Goal: Obtain resource: Download file/media

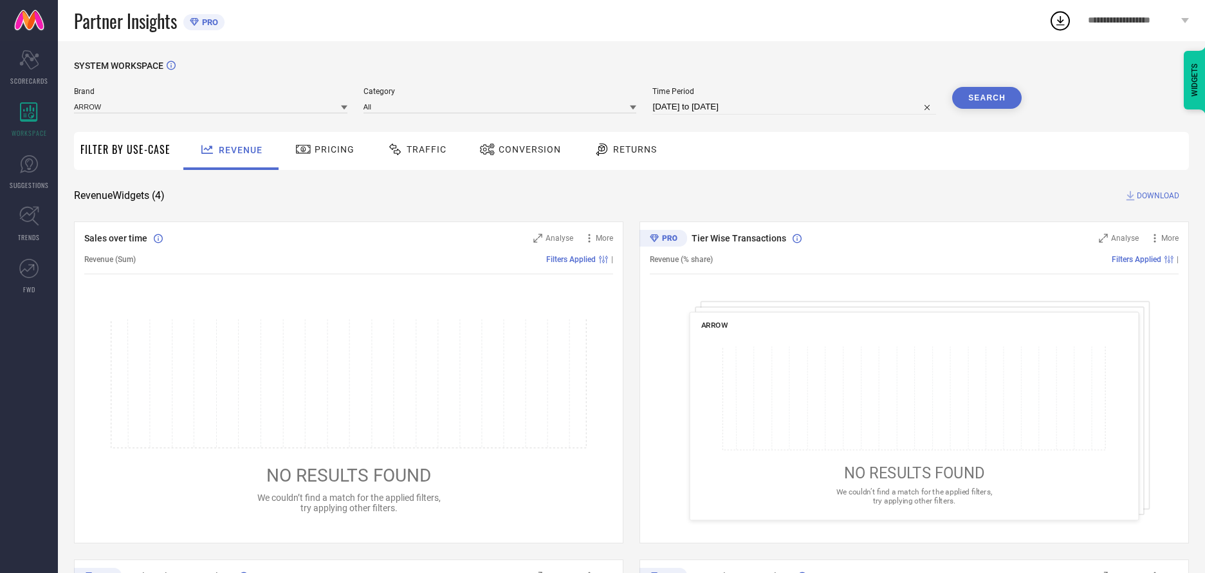
click at [414, 150] on span "Traffic" at bounding box center [427, 149] width 40 height 10
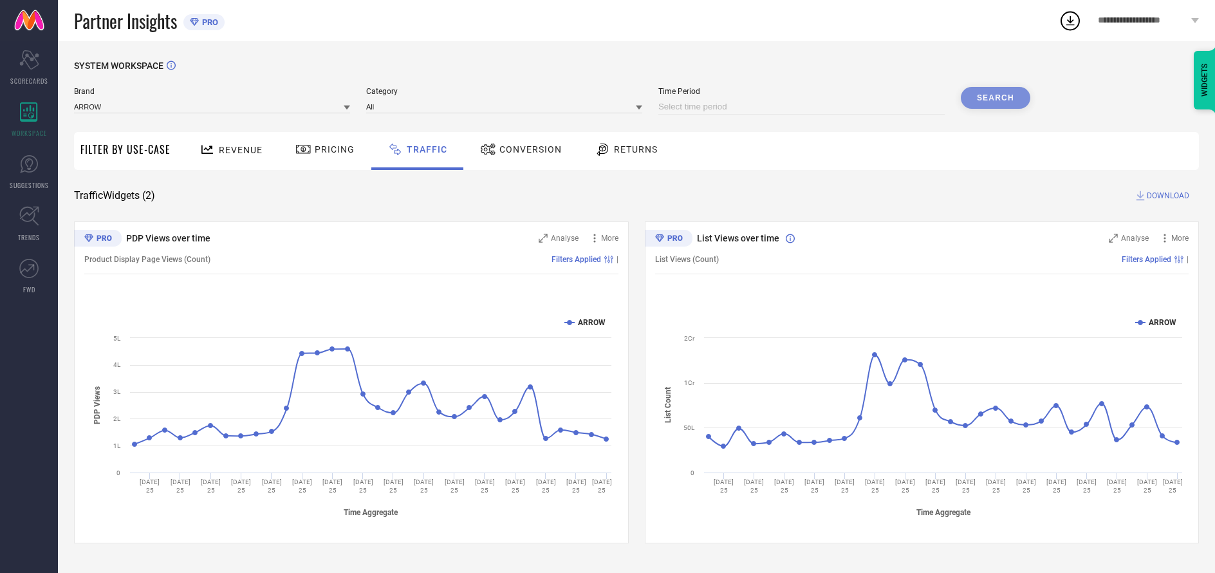
click at [802, 107] on input at bounding box center [801, 106] width 286 height 15
select select "9"
select select "2025"
select select "10"
select select "2025"
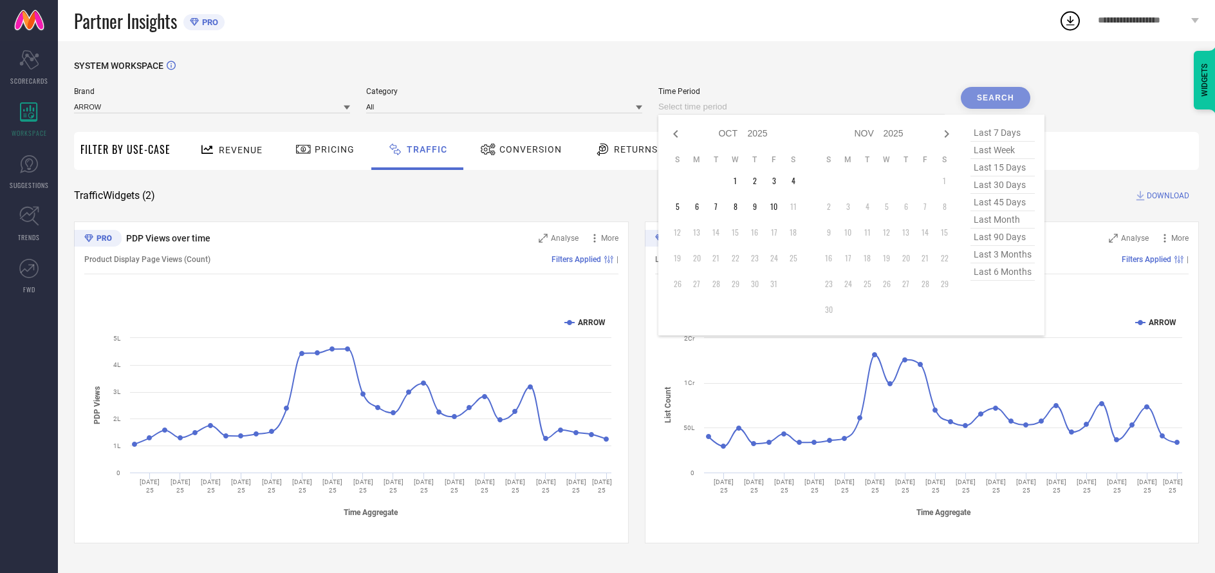
select select "8"
select select "2025"
select select "9"
select select "2025"
click at [795, 259] on td "27" at bounding box center [793, 257] width 19 height 19
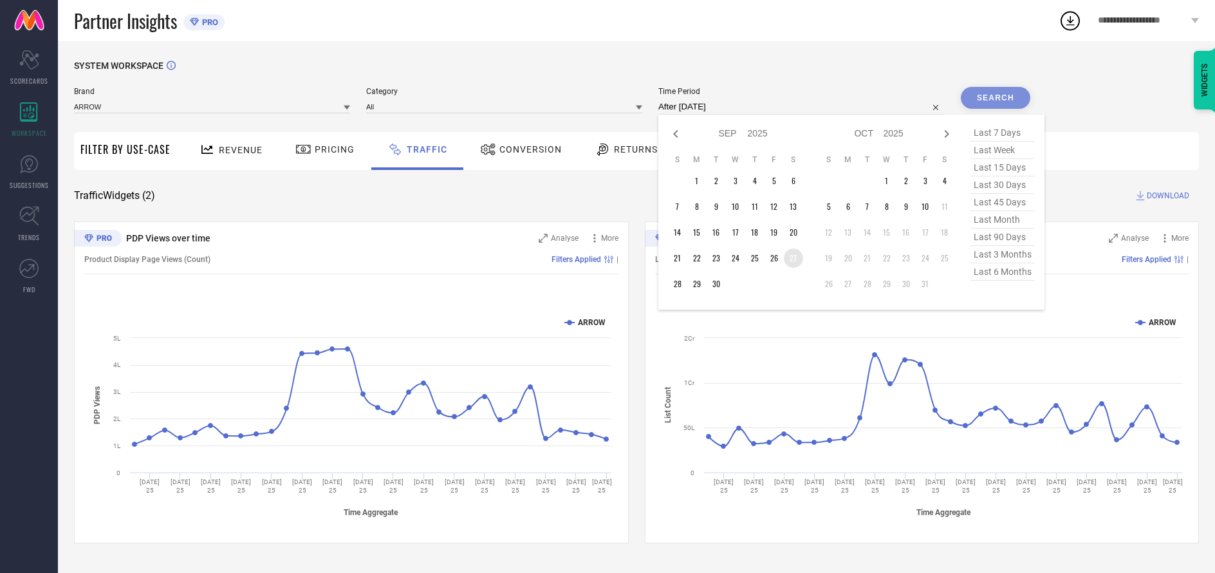
type input "[DATE] to [DATE]"
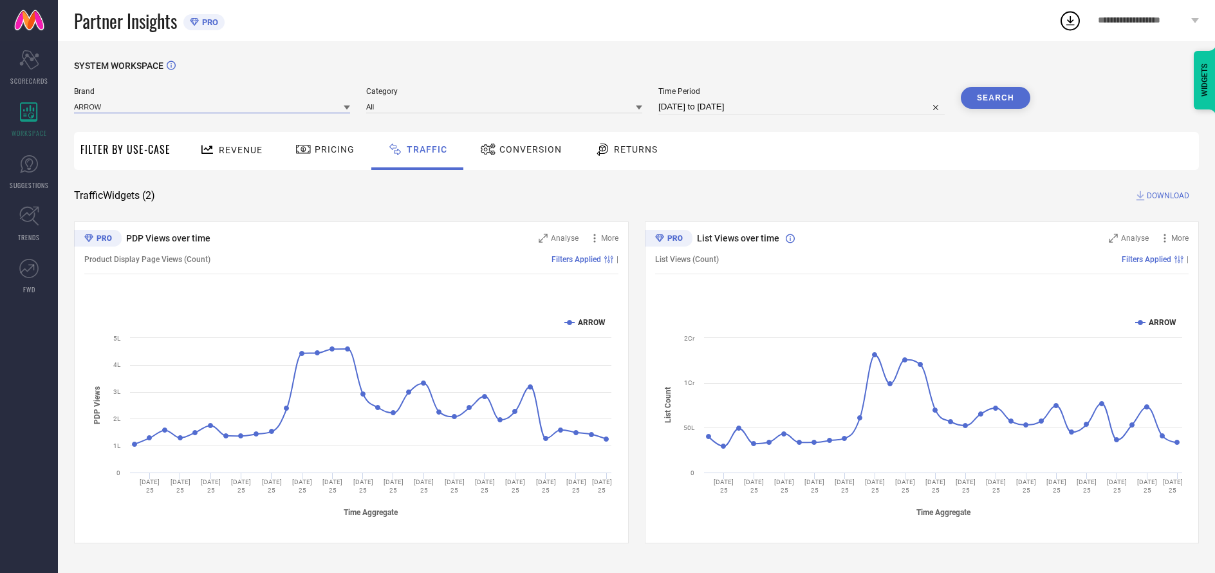
click at [212, 107] on input at bounding box center [212, 107] width 276 height 14
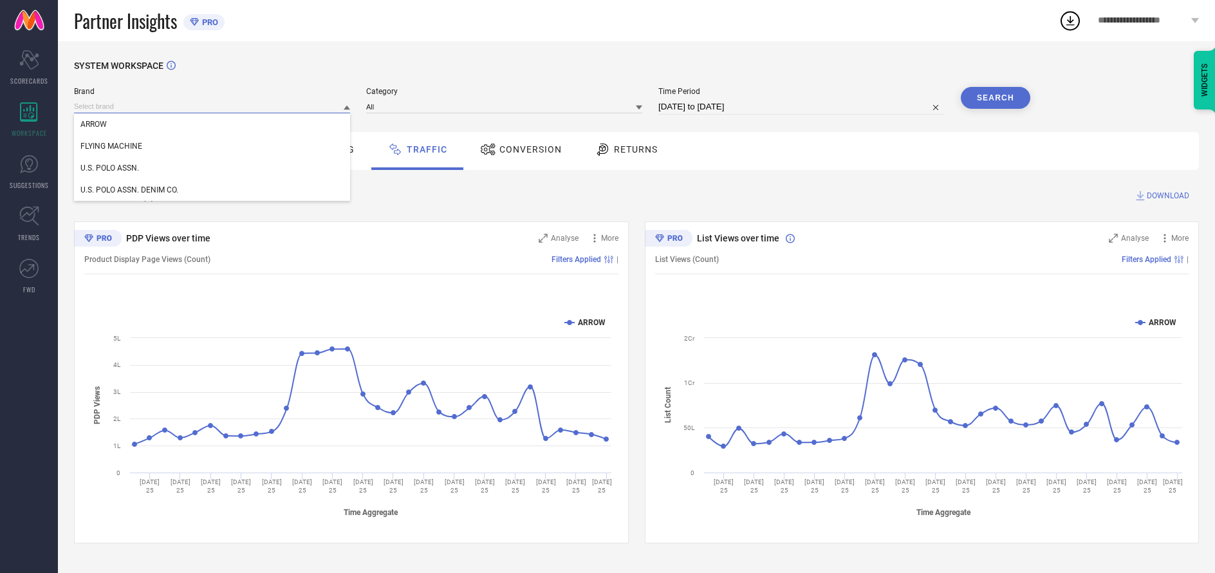
click at [212, 107] on input at bounding box center [212, 107] width 276 height 14
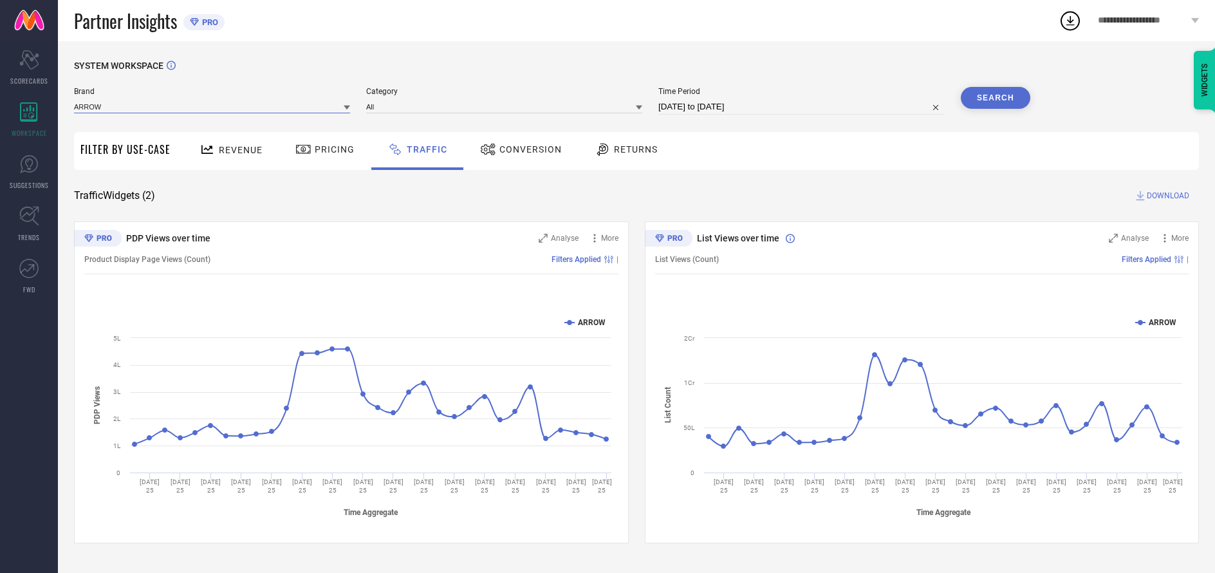
click at [212, 107] on input at bounding box center [212, 107] width 276 height 14
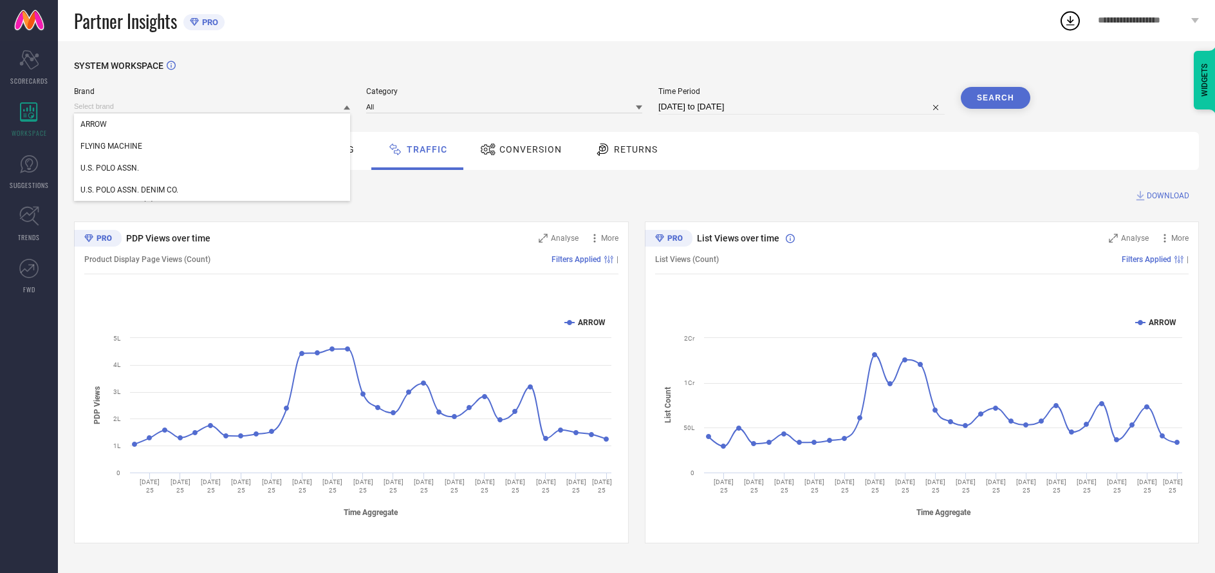
click at [212, 169] on div "U.S. POLO ASSN." at bounding box center [212, 168] width 276 height 22
click at [505, 107] on input at bounding box center [504, 107] width 276 height 14
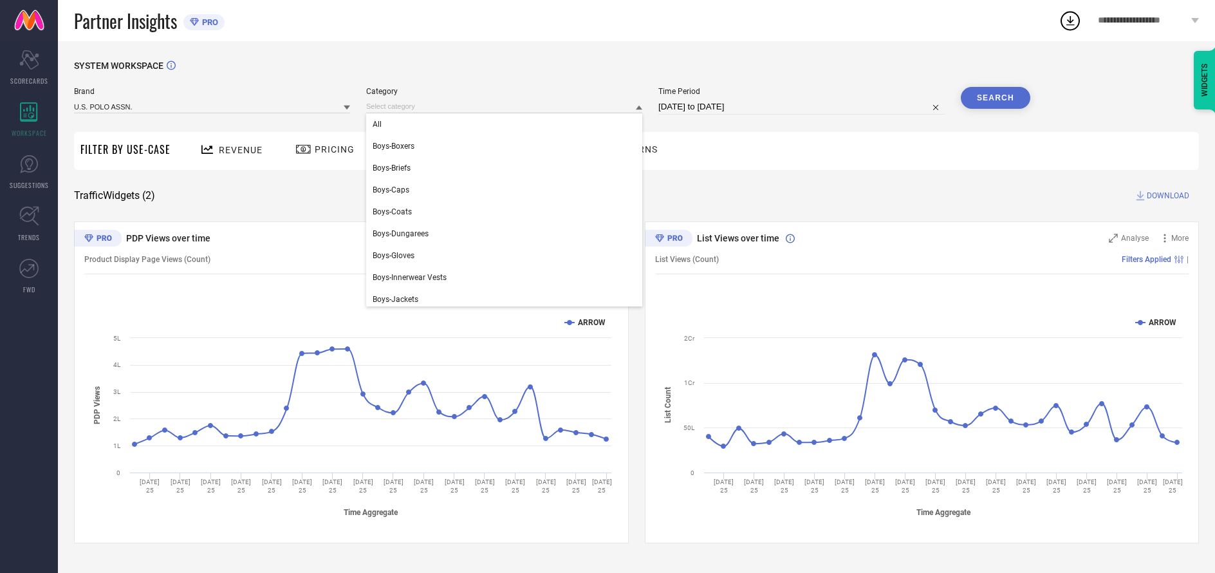
click at [501, 125] on div "All" at bounding box center [504, 124] width 276 height 22
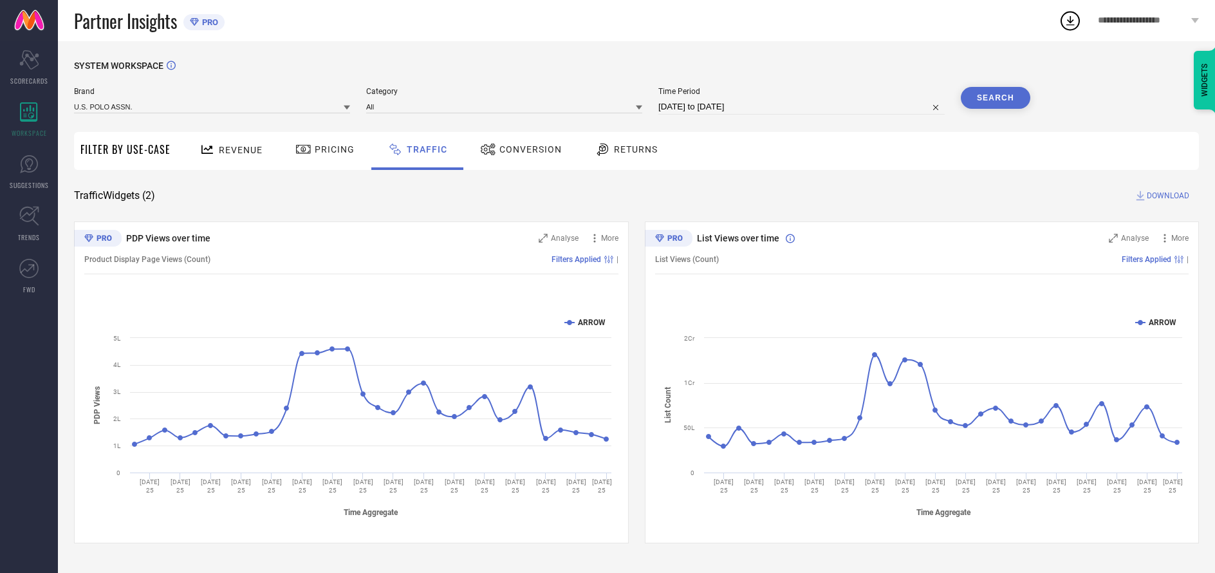
click at [995, 98] on button "Search" at bounding box center [995, 98] width 69 height 22
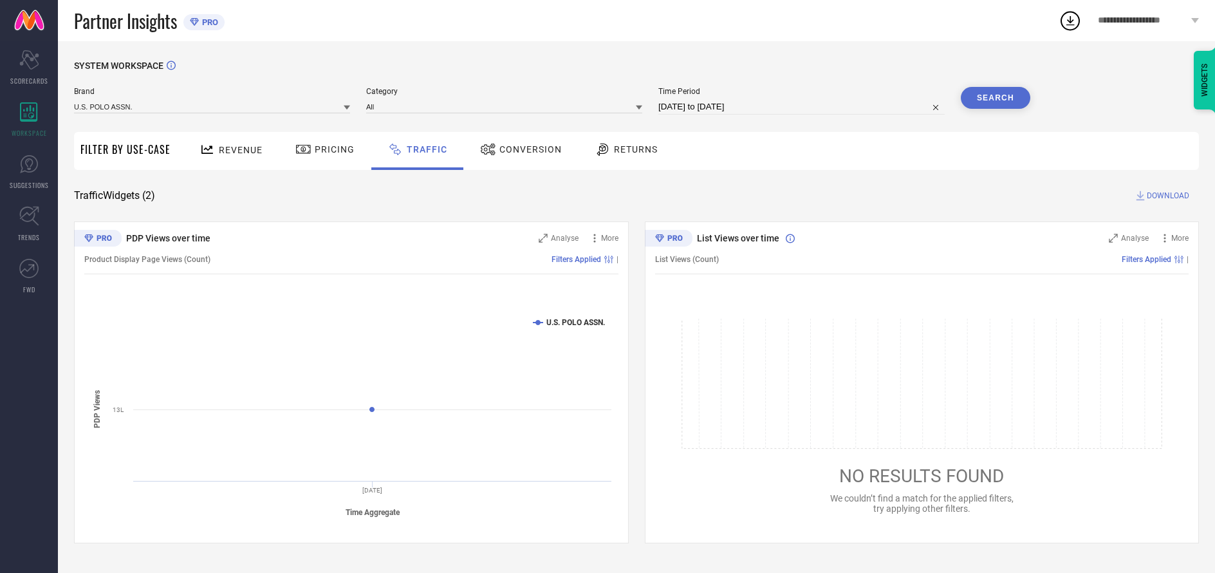
click at [1166, 196] on span "DOWNLOAD" at bounding box center [1167, 195] width 42 height 13
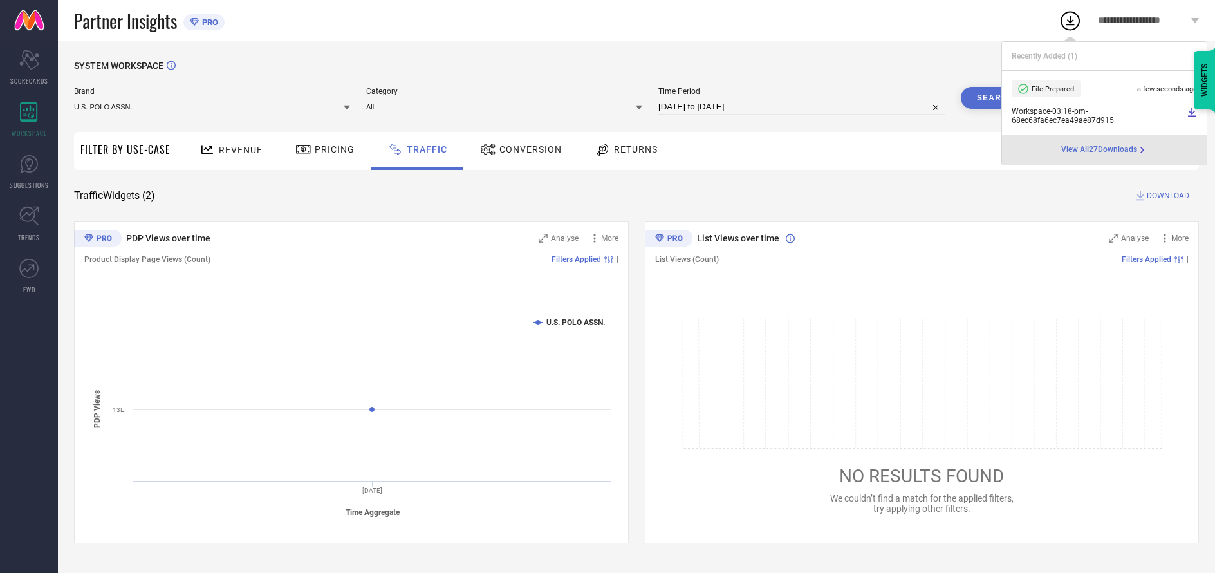
click at [212, 107] on input at bounding box center [212, 107] width 276 height 14
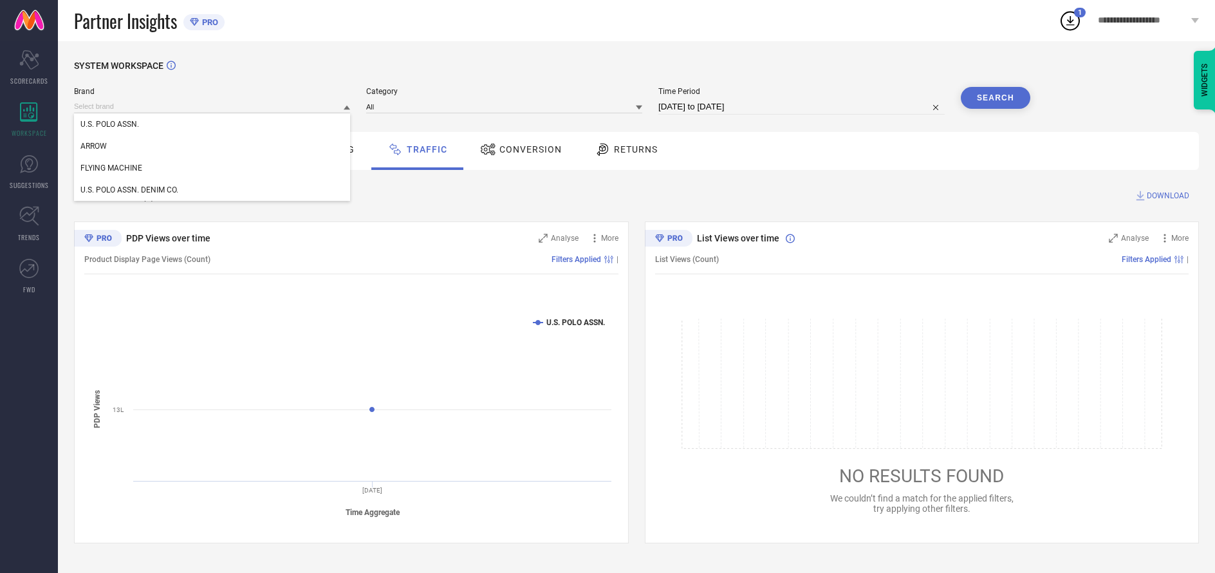
click at [212, 190] on div "U.S. POLO ASSN. DENIM CO." at bounding box center [212, 190] width 276 height 22
click at [505, 107] on input at bounding box center [504, 107] width 276 height 14
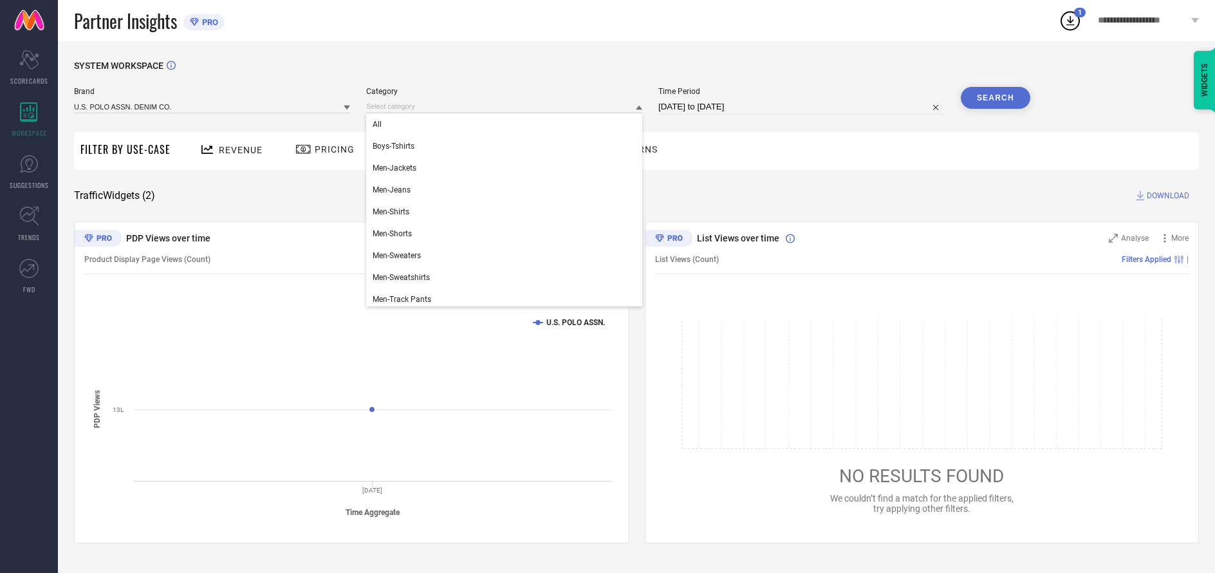
click at [501, 125] on div "All" at bounding box center [504, 124] width 276 height 22
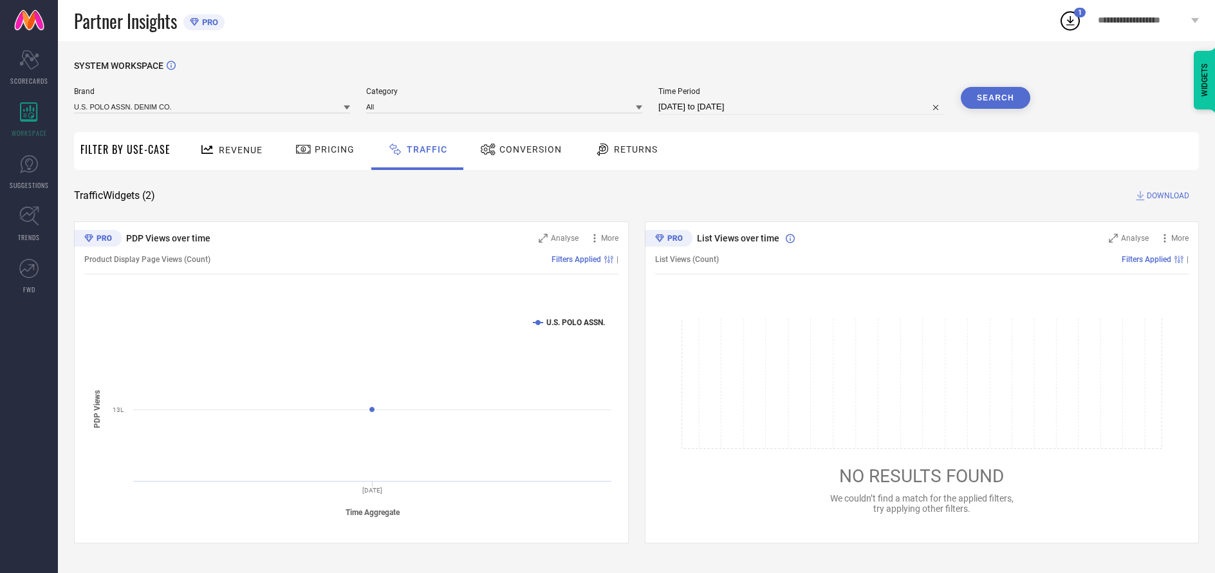
click at [995, 98] on button "Search" at bounding box center [995, 98] width 69 height 22
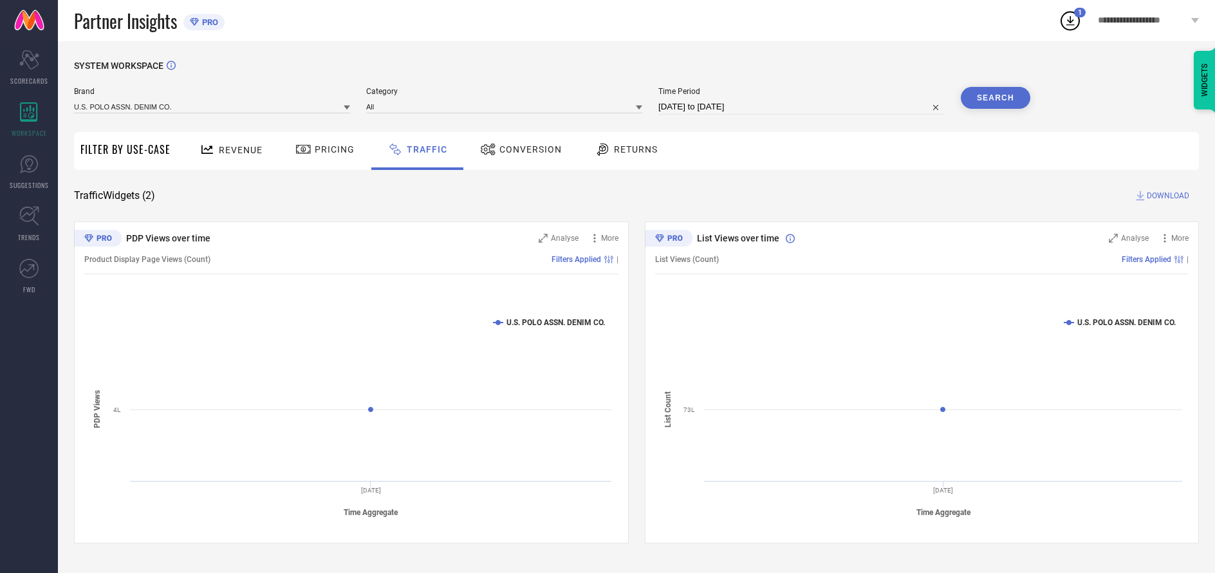
click at [1166, 196] on span "DOWNLOAD" at bounding box center [1167, 195] width 42 height 13
click at [802, 107] on input at bounding box center [801, 106] width 286 height 15
select select "9"
select select "2025"
select select "10"
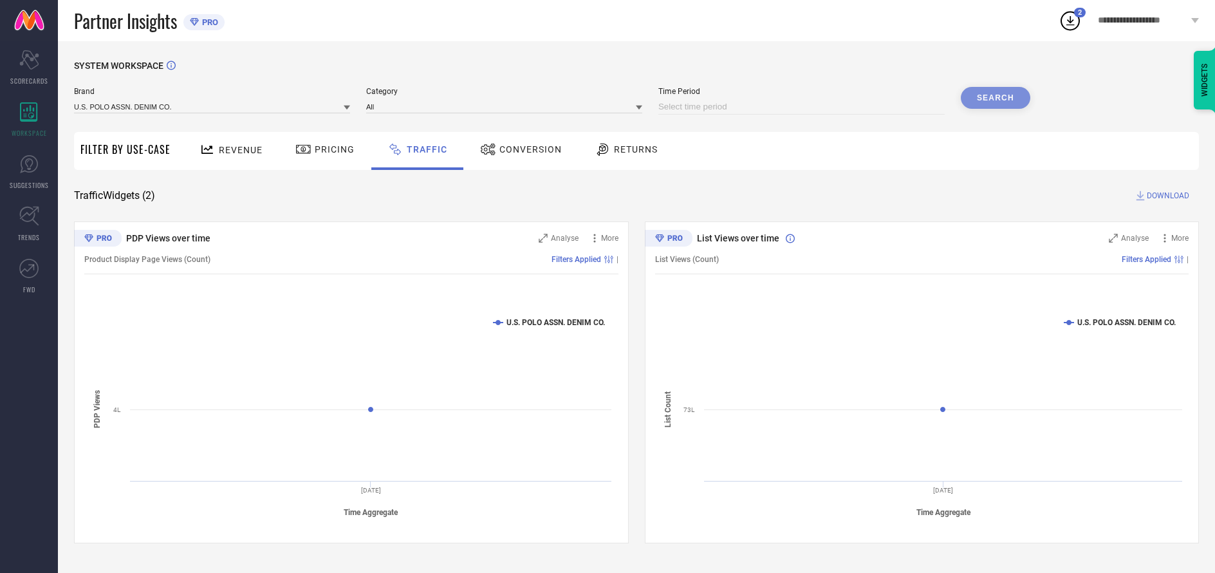
select select "2025"
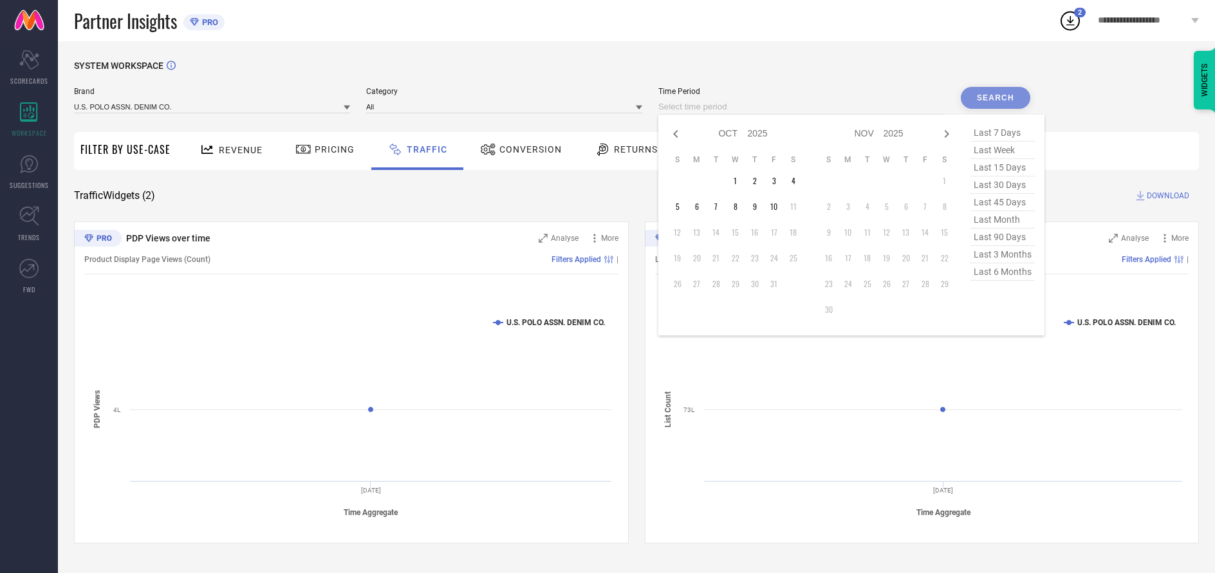
select select "8"
select select "2025"
select select "9"
select select "2025"
click at [679, 284] on td "28" at bounding box center [677, 283] width 19 height 19
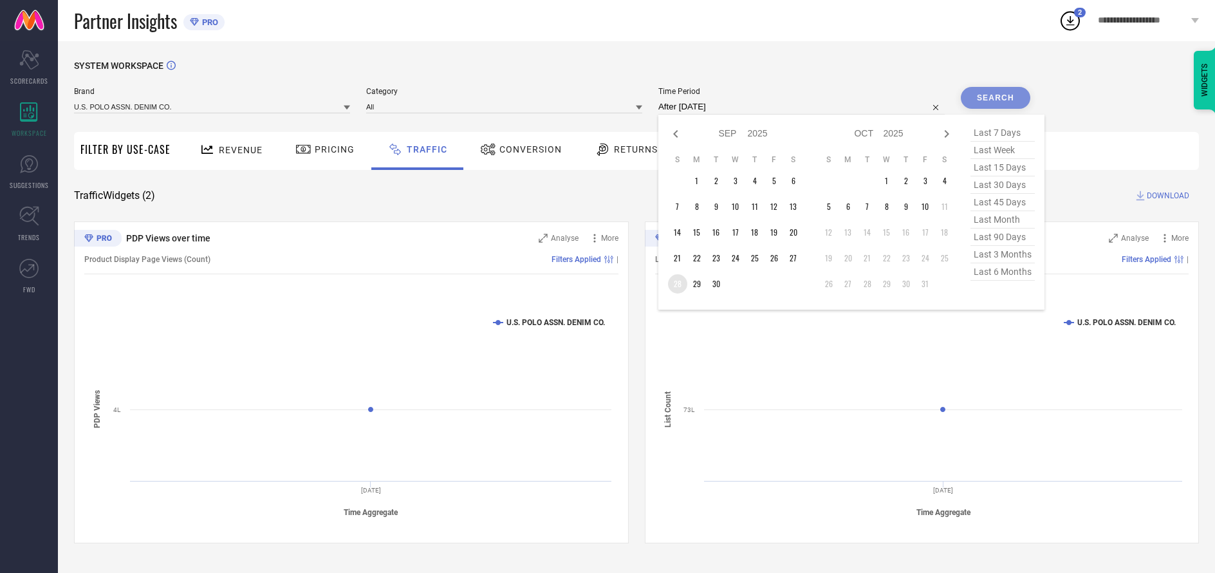
type input "[DATE] to [DATE]"
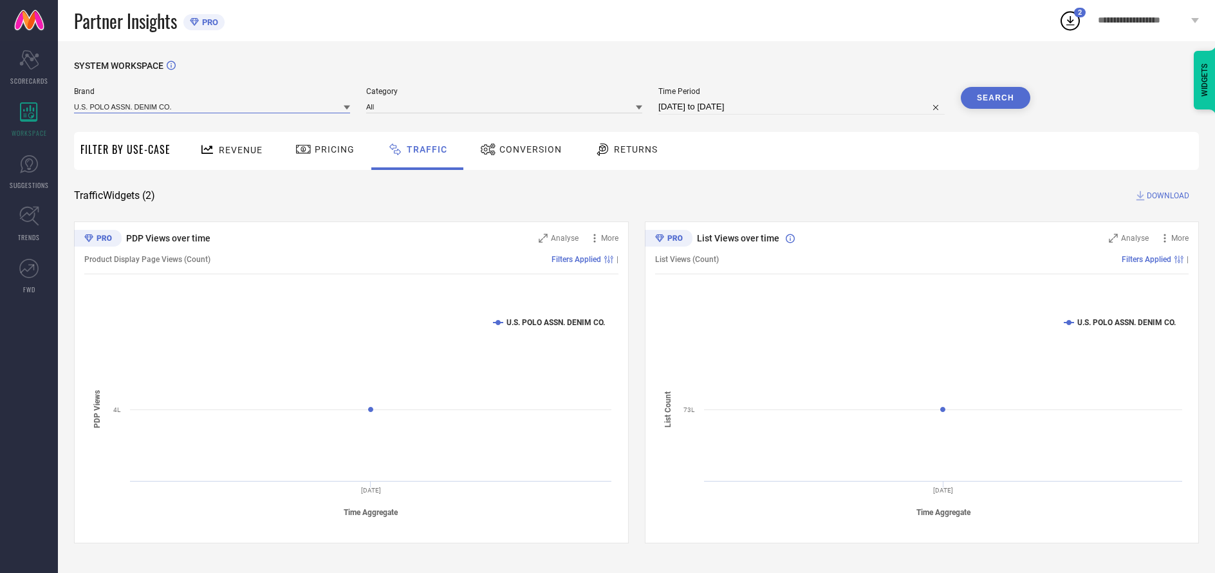
click at [212, 107] on input at bounding box center [212, 107] width 276 height 14
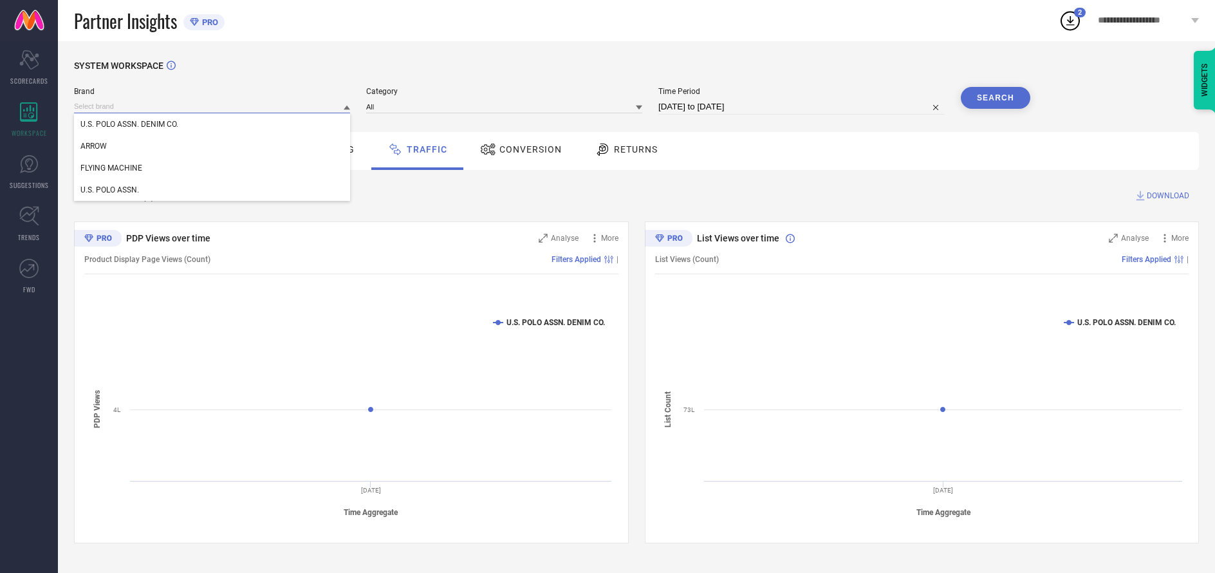
click at [212, 107] on input at bounding box center [212, 107] width 276 height 14
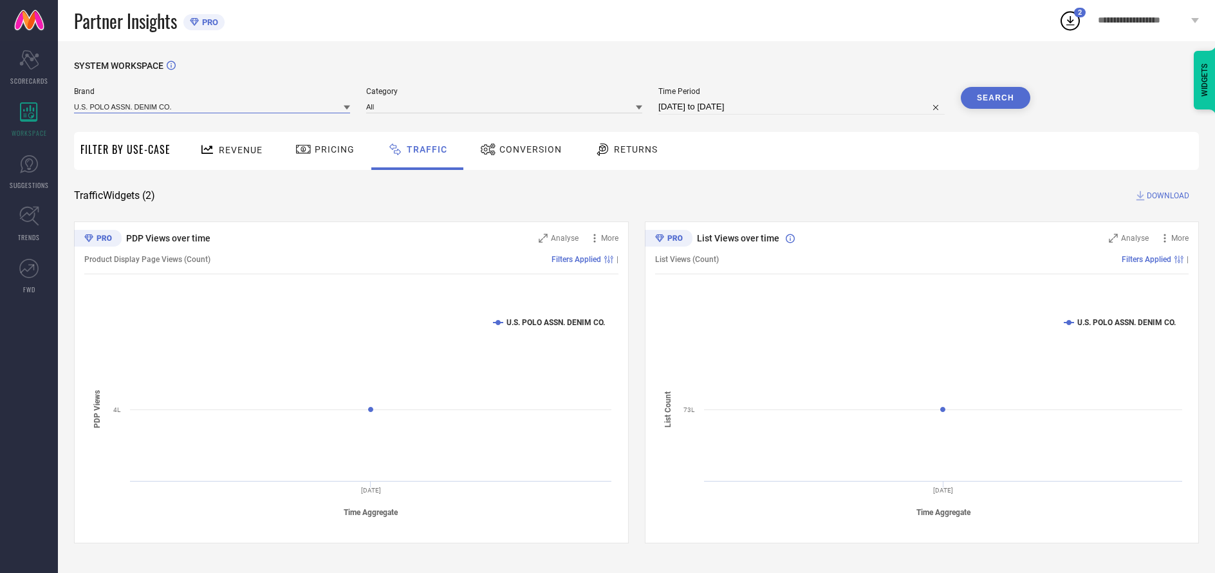
click at [212, 107] on input at bounding box center [212, 107] width 276 height 14
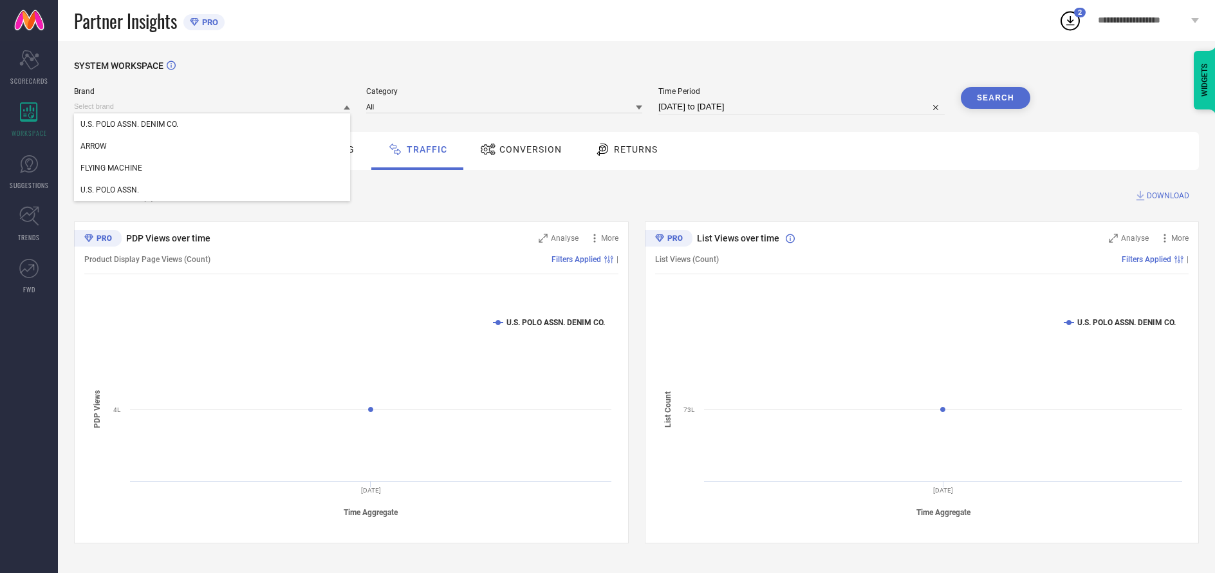
click at [212, 125] on div "U.S. POLO ASSN. DENIM CO." at bounding box center [212, 124] width 276 height 22
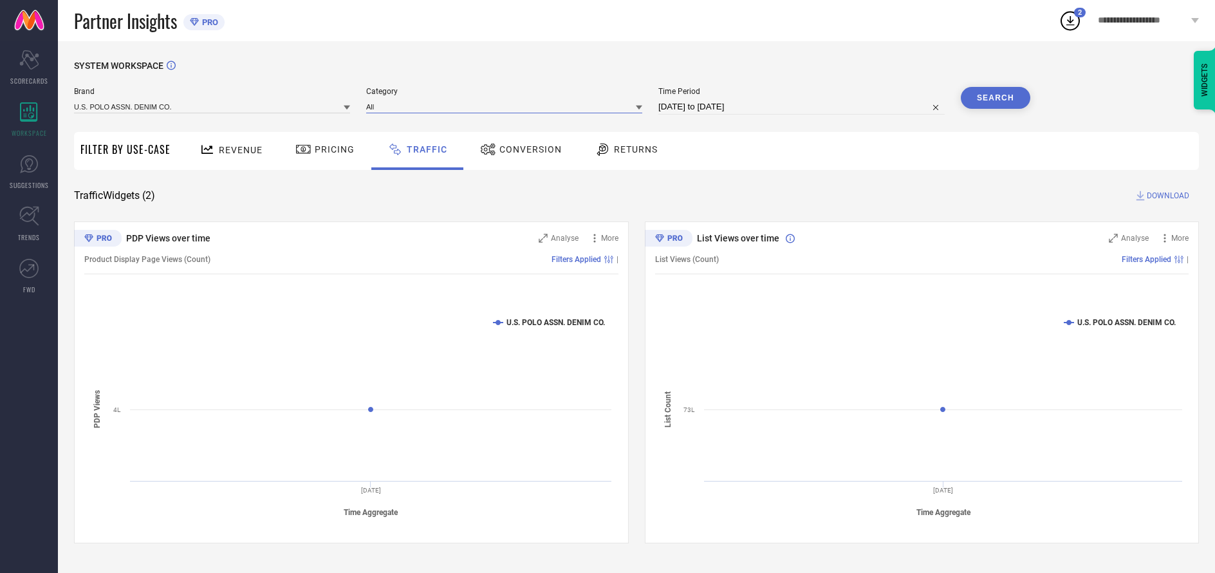
click at [505, 107] on input at bounding box center [504, 107] width 276 height 14
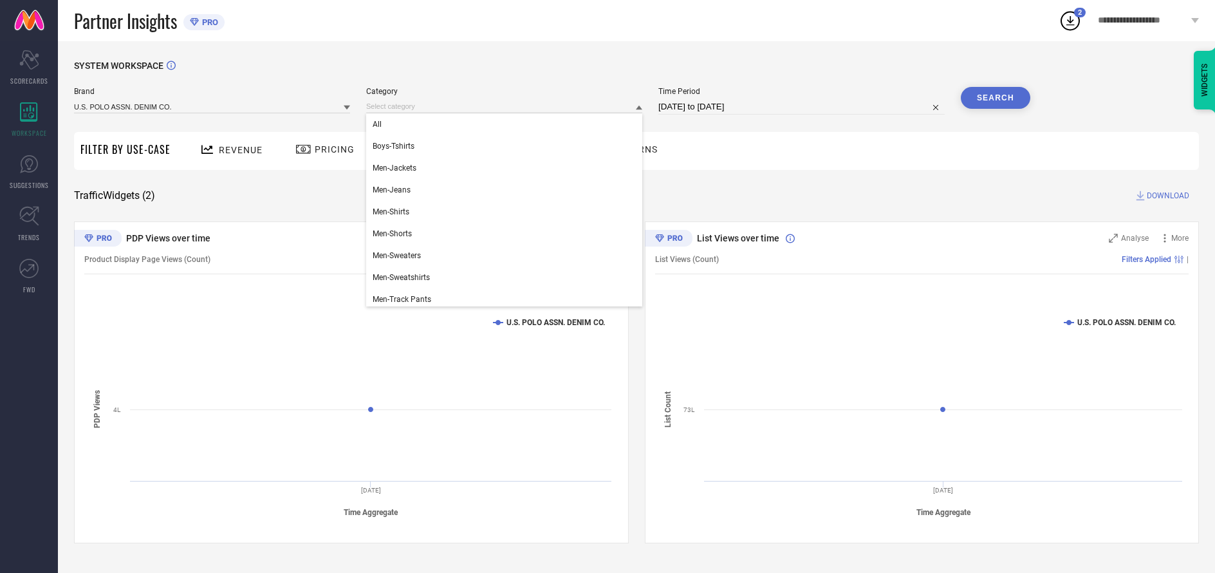
click at [501, 125] on div "All" at bounding box center [504, 124] width 276 height 22
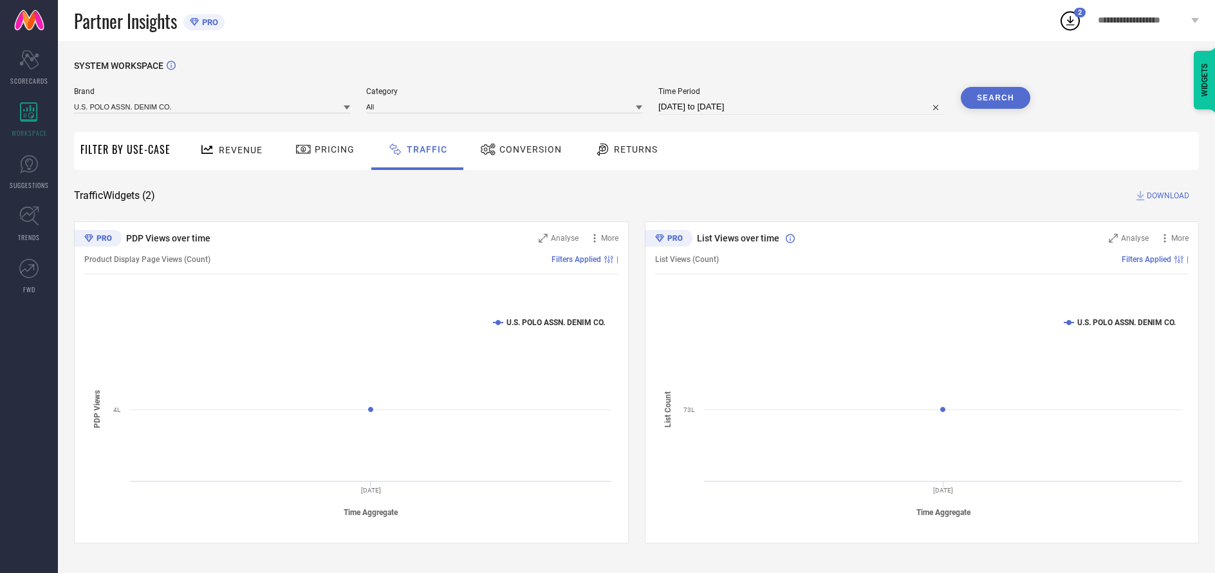
click at [995, 98] on button "Search" at bounding box center [995, 98] width 69 height 22
click at [1166, 196] on span "DOWNLOAD" at bounding box center [1167, 195] width 42 height 13
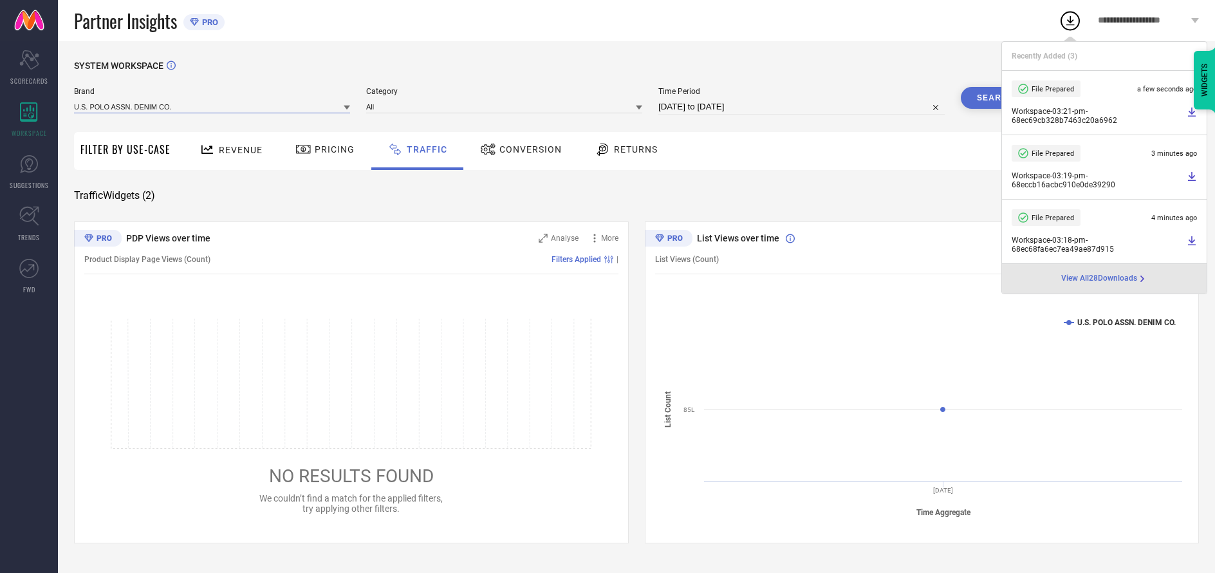
click at [212, 107] on input at bounding box center [212, 107] width 276 height 14
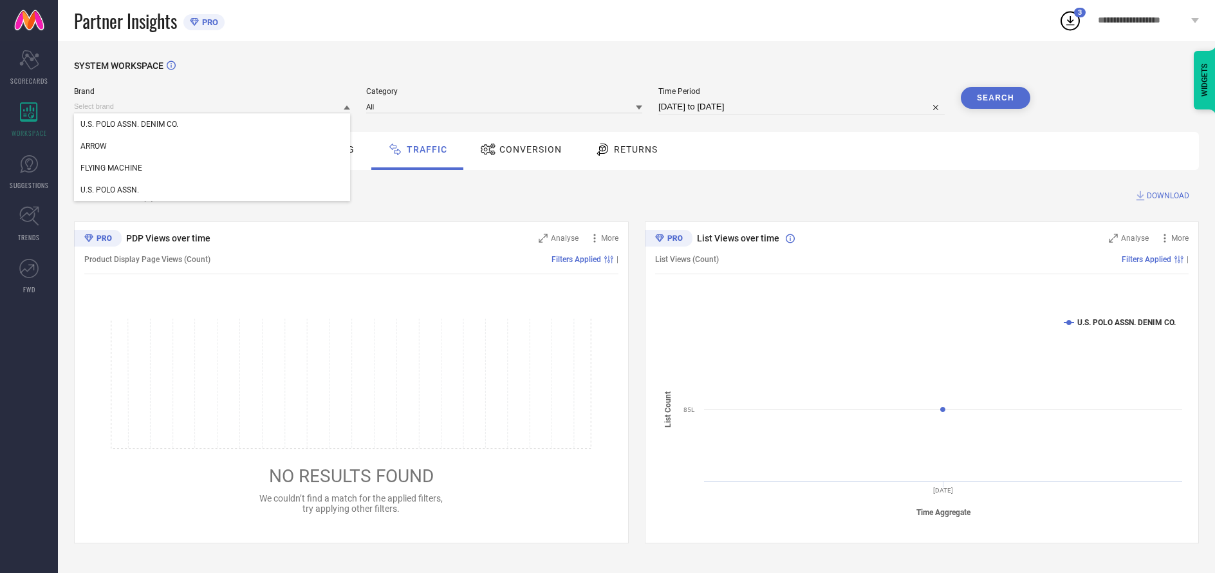
click at [212, 190] on div "U.S. POLO ASSN." at bounding box center [212, 190] width 276 height 22
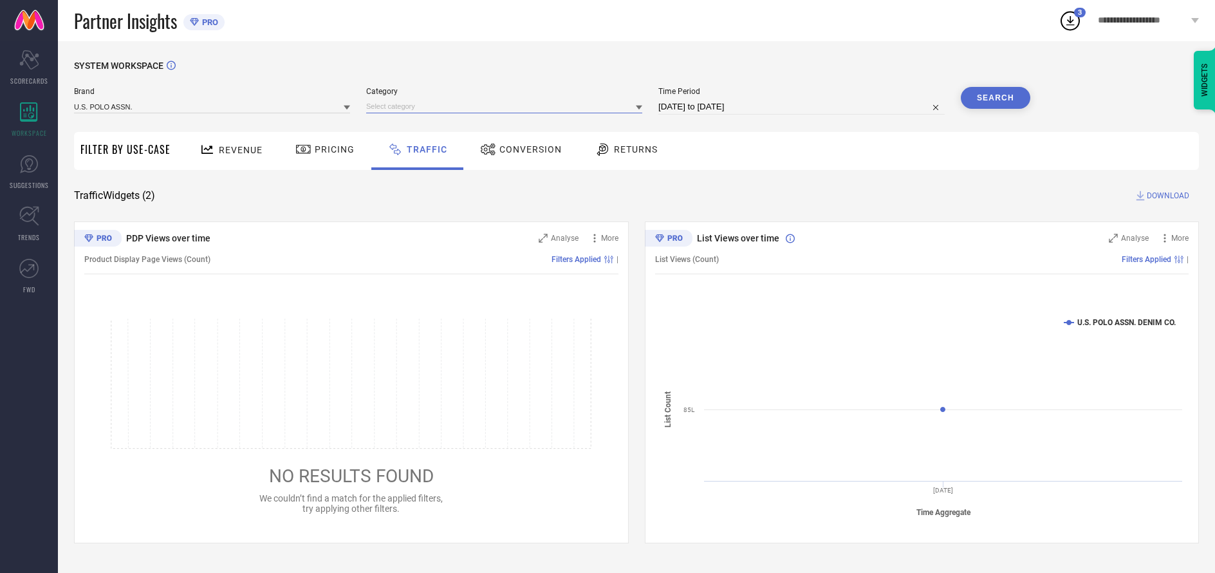
click at [505, 107] on input at bounding box center [504, 107] width 276 height 14
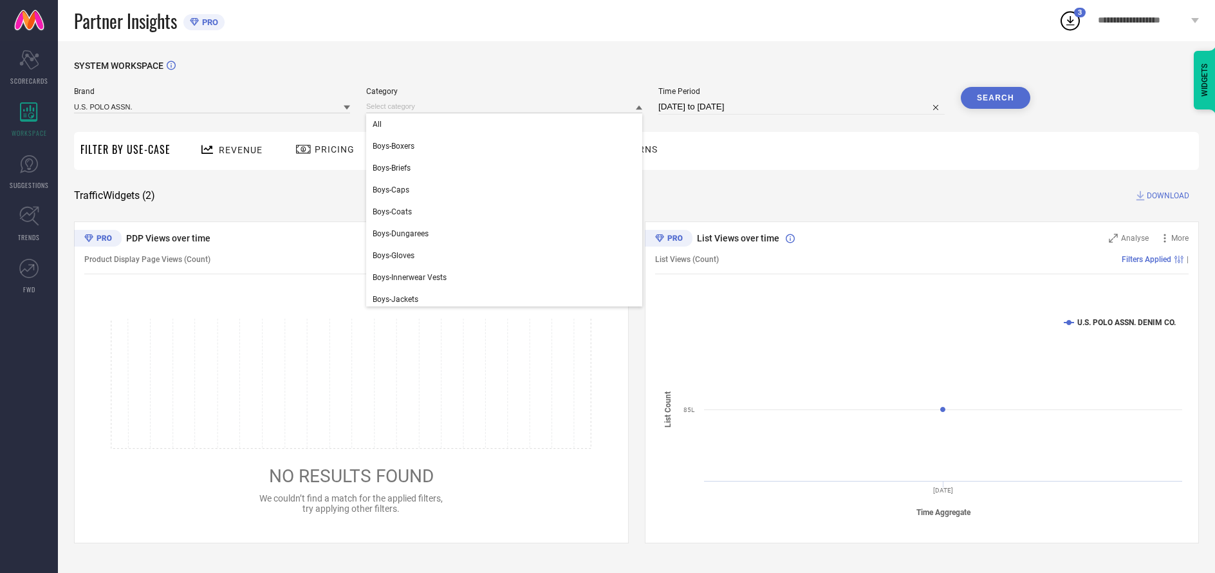
click at [501, 125] on div "All" at bounding box center [504, 124] width 276 height 22
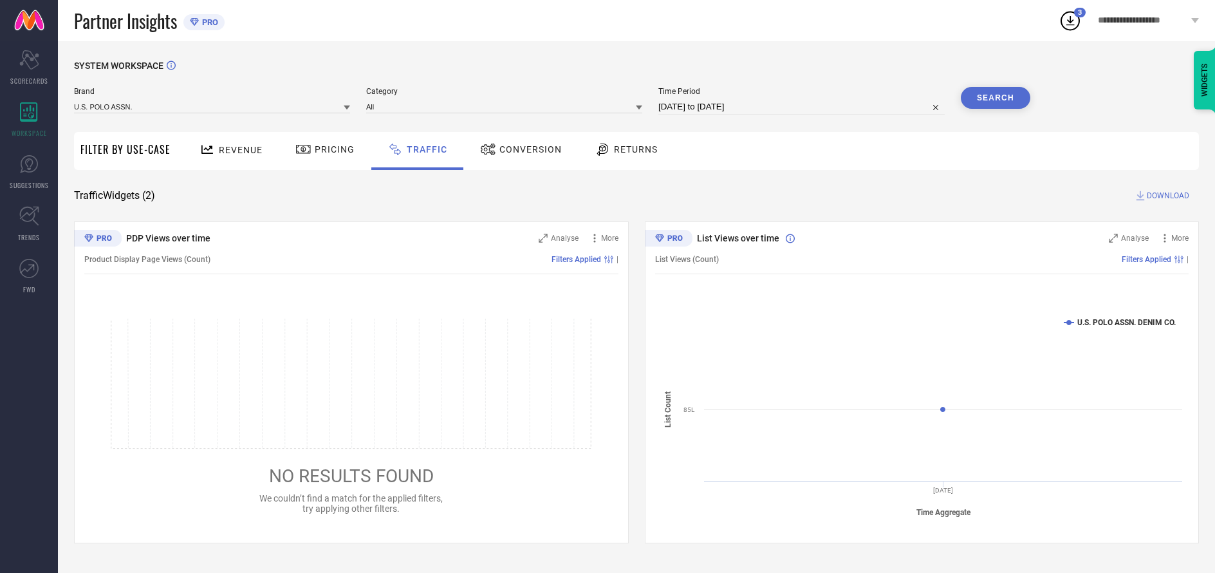
click at [995, 98] on button "Search" at bounding box center [995, 98] width 69 height 22
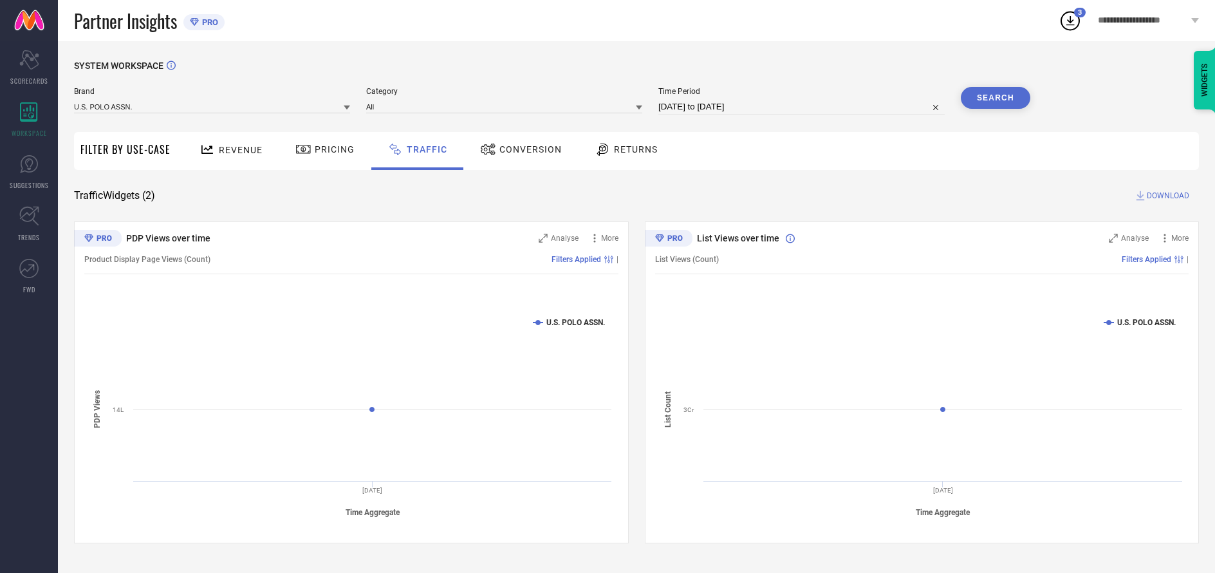
click at [1166, 196] on span "DOWNLOAD" at bounding box center [1167, 195] width 42 height 13
click at [802, 107] on input at bounding box center [801, 106] width 286 height 15
select select "9"
select select "2025"
select select "10"
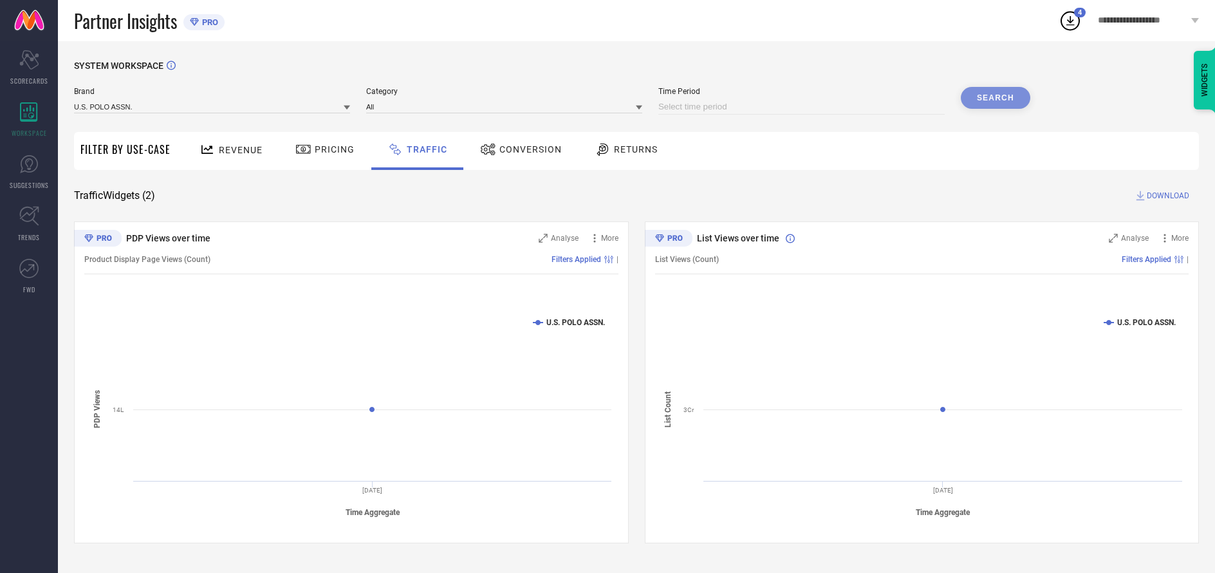
select select "2025"
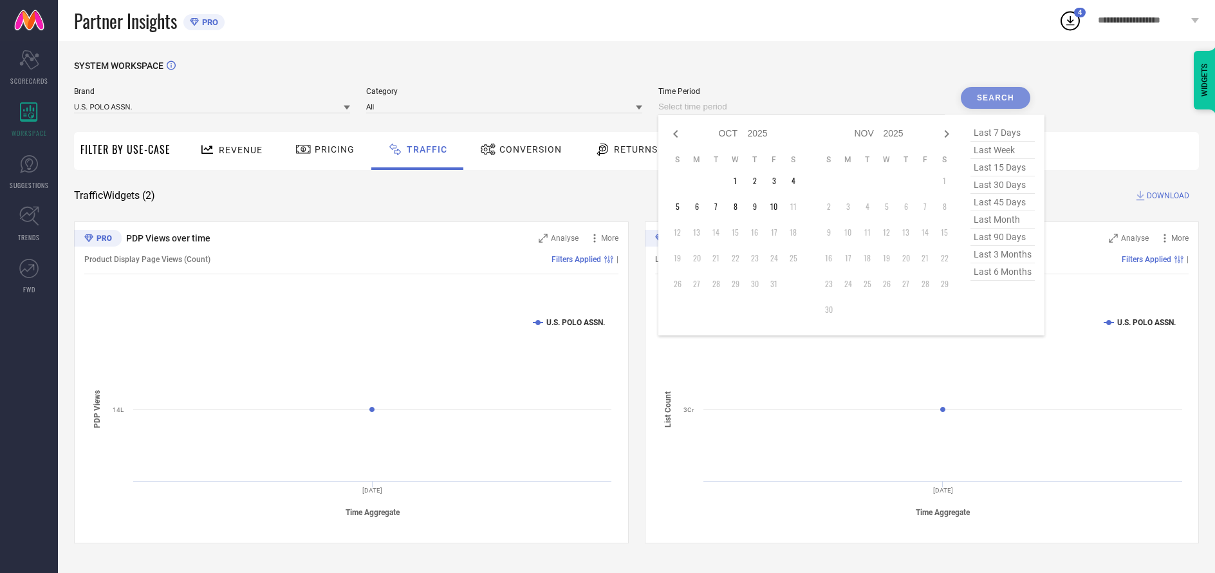
select select "8"
select select "2025"
select select "9"
select select "2025"
click at [699, 284] on td "29" at bounding box center [696, 283] width 19 height 19
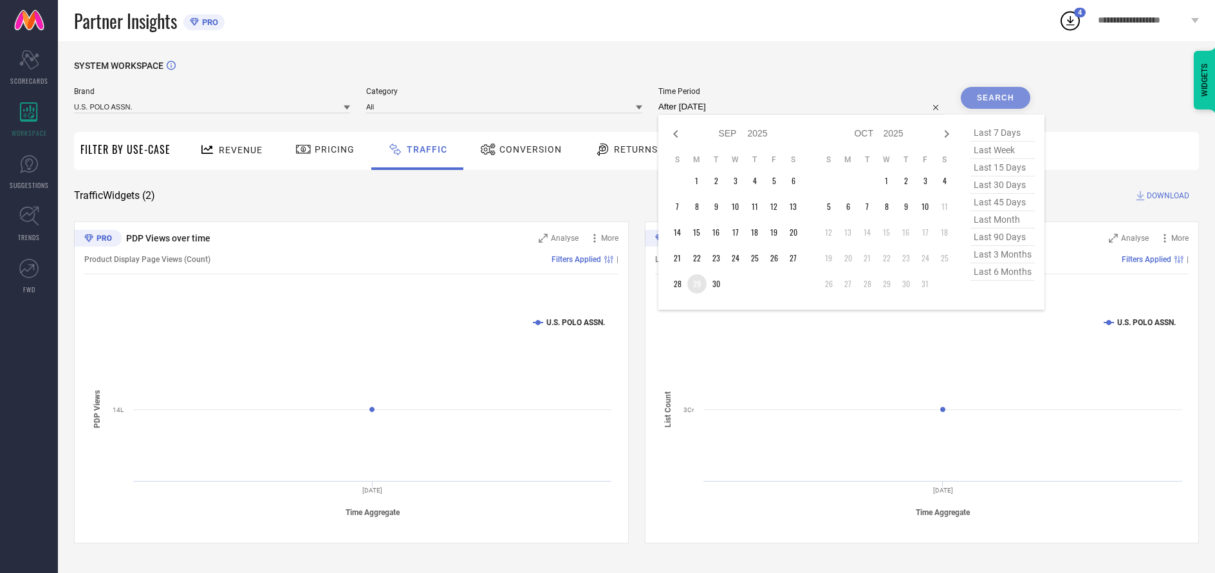
type input "[DATE] to [DATE]"
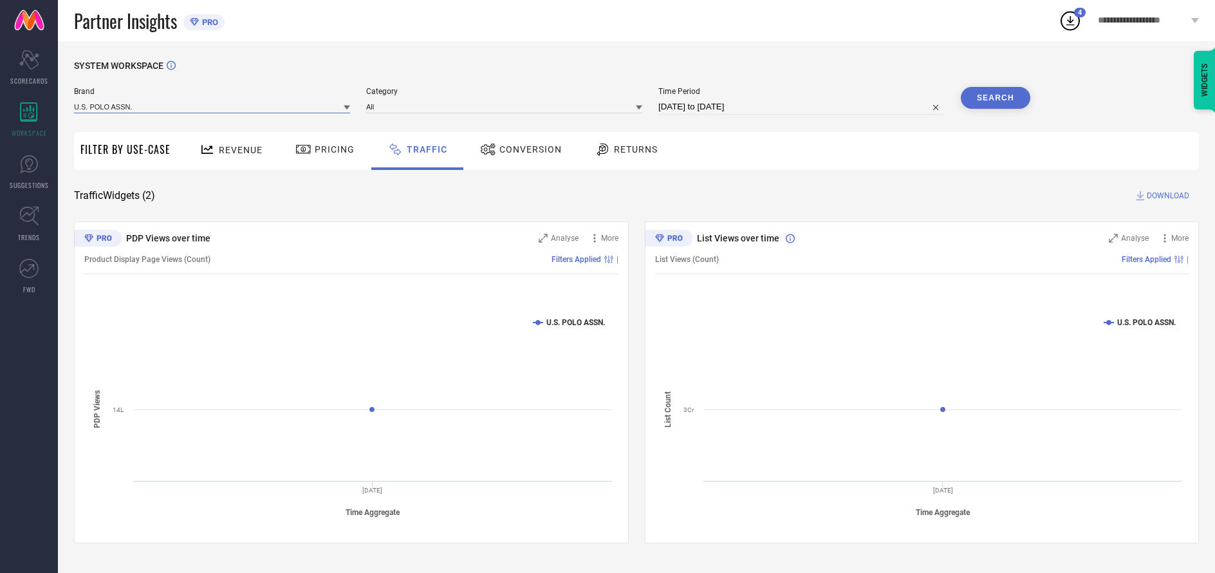
click at [212, 107] on input at bounding box center [212, 107] width 276 height 14
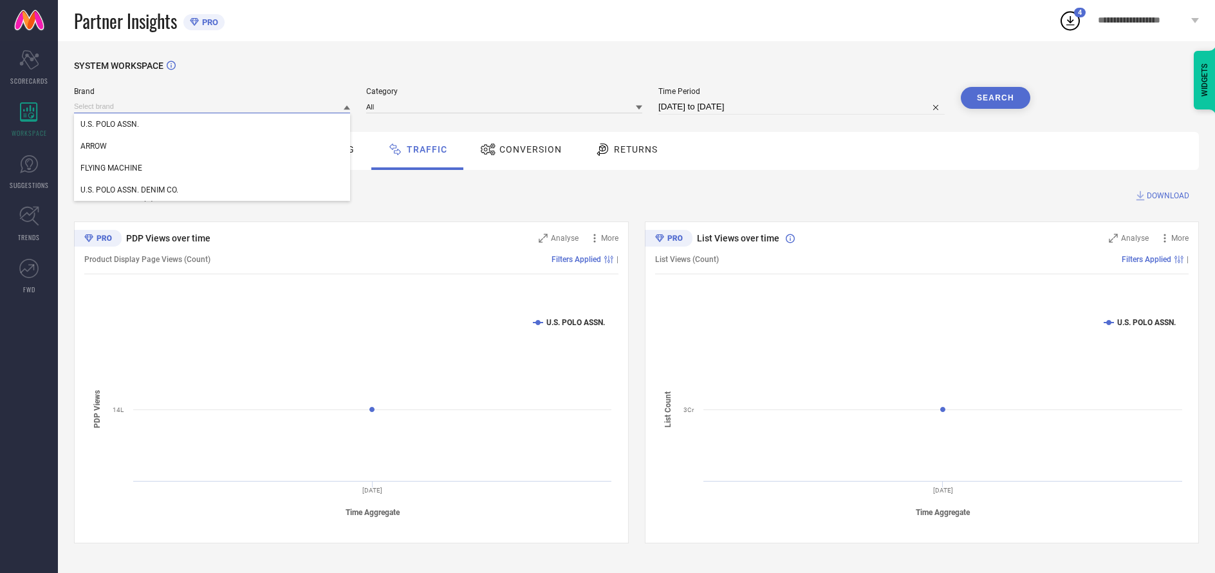
click at [212, 107] on input at bounding box center [212, 107] width 276 height 14
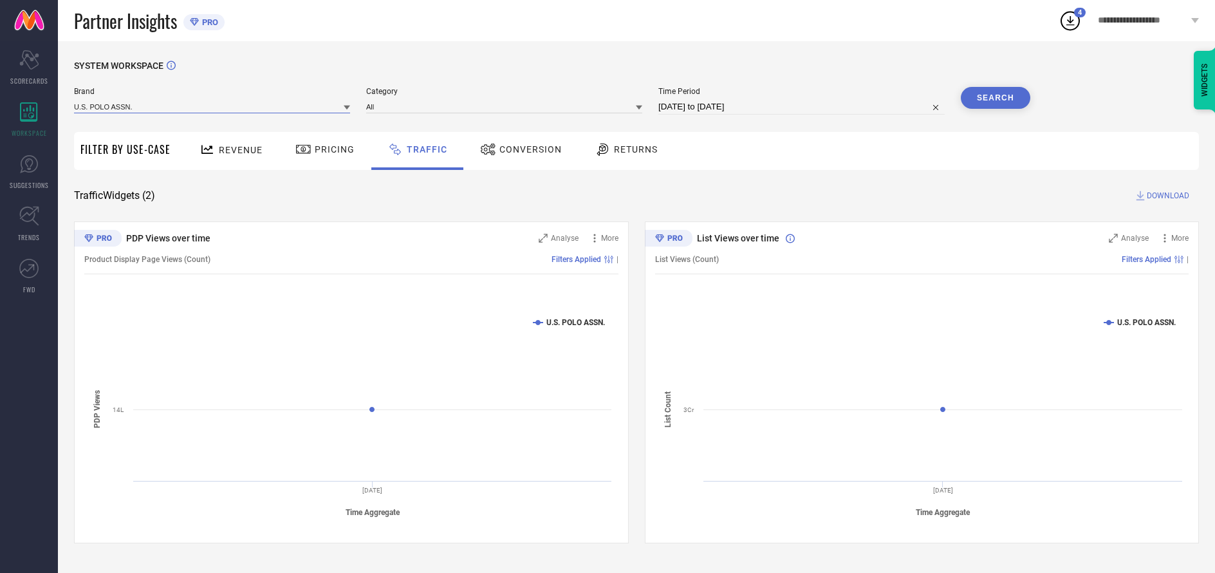
click at [212, 107] on input at bounding box center [212, 107] width 276 height 14
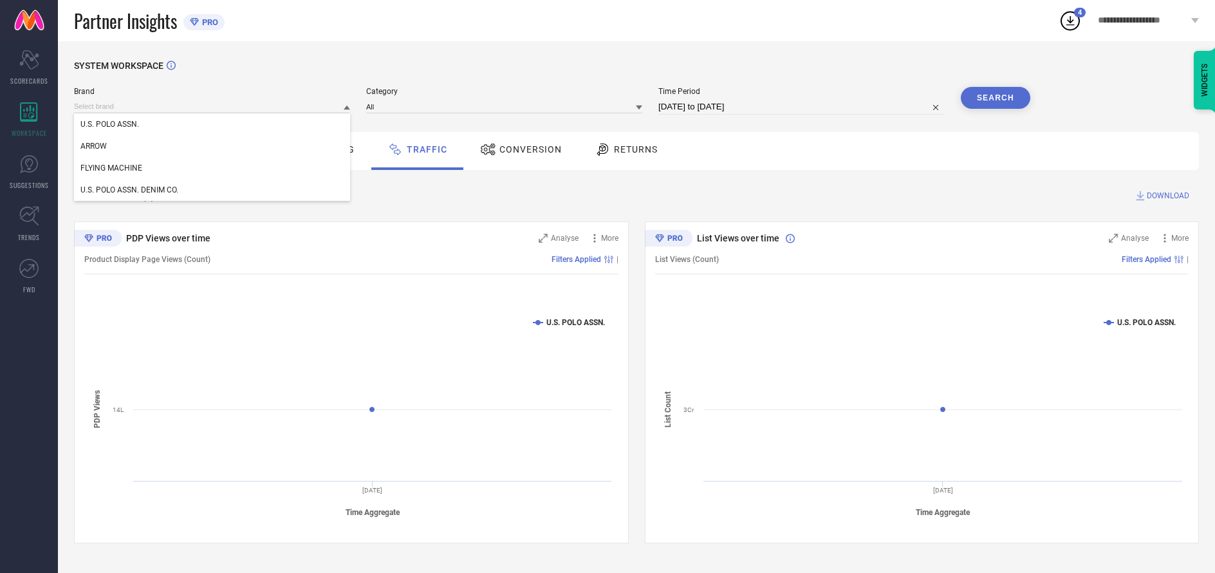
click at [212, 125] on div "U.S. POLO ASSN." at bounding box center [212, 124] width 276 height 22
click at [505, 107] on input at bounding box center [504, 107] width 276 height 14
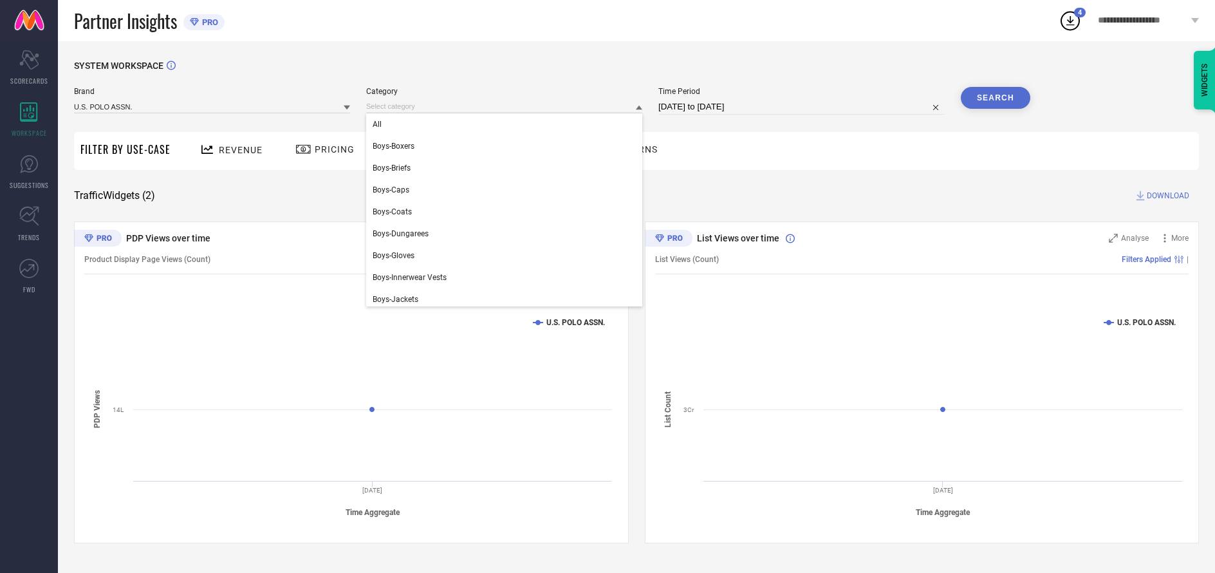
click at [501, 125] on div "All" at bounding box center [504, 124] width 276 height 22
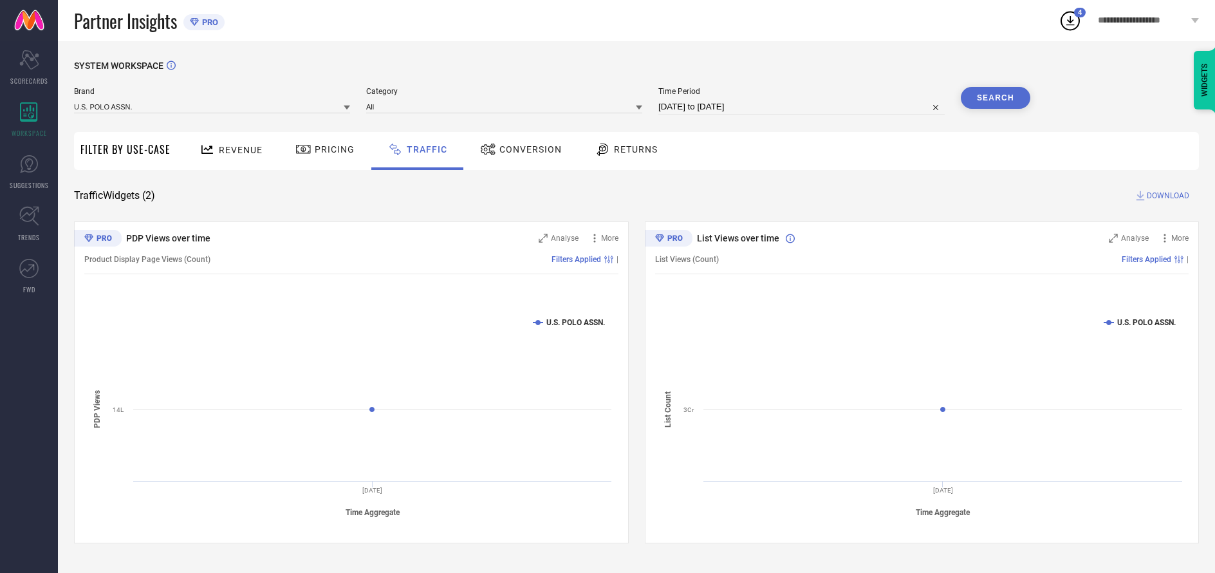
click at [995, 98] on button "Search" at bounding box center [995, 98] width 69 height 22
click at [1166, 196] on span "DOWNLOAD" at bounding box center [1167, 195] width 42 height 13
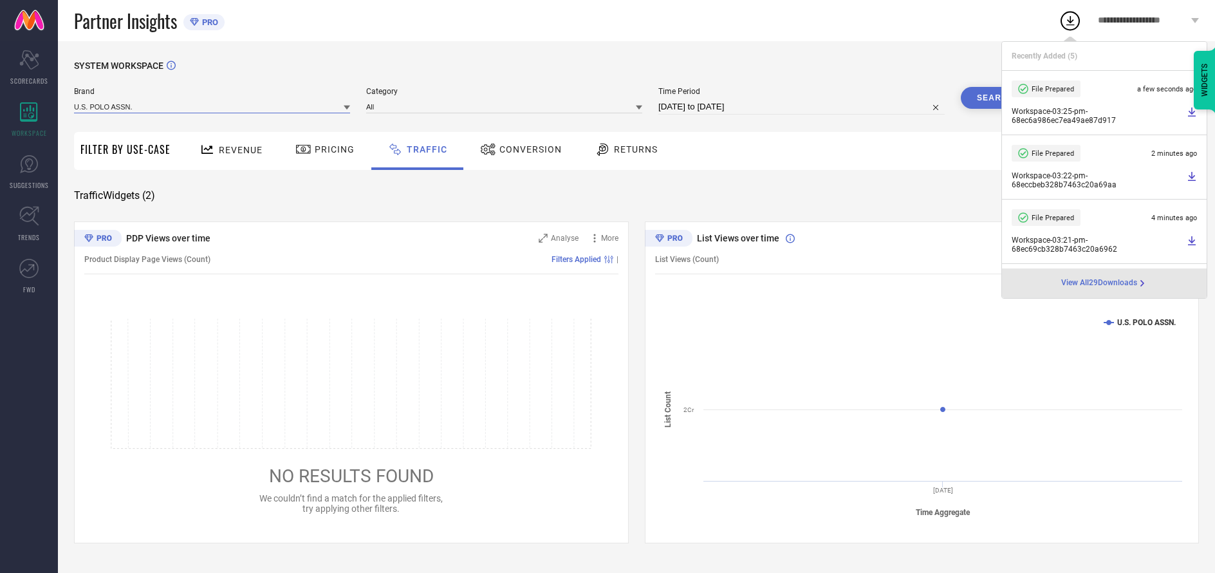
click at [212, 107] on input at bounding box center [212, 107] width 276 height 14
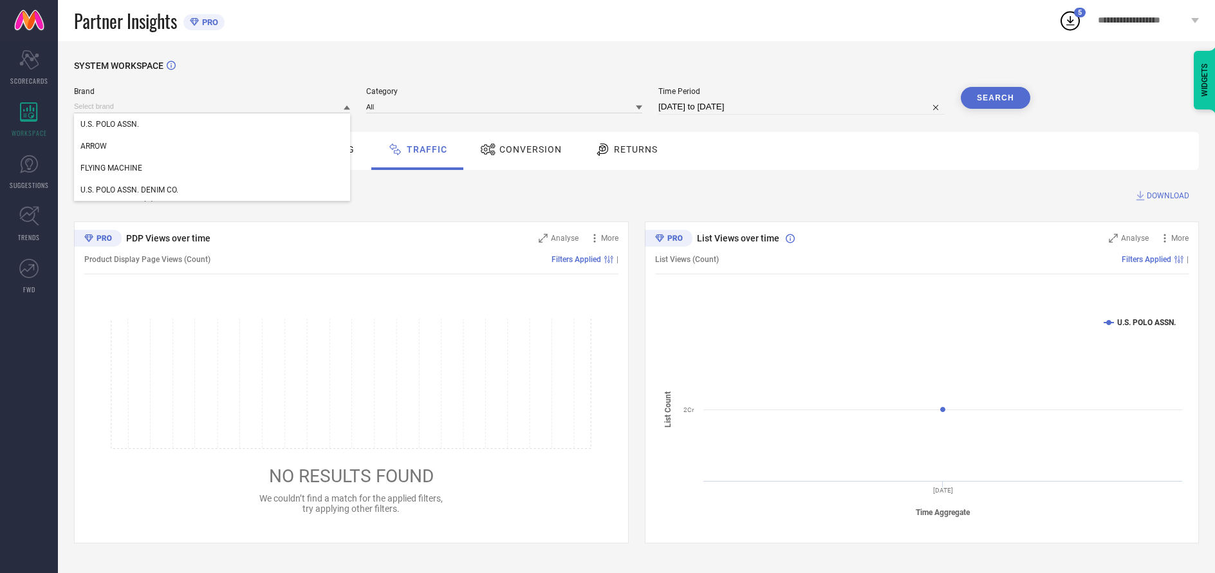
click at [212, 190] on div "U.S. POLO ASSN. DENIM CO." at bounding box center [212, 190] width 276 height 22
click at [505, 107] on input at bounding box center [504, 107] width 276 height 14
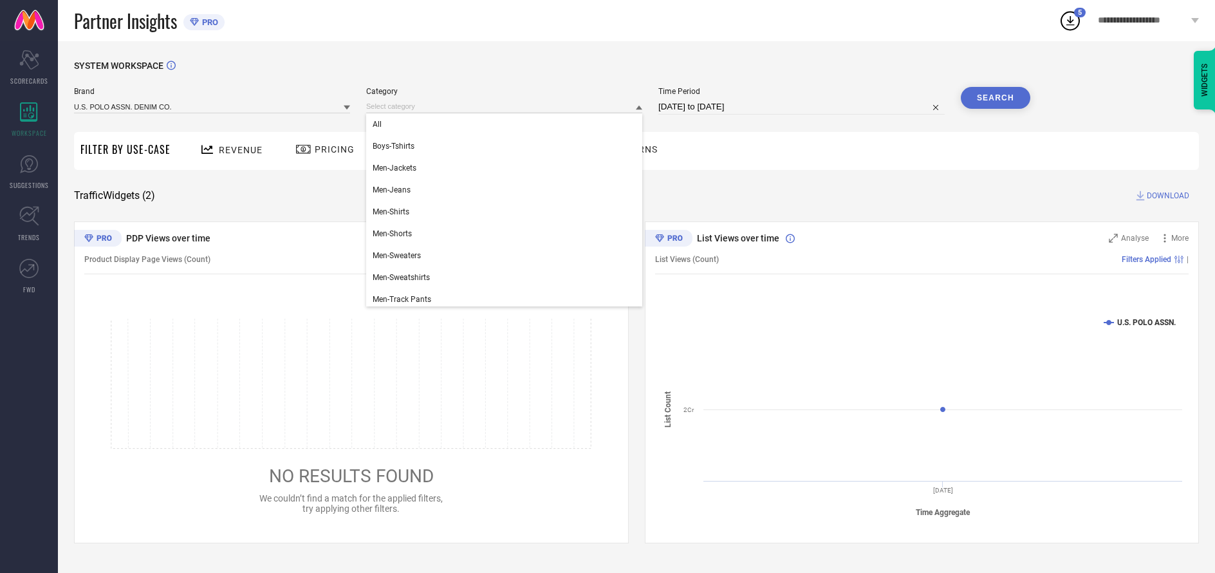
click at [501, 125] on div "All" at bounding box center [504, 124] width 276 height 22
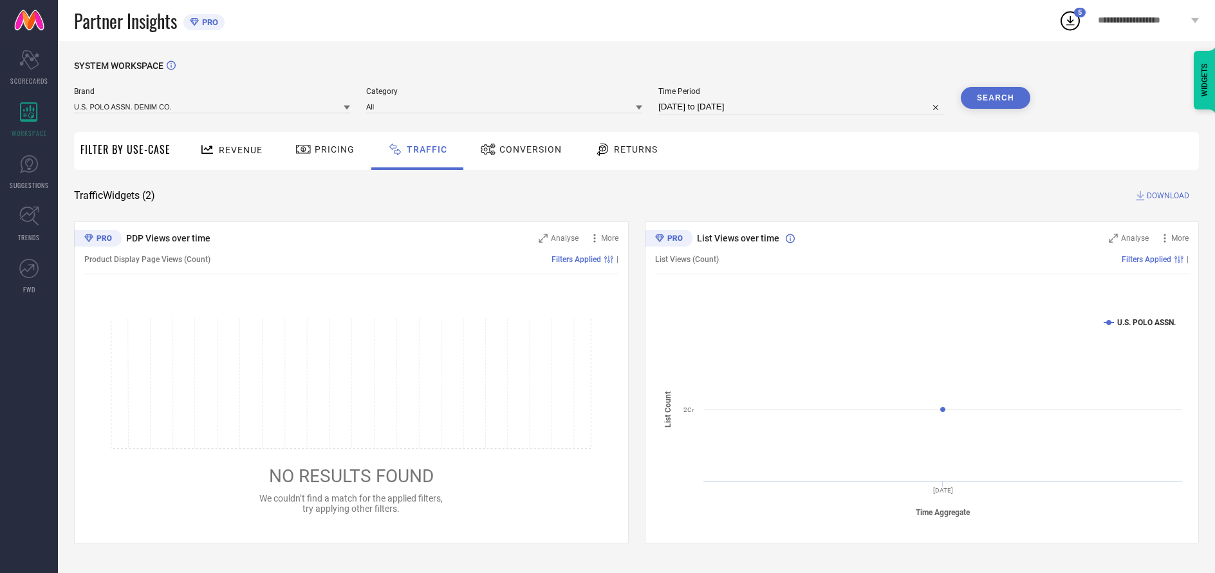
click at [995, 98] on button "Search" at bounding box center [995, 98] width 69 height 22
click at [1166, 196] on span "DOWNLOAD" at bounding box center [1167, 195] width 42 height 13
click at [802, 107] on input at bounding box center [801, 106] width 286 height 15
select select "9"
select select "2025"
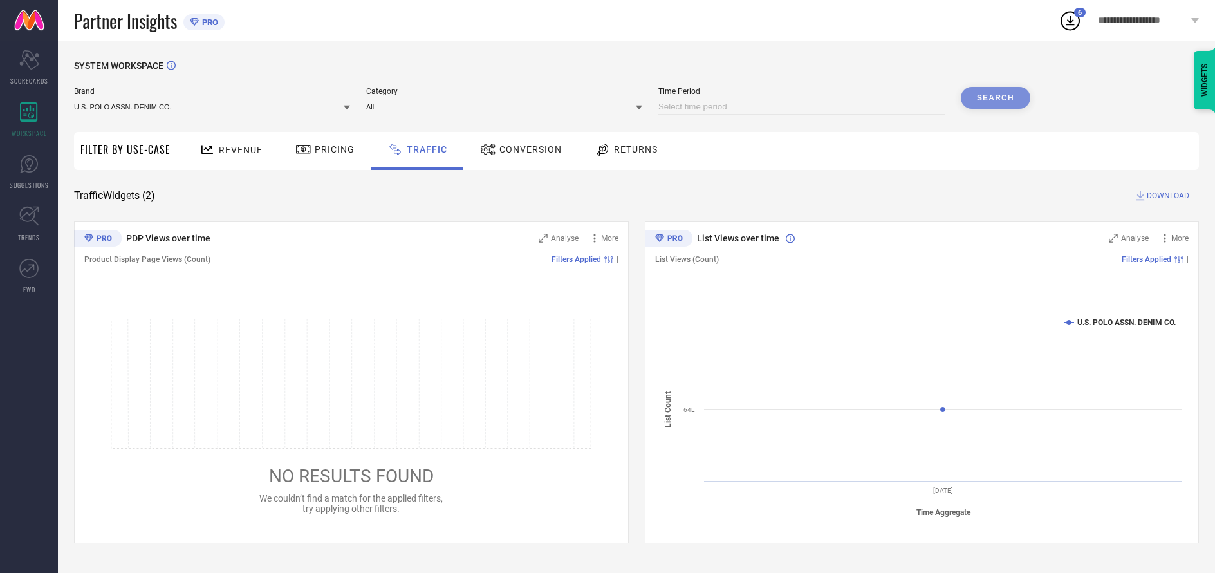
select select "10"
select select "2025"
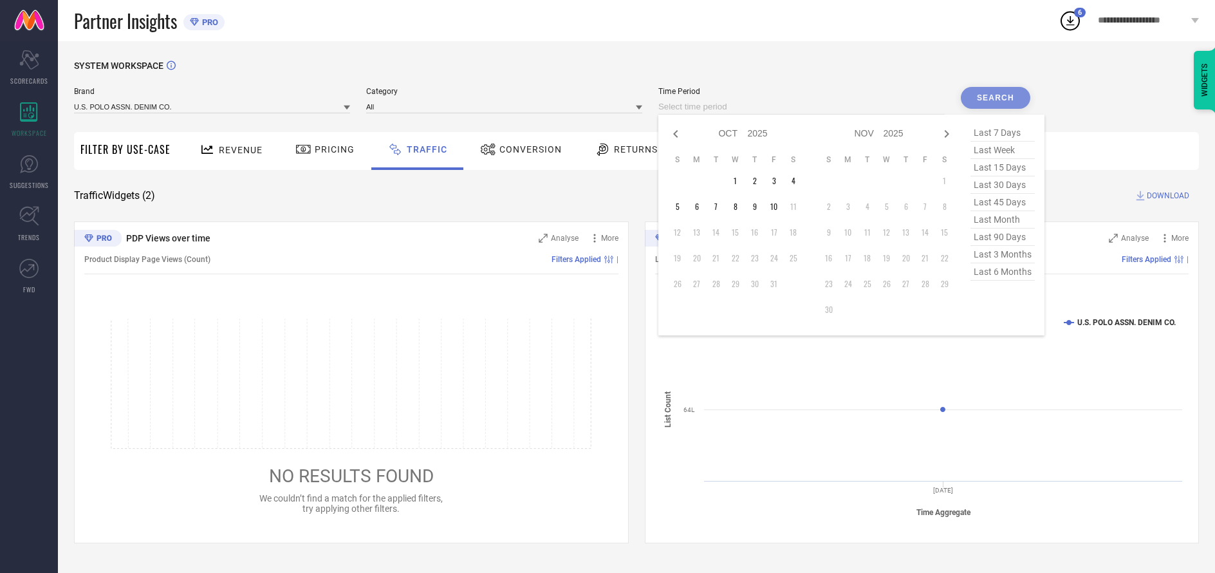
select select "8"
select select "2025"
select select "9"
select select "2025"
click at [718, 284] on td "30" at bounding box center [715, 283] width 19 height 19
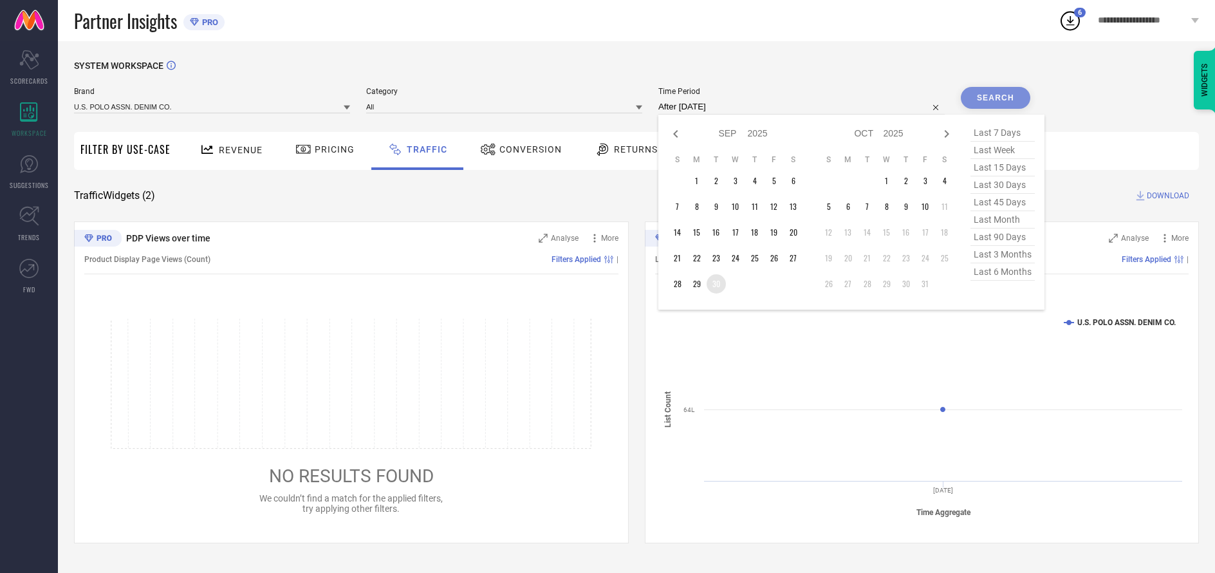
type input "[DATE] to [DATE]"
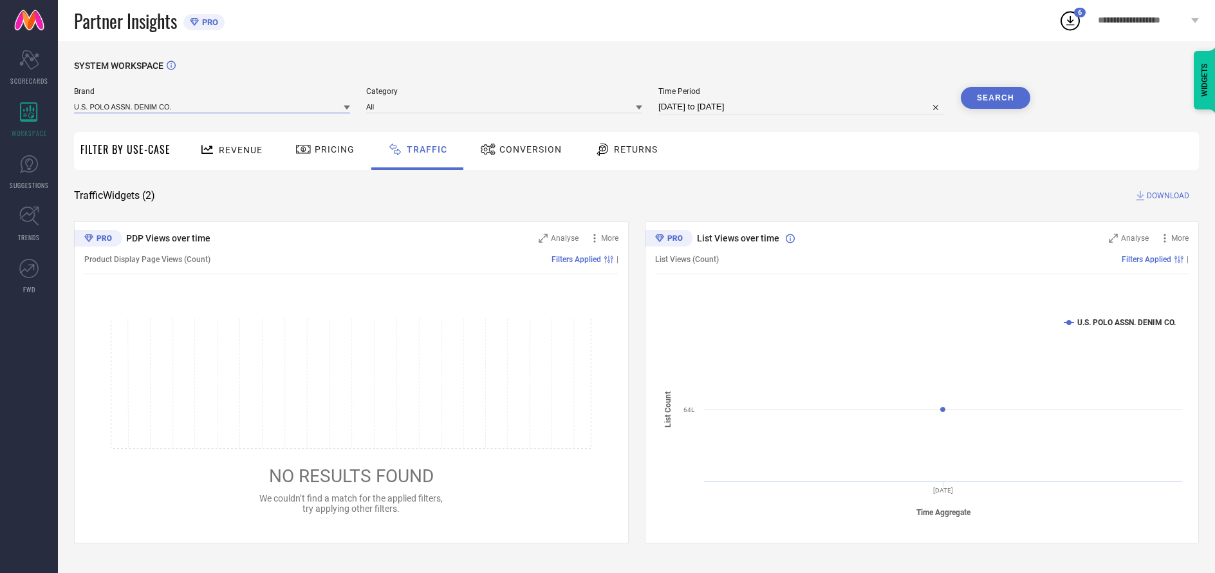
click at [212, 107] on input at bounding box center [212, 107] width 276 height 14
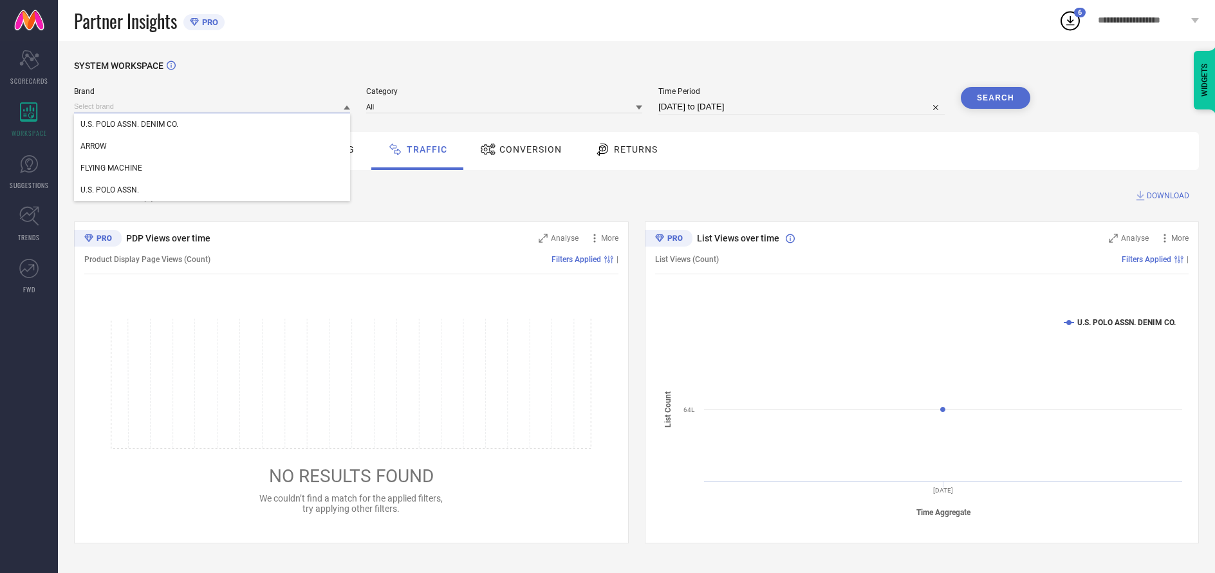
click at [212, 107] on input at bounding box center [212, 107] width 276 height 14
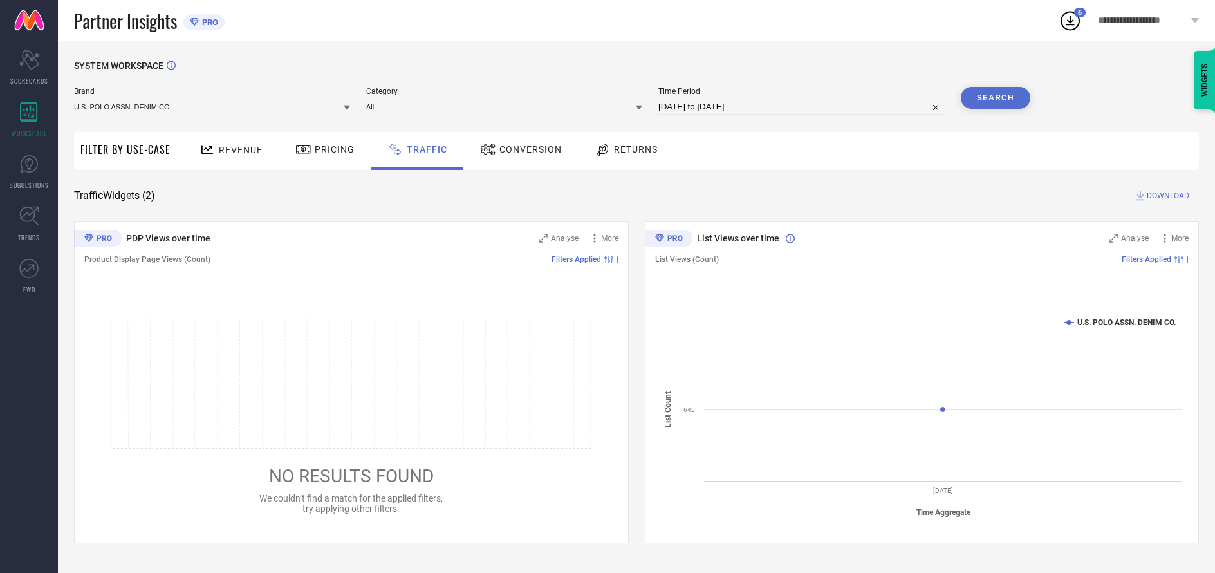
click at [212, 107] on input at bounding box center [212, 107] width 276 height 14
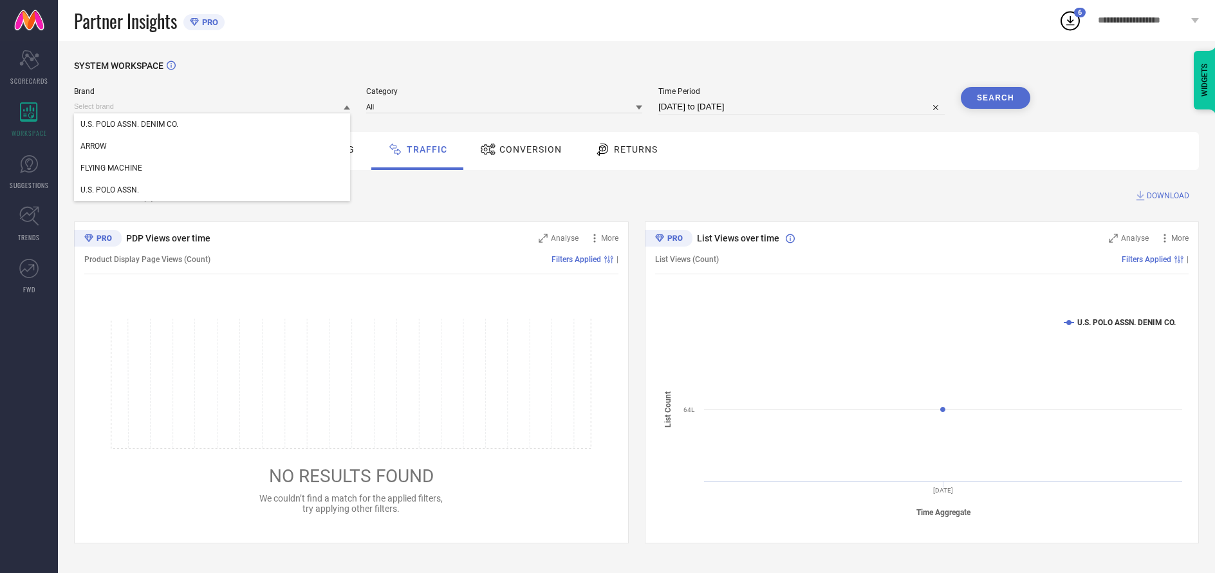
click at [212, 125] on div "U.S. POLO ASSN. DENIM CO." at bounding box center [212, 124] width 276 height 22
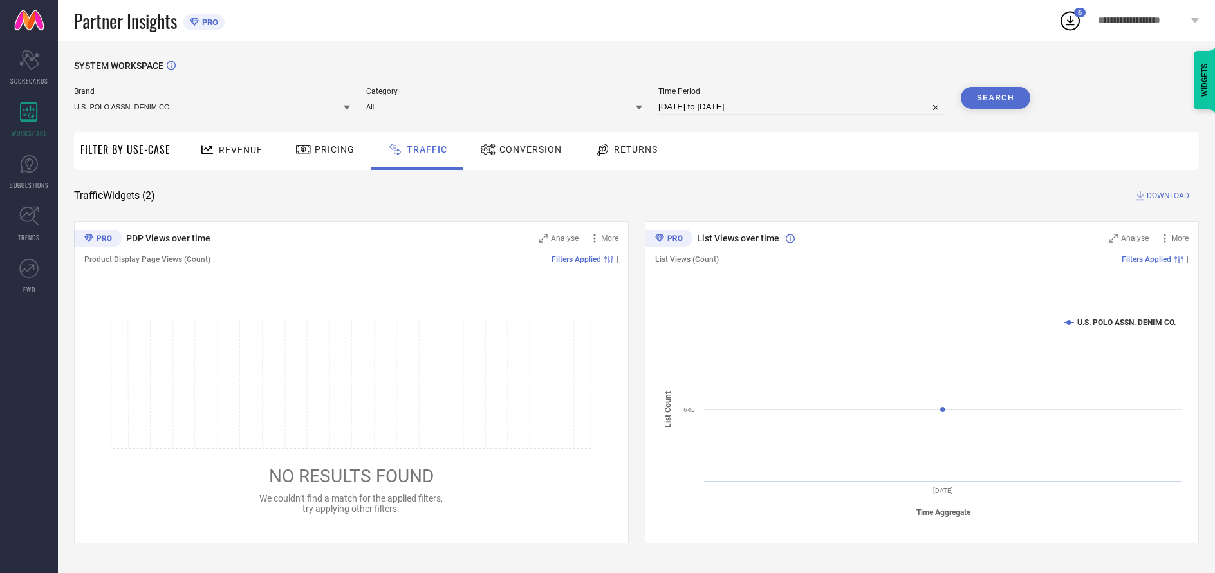
click at [505, 107] on input at bounding box center [504, 107] width 276 height 14
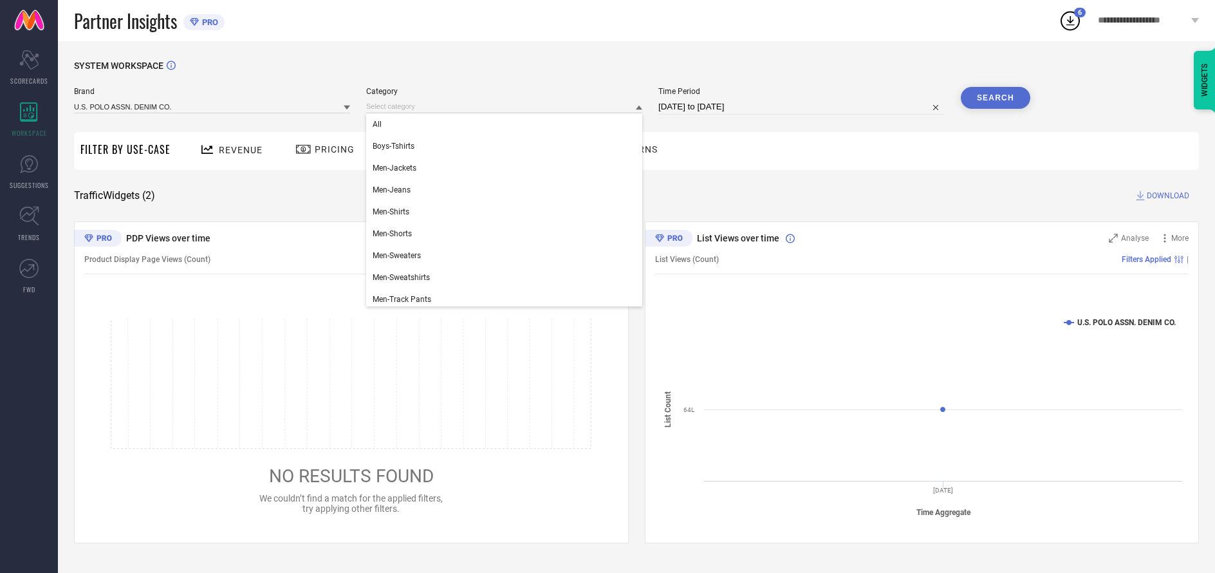
click at [501, 125] on div "All" at bounding box center [504, 124] width 276 height 22
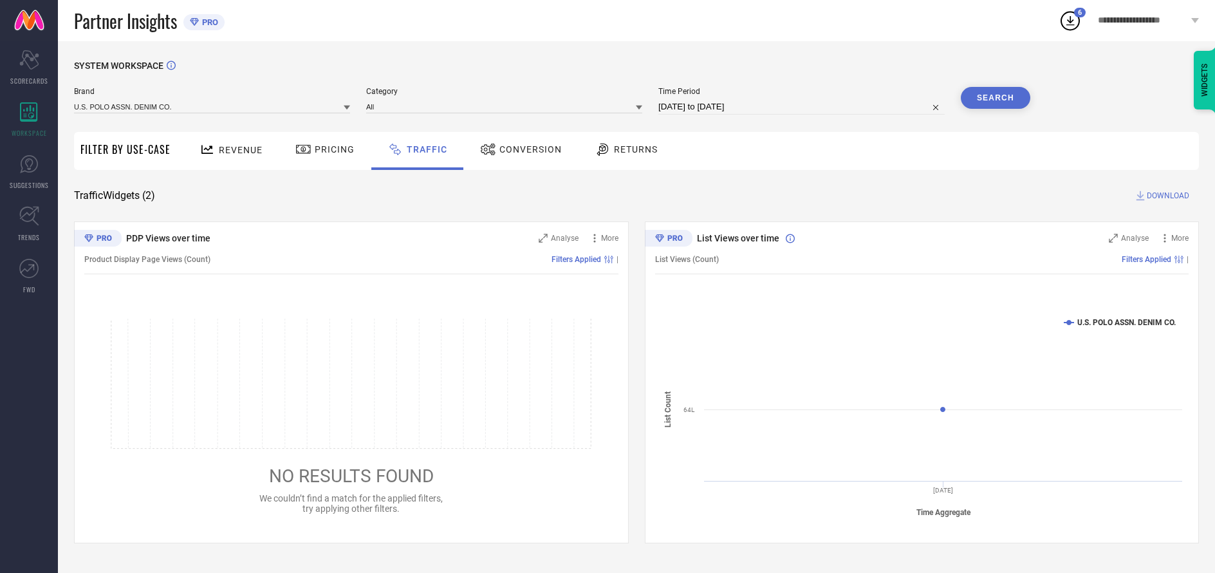
click at [995, 98] on button "Search" at bounding box center [995, 98] width 69 height 22
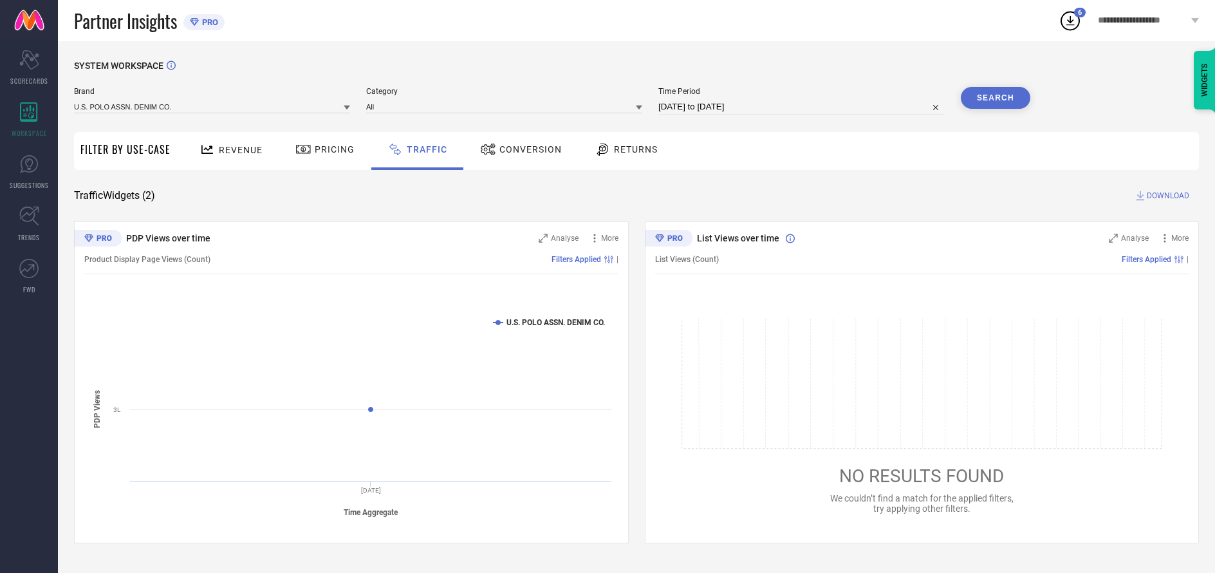
click at [1166, 196] on span "DOWNLOAD" at bounding box center [1167, 195] width 42 height 13
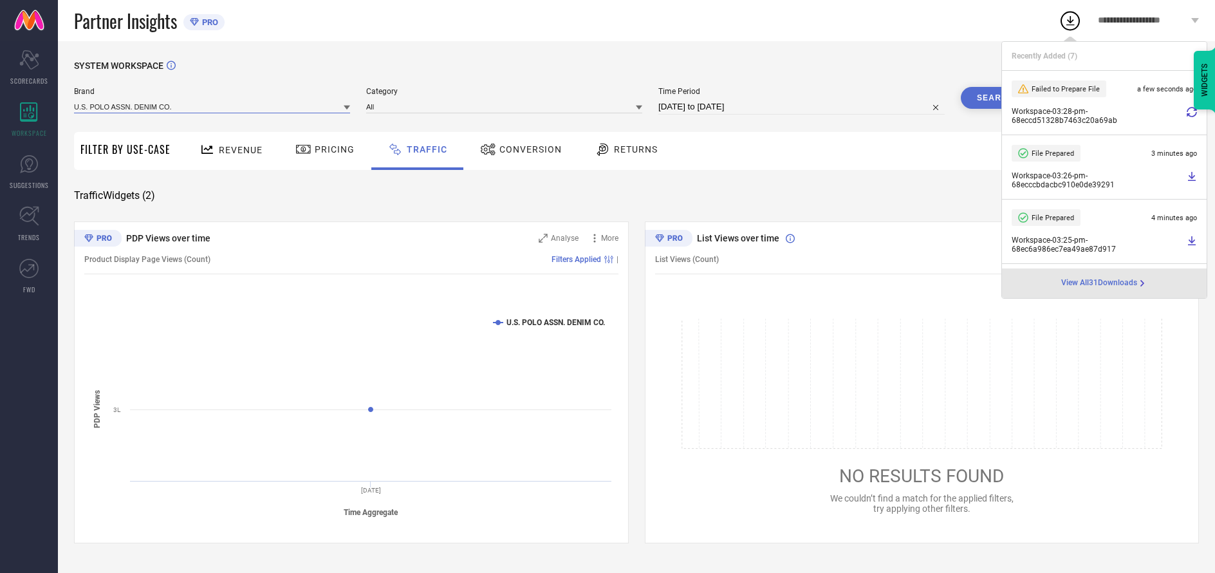
click at [212, 107] on input at bounding box center [212, 107] width 276 height 14
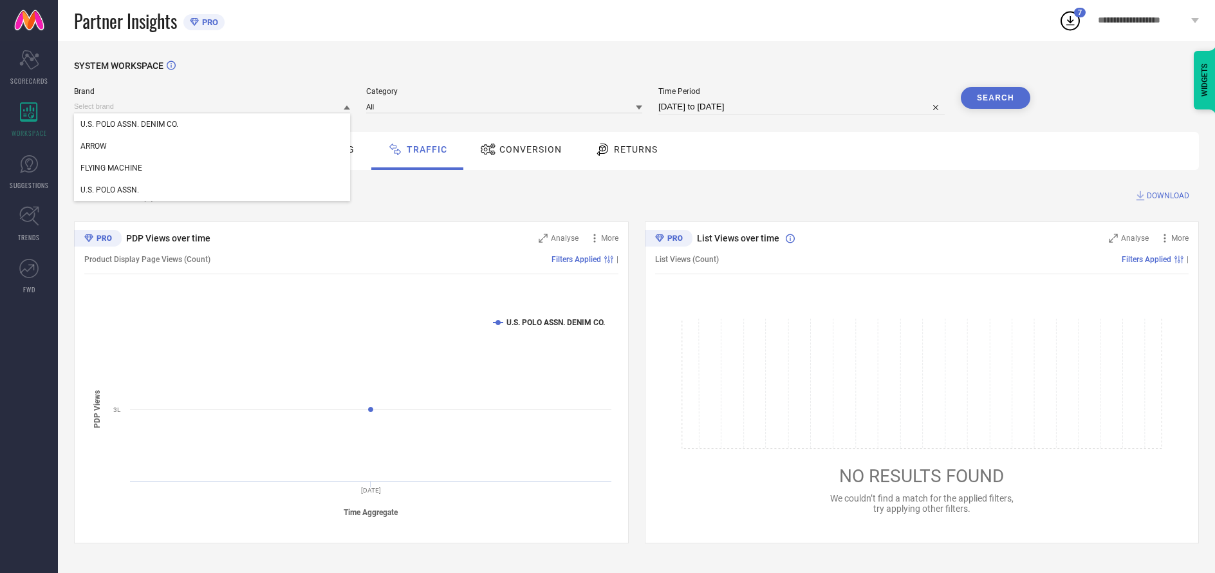
click at [212, 190] on div "U.S. POLO ASSN." at bounding box center [212, 190] width 276 height 22
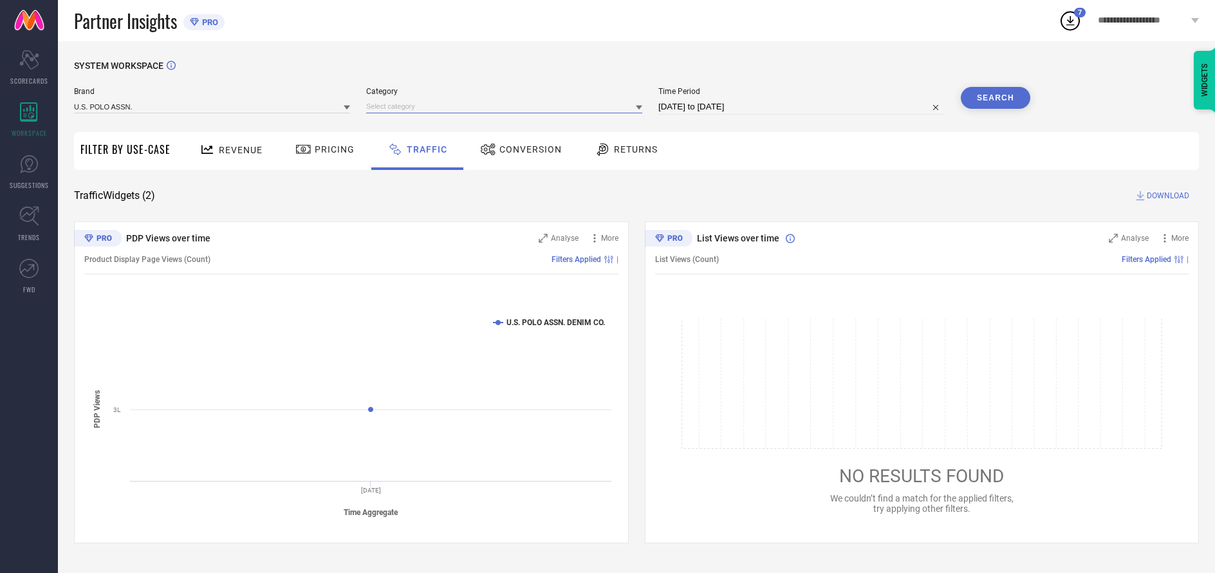
click at [505, 107] on input at bounding box center [504, 107] width 276 height 14
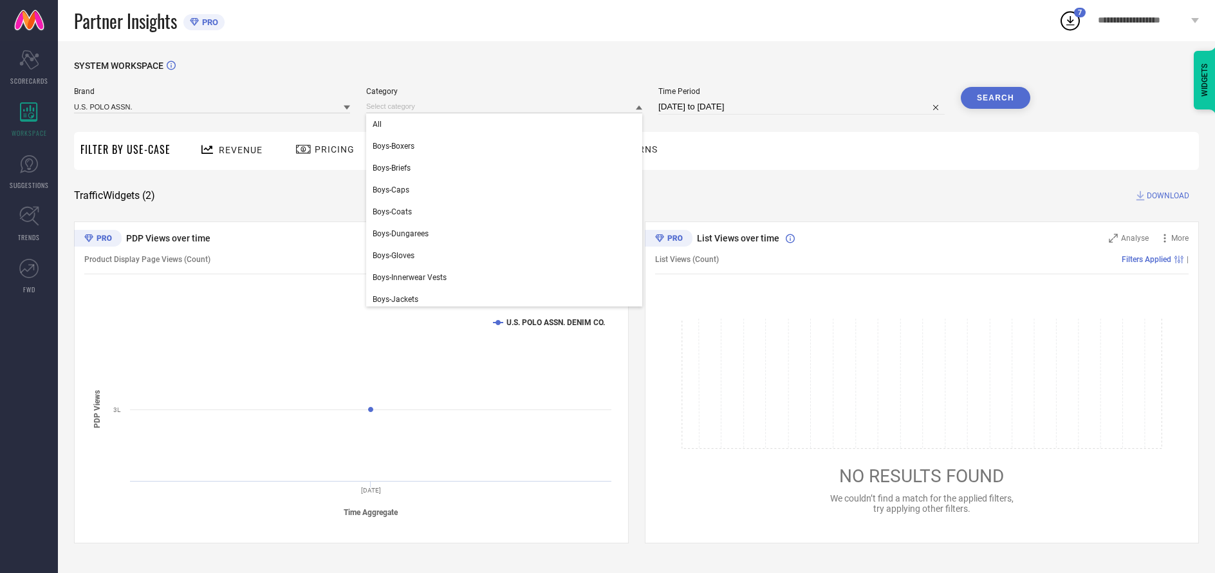
click at [501, 125] on div "All" at bounding box center [504, 124] width 276 height 22
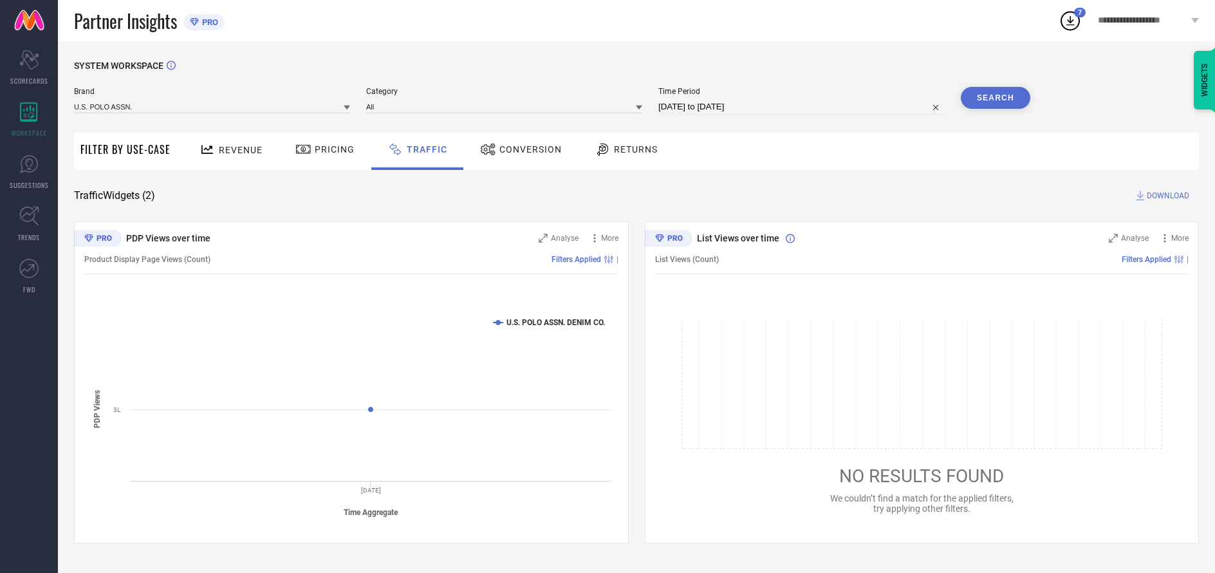
click at [995, 98] on button "Search" at bounding box center [995, 98] width 69 height 22
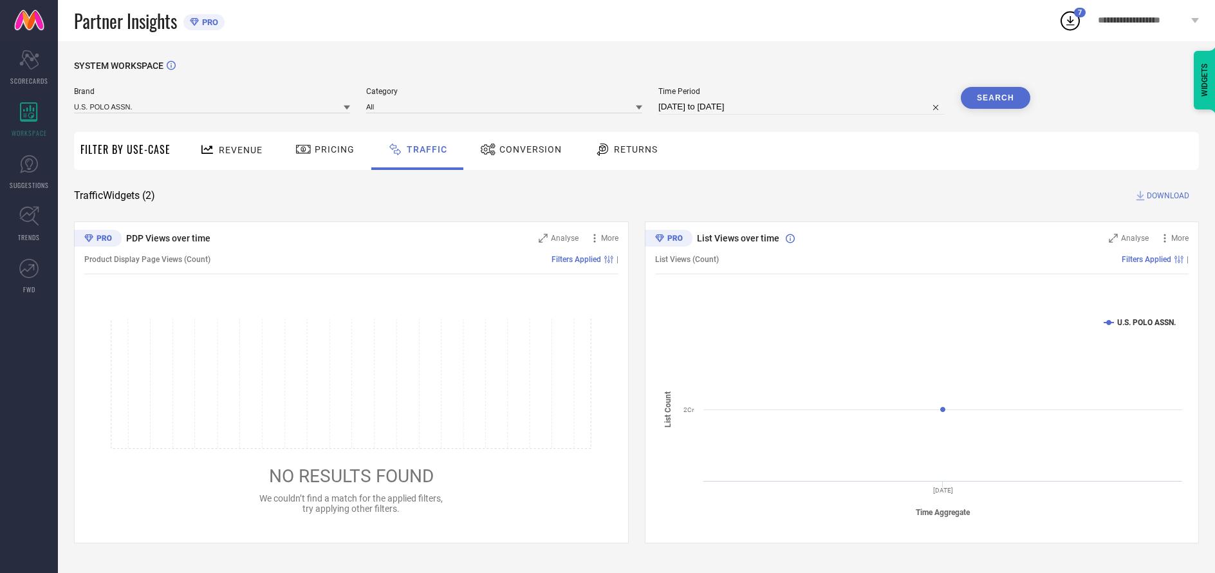
click at [1166, 196] on span "DOWNLOAD" at bounding box center [1167, 195] width 42 height 13
click at [802, 107] on input at bounding box center [801, 106] width 286 height 15
select select "9"
select select "2025"
select select "10"
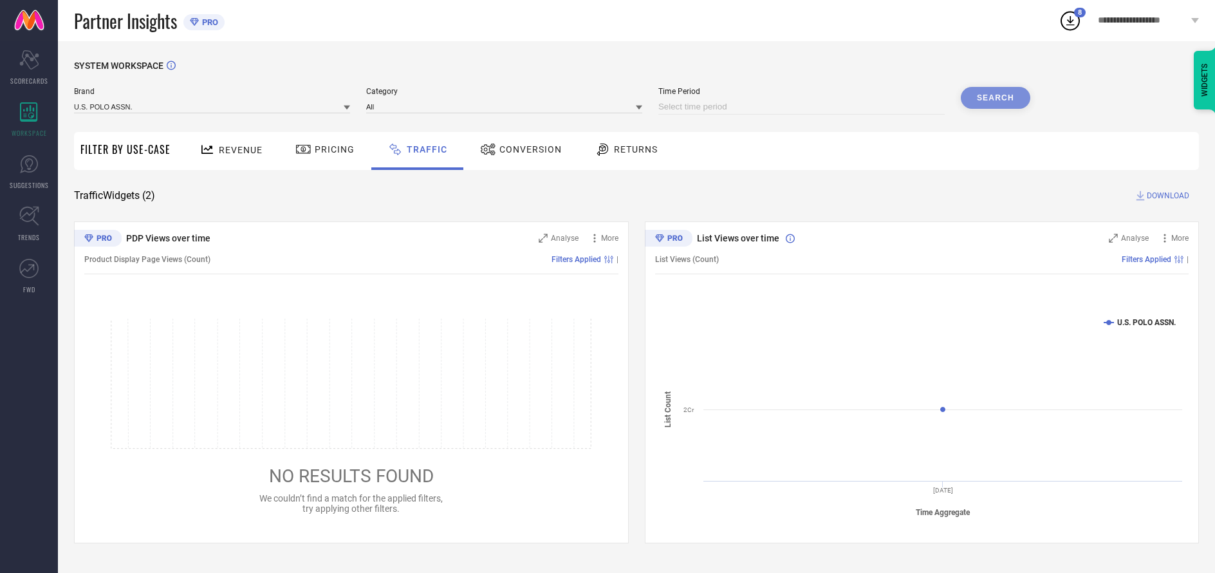
select select "2025"
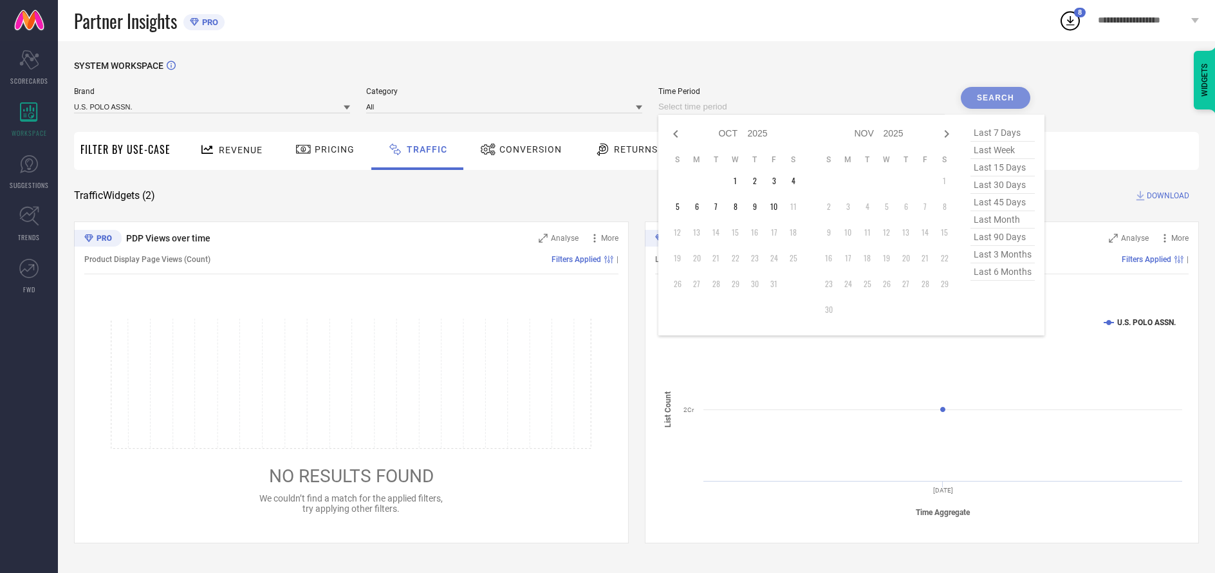
click at [737, 181] on td "1" at bounding box center [735, 180] width 19 height 19
type input "[DATE] to [DATE]"
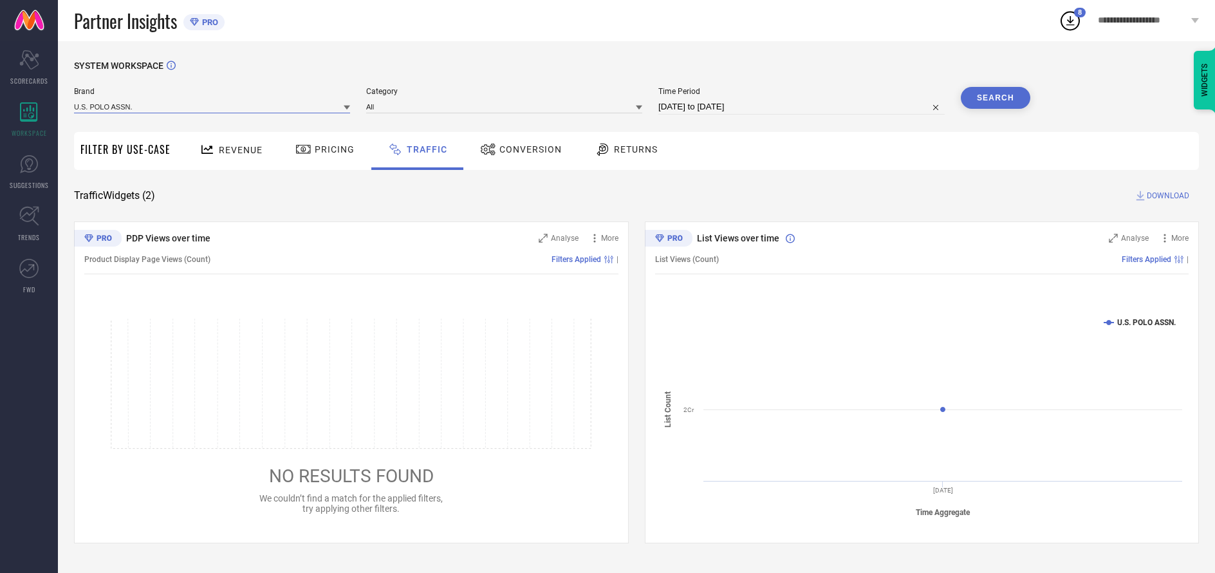
click at [212, 107] on input at bounding box center [212, 107] width 276 height 14
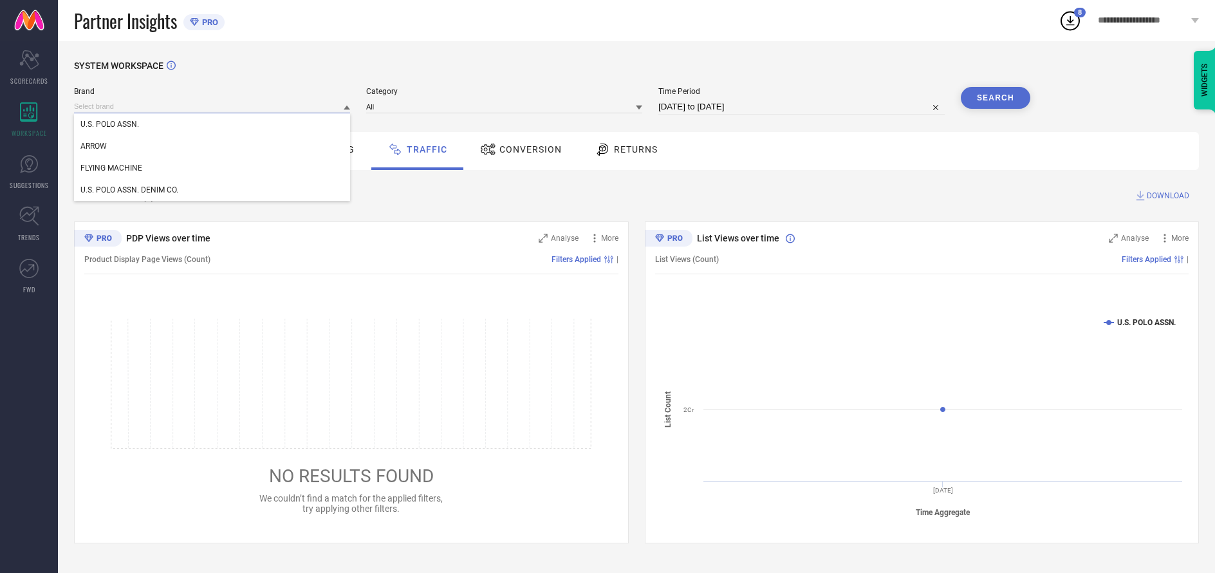
click at [212, 107] on input at bounding box center [212, 107] width 276 height 14
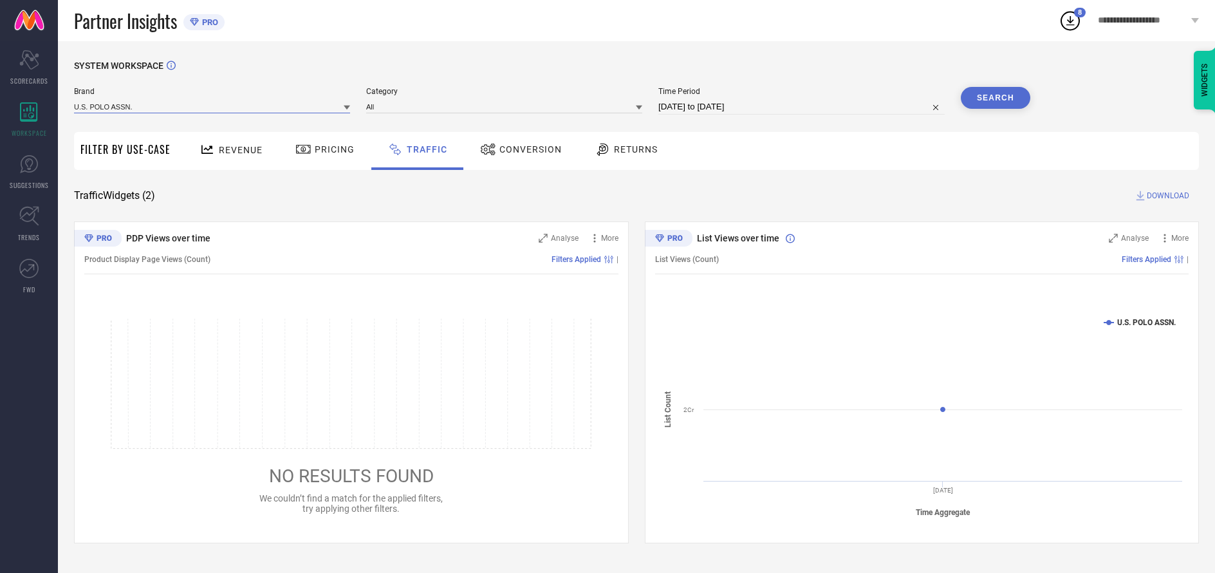
click at [212, 107] on input at bounding box center [212, 107] width 276 height 14
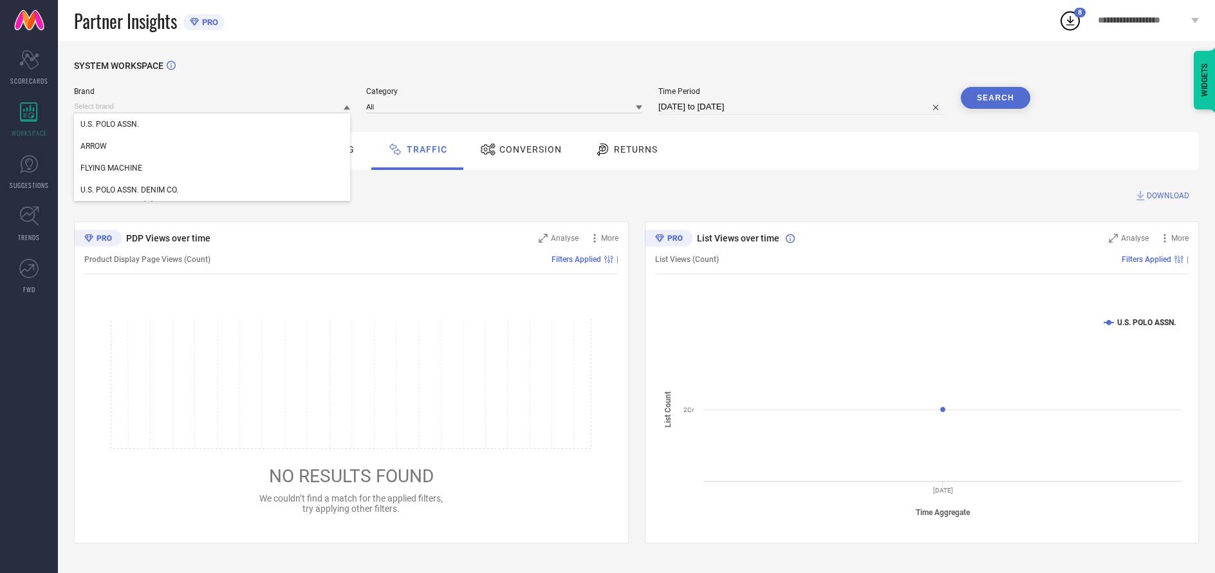
click at [212, 125] on div "U.S. POLO ASSN." at bounding box center [212, 124] width 276 height 22
click at [505, 107] on input at bounding box center [504, 107] width 276 height 14
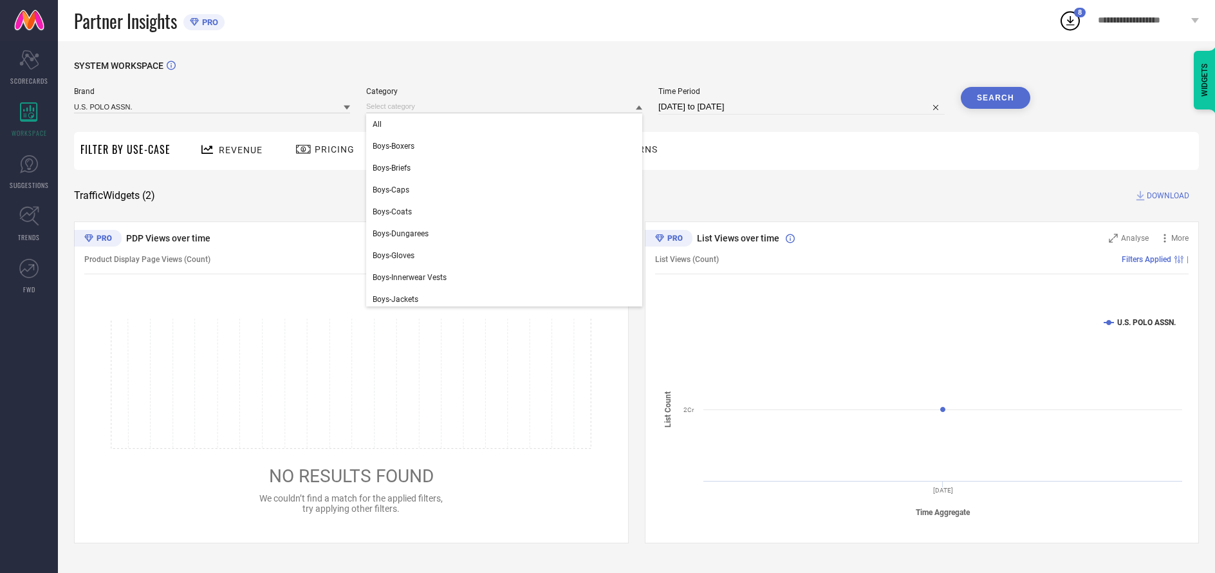
click at [501, 125] on div "All" at bounding box center [504, 124] width 276 height 22
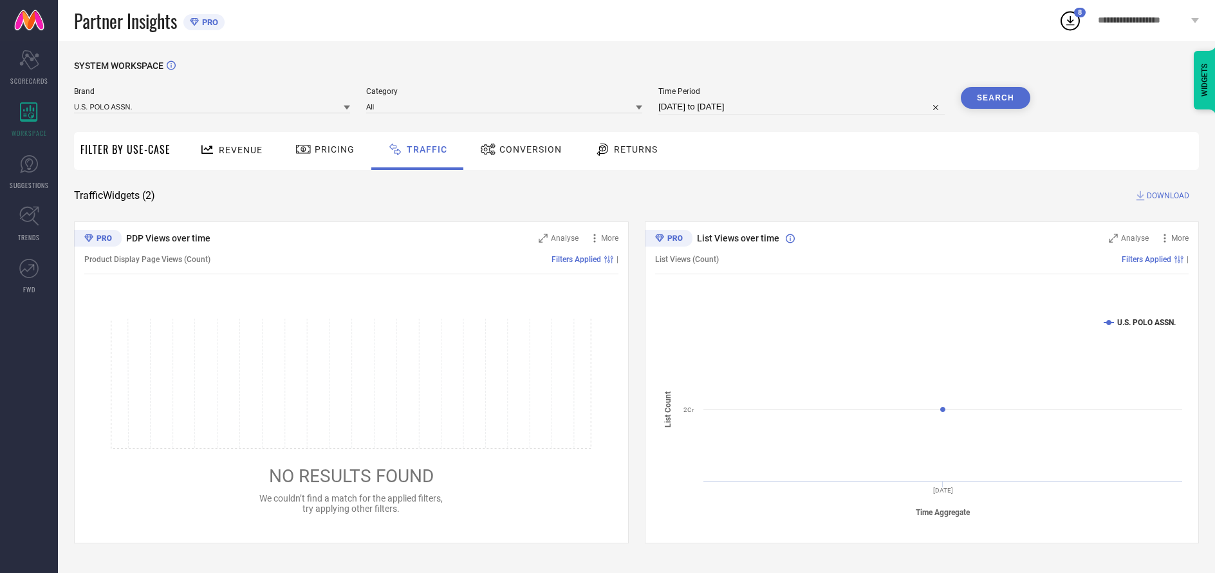
click at [995, 98] on button "Search" at bounding box center [995, 98] width 69 height 22
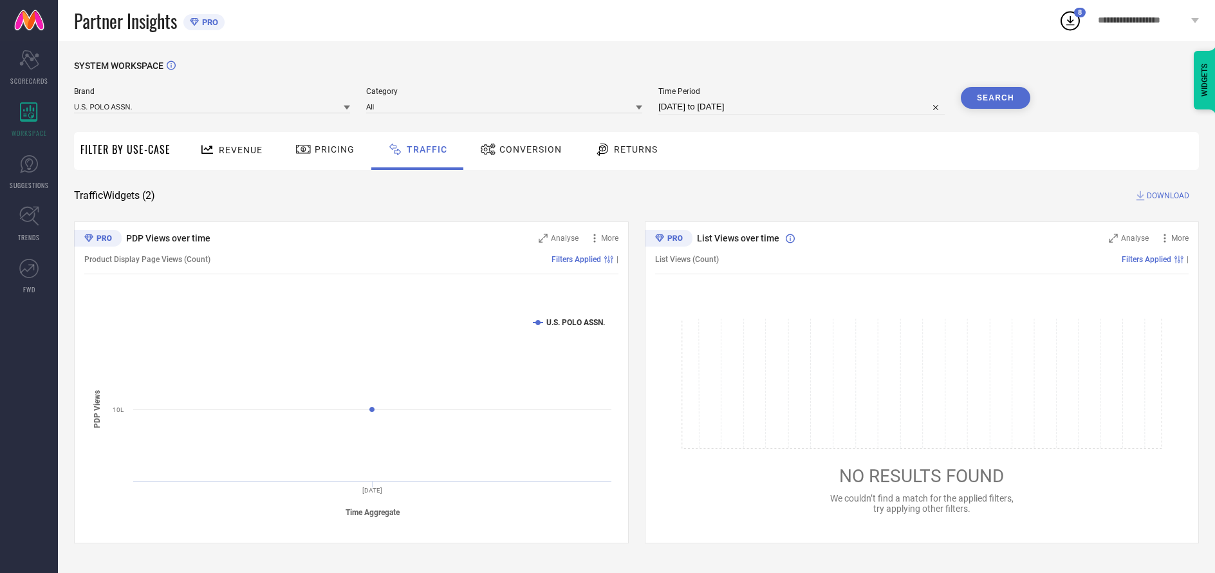
click at [1166, 196] on span "DOWNLOAD" at bounding box center [1167, 195] width 42 height 13
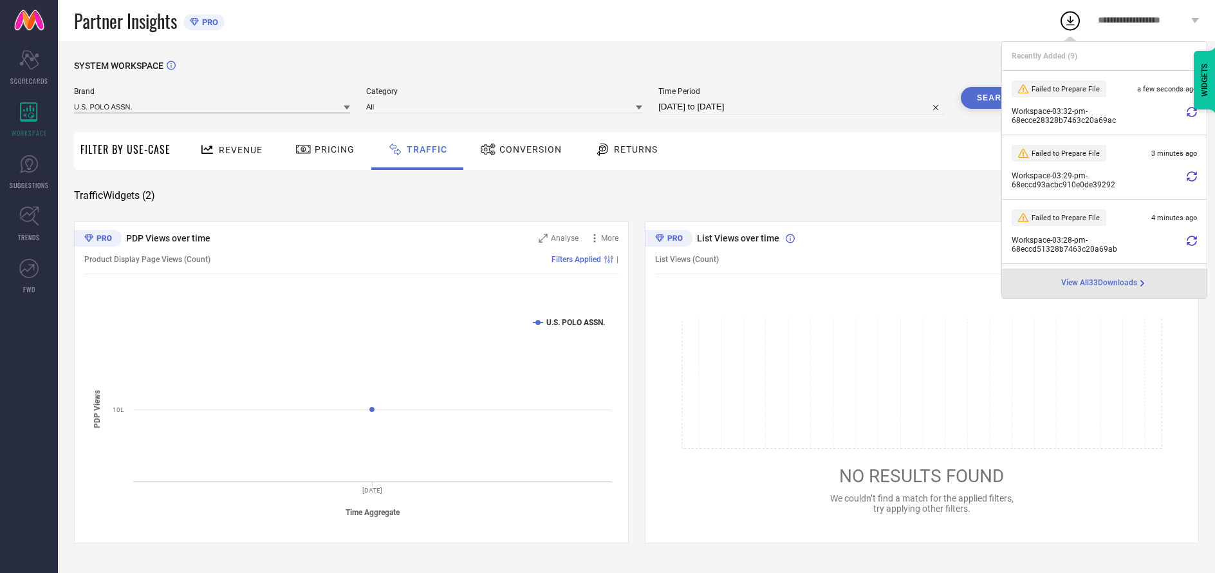
click at [212, 107] on input at bounding box center [212, 107] width 276 height 14
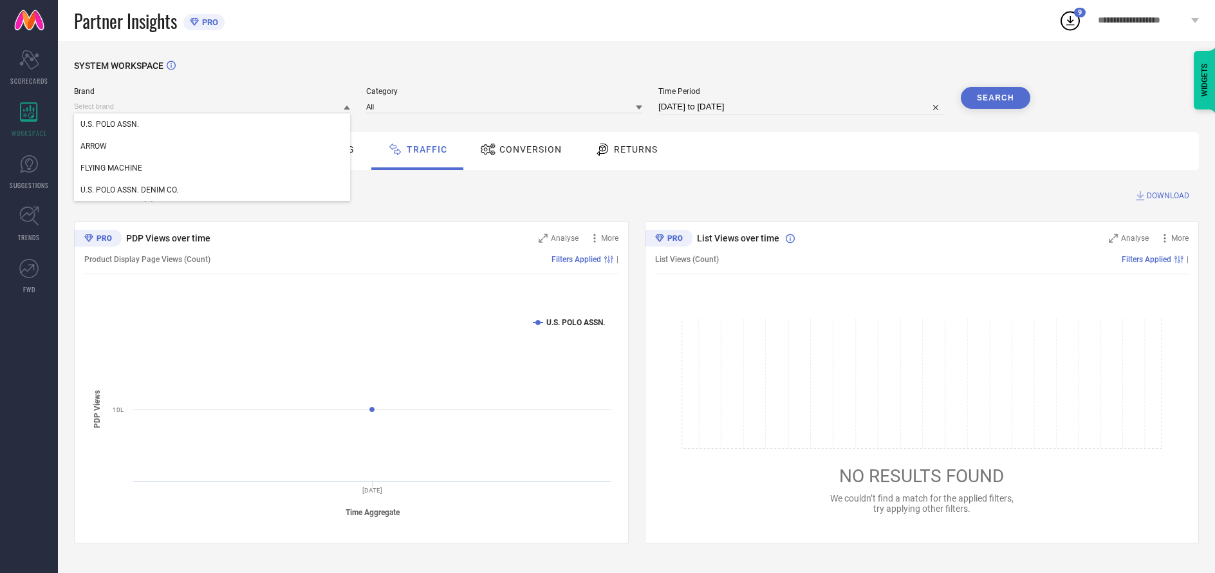
click at [212, 190] on div "U.S. POLO ASSN. DENIM CO." at bounding box center [212, 190] width 276 height 22
click at [505, 107] on input at bounding box center [504, 107] width 276 height 14
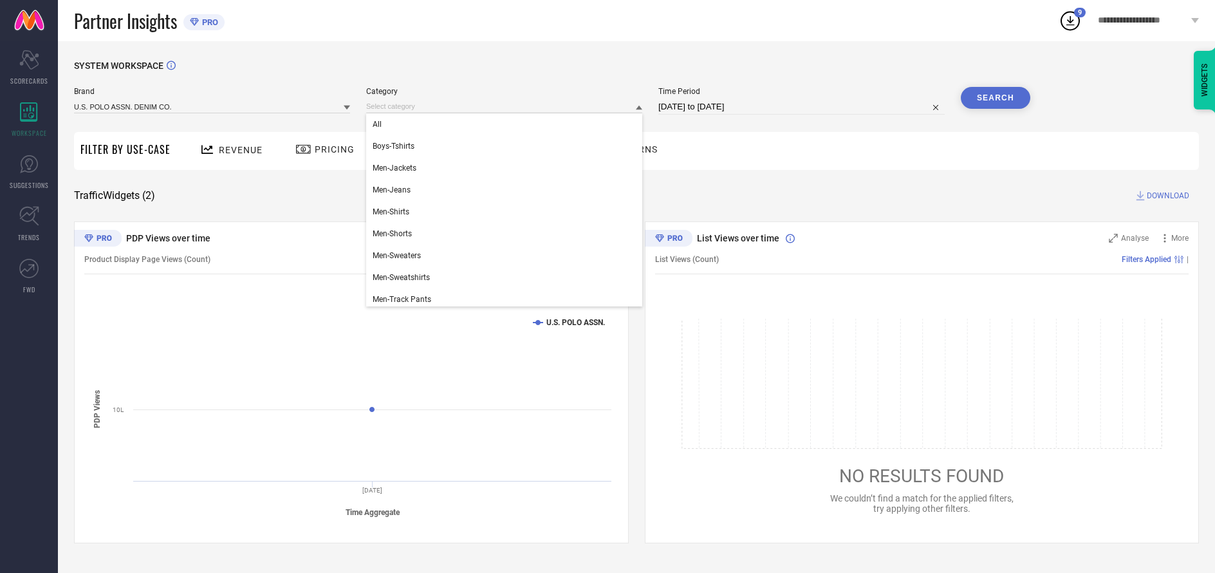
click at [501, 125] on div "All" at bounding box center [504, 124] width 276 height 22
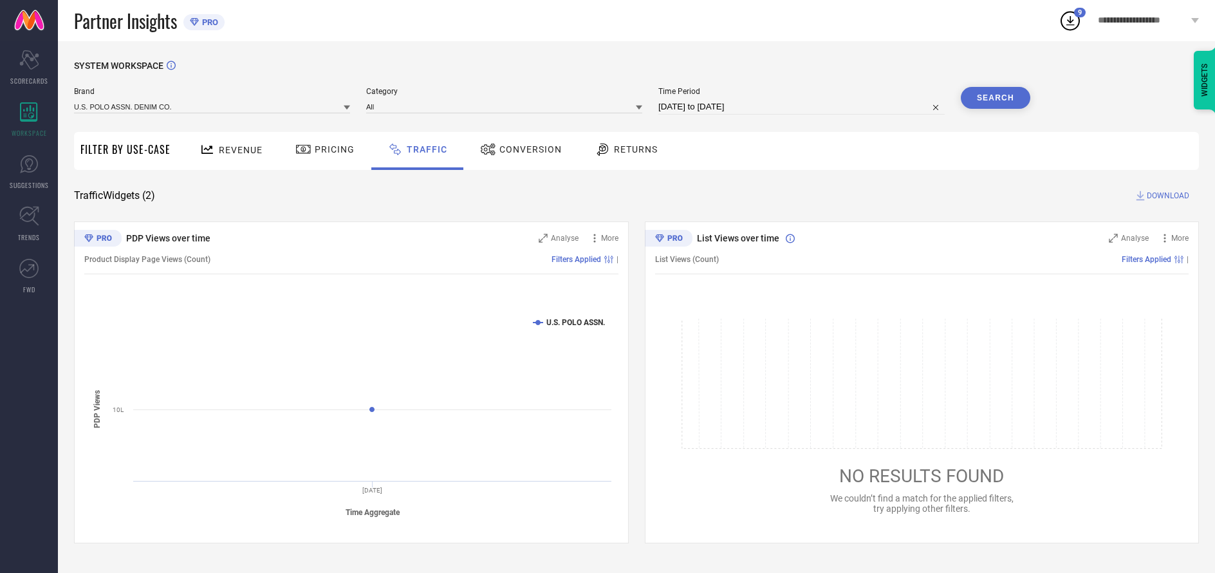
click at [995, 98] on button "Search" at bounding box center [995, 98] width 69 height 22
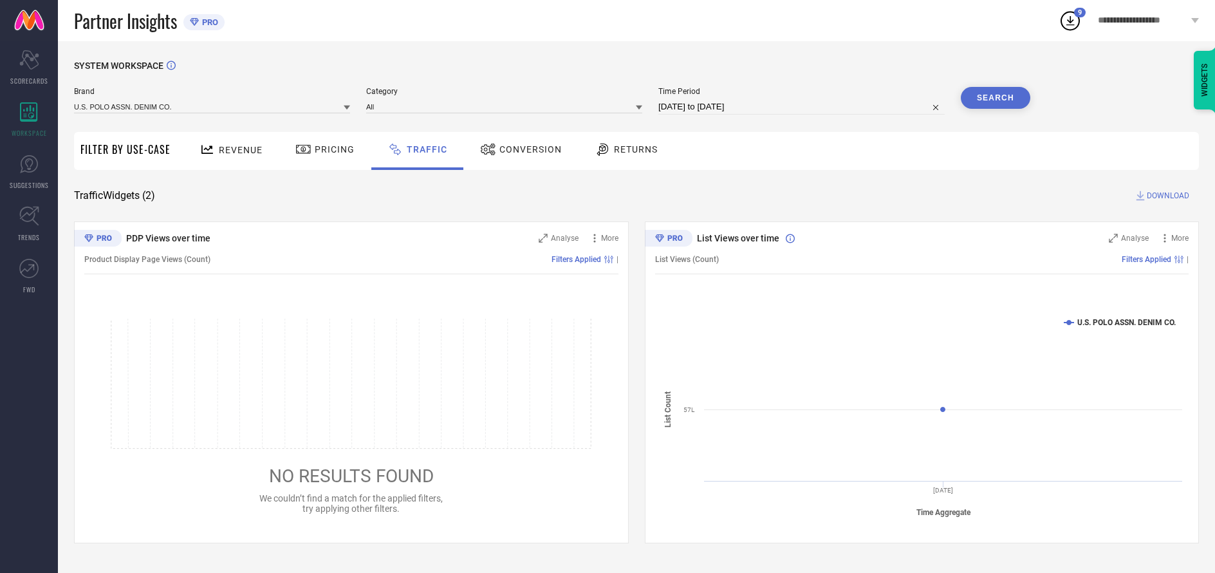
click at [1166, 196] on span "DOWNLOAD" at bounding box center [1167, 195] width 42 height 13
click at [802, 107] on input at bounding box center [801, 106] width 286 height 15
select select "9"
select select "2025"
select select "10"
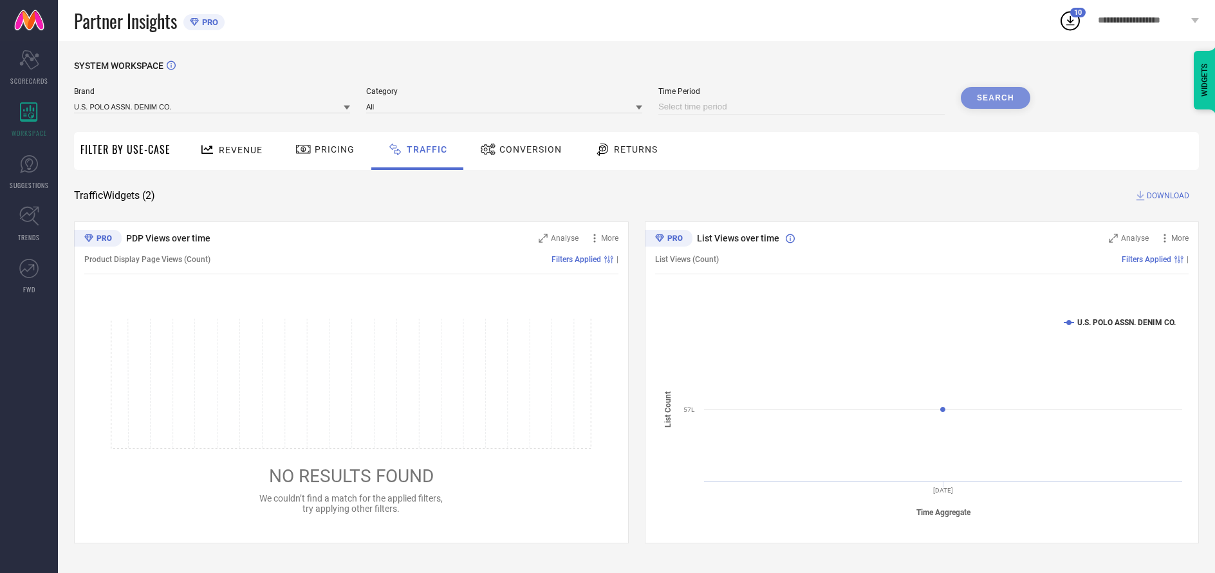
select select "2025"
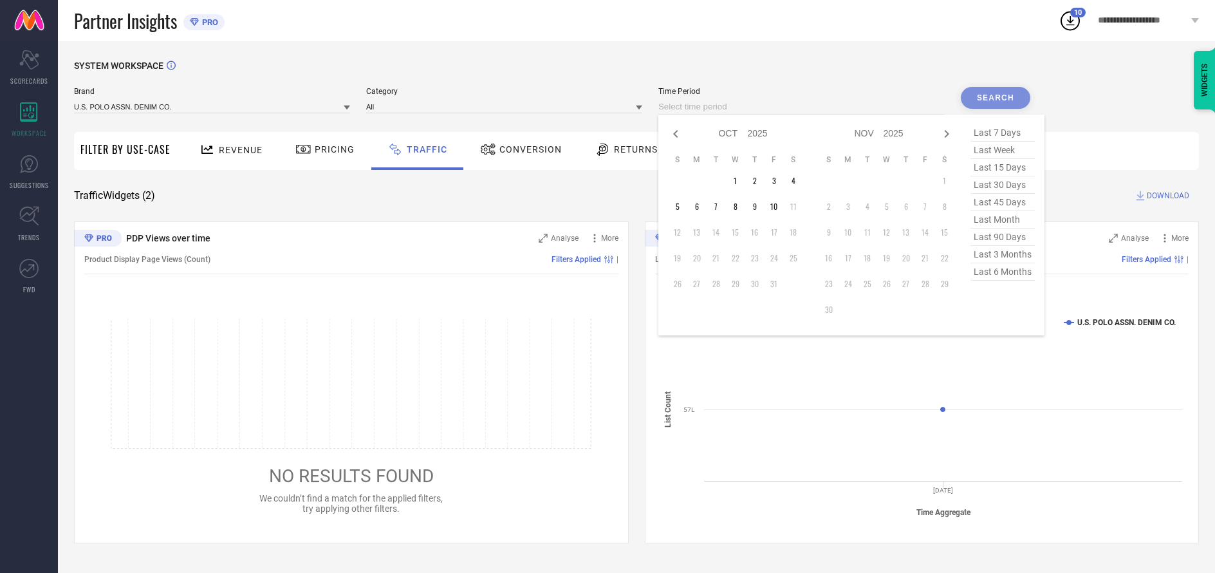
click at [757, 181] on td "2" at bounding box center [754, 180] width 19 height 19
type input "[DATE] to [DATE]"
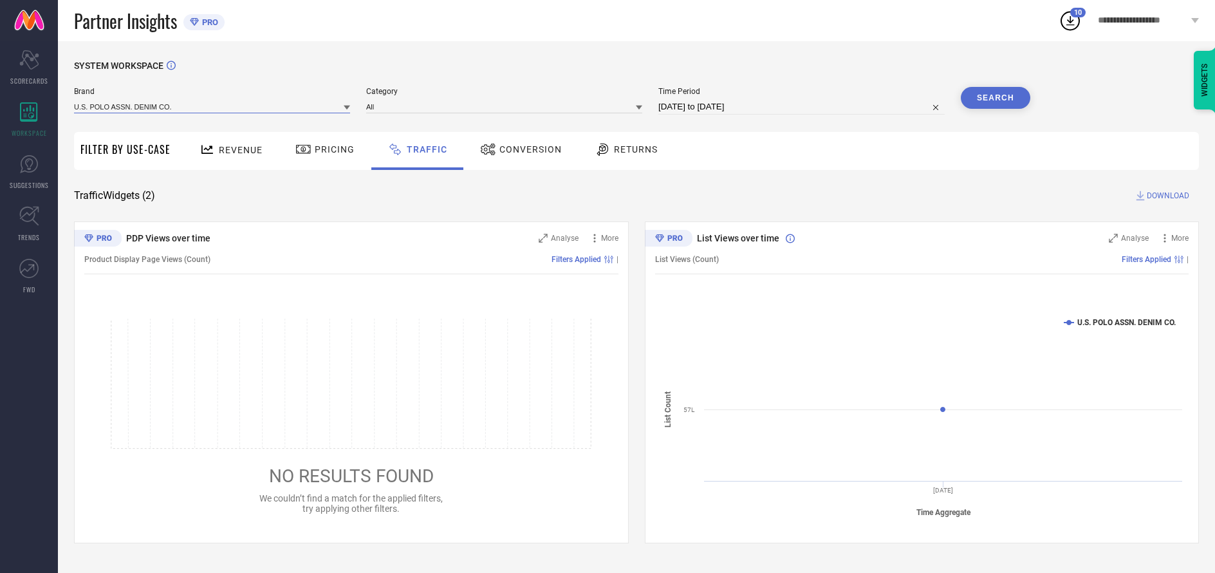
click at [212, 107] on input at bounding box center [212, 107] width 276 height 14
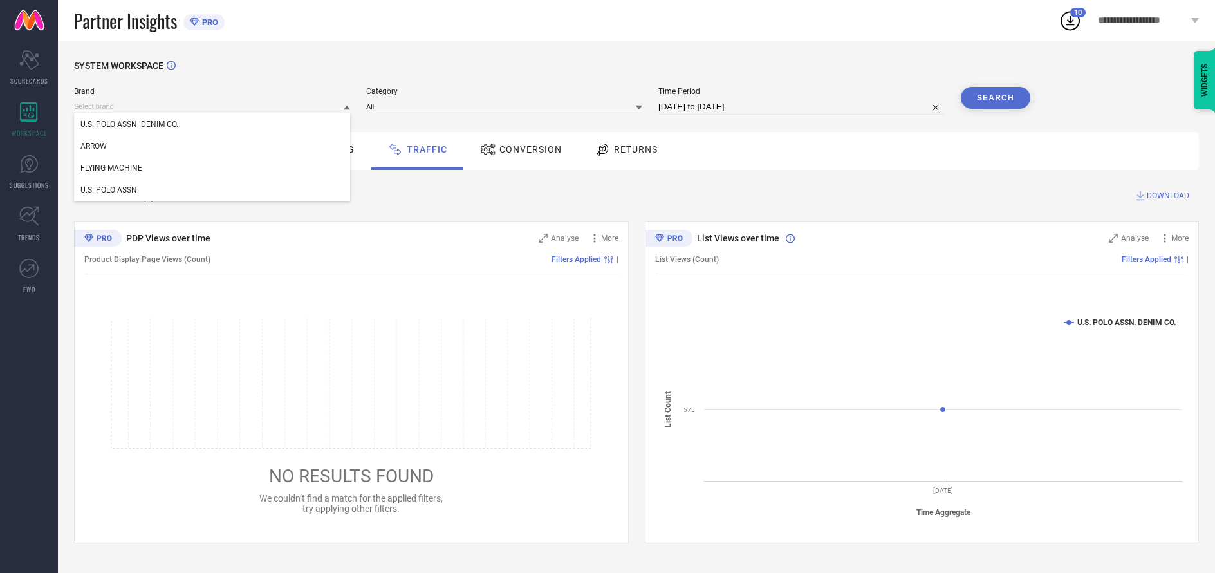
click at [212, 107] on input at bounding box center [212, 107] width 276 height 14
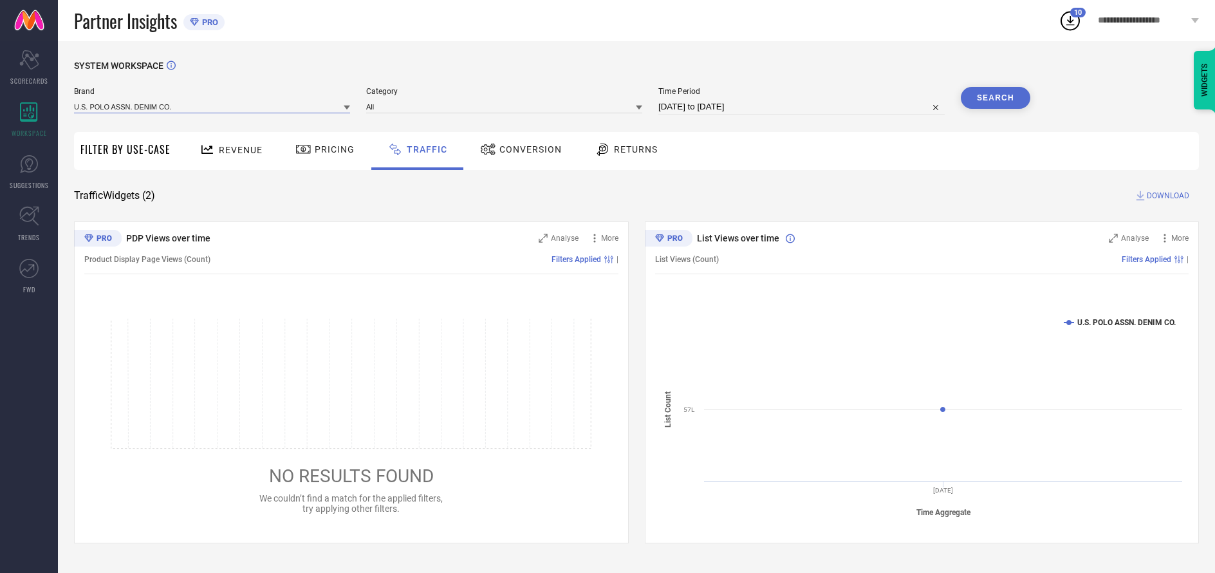
click at [212, 107] on input at bounding box center [212, 107] width 276 height 14
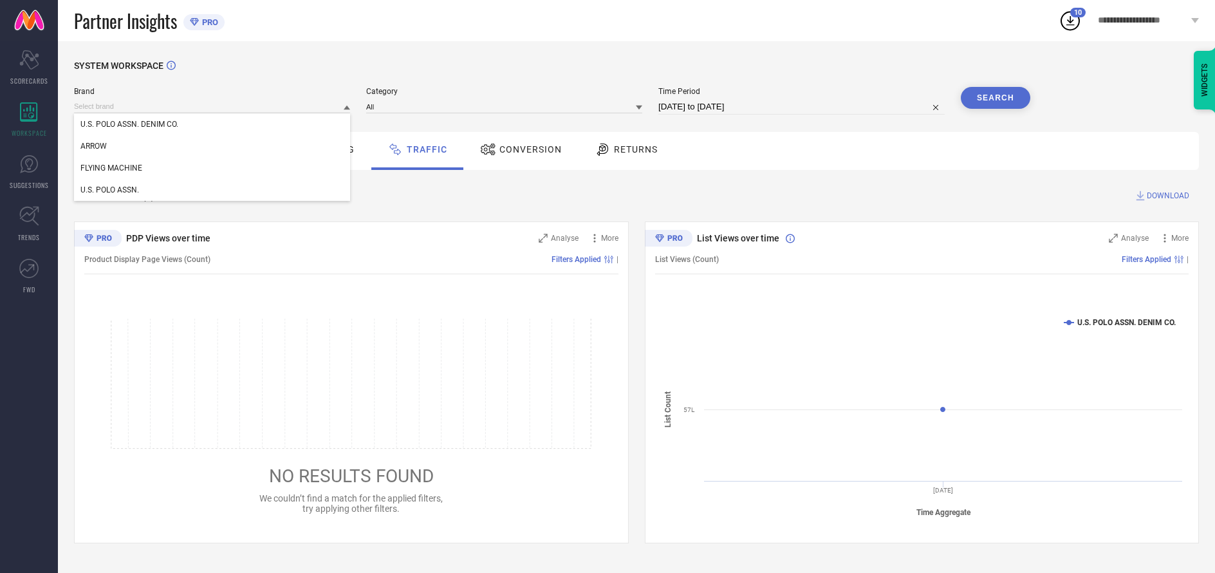
click at [212, 125] on div "U.S. POLO ASSN. DENIM CO." at bounding box center [212, 124] width 276 height 22
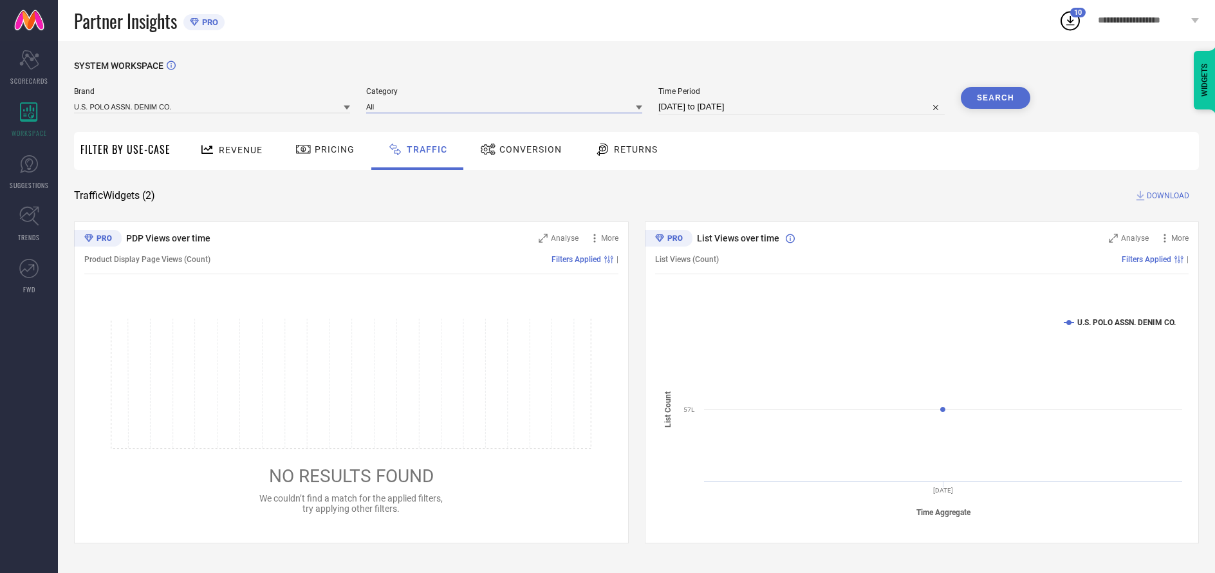
click at [505, 107] on input at bounding box center [504, 107] width 276 height 14
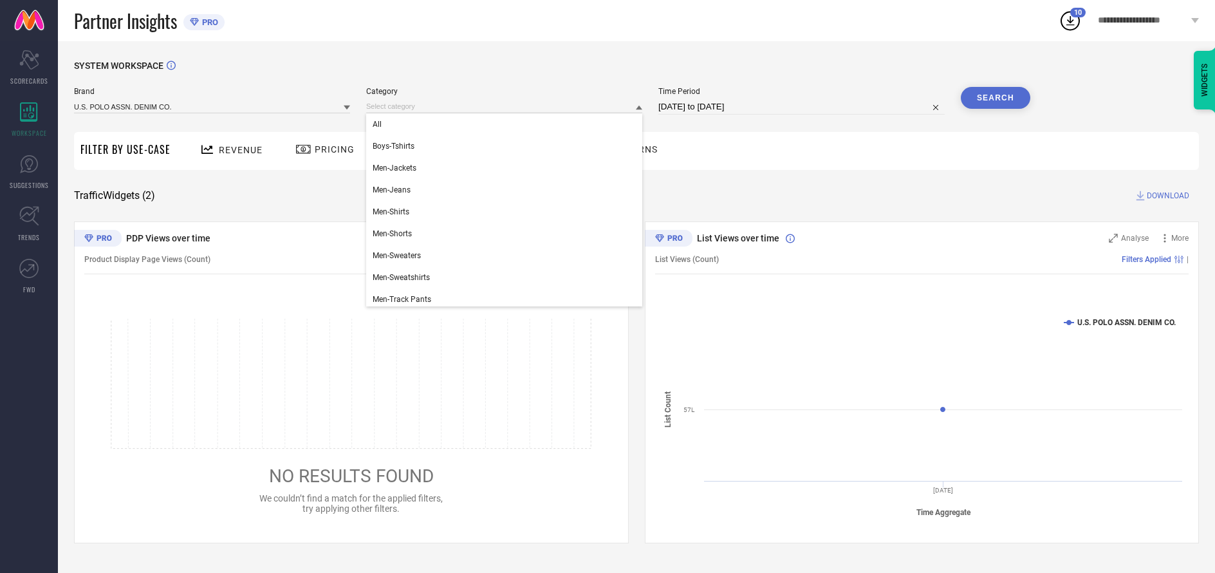
click at [501, 125] on div "All" at bounding box center [504, 124] width 276 height 22
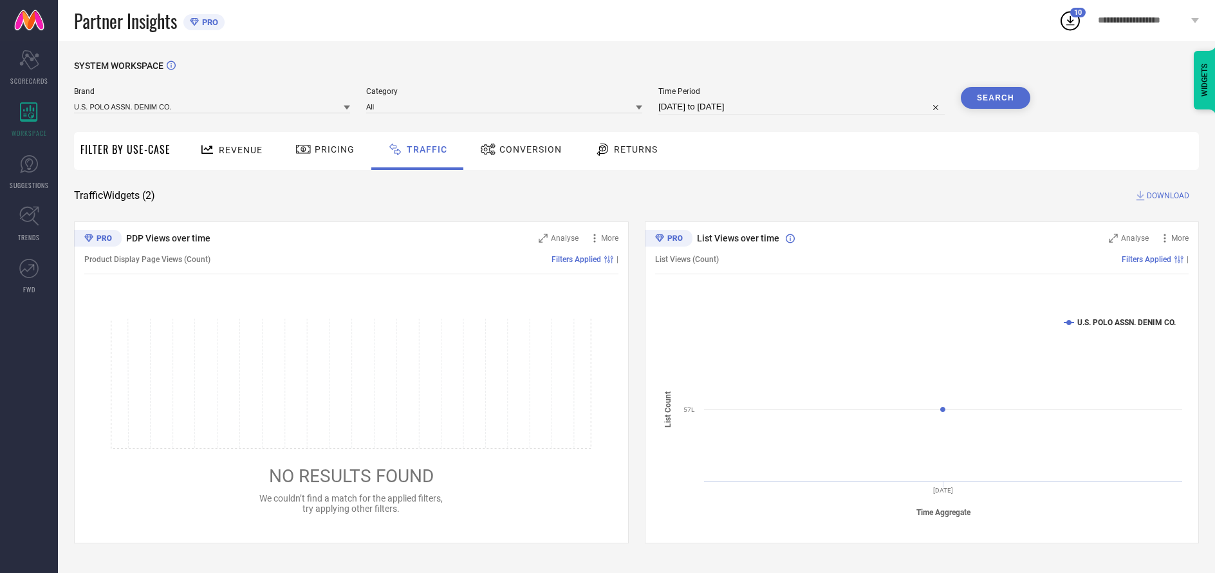
click at [995, 98] on button "Search" at bounding box center [995, 98] width 69 height 22
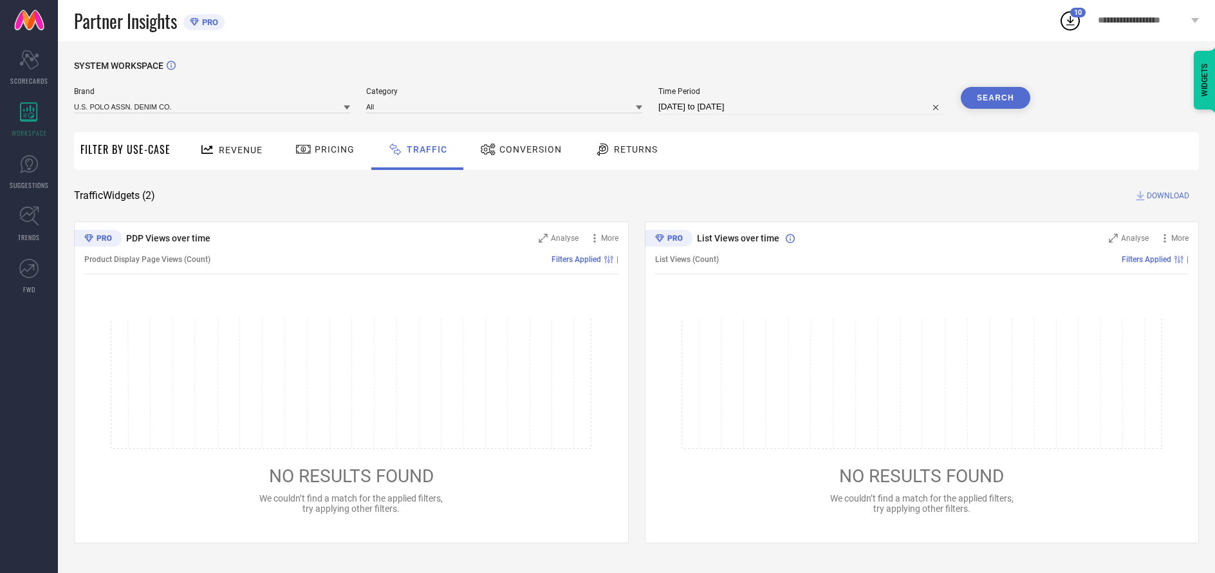
click at [1166, 196] on span "DOWNLOAD" at bounding box center [1167, 195] width 42 height 13
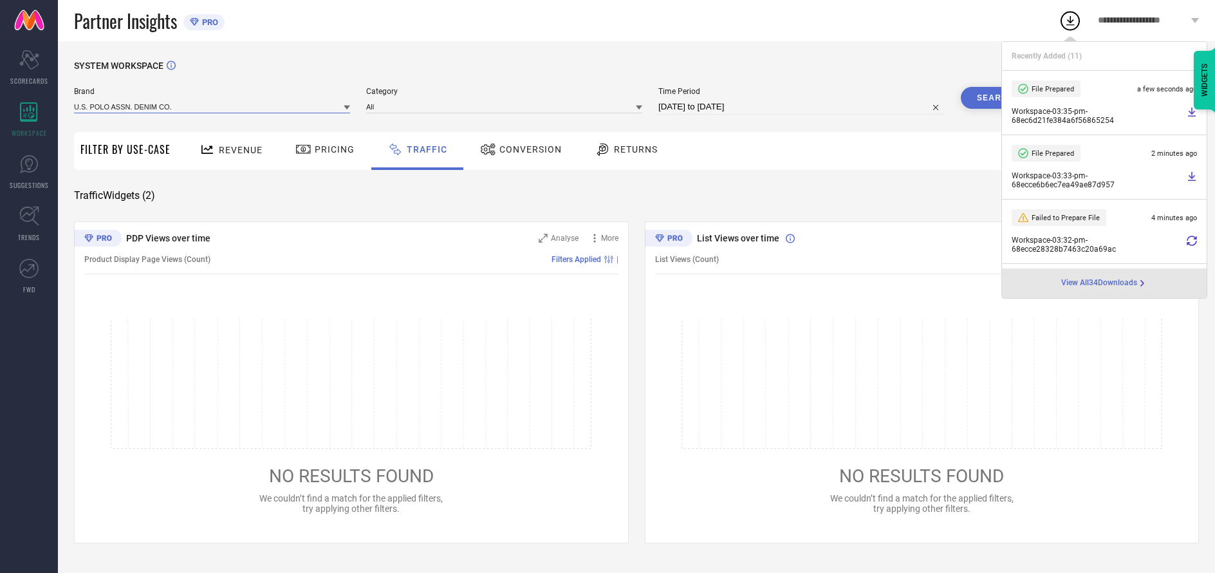
click at [212, 107] on input at bounding box center [212, 107] width 276 height 14
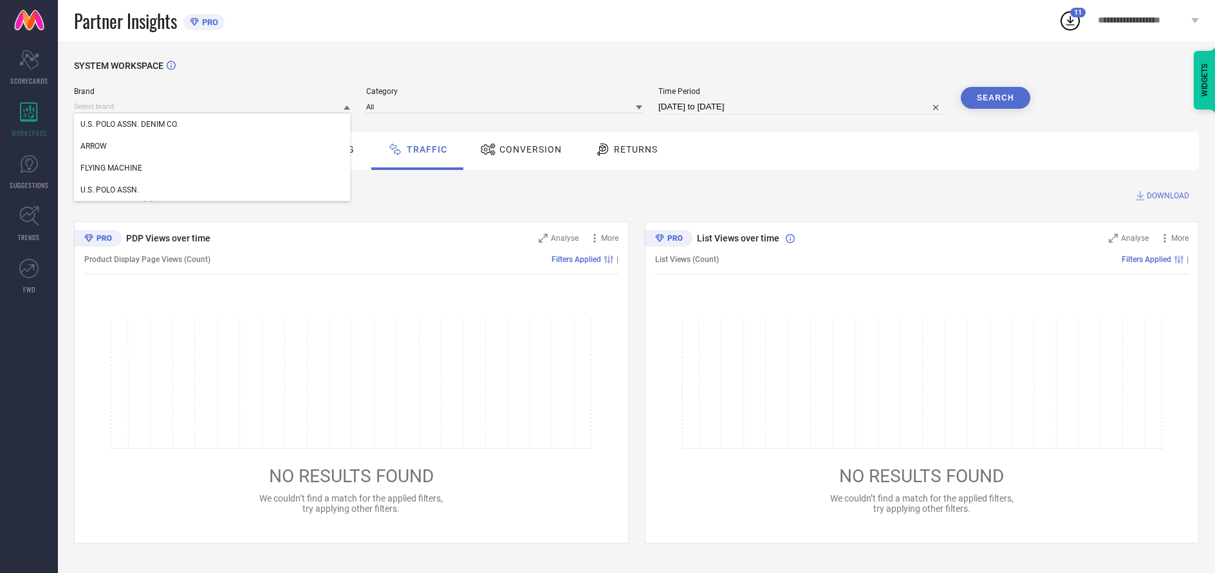
click at [212, 190] on div "U.S. POLO ASSN." at bounding box center [212, 190] width 276 height 22
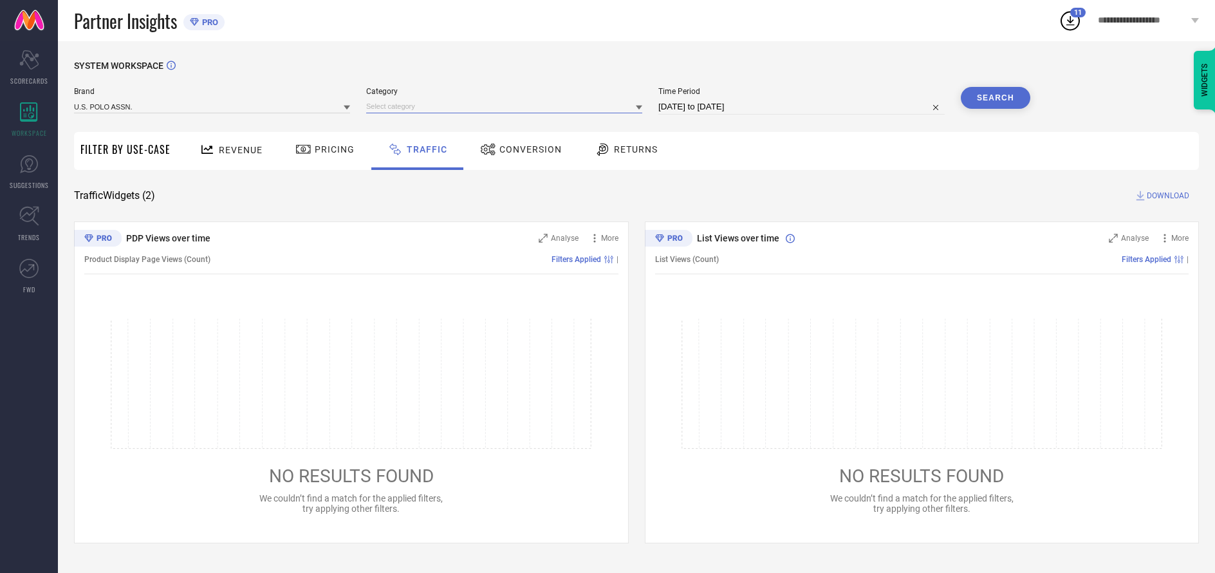
click at [505, 107] on input at bounding box center [504, 107] width 276 height 14
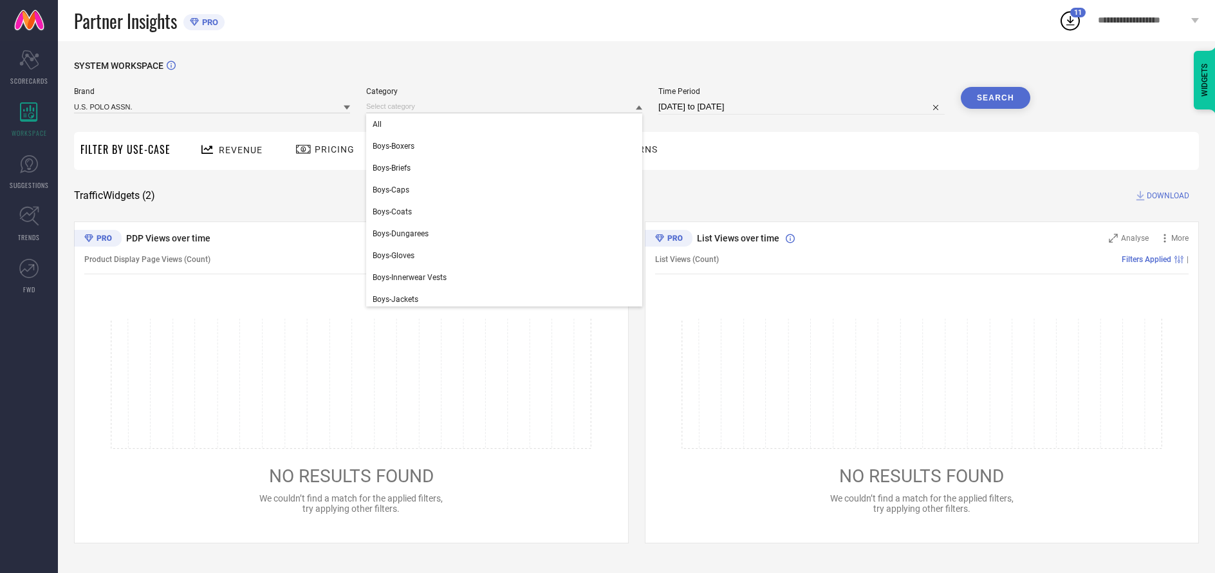
click at [501, 125] on div "All" at bounding box center [504, 124] width 276 height 22
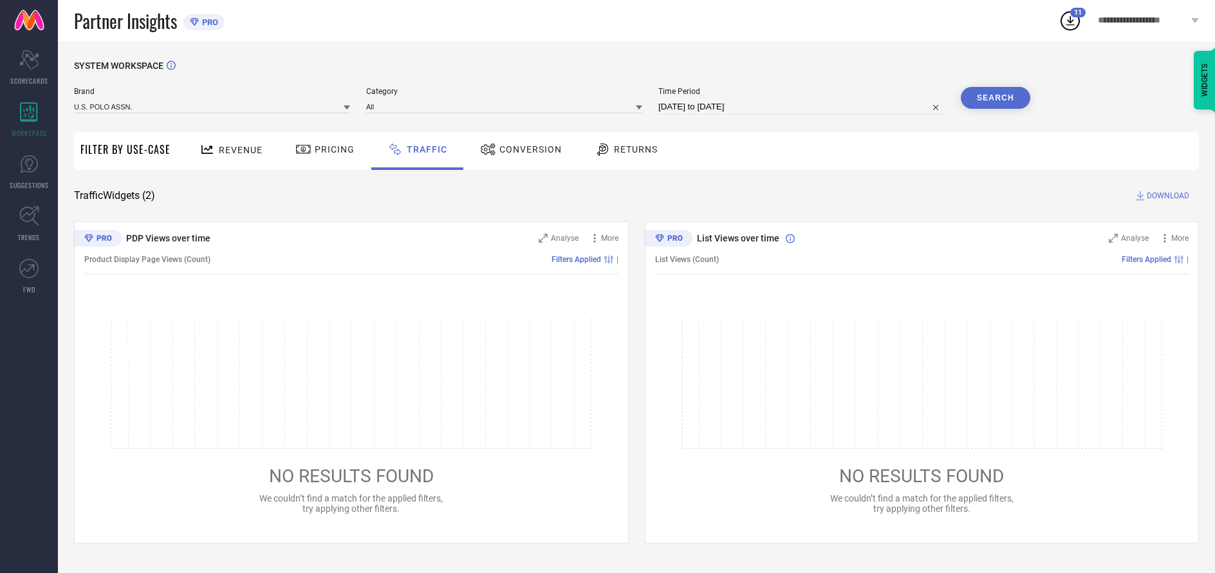
click at [995, 98] on button "Search" at bounding box center [995, 98] width 69 height 22
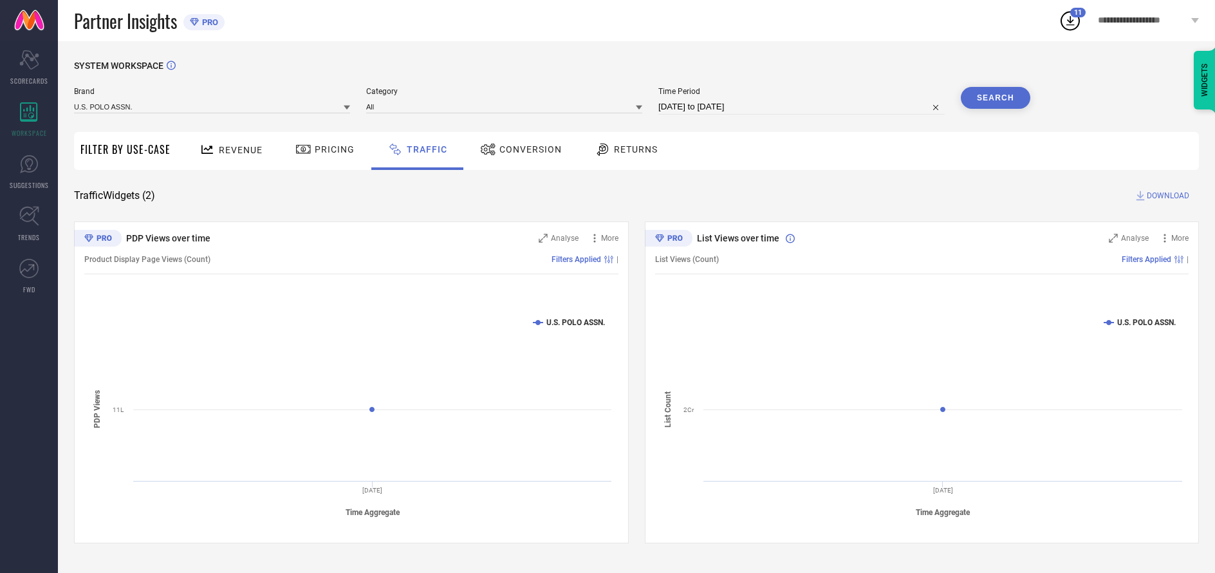
click at [1166, 196] on span "DOWNLOAD" at bounding box center [1167, 195] width 42 height 13
click at [802, 107] on input at bounding box center [801, 106] width 286 height 15
select select "9"
select select "2025"
select select "10"
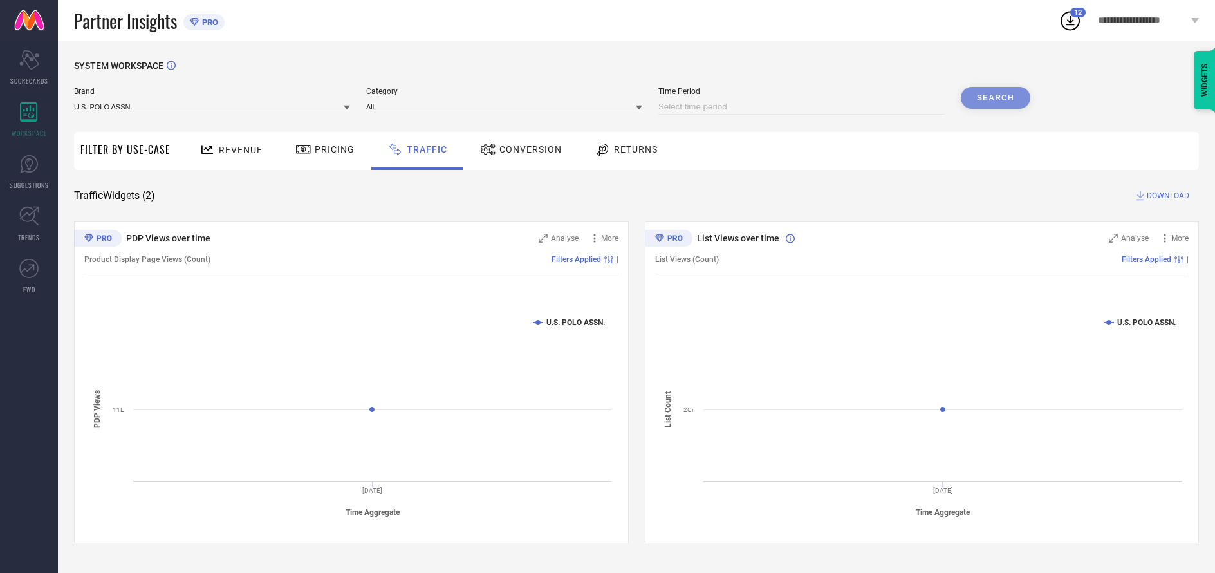
select select "2025"
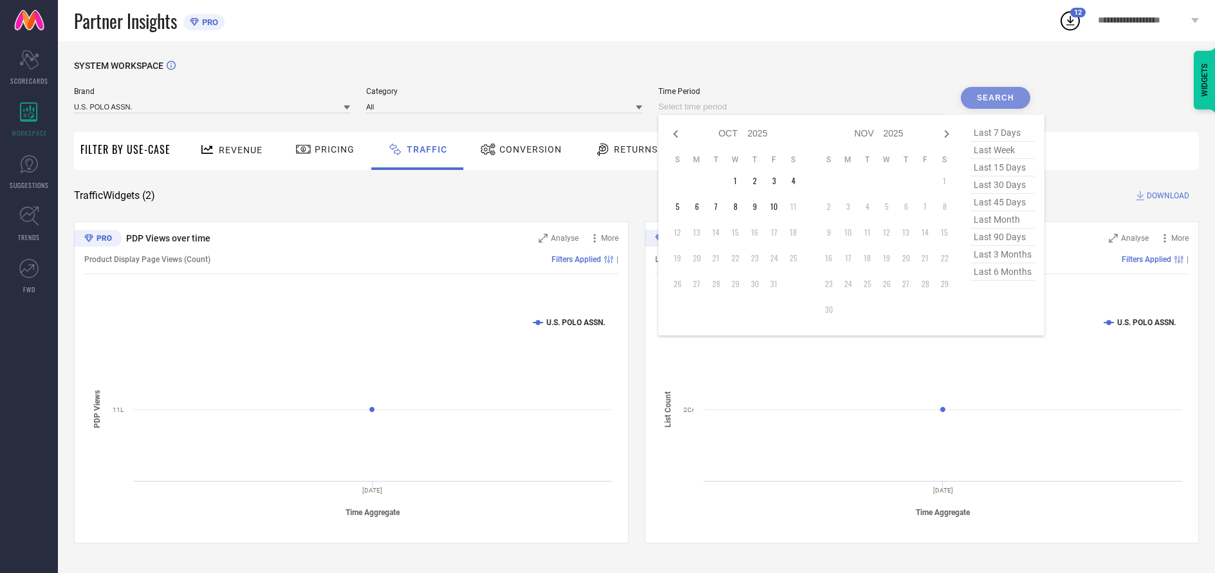
click at [776, 181] on td "3" at bounding box center [773, 180] width 19 height 19
type input "[DATE] to [DATE]"
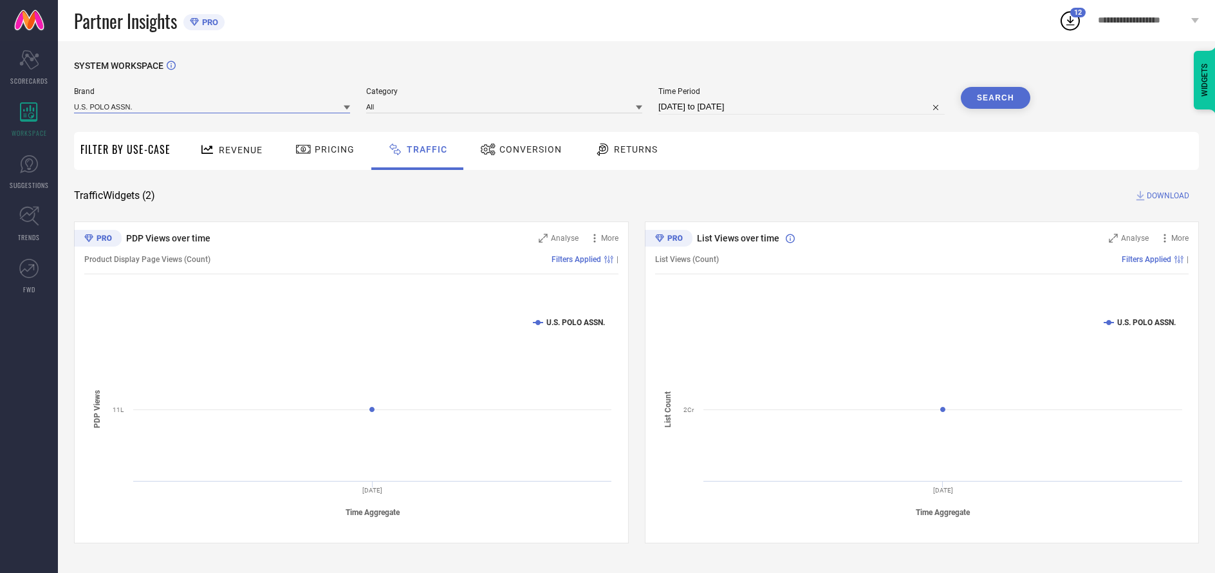
click at [212, 107] on input at bounding box center [212, 107] width 276 height 14
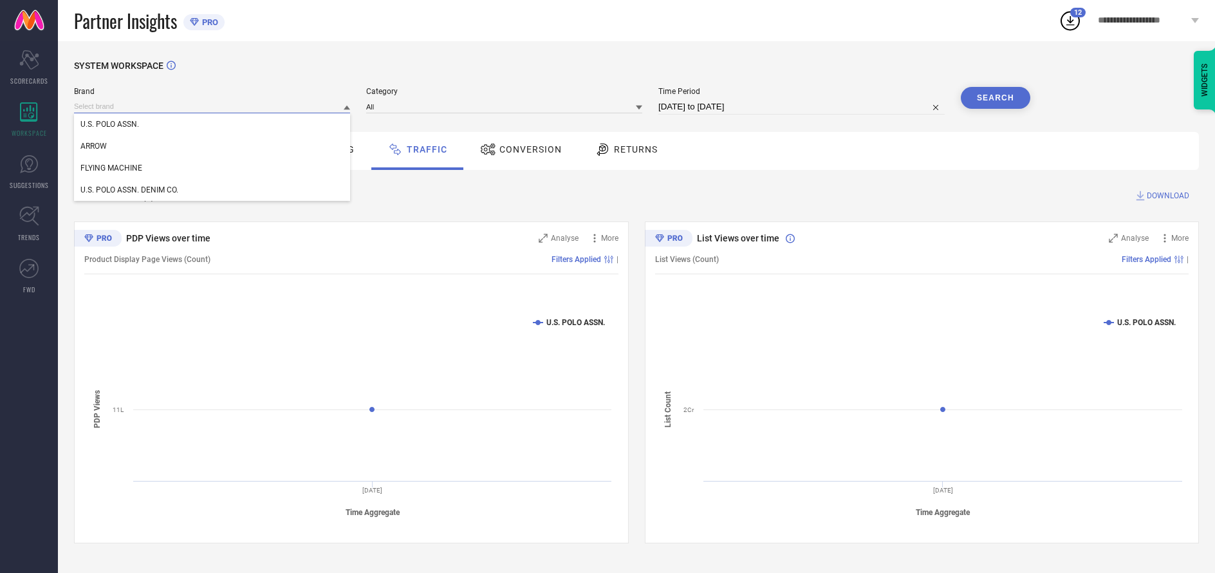
click at [212, 107] on input at bounding box center [212, 107] width 276 height 14
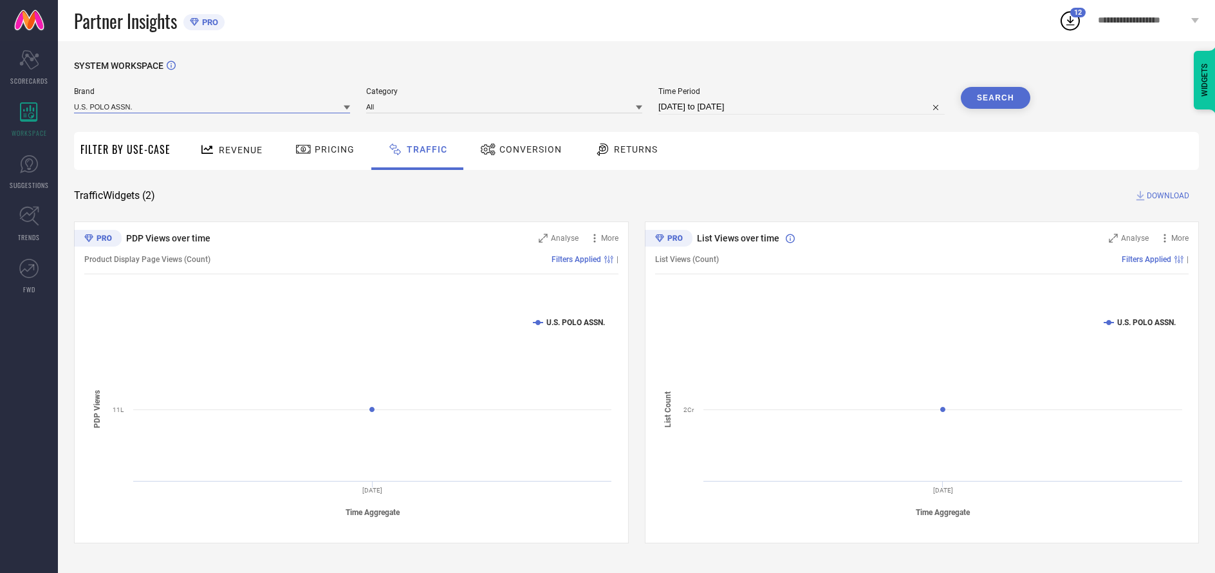
click at [212, 107] on input at bounding box center [212, 107] width 276 height 14
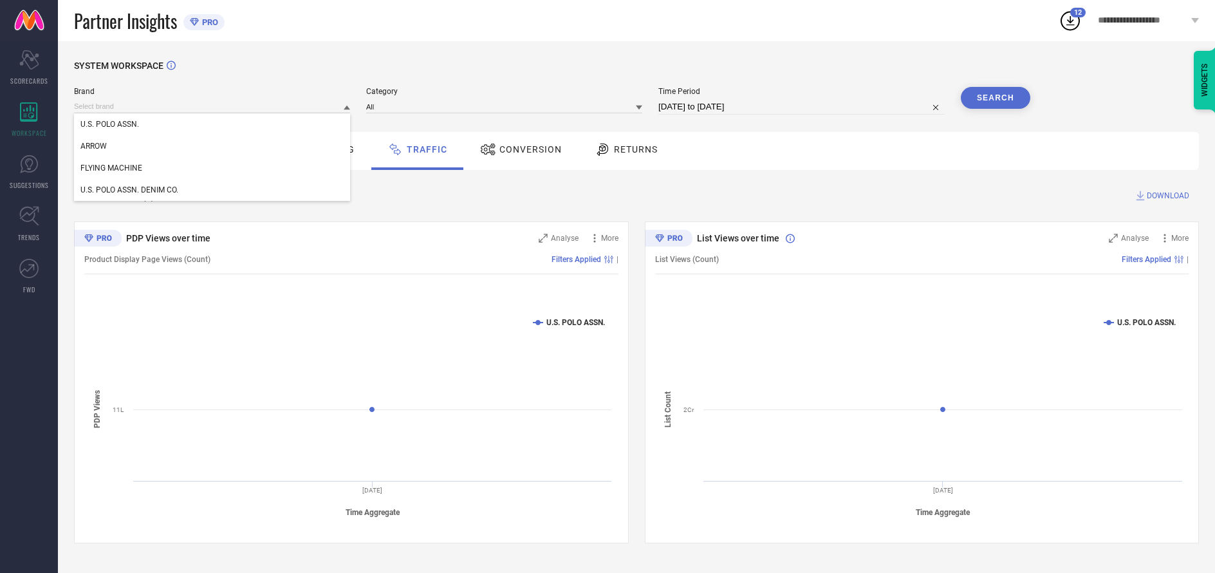
click at [212, 125] on div "U.S. POLO ASSN." at bounding box center [212, 124] width 276 height 22
click at [505, 107] on input at bounding box center [504, 107] width 276 height 14
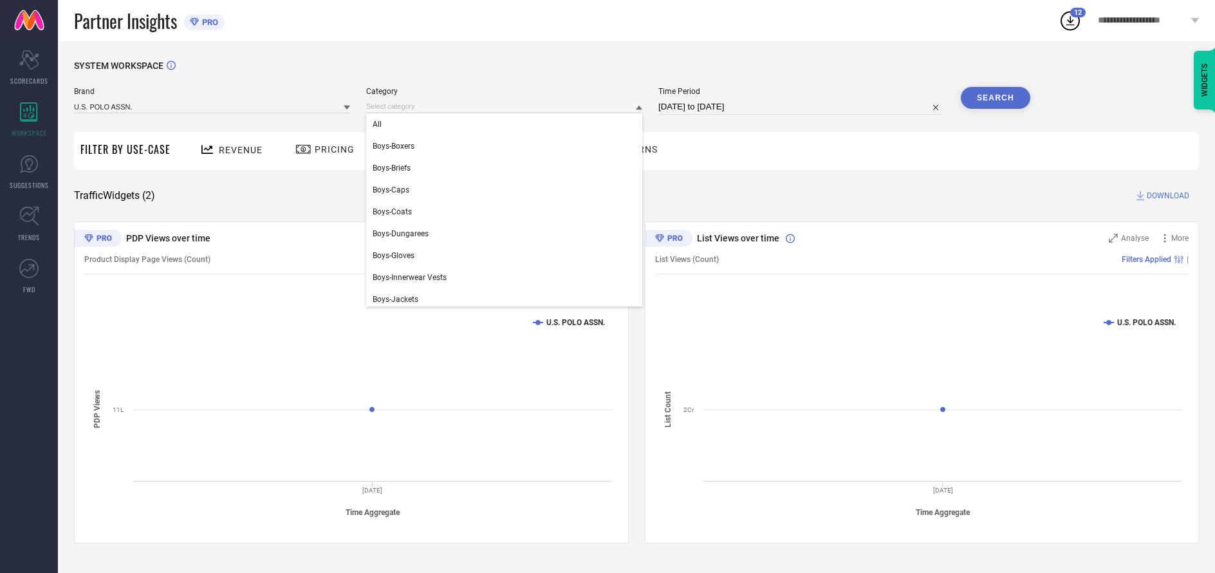
click at [501, 125] on div "All" at bounding box center [504, 124] width 276 height 22
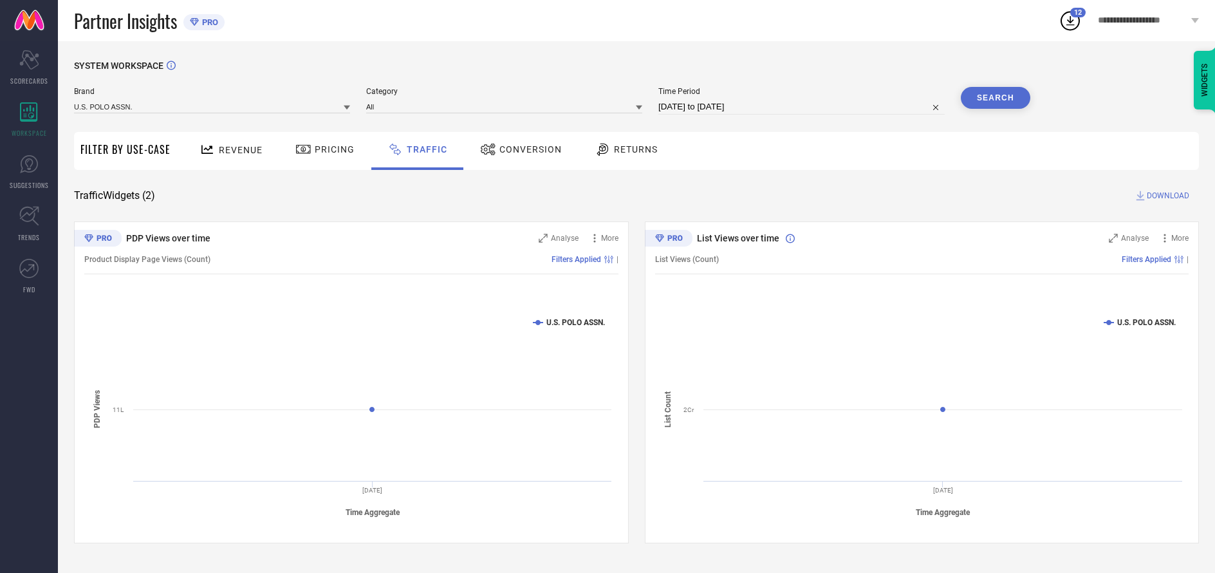
click at [995, 98] on button "Search" at bounding box center [995, 98] width 69 height 22
click at [1166, 196] on span "DOWNLOAD" at bounding box center [1167, 195] width 42 height 13
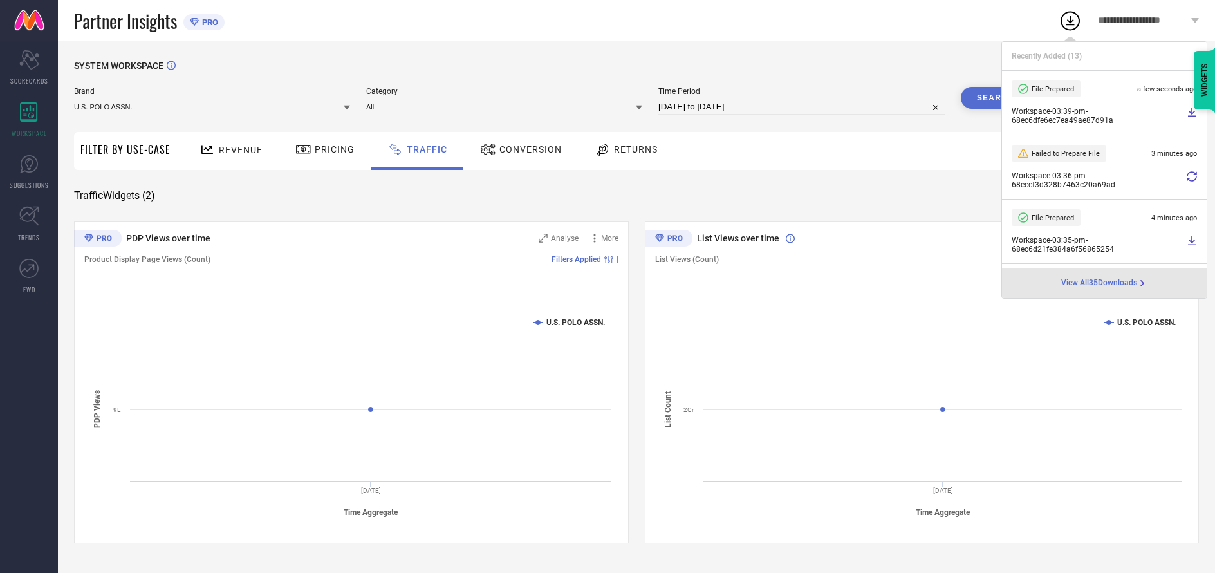
click at [212, 107] on input at bounding box center [212, 107] width 276 height 14
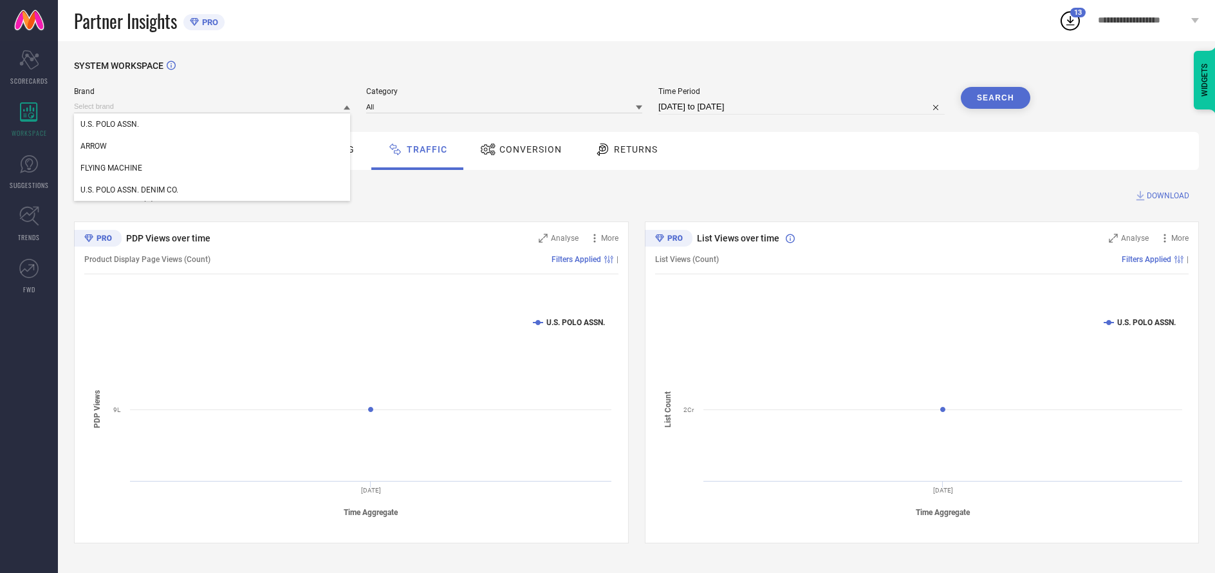
click at [212, 190] on div "U.S. POLO ASSN. DENIM CO." at bounding box center [212, 190] width 276 height 22
click at [505, 107] on input at bounding box center [504, 107] width 276 height 14
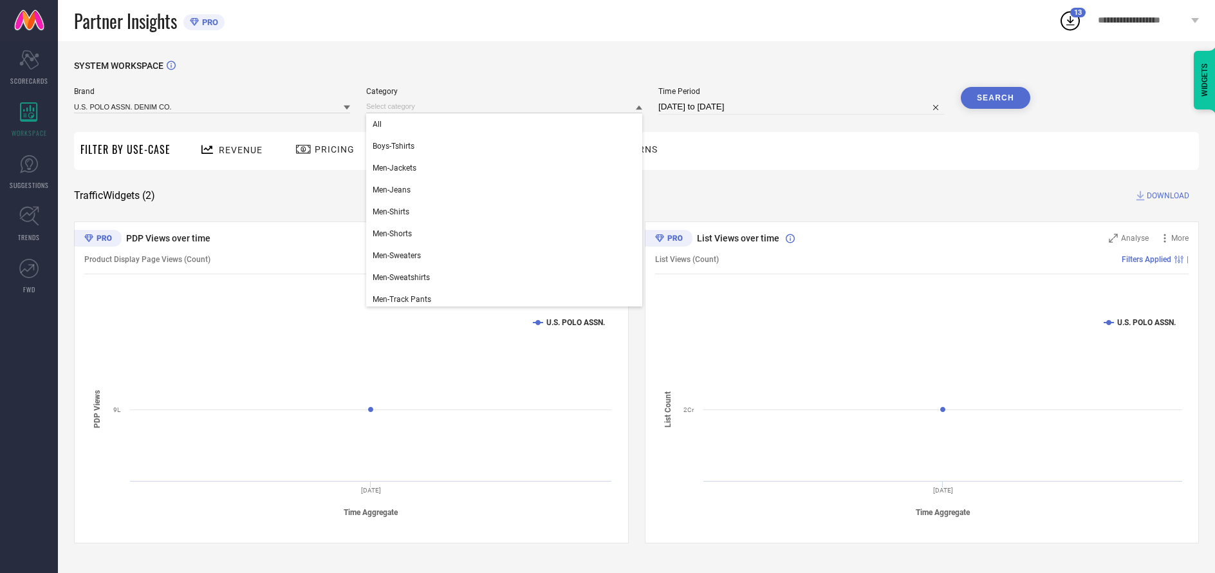
click at [501, 125] on div "All" at bounding box center [504, 124] width 276 height 22
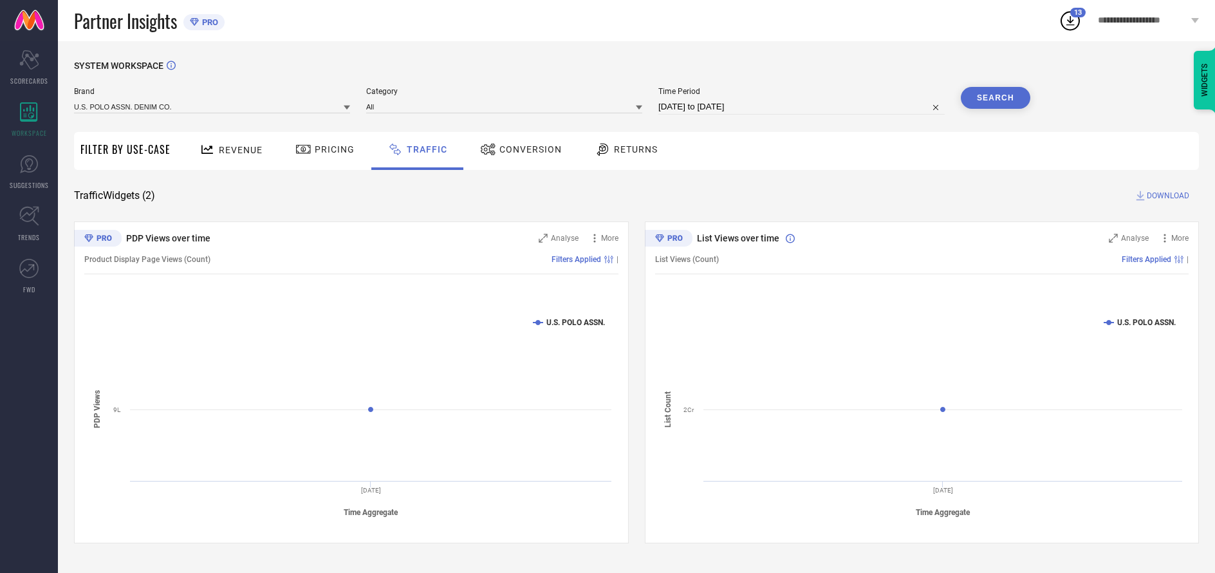
click at [995, 98] on button "Search" at bounding box center [995, 98] width 69 height 22
click at [1166, 196] on span "DOWNLOAD" at bounding box center [1167, 195] width 42 height 13
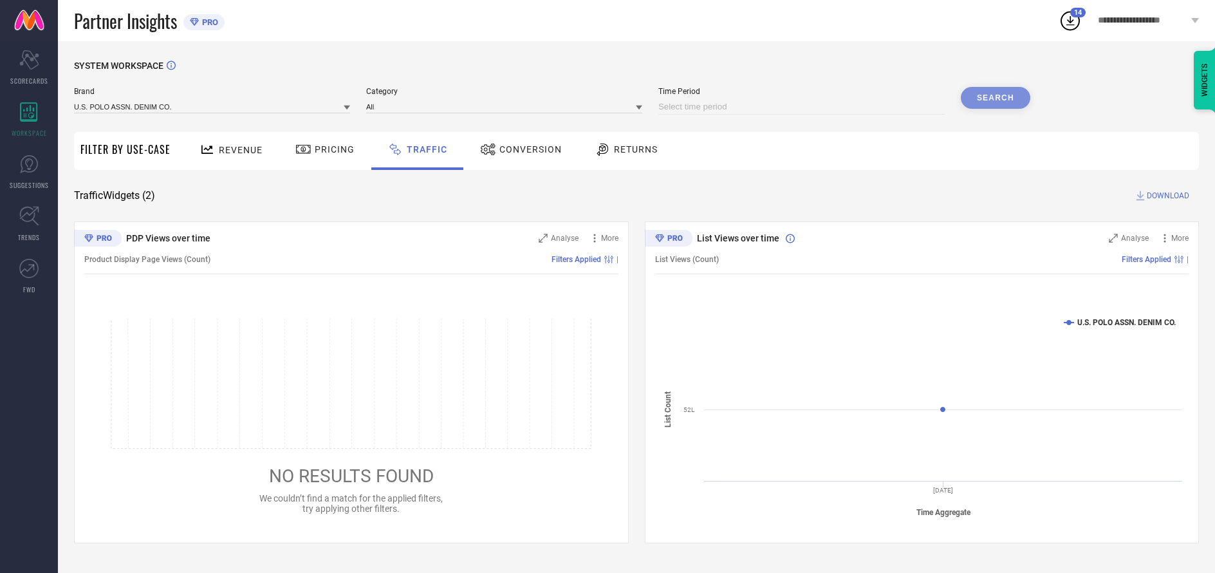
click at [802, 107] on input at bounding box center [801, 106] width 286 height 15
select select "9"
select select "2025"
select select "10"
select select "2025"
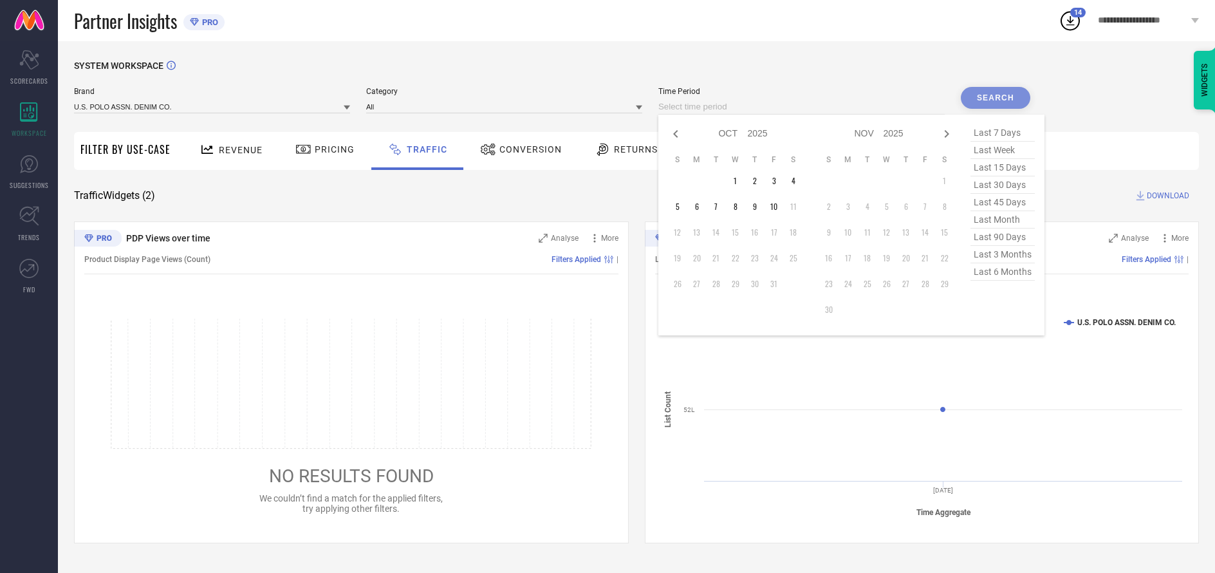
click at [795, 181] on td "4" at bounding box center [793, 180] width 19 height 19
type input "[DATE] to [DATE]"
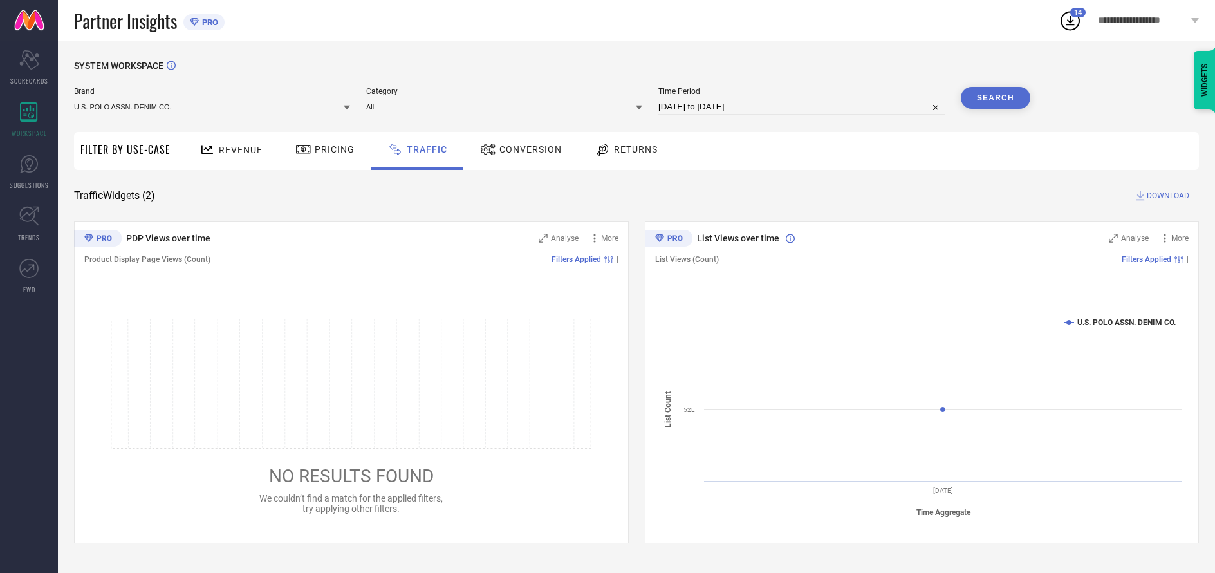
click at [212, 107] on input at bounding box center [212, 107] width 276 height 14
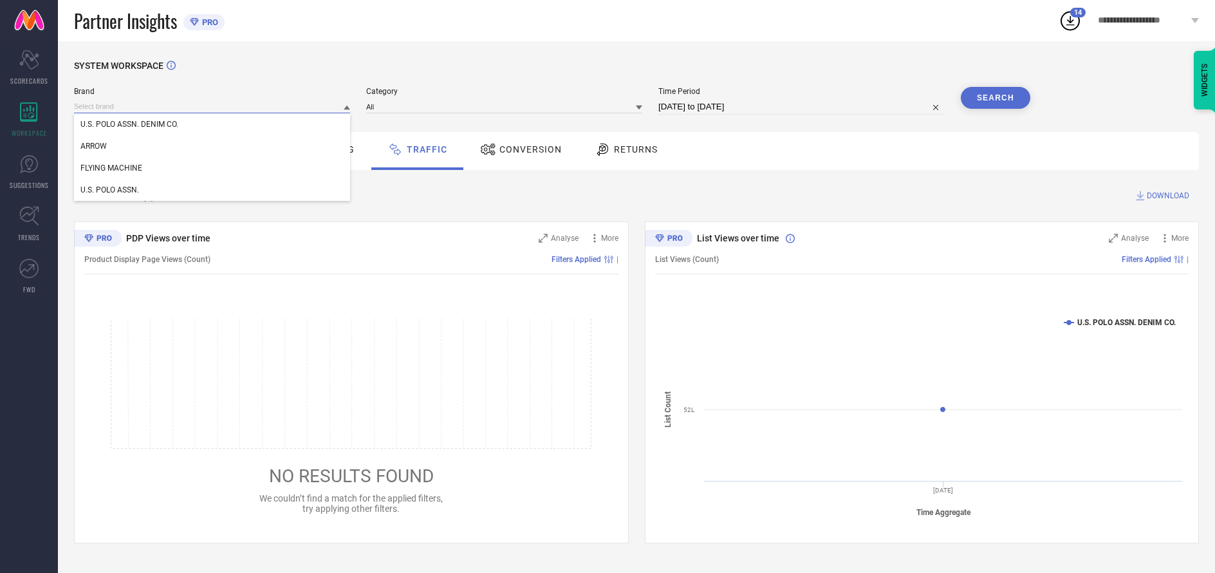
click at [212, 107] on input at bounding box center [212, 107] width 276 height 14
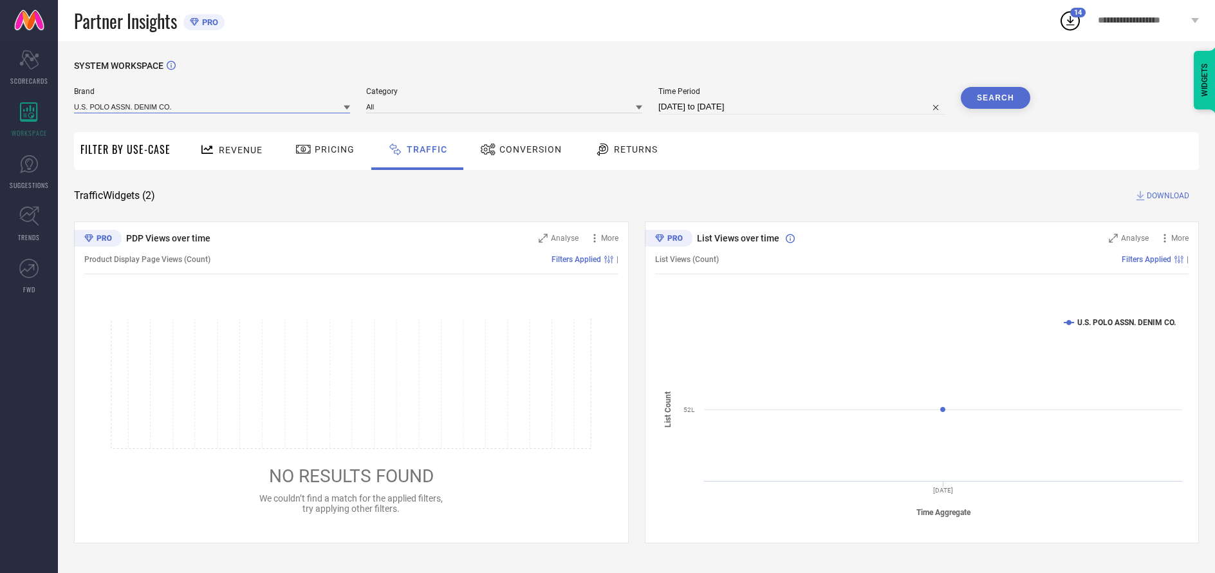
click at [212, 107] on input at bounding box center [212, 107] width 276 height 14
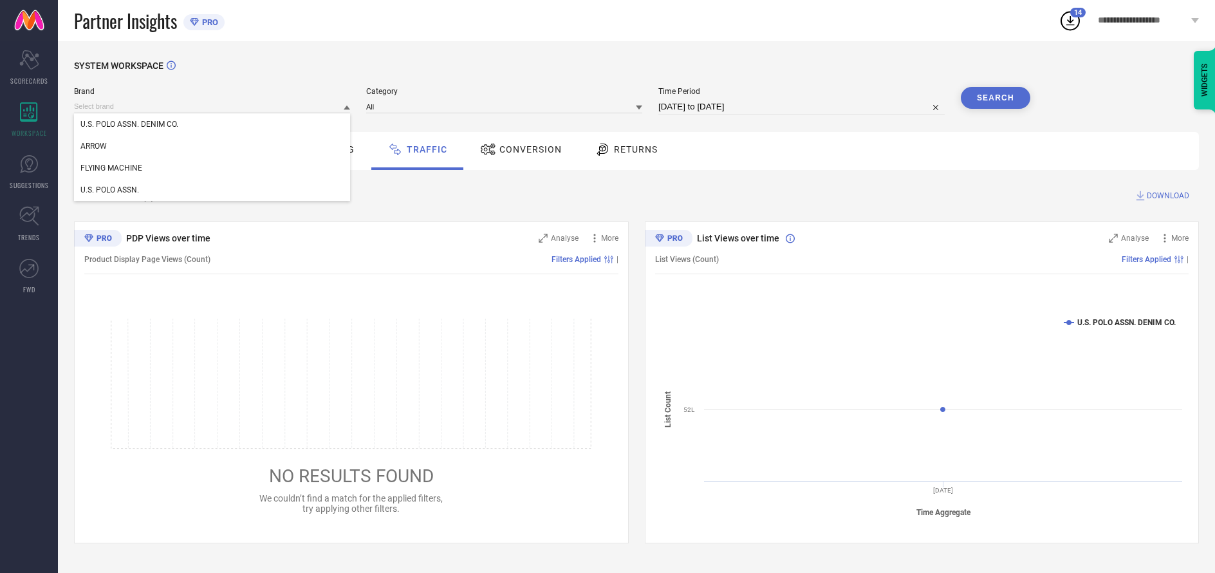
click at [212, 125] on div "U.S. POLO ASSN. DENIM CO." at bounding box center [212, 124] width 276 height 22
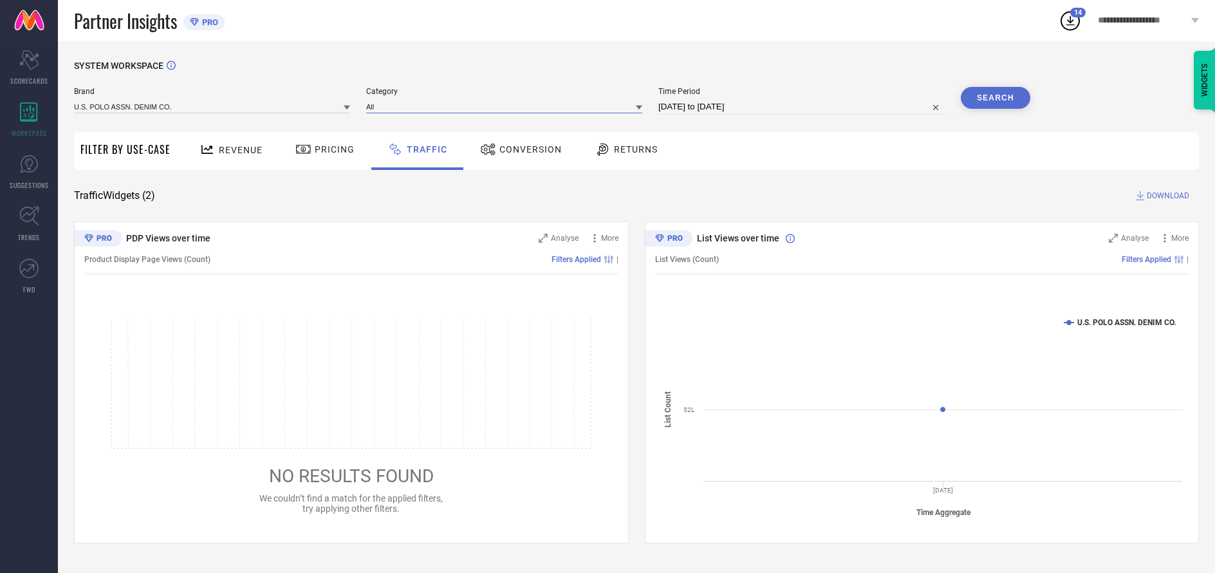
click at [505, 107] on input at bounding box center [504, 107] width 276 height 14
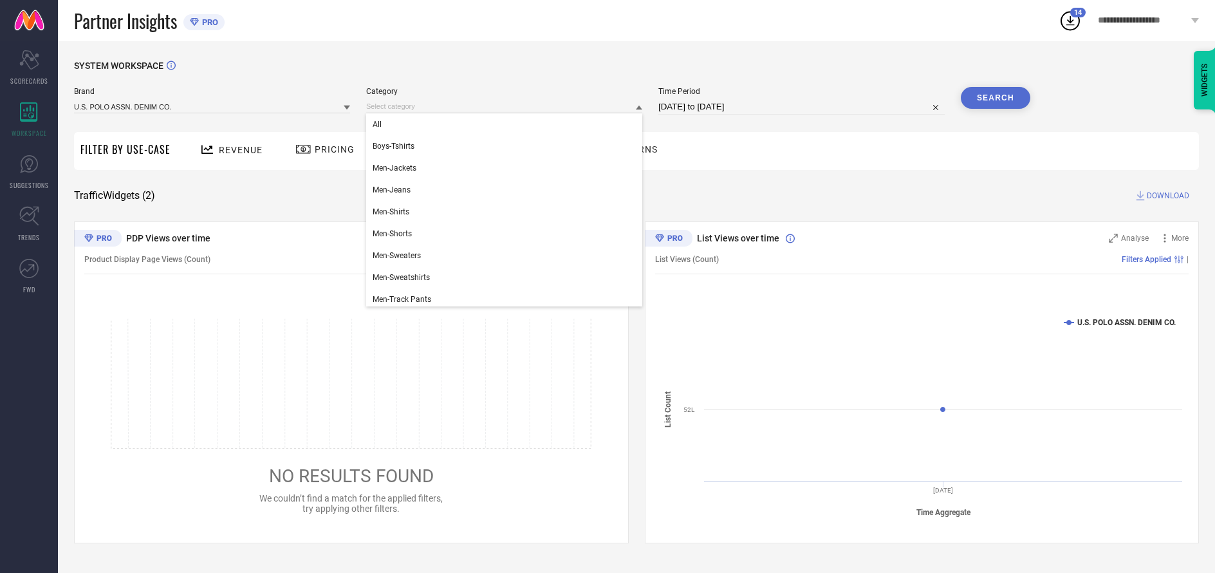
click at [501, 125] on div "All" at bounding box center [504, 124] width 276 height 22
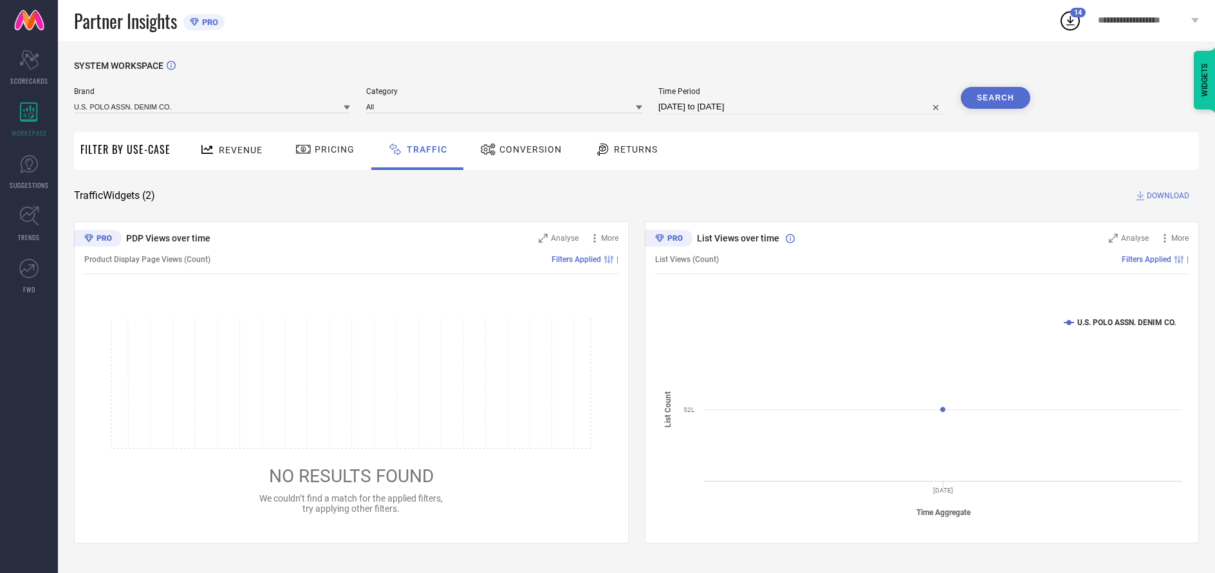
click at [995, 98] on button "Search" at bounding box center [995, 98] width 69 height 22
click at [1166, 196] on span "DOWNLOAD" at bounding box center [1167, 195] width 42 height 13
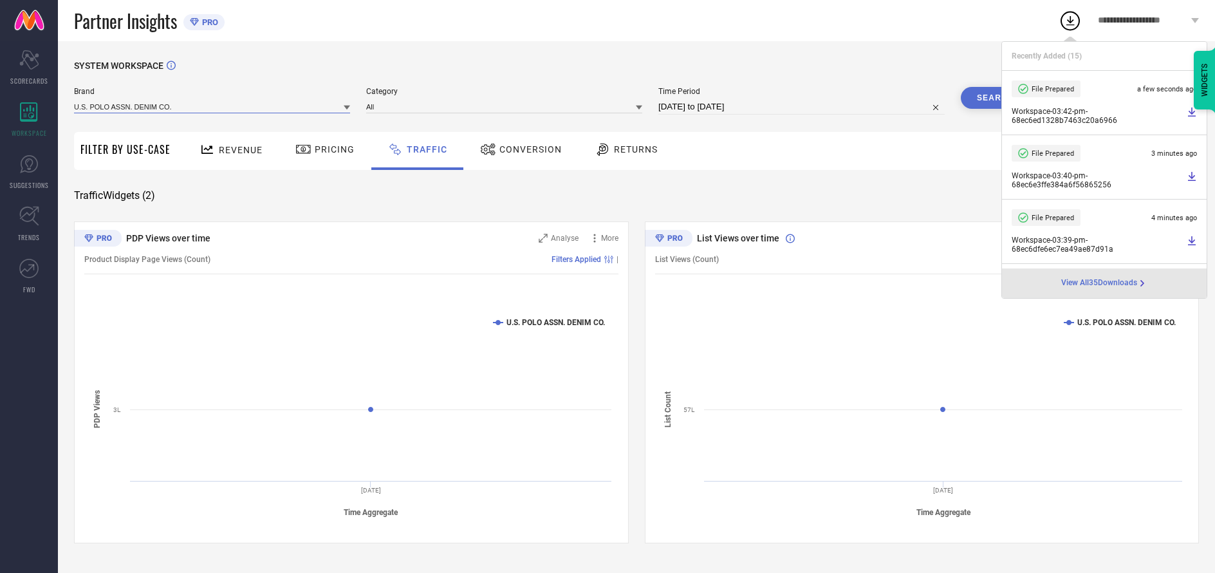
click at [212, 107] on input at bounding box center [212, 107] width 276 height 14
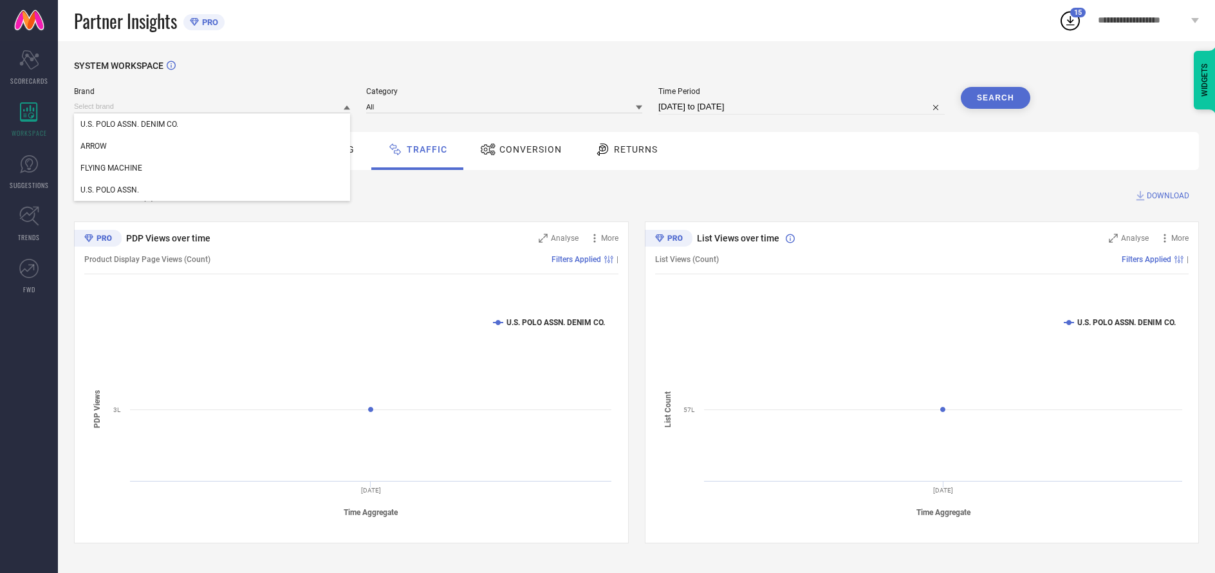
click at [212, 190] on div "U.S. POLO ASSN." at bounding box center [212, 190] width 276 height 22
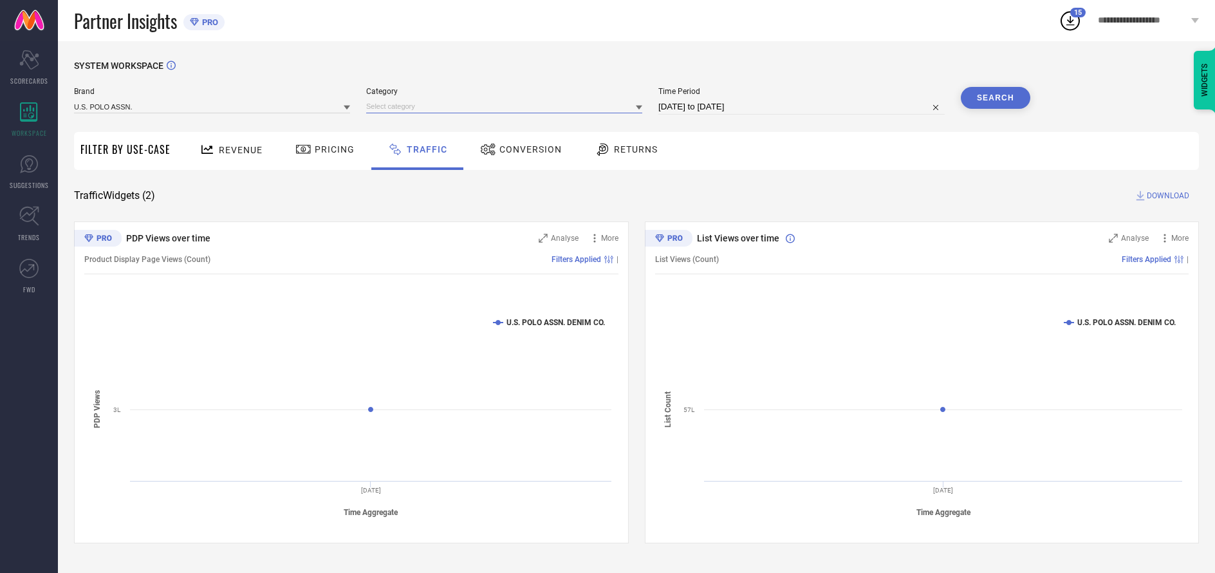
click at [505, 107] on input at bounding box center [504, 107] width 276 height 14
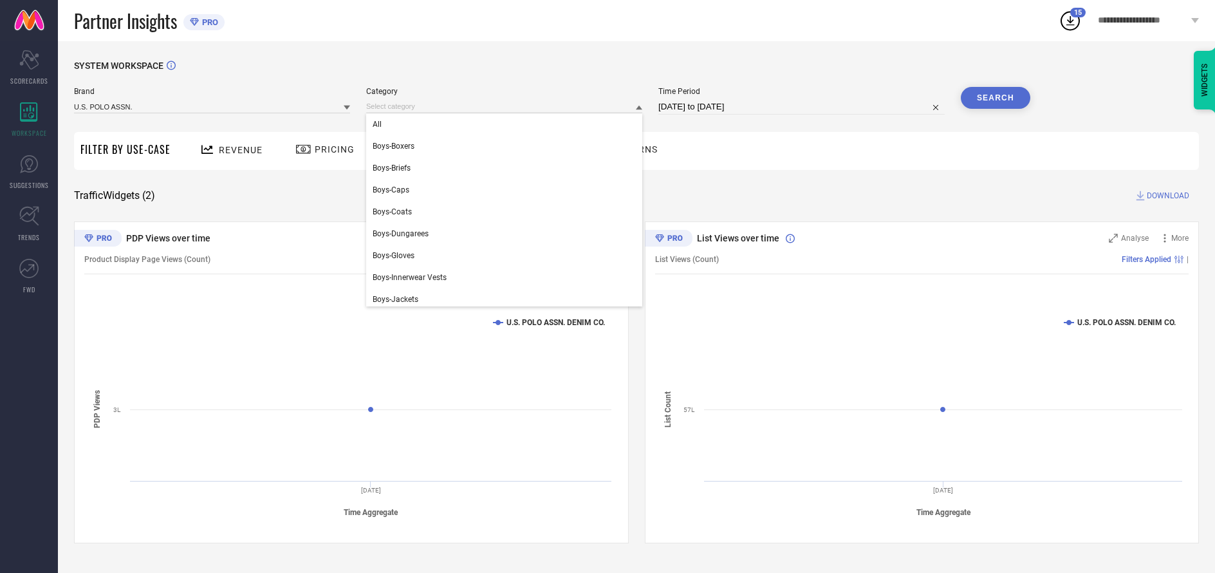
click at [501, 125] on div "All" at bounding box center [504, 124] width 276 height 22
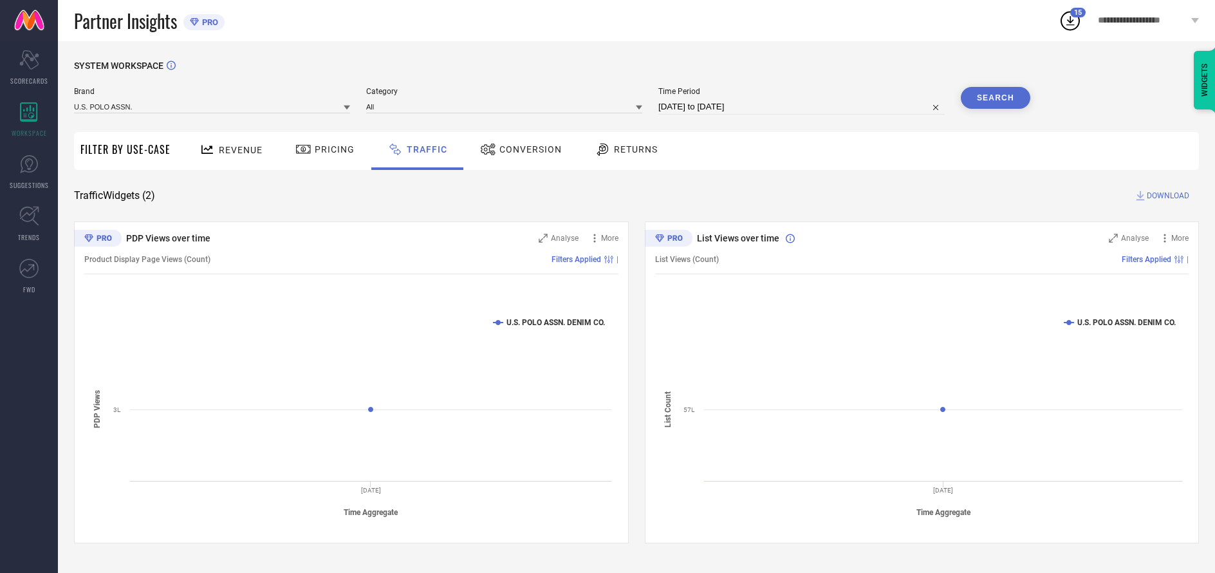
click at [995, 98] on button "Search" at bounding box center [995, 98] width 69 height 22
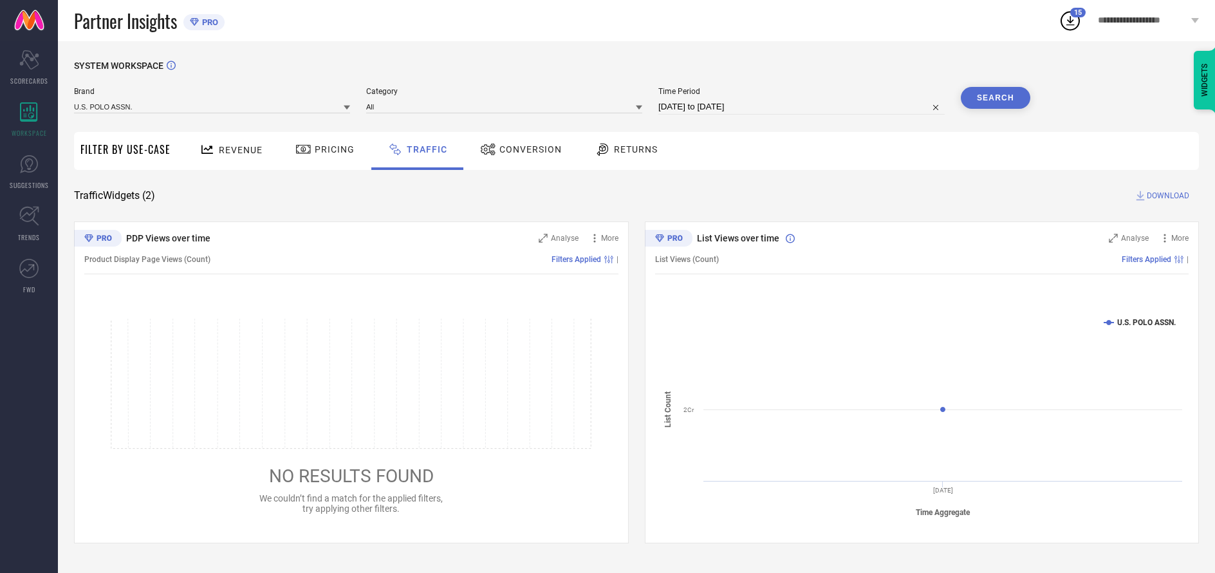
click at [1166, 196] on span "DOWNLOAD" at bounding box center [1167, 195] width 42 height 13
click at [802, 107] on input at bounding box center [801, 106] width 286 height 15
select select "9"
select select "2025"
select select "10"
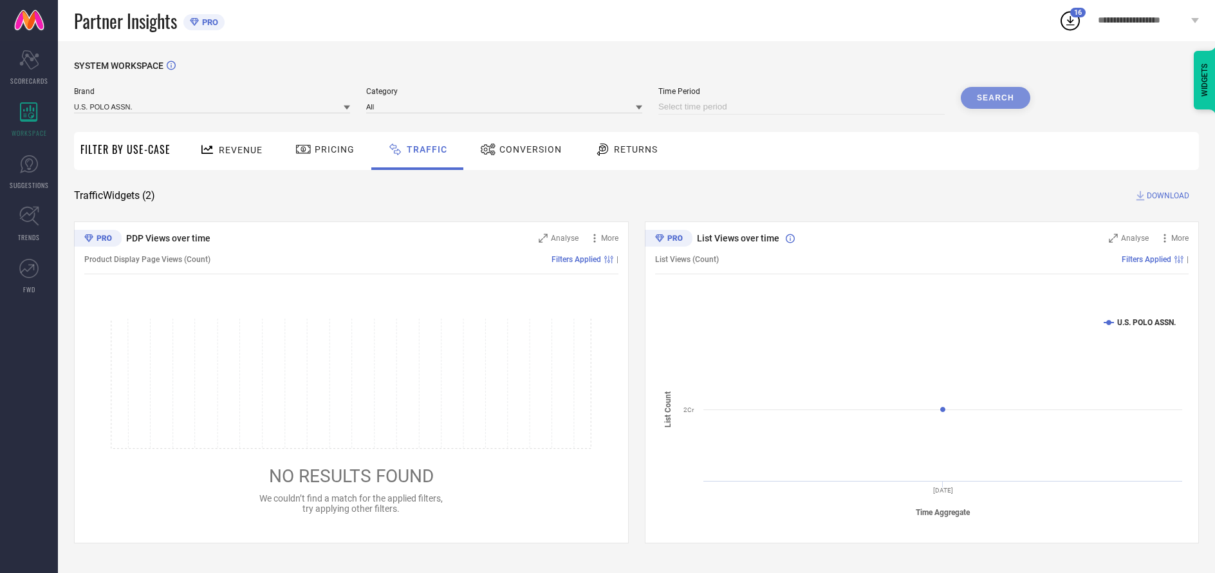
select select "2025"
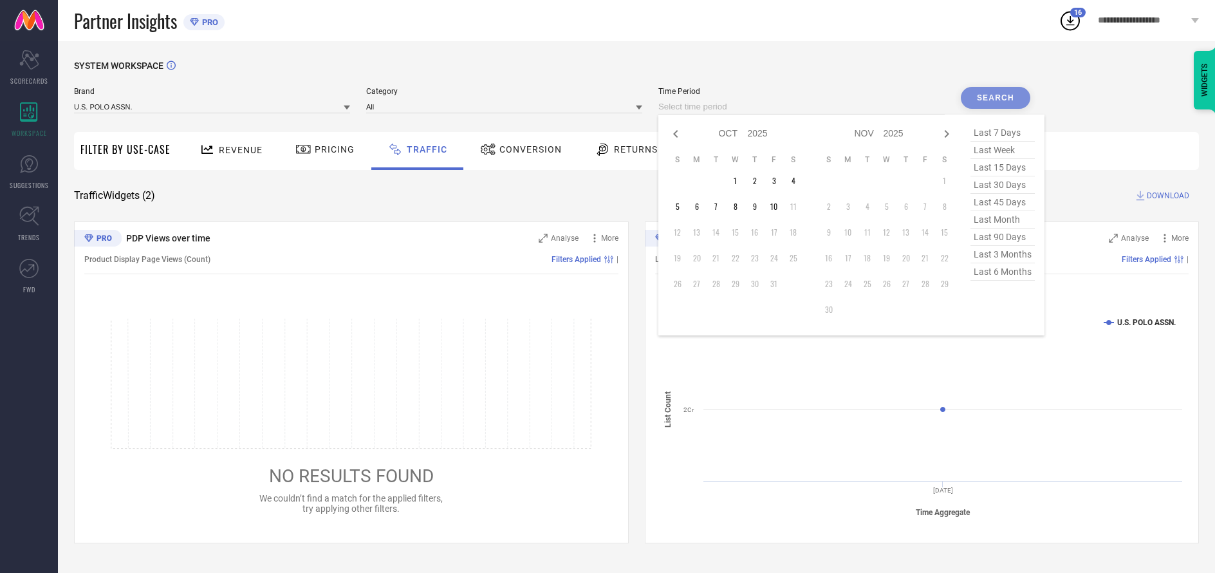
click at [679, 207] on td "5" at bounding box center [677, 206] width 19 height 19
type input "[DATE] to [DATE]"
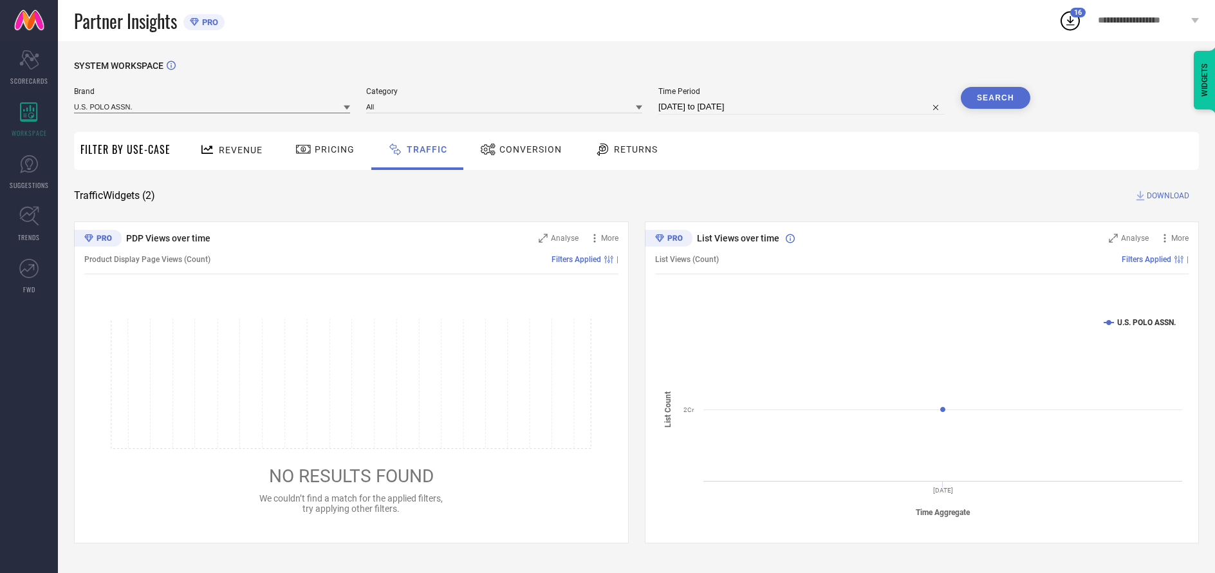
click at [212, 107] on input at bounding box center [212, 107] width 276 height 14
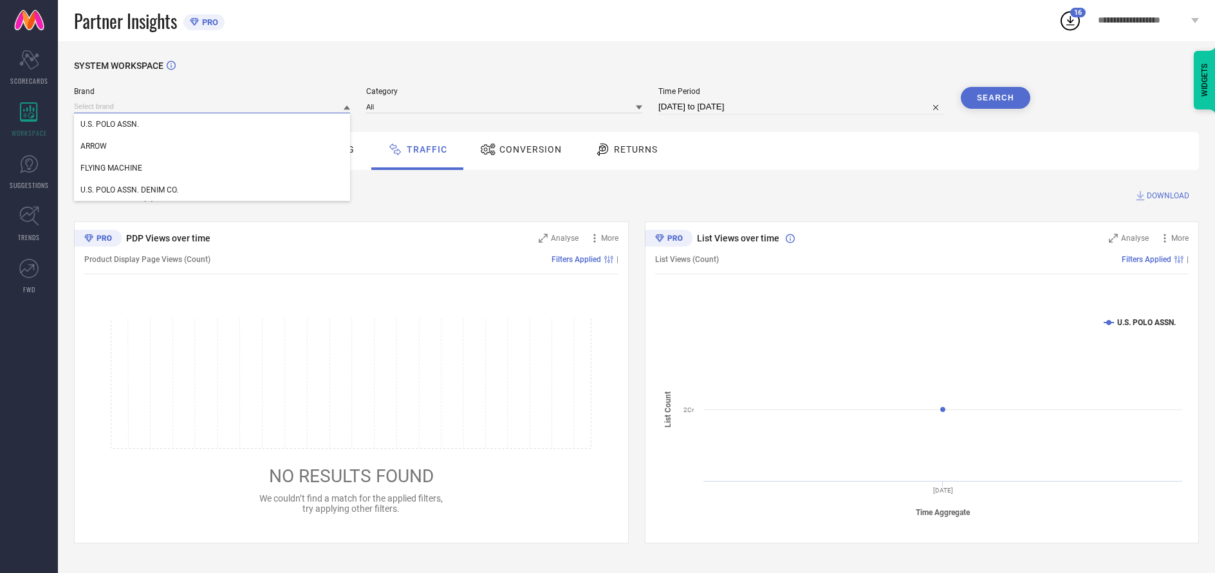
click at [212, 107] on input at bounding box center [212, 107] width 276 height 14
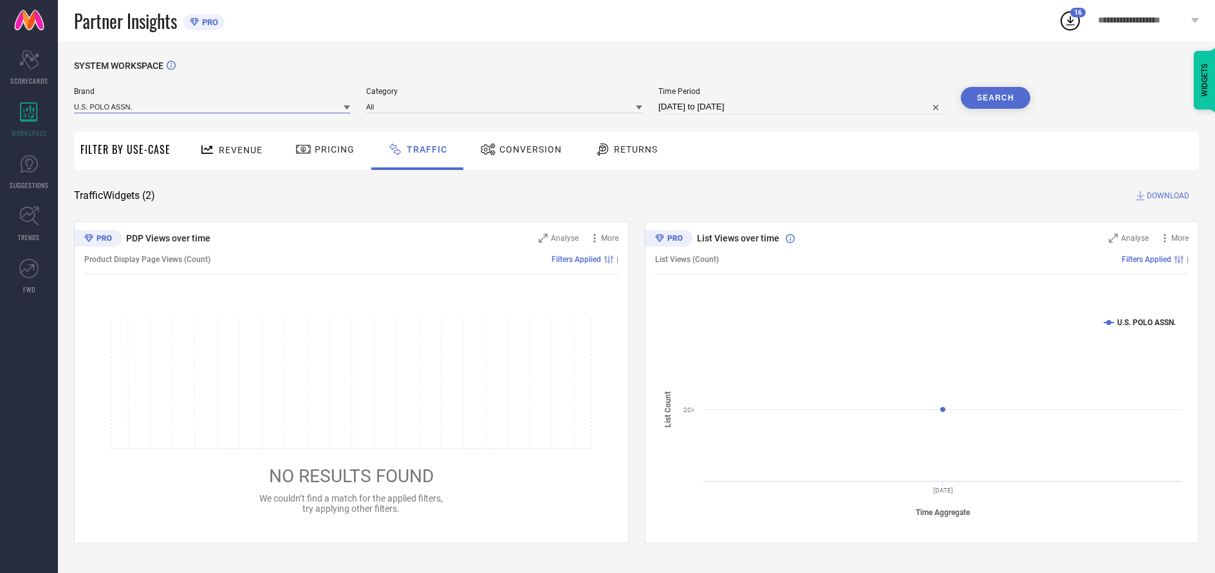
click at [212, 107] on input at bounding box center [212, 107] width 276 height 14
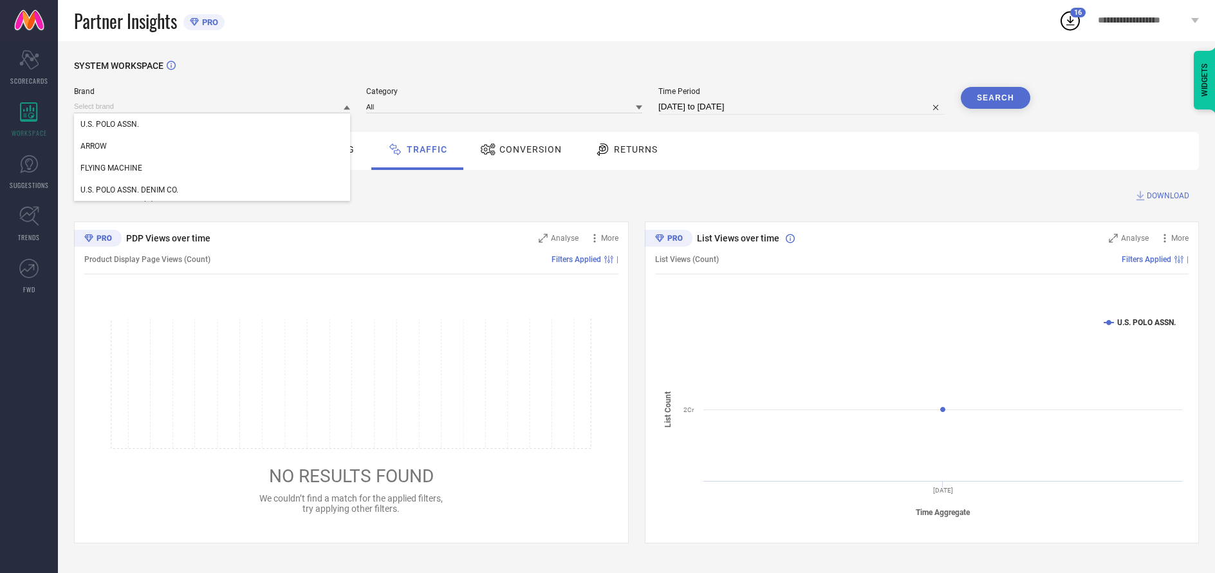
click at [212, 125] on div "U.S. POLO ASSN." at bounding box center [212, 124] width 276 height 22
click at [505, 107] on input at bounding box center [504, 107] width 276 height 14
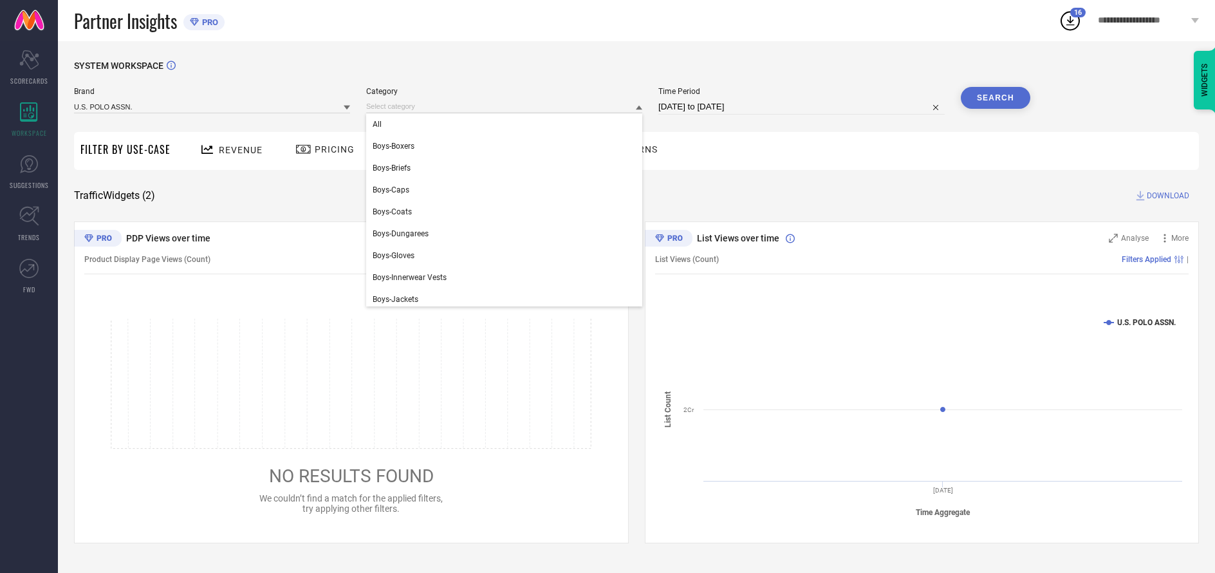
click at [501, 125] on div "All" at bounding box center [504, 124] width 276 height 22
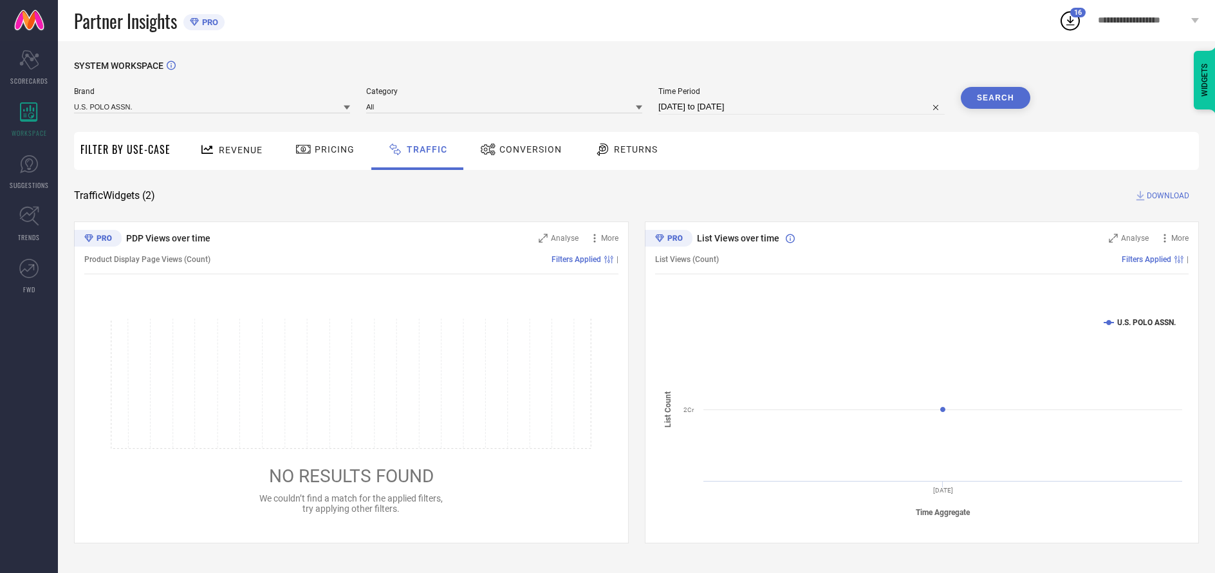
click at [995, 98] on button "Search" at bounding box center [995, 98] width 69 height 22
click at [1166, 196] on span "DOWNLOAD" at bounding box center [1167, 195] width 42 height 13
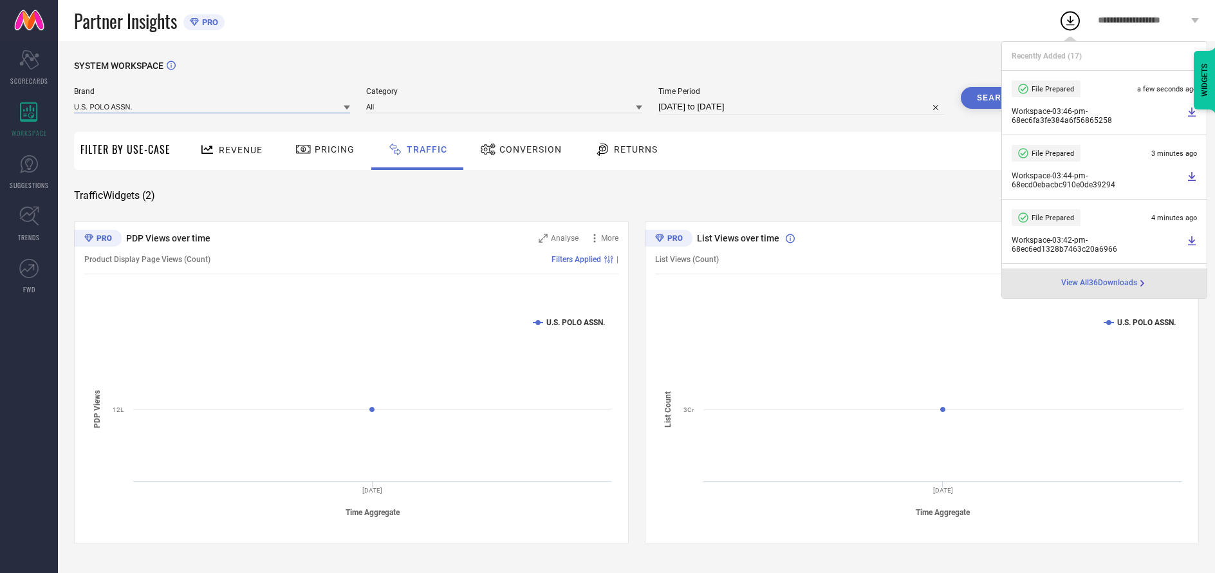
click at [212, 107] on input at bounding box center [212, 107] width 276 height 14
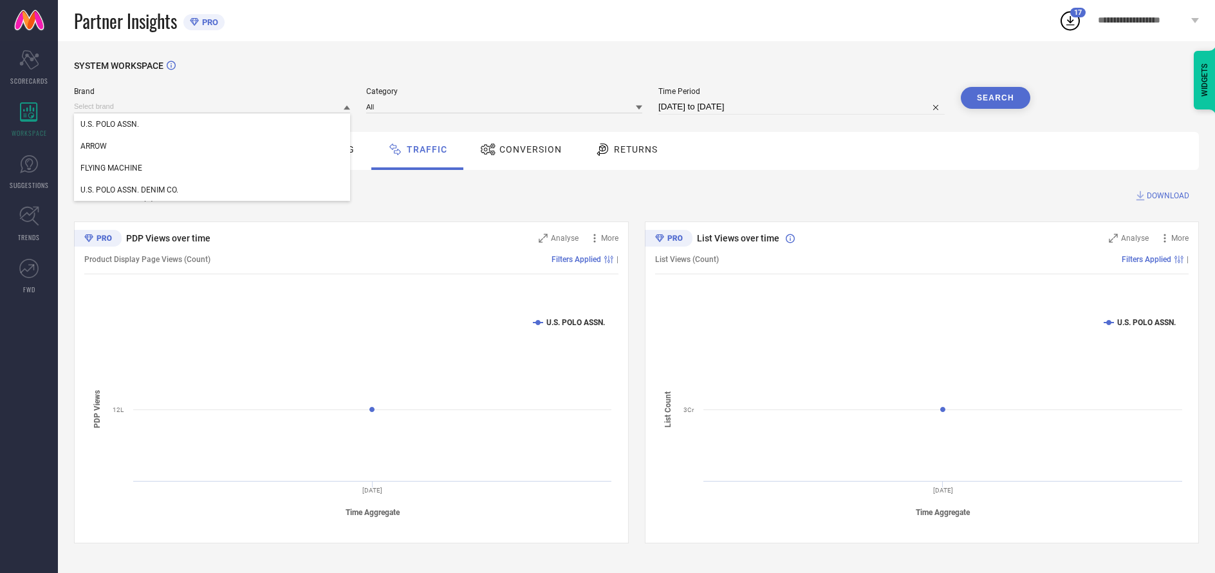
click at [212, 190] on div "U.S. POLO ASSN. DENIM CO." at bounding box center [212, 190] width 276 height 22
click at [505, 107] on input at bounding box center [504, 107] width 276 height 14
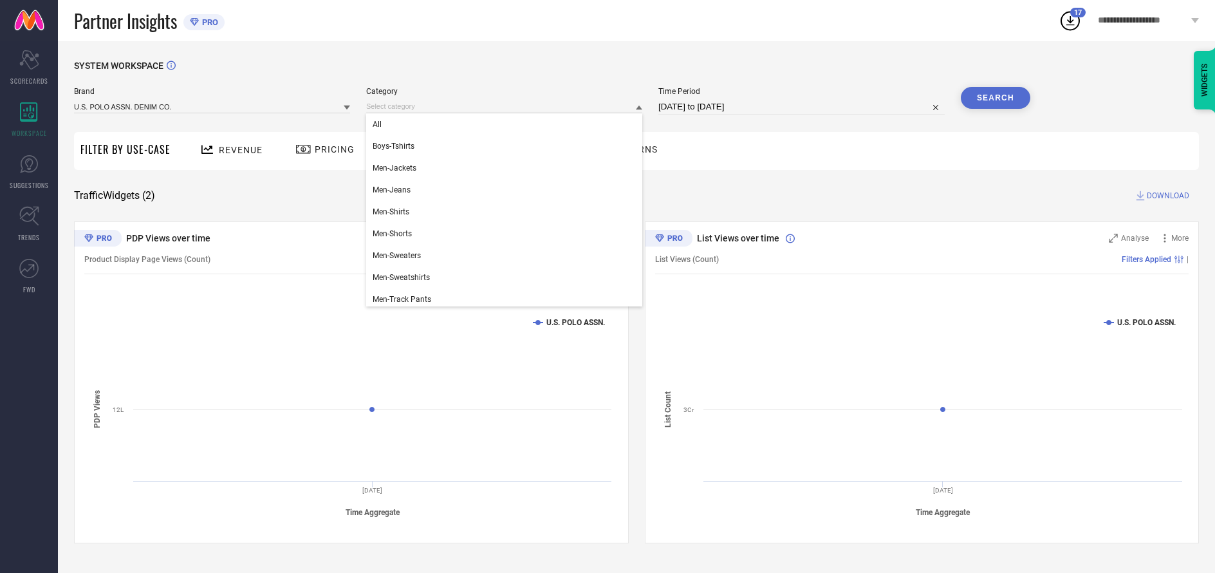
click at [501, 125] on div "All" at bounding box center [504, 124] width 276 height 22
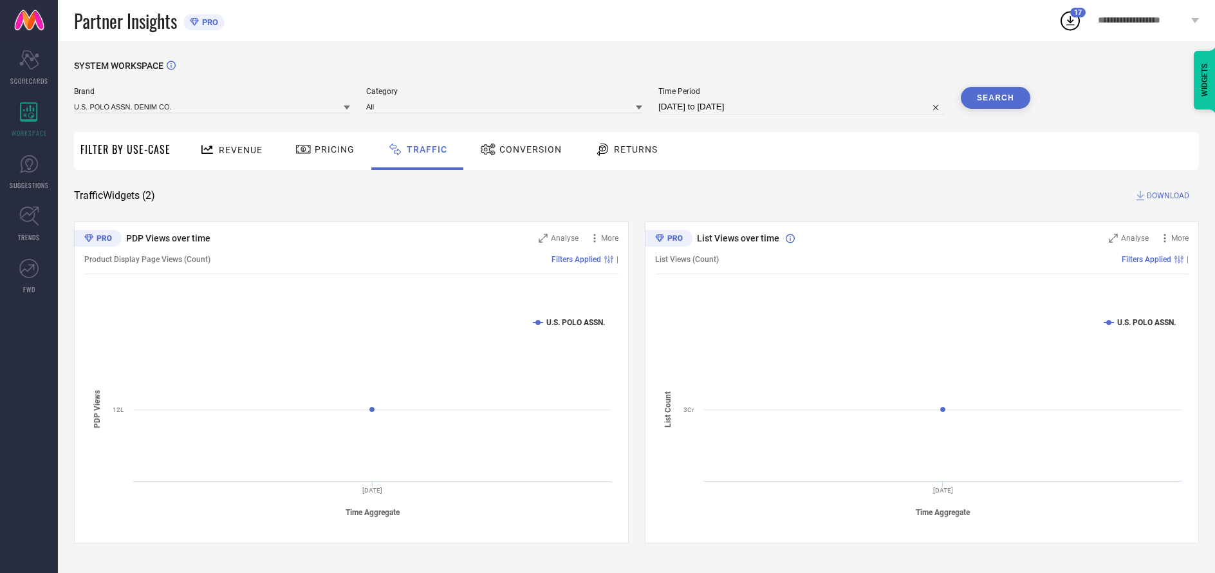
click at [995, 98] on button "Search" at bounding box center [995, 98] width 69 height 22
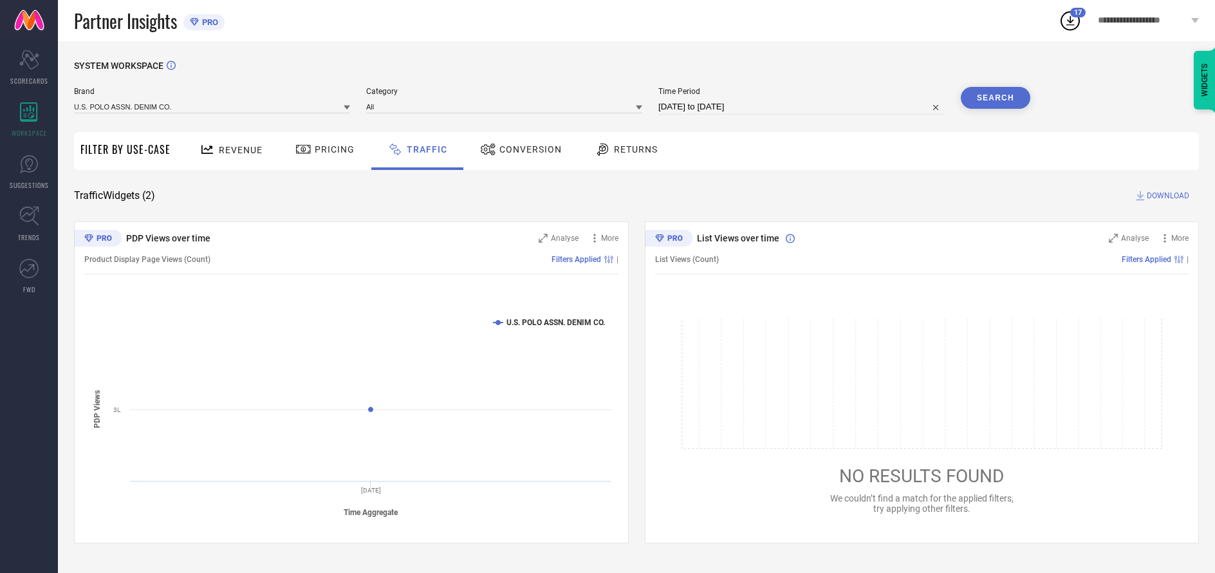
click at [1166, 196] on span "DOWNLOAD" at bounding box center [1167, 195] width 42 height 13
click at [802, 107] on input at bounding box center [801, 106] width 286 height 15
select select "9"
select select "2025"
select select "10"
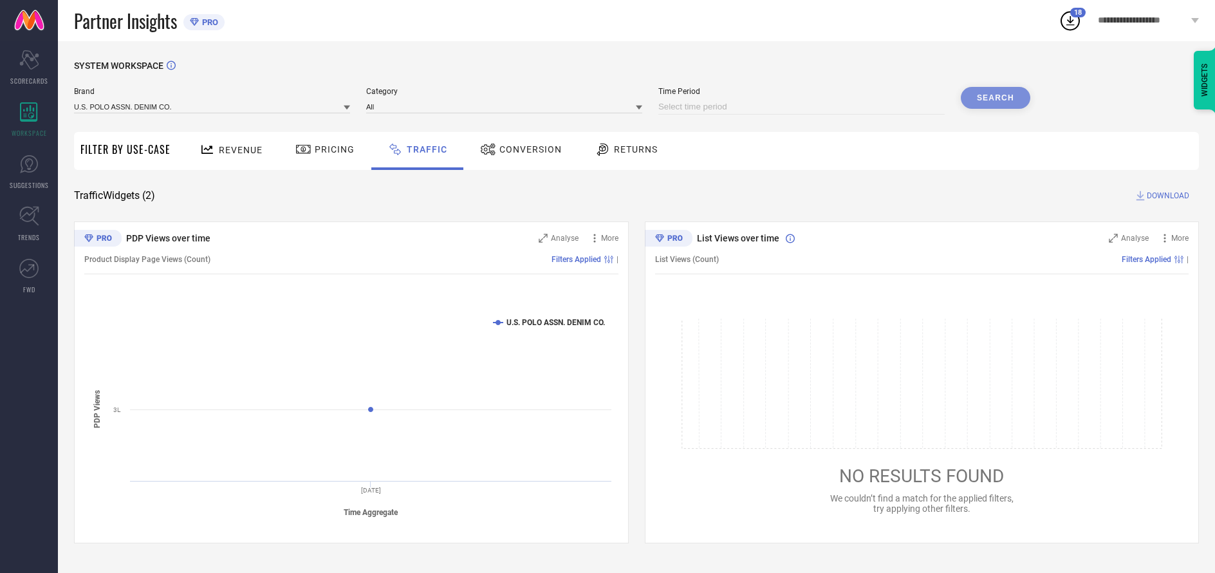
select select "2025"
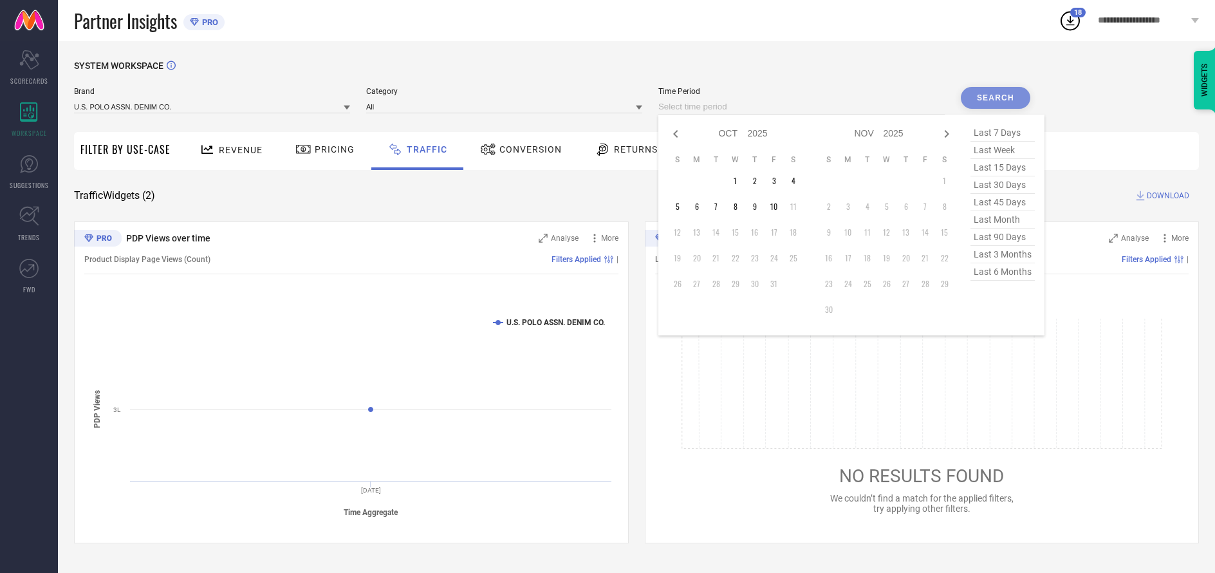
click at [699, 207] on td "6" at bounding box center [696, 206] width 19 height 19
type input "[DATE] to [DATE]"
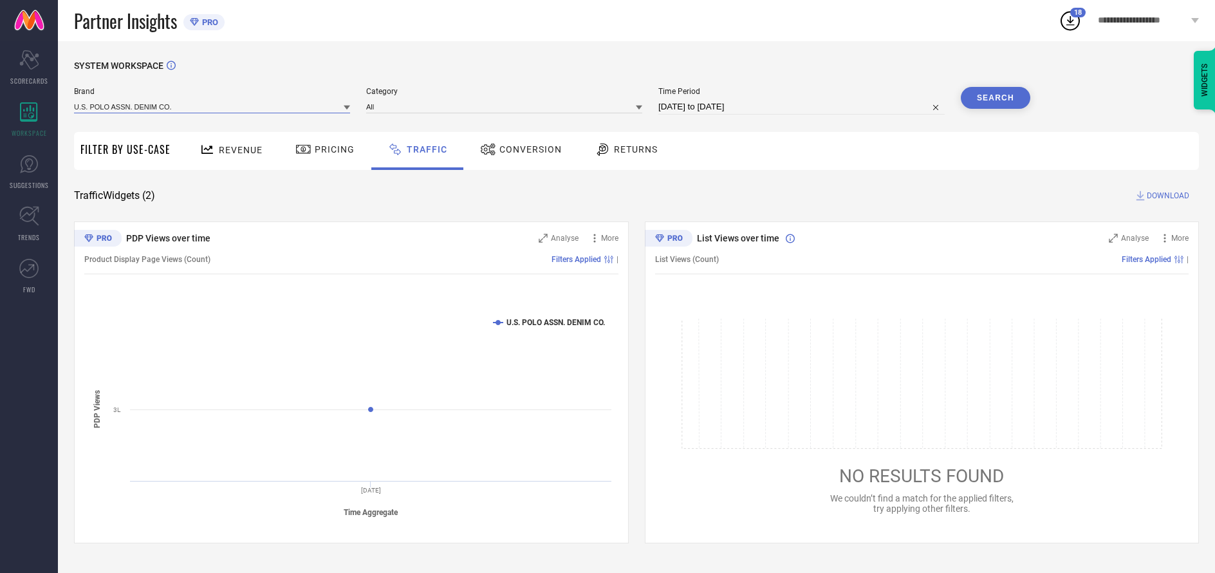
click at [212, 107] on input at bounding box center [212, 107] width 276 height 14
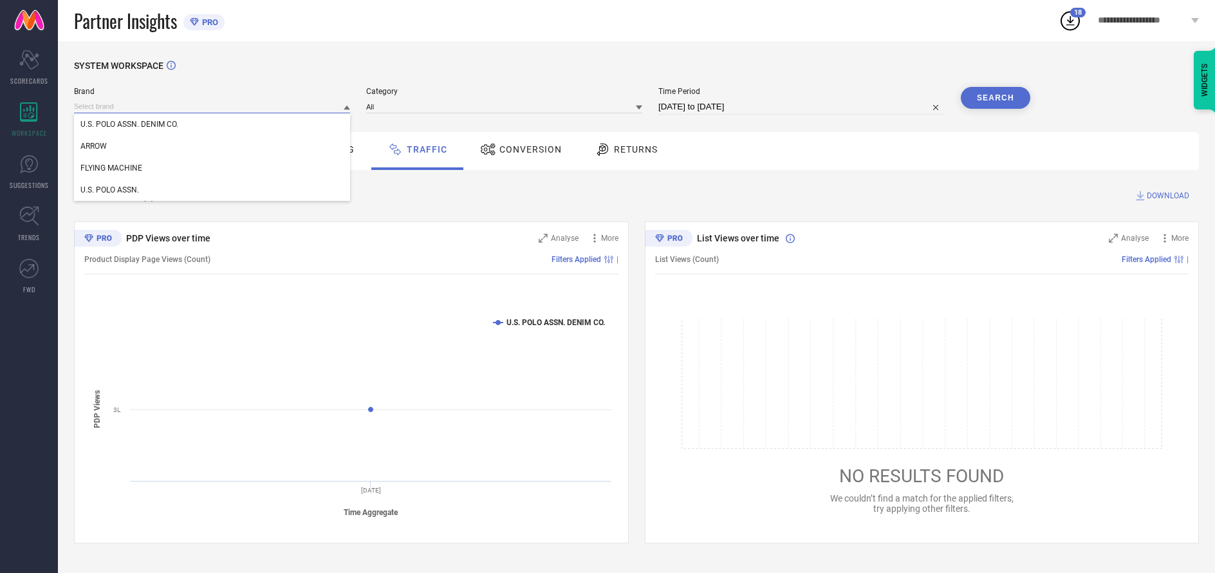
click at [212, 107] on input at bounding box center [212, 107] width 276 height 14
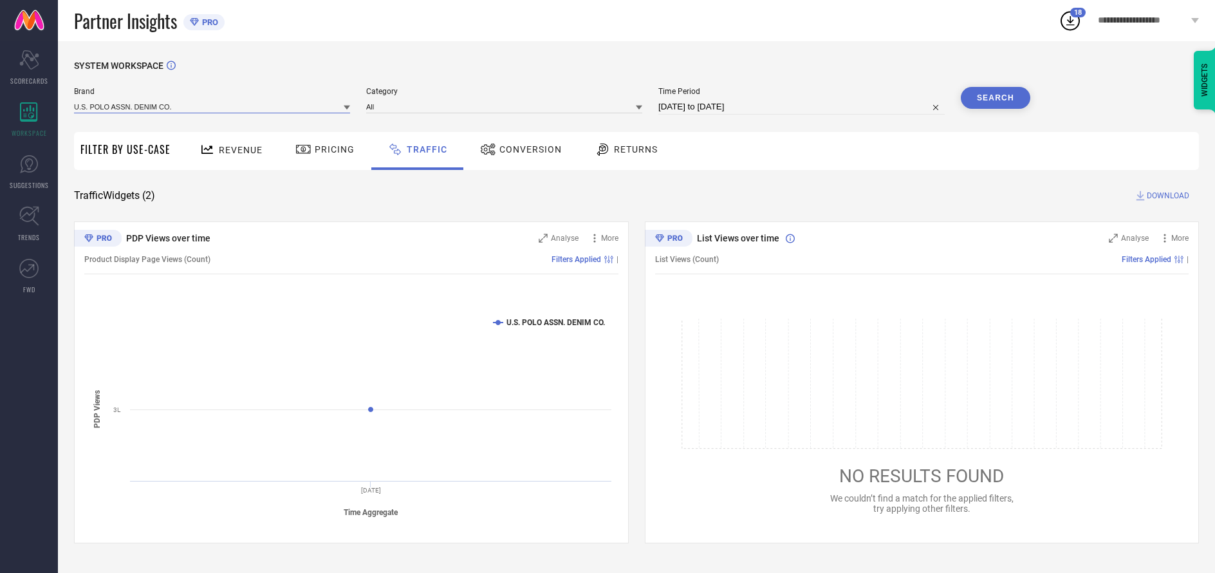
click at [212, 107] on input at bounding box center [212, 107] width 276 height 14
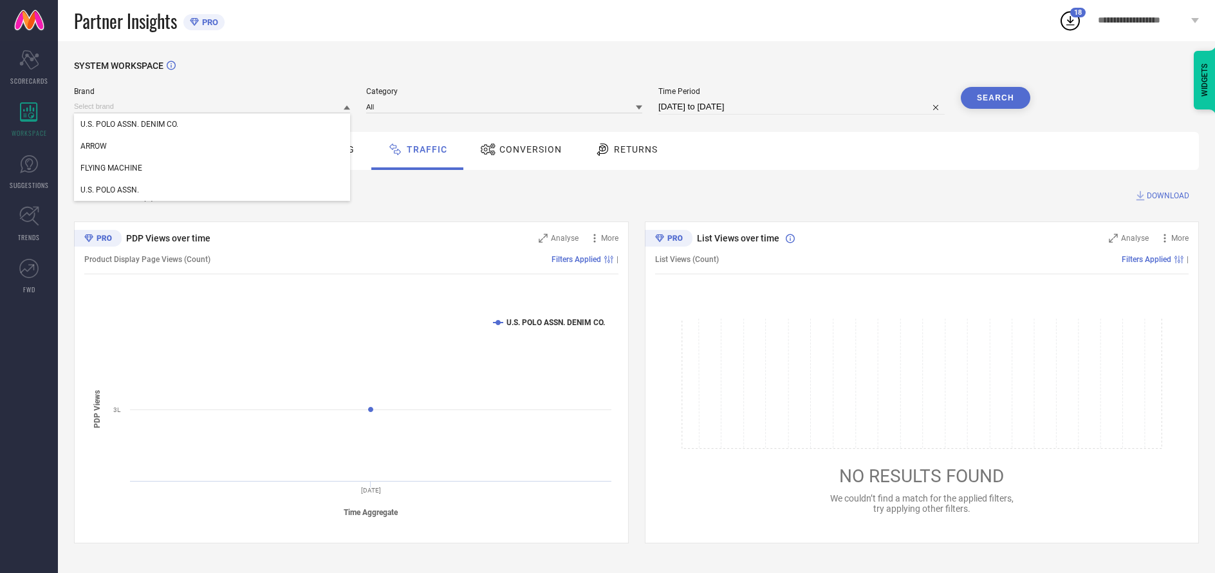
click at [212, 125] on div "U.S. POLO ASSN. DENIM CO." at bounding box center [212, 124] width 276 height 22
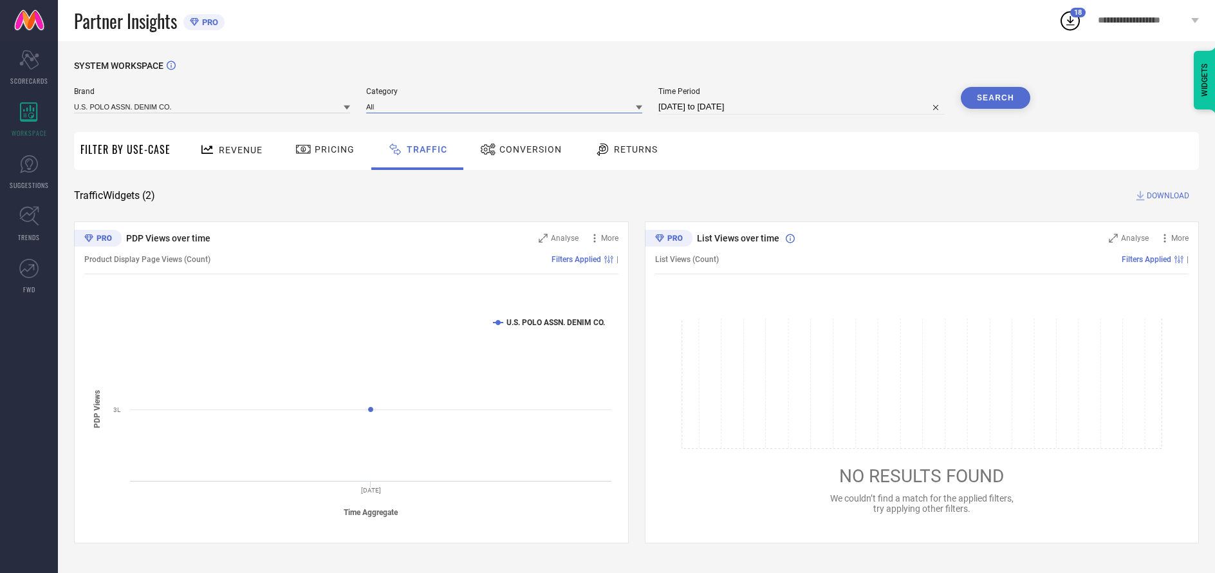
click at [505, 107] on input at bounding box center [504, 107] width 276 height 14
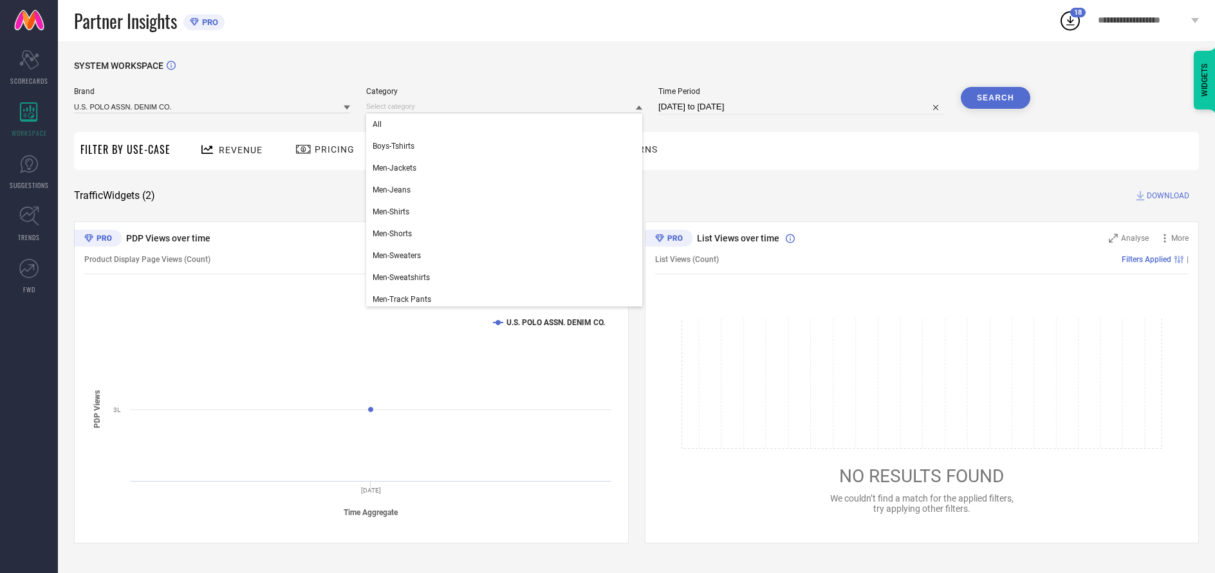
click at [501, 125] on div "All" at bounding box center [504, 124] width 276 height 22
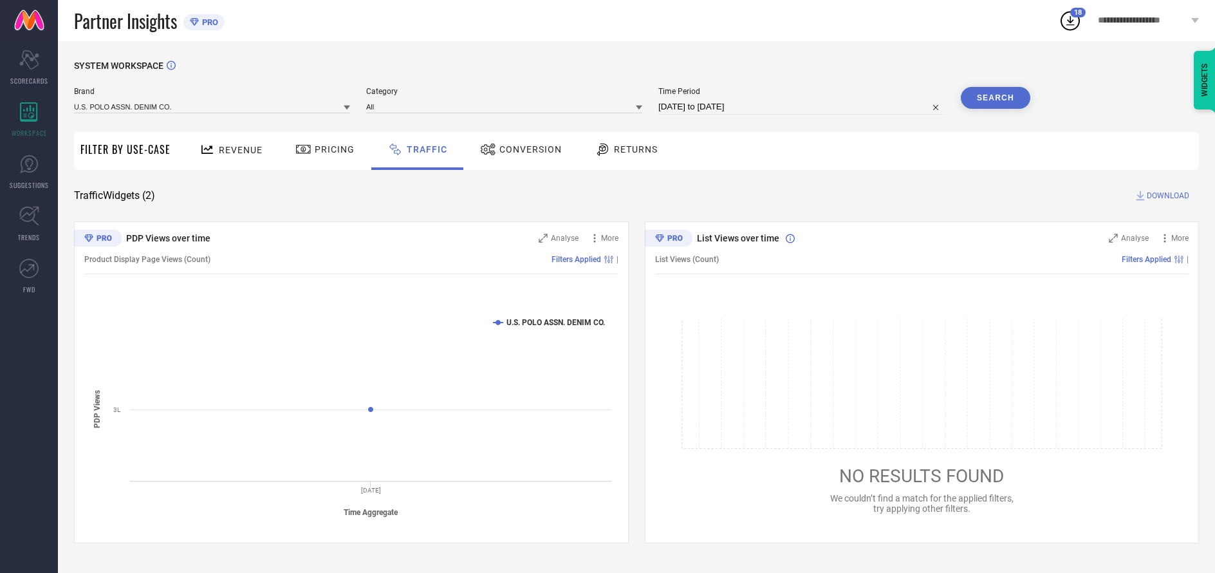
click at [995, 98] on button "Search" at bounding box center [995, 98] width 69 height 22
click at [1166, 196] on span "DOWNLOAD" at bounding box center [1167, 195] width 42 height 13
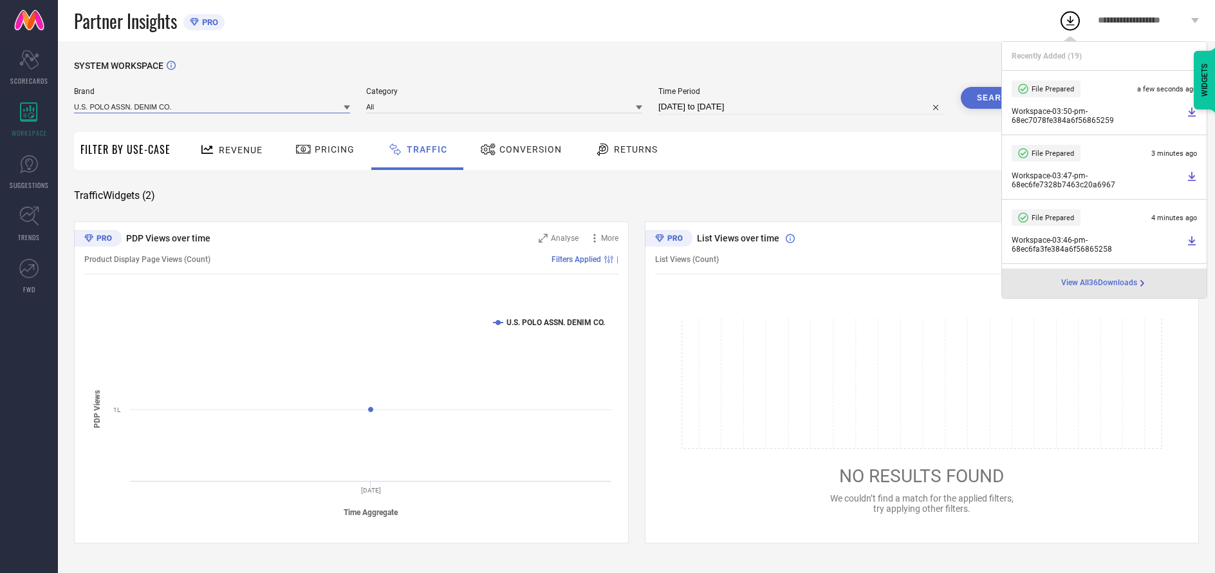
click at [212, 107] on input at bounding box center [212, 107] width 276 height 14
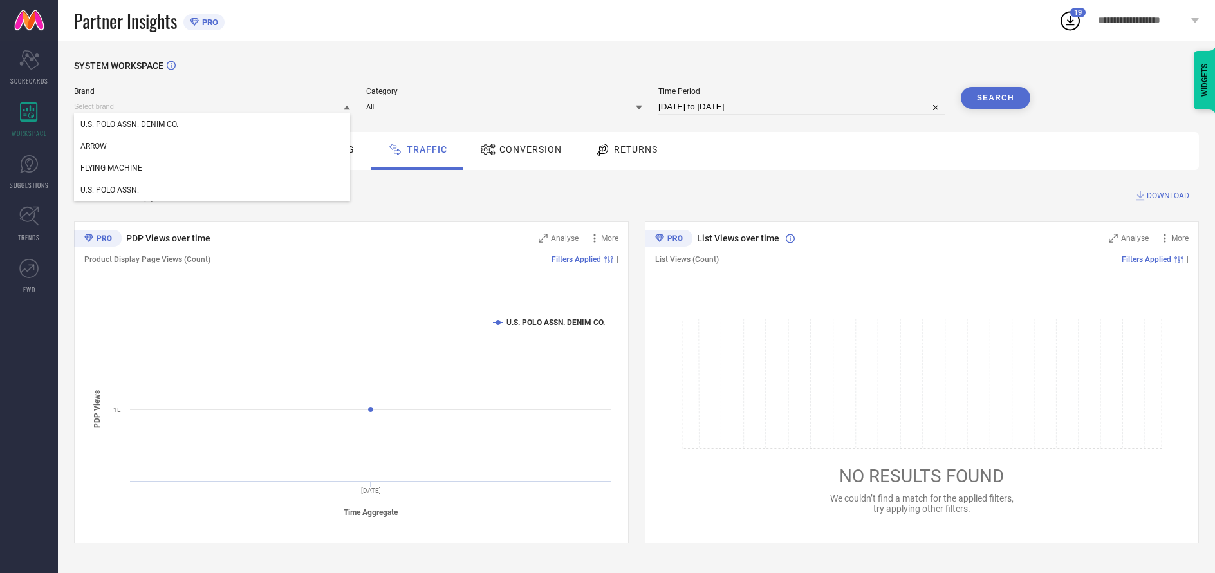
click at [212, 190] on div "U.S. POLO ASSN." at bounding box center [212, 190] width 276 height 22
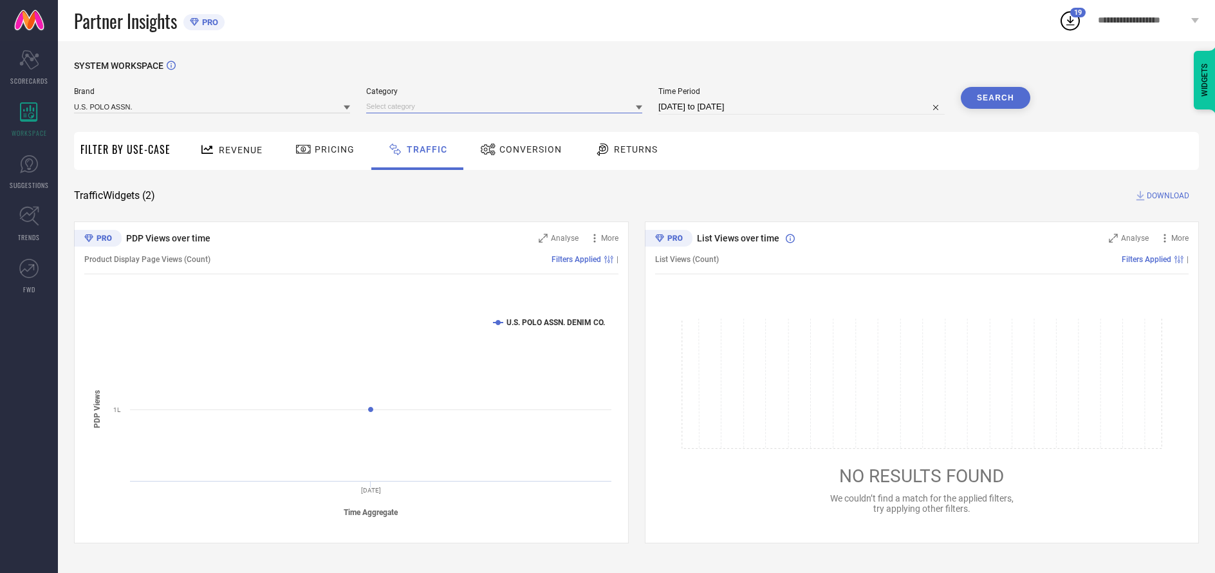
click at [505, 107] on input at bounding box center [504, 107] width 276 height 14
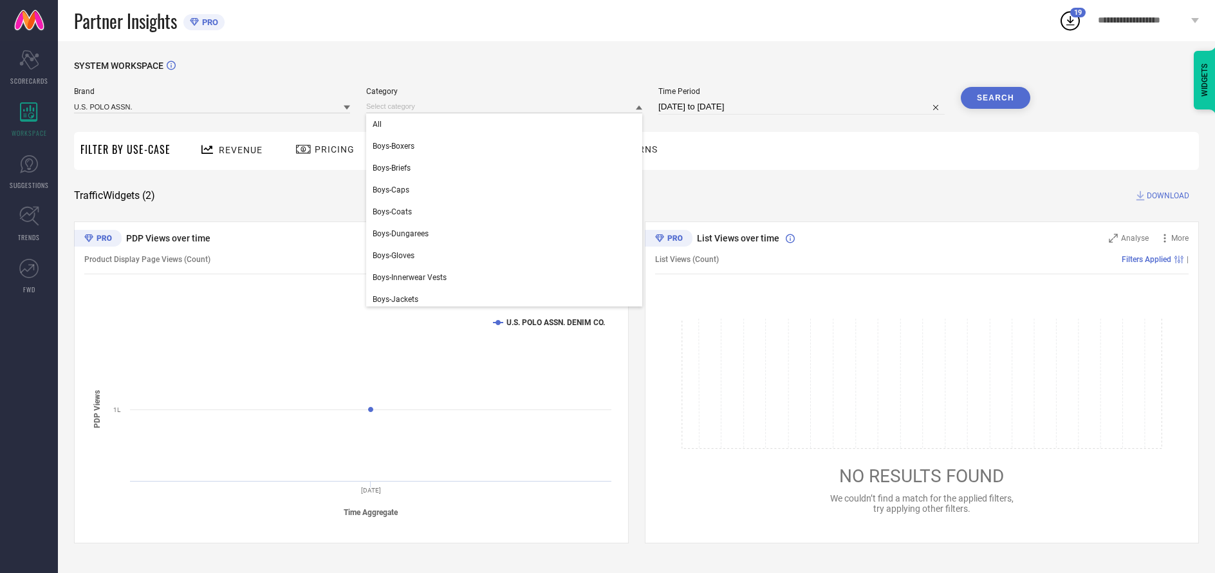
click at [501, 125] on div "All" at bounding box center [504, 124] width 276 height 22
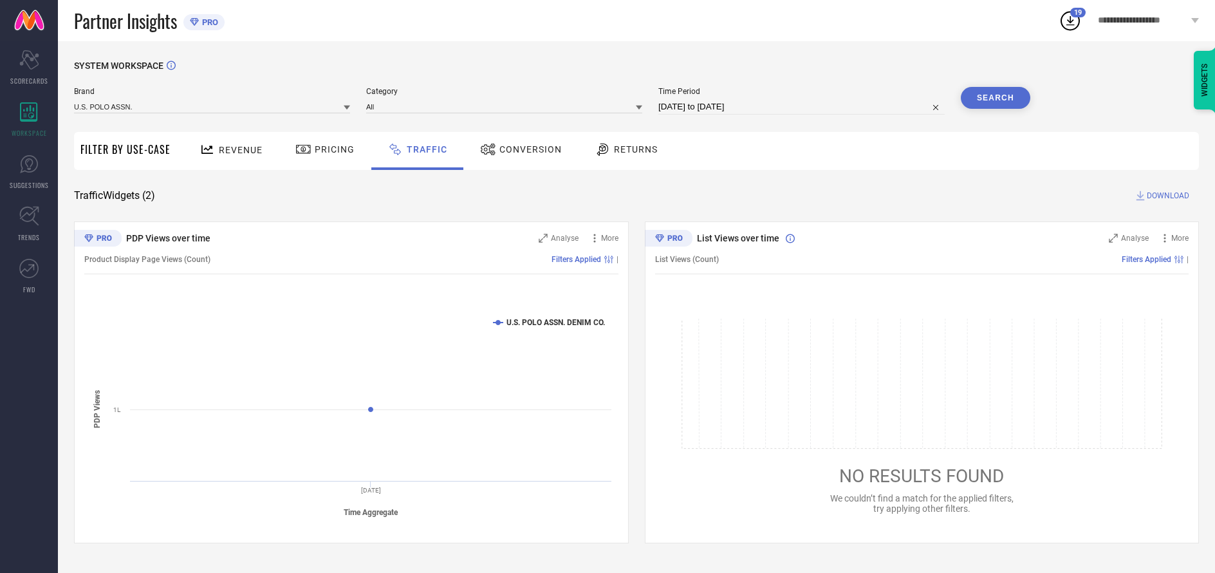
click at [995, 98] on button "Search" at bounding box center [995, 98] width 69 height 22
click at [1166, 196] on span "DOWNLOAD" at bounding box center [1167, 195] width 42 height 13
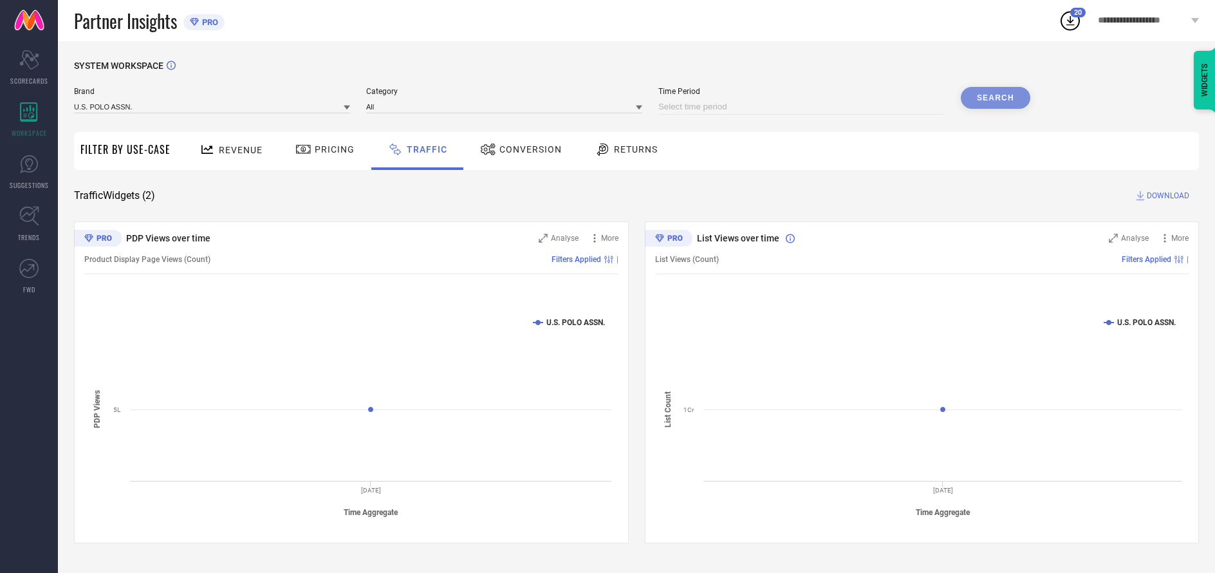
click at [802, 107] on input at bounding box center [801, 106] width 286 height 15
select select "9"
select select "2025"
select select "10"
select select "2025"
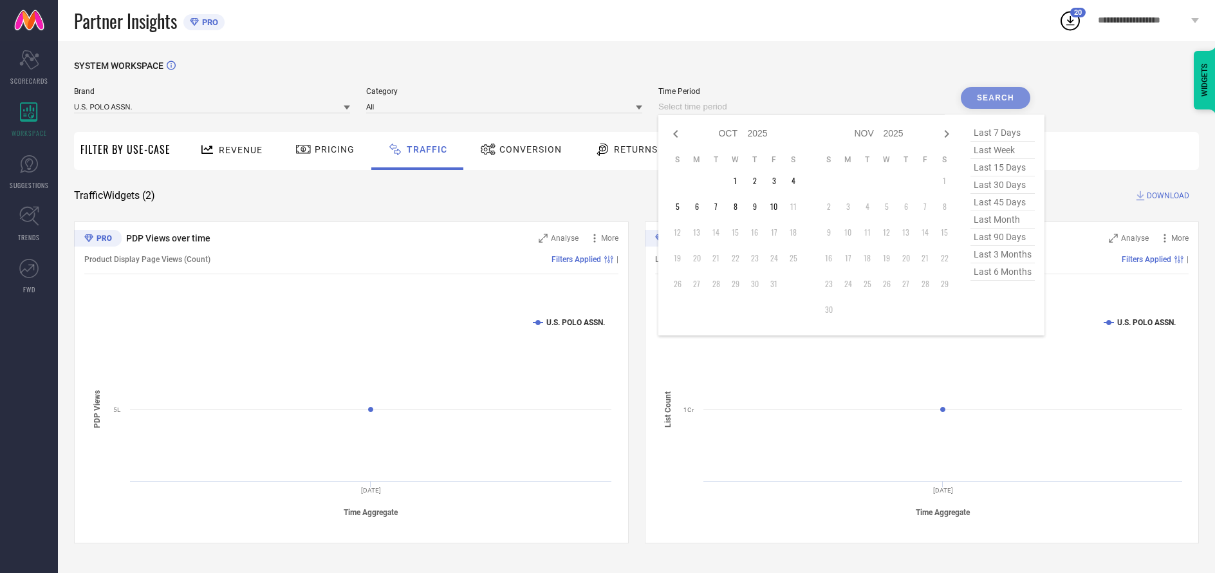
click at [718, 207] on td "7" at bounding box center [715, 206] width 19 height 19
type input "[DATE] to [DATE]"
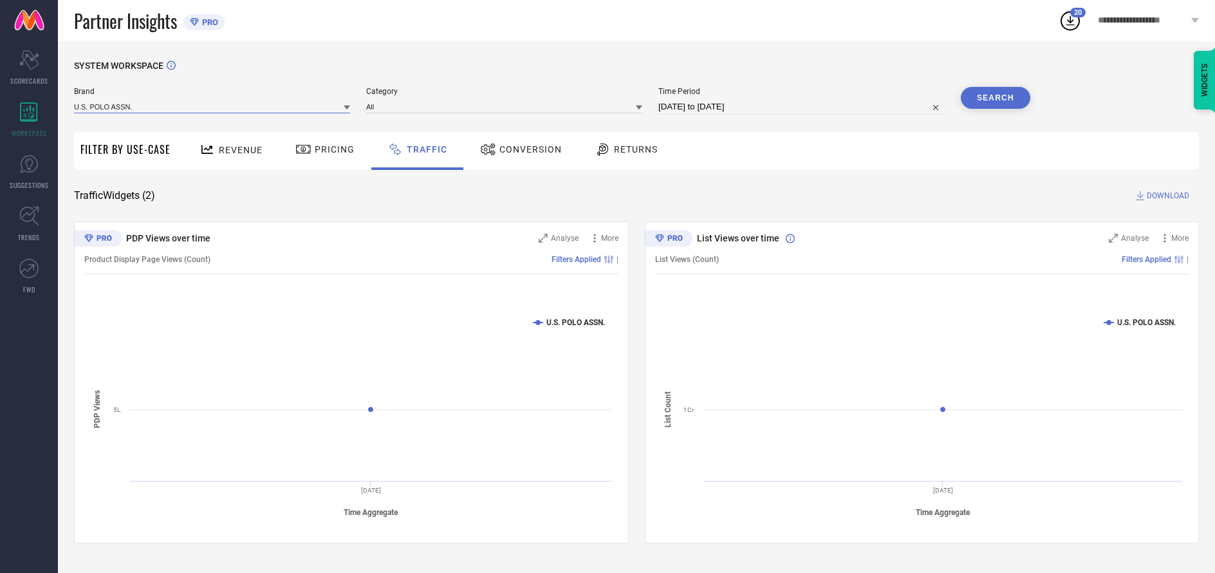
click at [212, 107] on input at bounding box center [212, 107] width 276 height 14
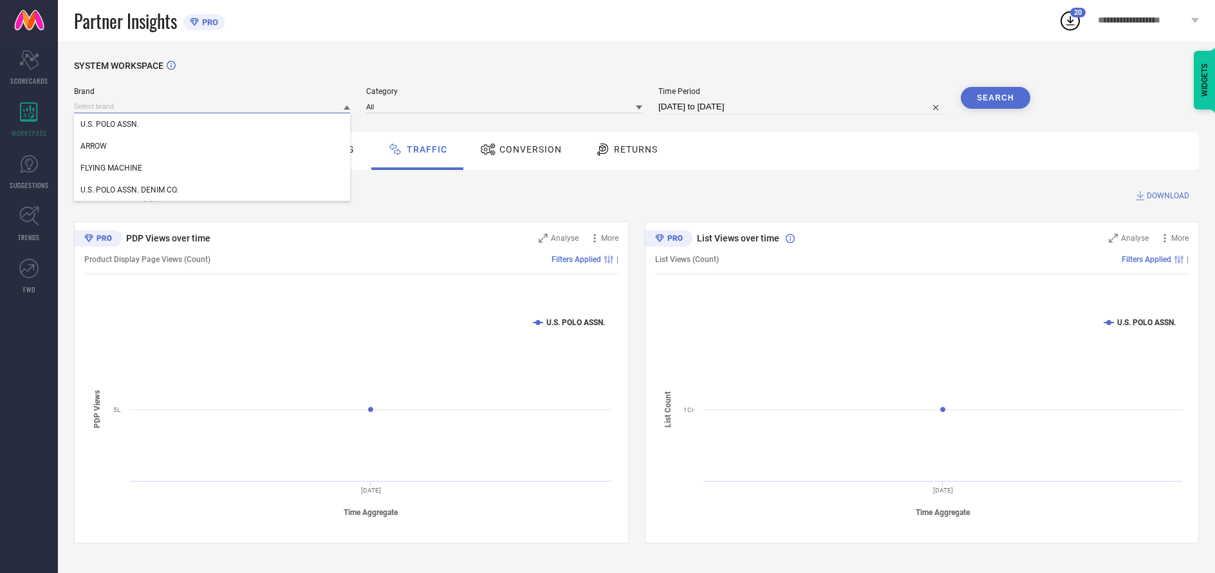
click at [212, 107] on input at bounding box center [212, 107] width 276 height 14
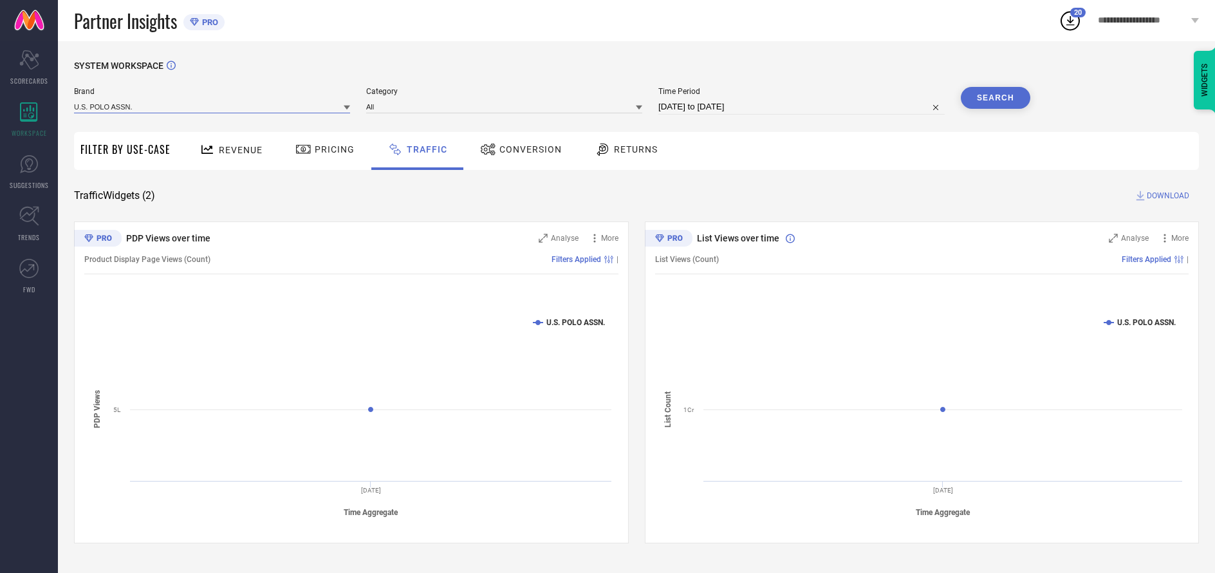
click at [212, 107] on input at bounding box center [212, 107] width 276 height 14
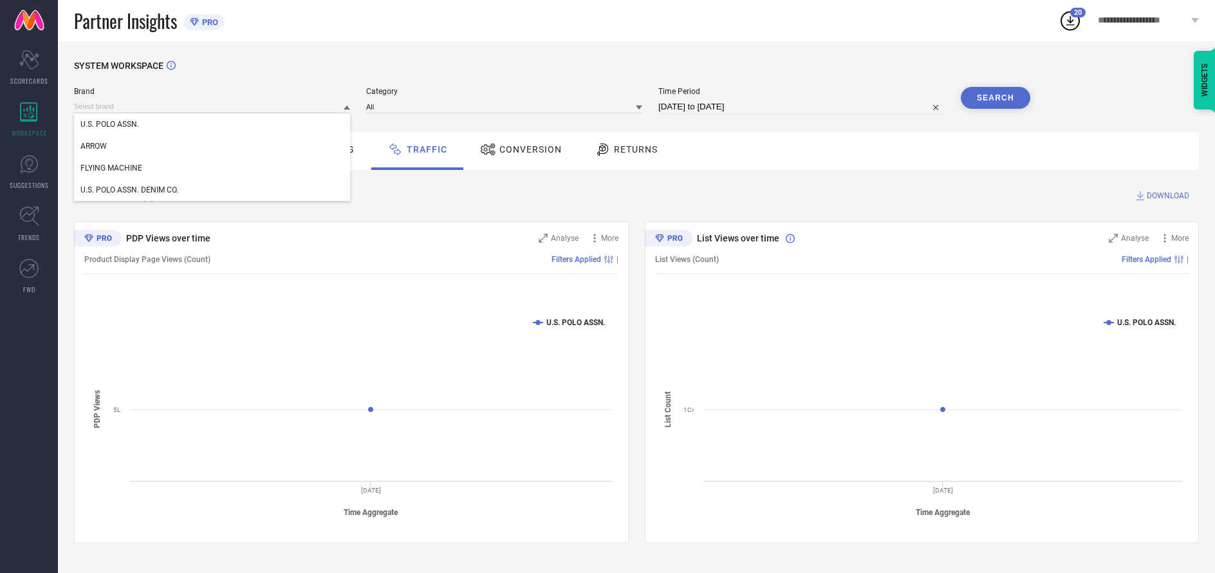
click at [212, 125] on div "U.S. POLO ASSN." at bounding box center [212, 124] width 276 height 22
click at [505, 107] on input at bounding box center [504, 107] width 276 height 14
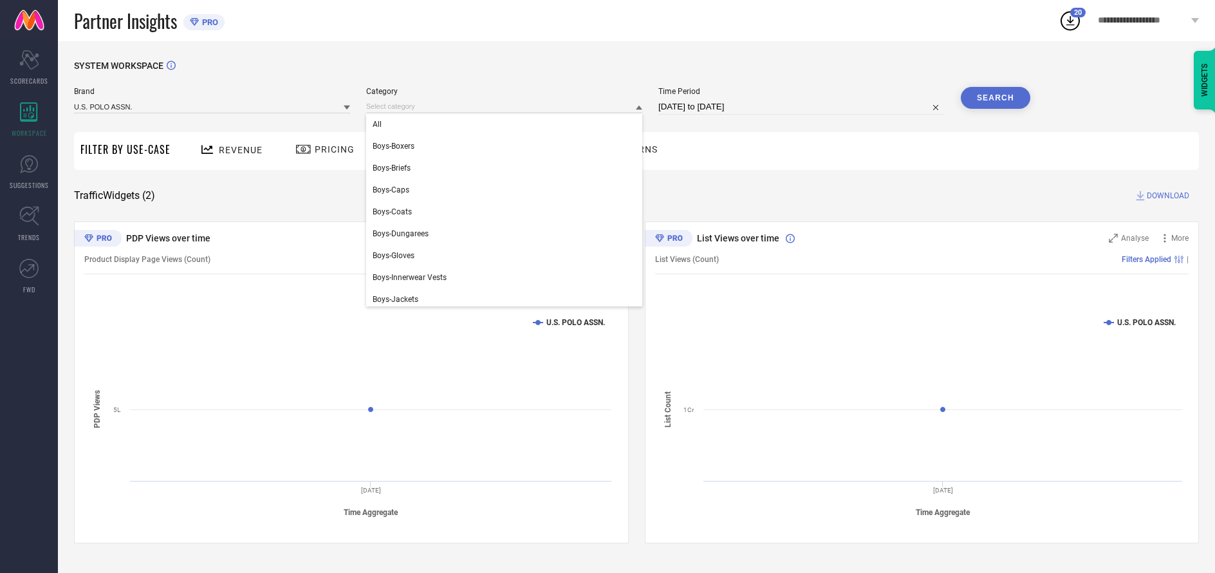
click at [501, 125] on div "All" at bounding box center [504, 124] width 276 height 22
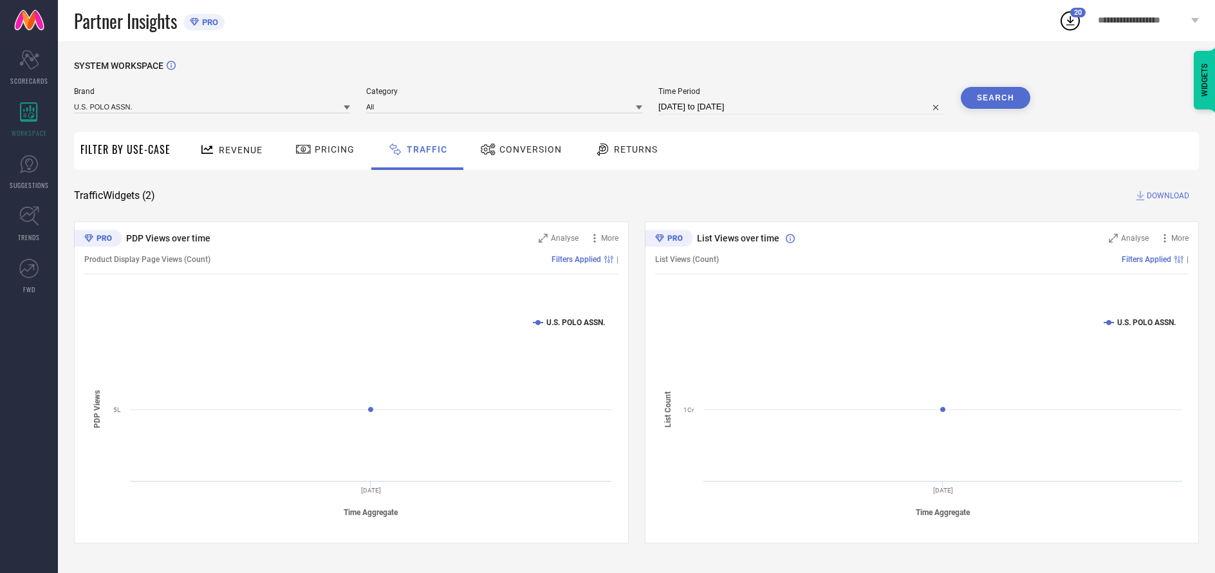
click at [995, 98] on button "Search" at bounding box center [995, 98] width 69 height 22
click at [1166, 196] on span "DOWNLOAD" at bounding box center [1167, 195] width 42 height 13
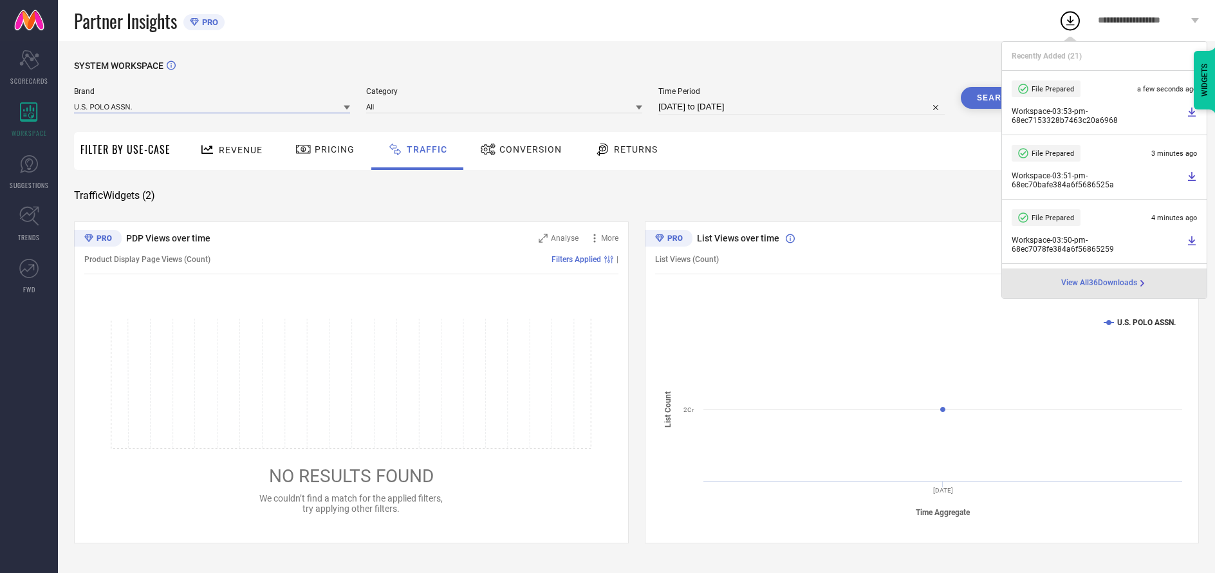
click at [212, 107] on input at bounding box center [212, 107] width 276 height 14
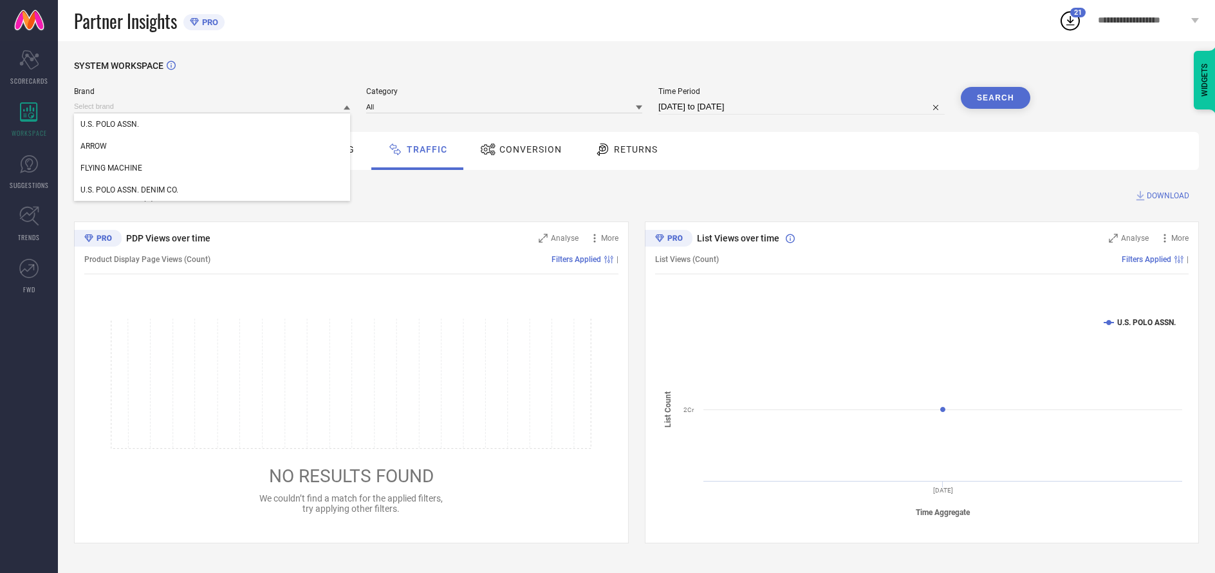
click at [212, 190] on div "U.S. POLO ASSN. DENIM CO." at bounding box center [212, 190] width 276 height 22
click at [505, 107] on input at bounding box center [504, 107] width 276 height 14
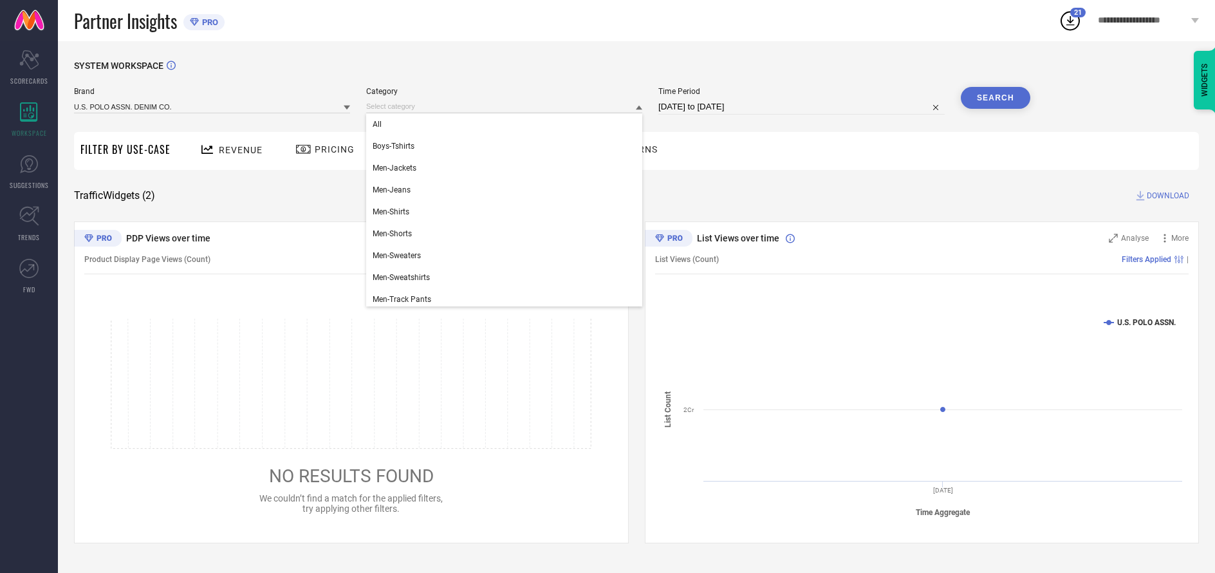
click at [501, 125] on div "All" at bounding box center [504, 124] width 276 height 22
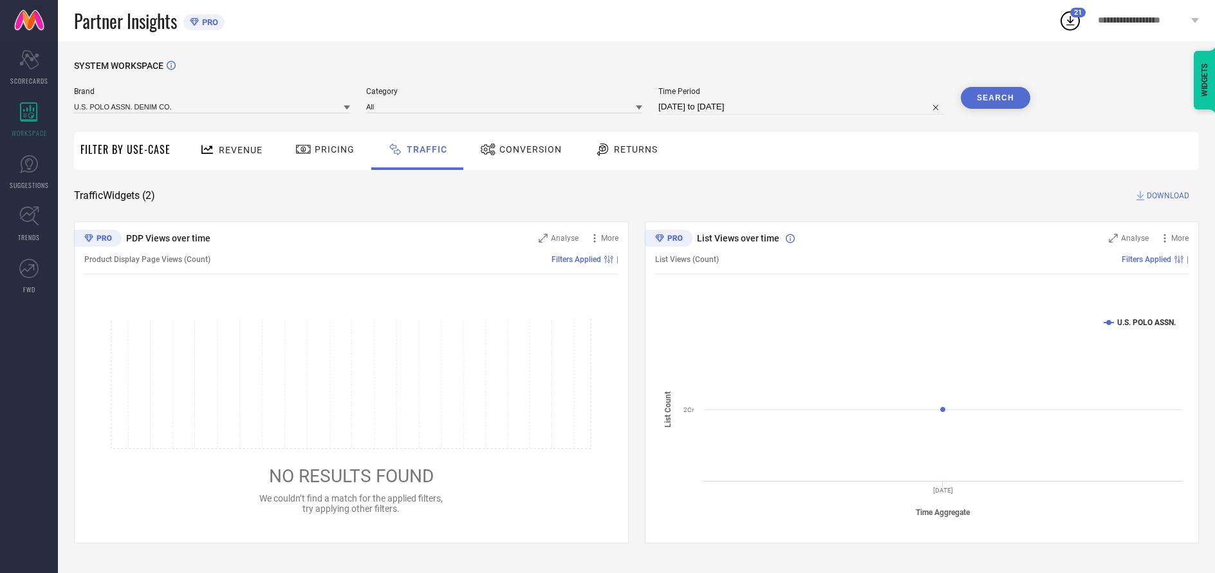
click at [995, 98] on button "Search" at bounding box center [995, 98] width 69 height 22
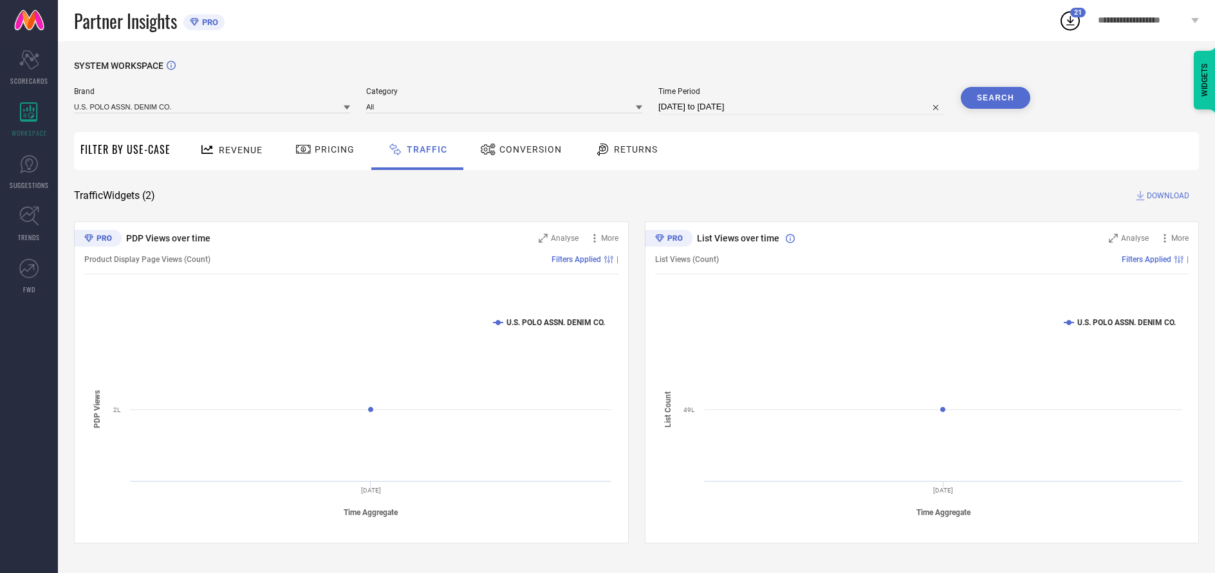
click at [1166, 196] on span "DOWNLOAD" at bounding box center [1167, 195] width 42 height 13
click at [802, 107] on input at bounding box center [801, 106] width 286 height 15
select select "9"
select select "2025"
select select "10"
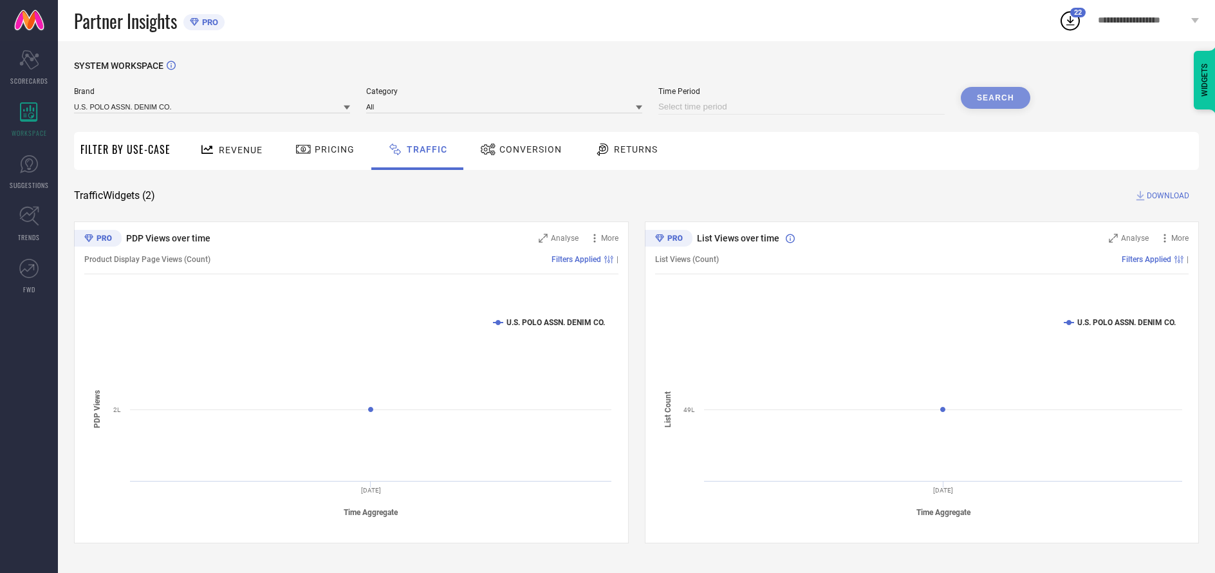
select select "2025"
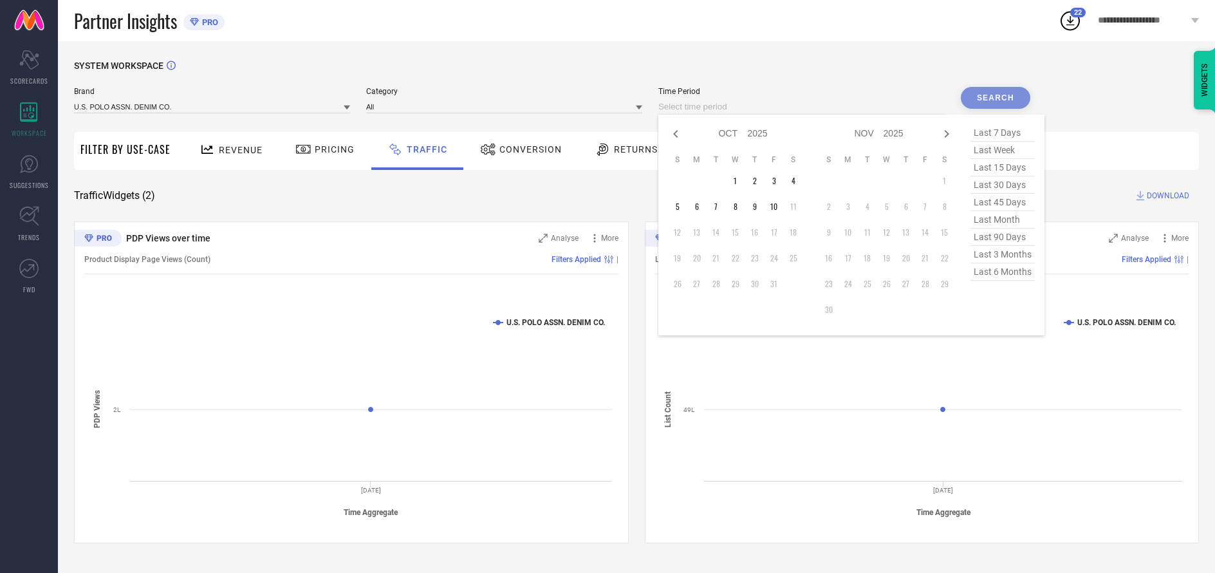
click at [737, 207] on td "8" at bounding box center [735, 206] width 19 height 19
type input "[DATE] to [DATE]"
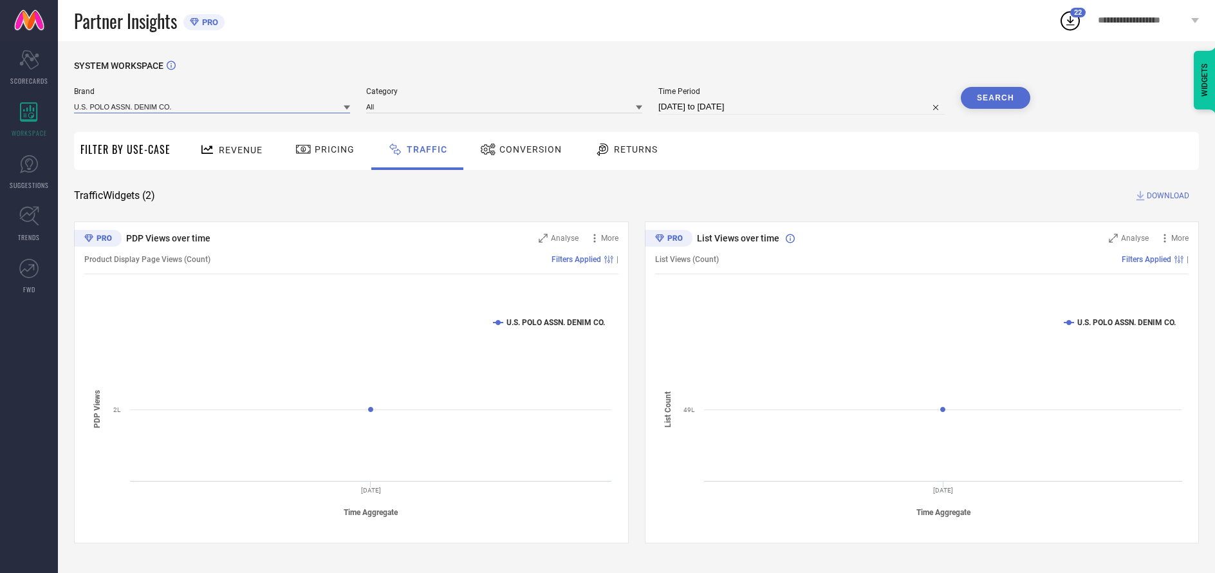
click at [212, 107] on input at bounding box center [212, 107] width 276 height 14
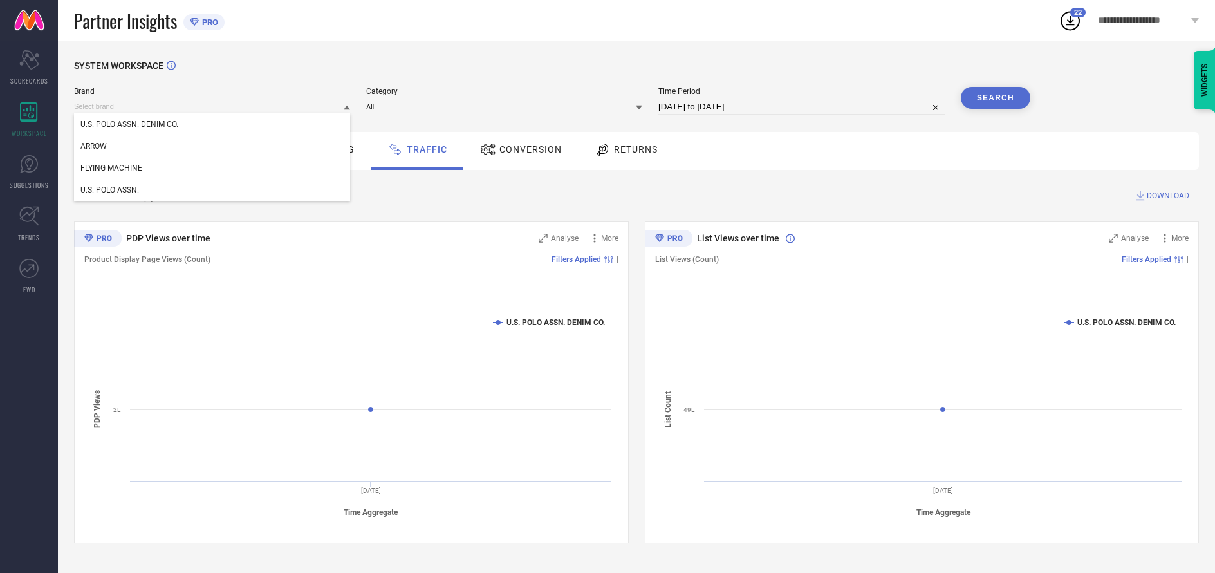
click at [212, 107] on input at bounding box center [212, 107] width 276 height 14
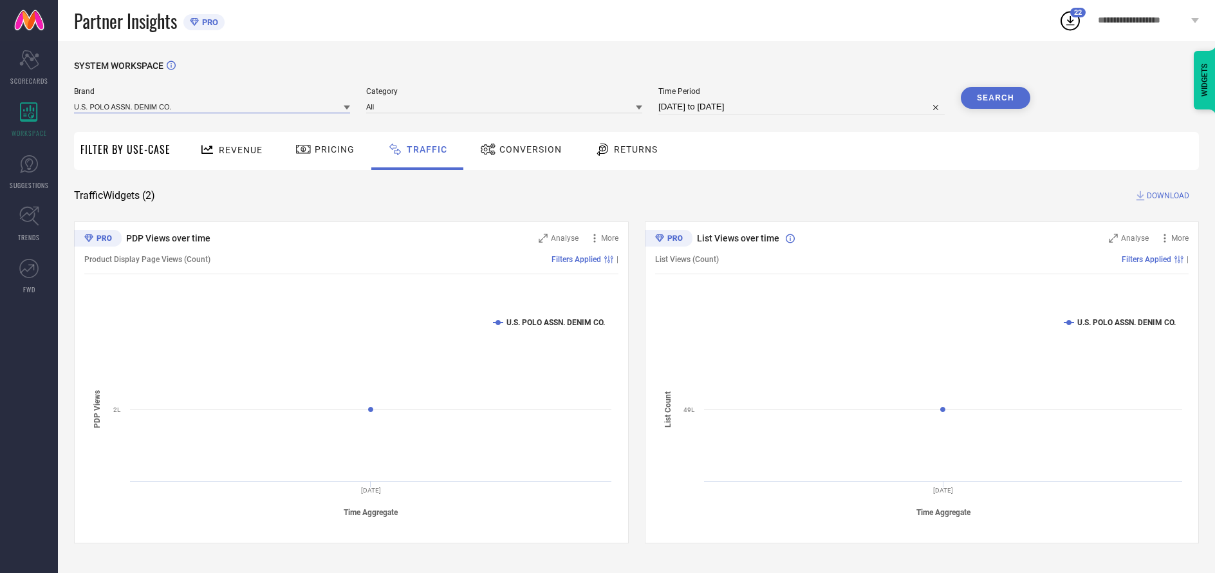
click at [212, 107] on input at bounding box center [212, 107] width 276 height 14
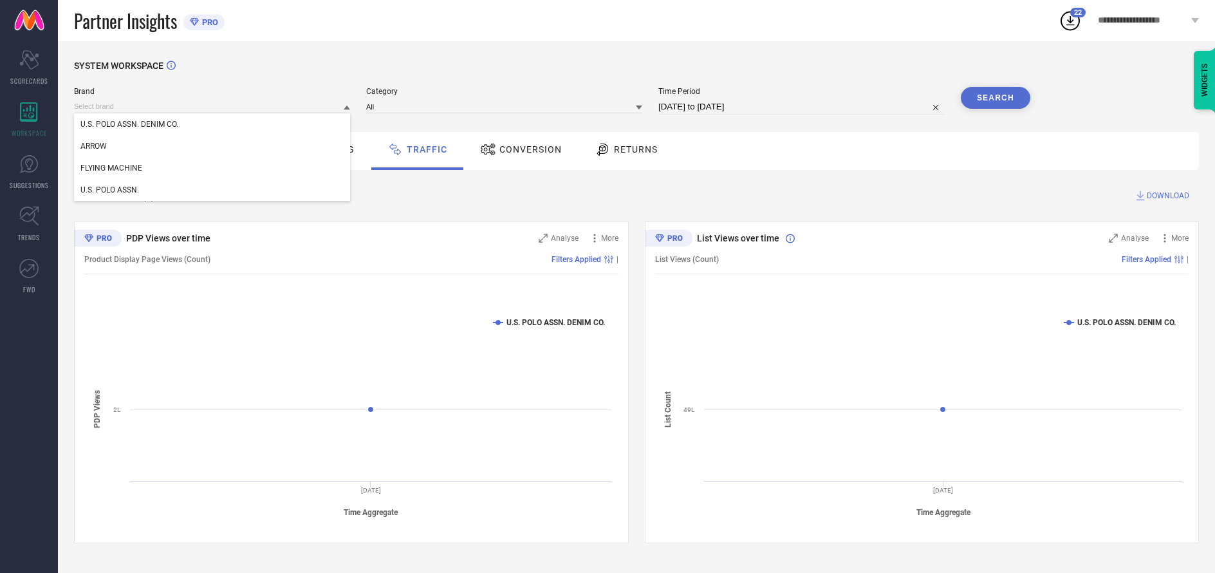
click at [212, 125] on div "U.S. POLO ASSN. DENIM CO." at bounding box center [212, 124] width 276 height 22
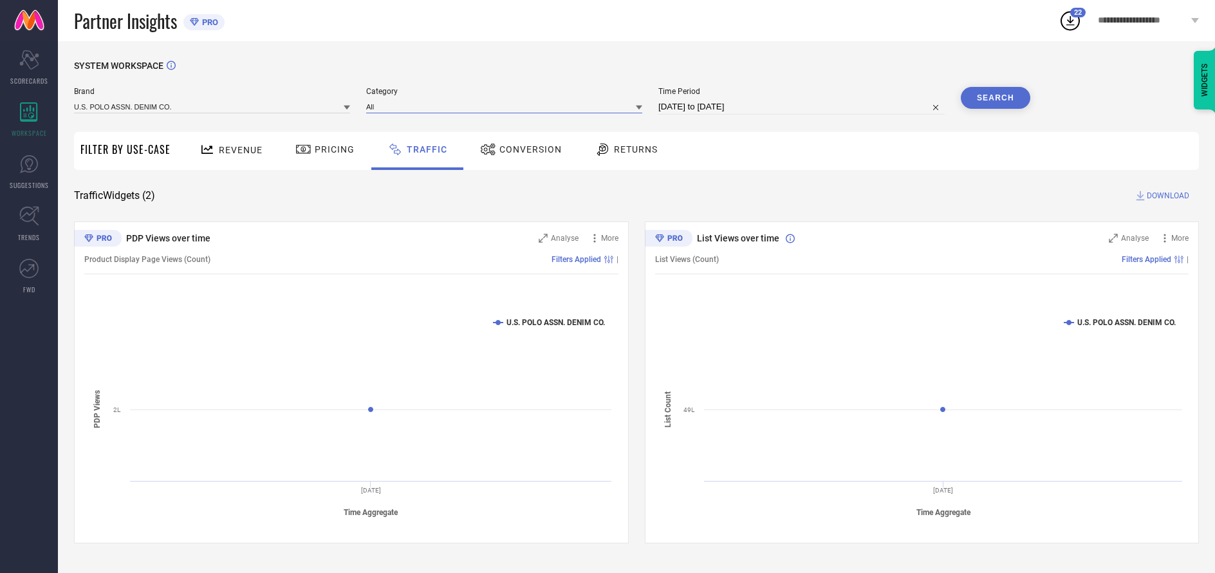
click at [505, 107] on input at bounding box center [504, 107] width 276 height 14
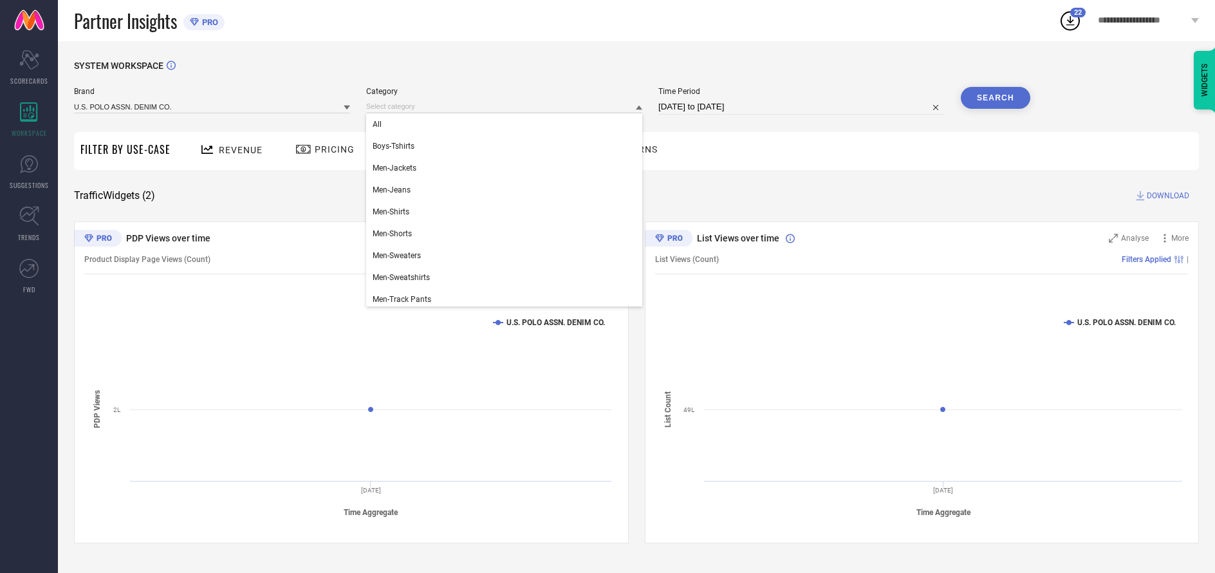
click at [501, 125] on div "All" at bounding box center [504, 124] width 276 height 22
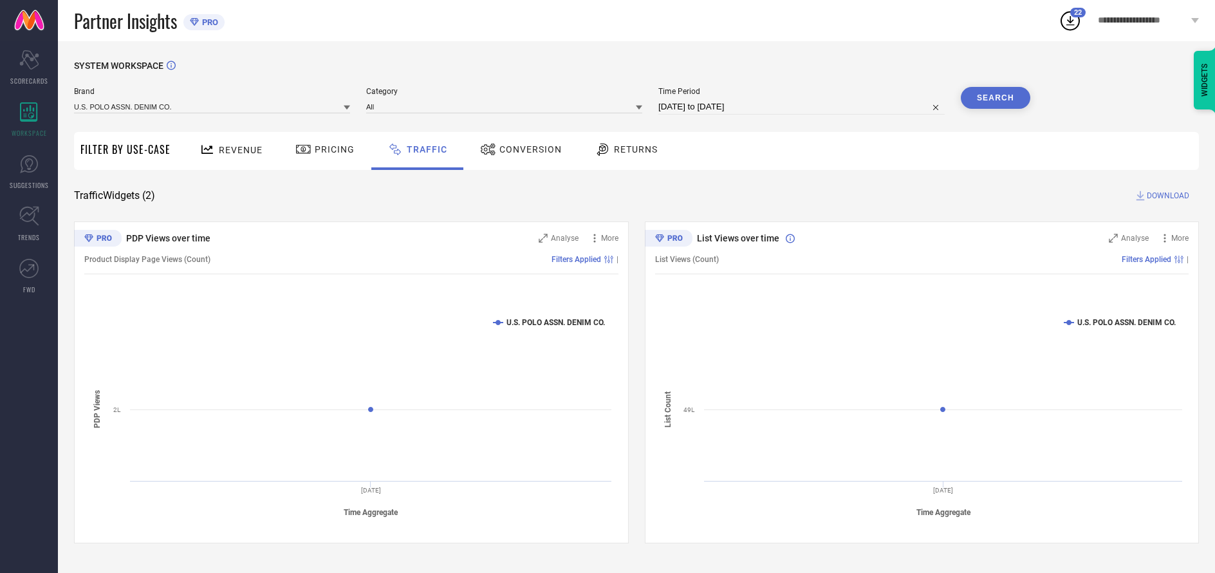
click at [995, 98] on button "Search" at bounding box center [995, 98] width 69 height 22
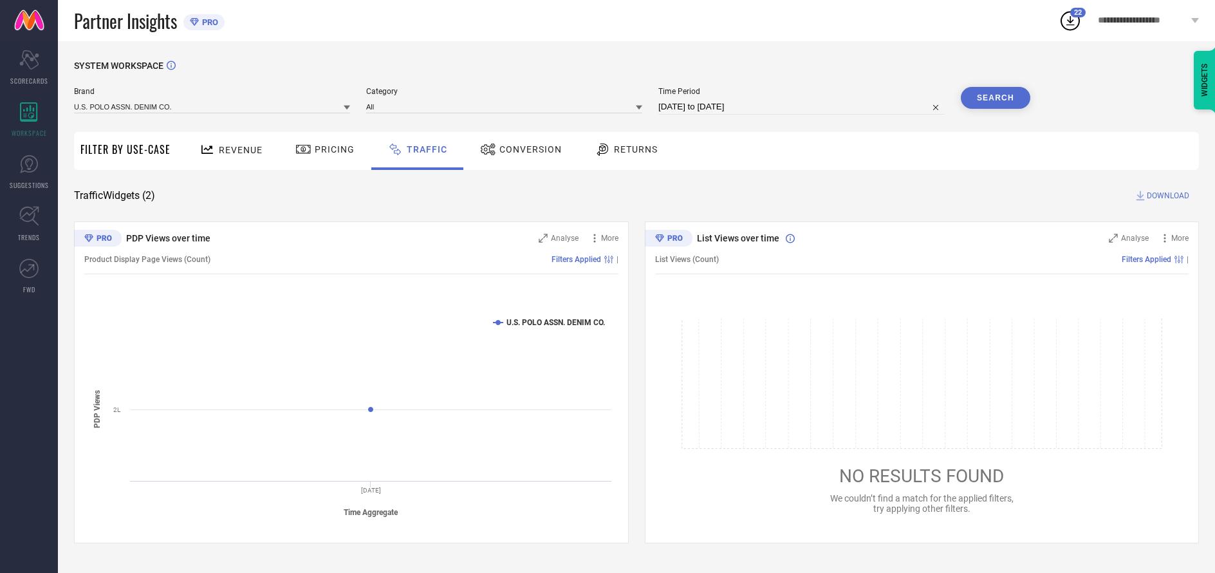
click at [1166, 196] on span "DOWNLOAD" at bounding box center [1167, 195] width 42 height 13
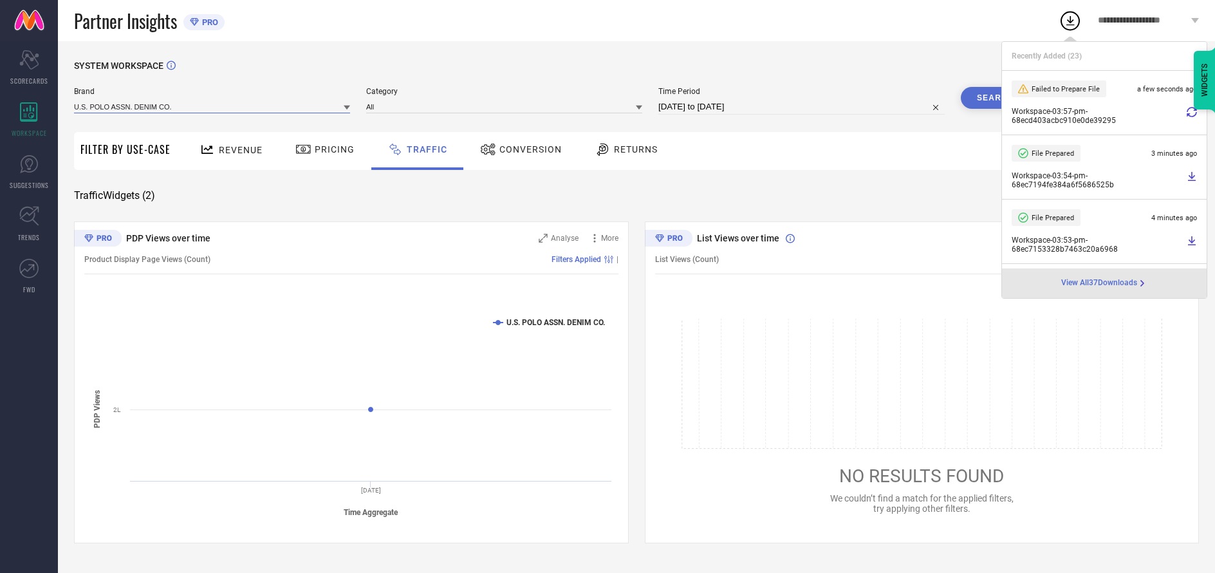
click at [212, 107] on input at bounding box center [212, 107] width 276 height 14
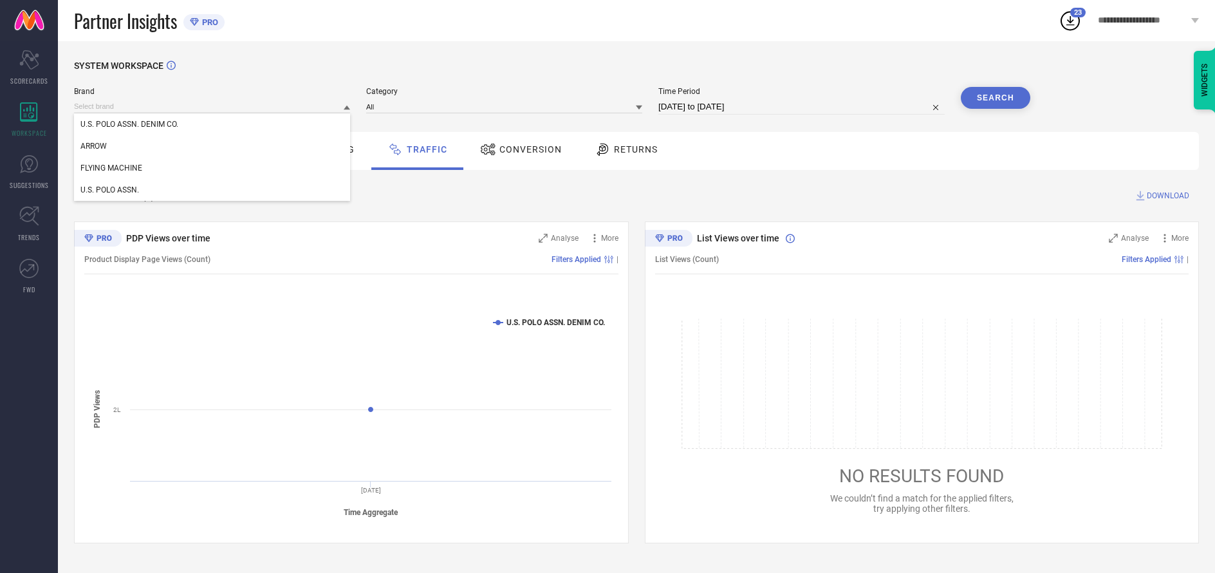
click at [212, 190] on div "U.S. POLO ASSN." at bounding box center [212, 190] width 276 height 22
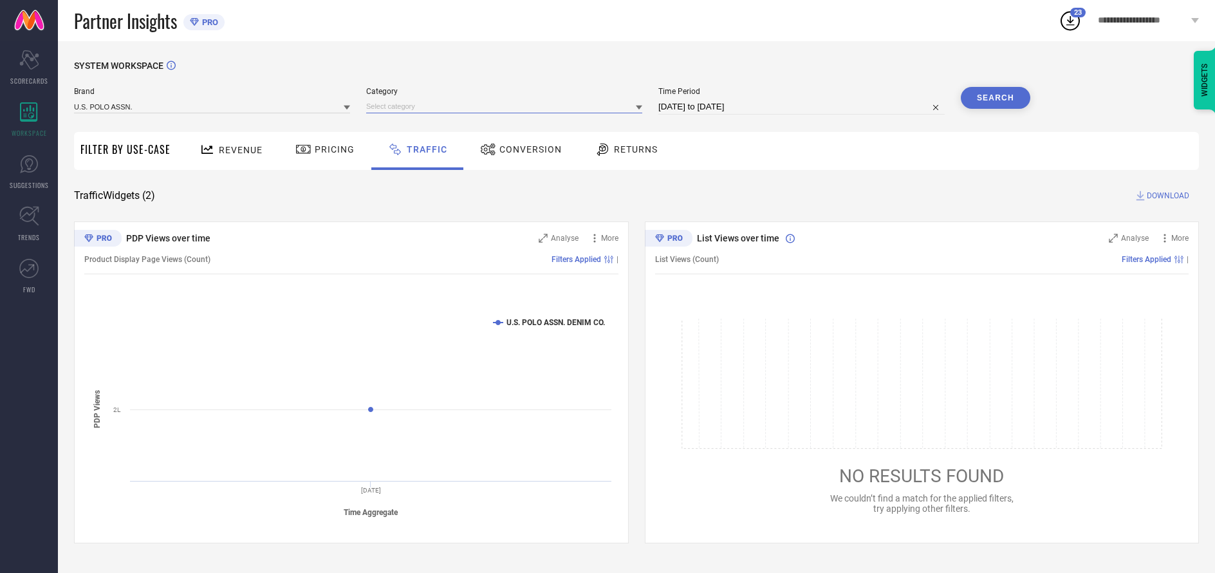
click at [505, 107] on input at bounding box center [504, 107] width 276 height 14
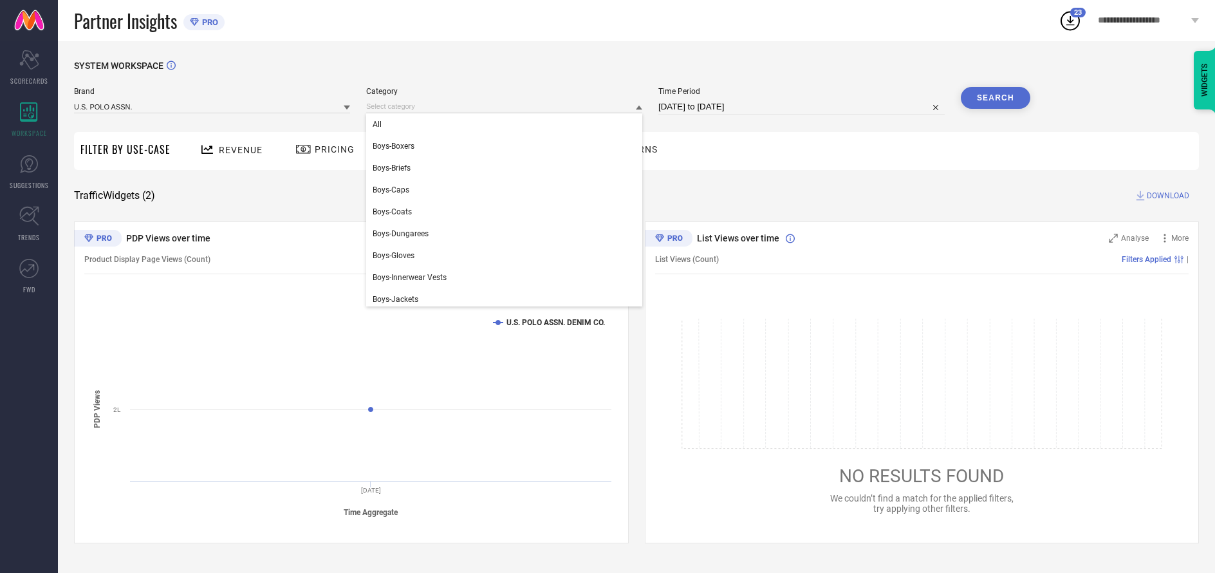
click at [501, 125] on div "All" at bounding box center [504, 124] width 276 height 22
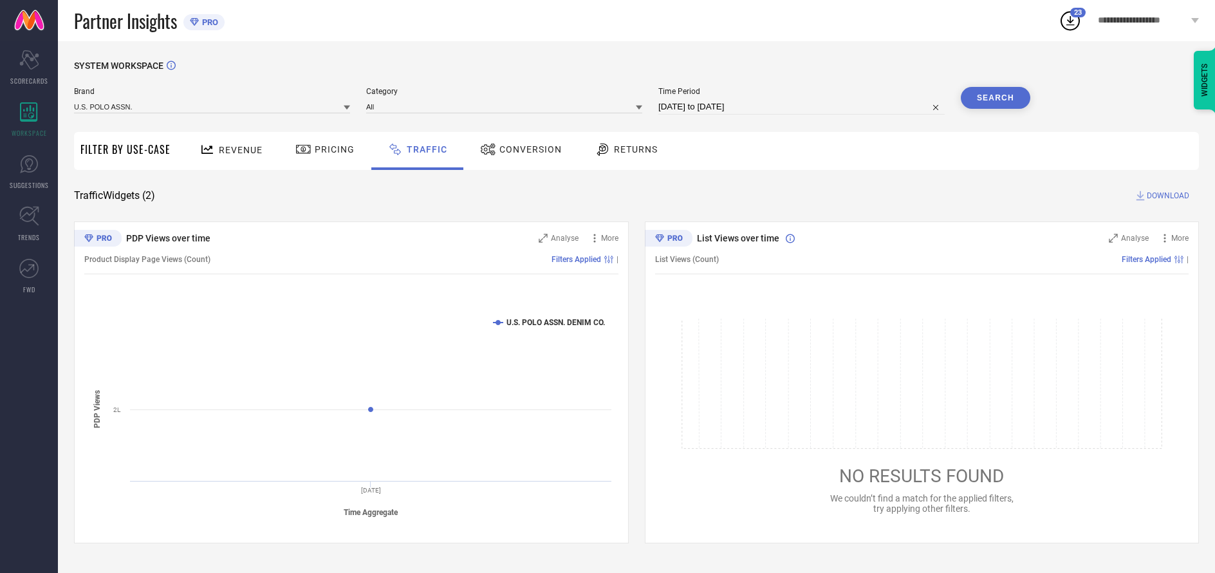
click at [995, 98] on button "Search" at bounding box center [995, 98] width 69 height 22
click at [1166, 196] on span "DOWNLOAD" at bounding box center [1167, 195] width 42 height 13
click at [802, 107] on input at bounding box center [801, 106] width 286 height 15
select select "9"
select select "2025"
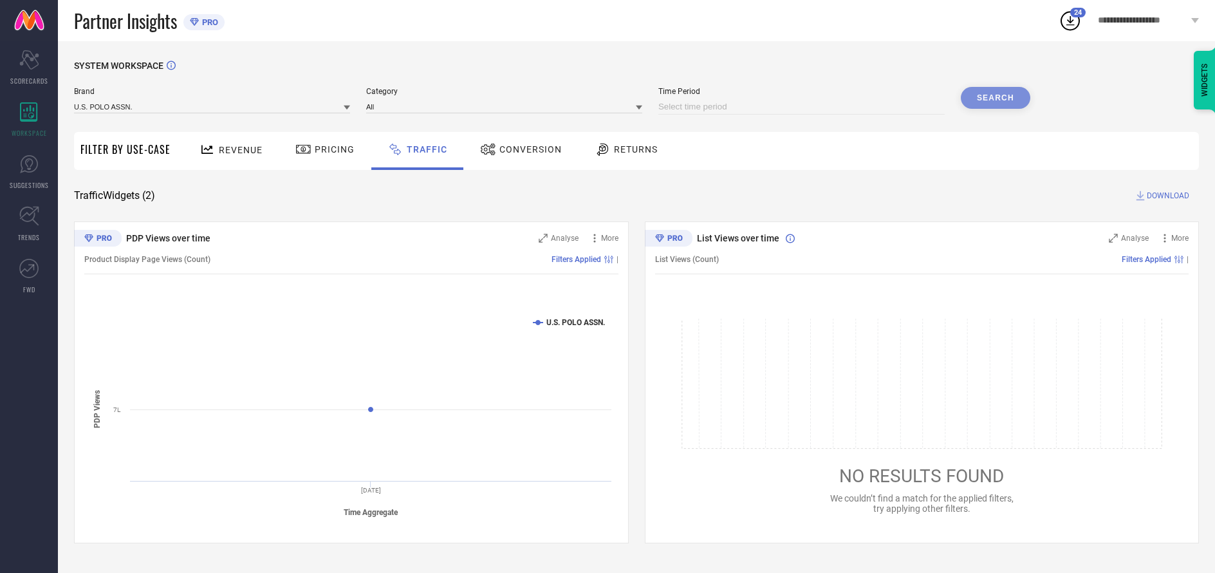
select select "10"
select select "2025"
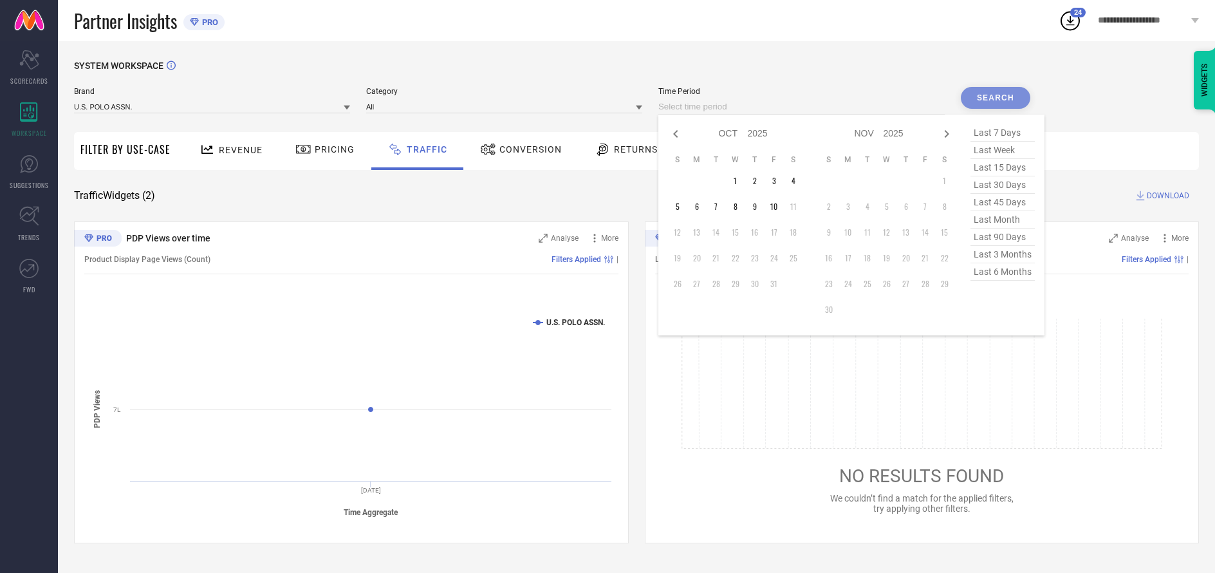
click at [757, 207] on td "9" at bounding box center [754, 206] width 19 height 19
type input "[DATE] to [DATE]"
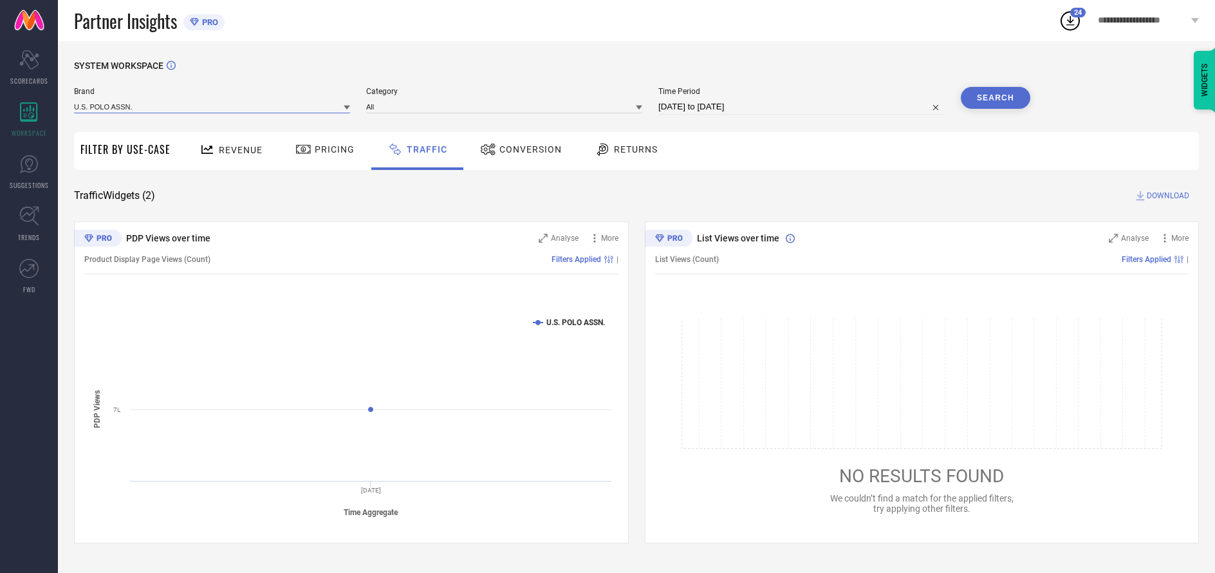
click at [212, 107] on input at bounding box center [212, 107] width 276 height 14
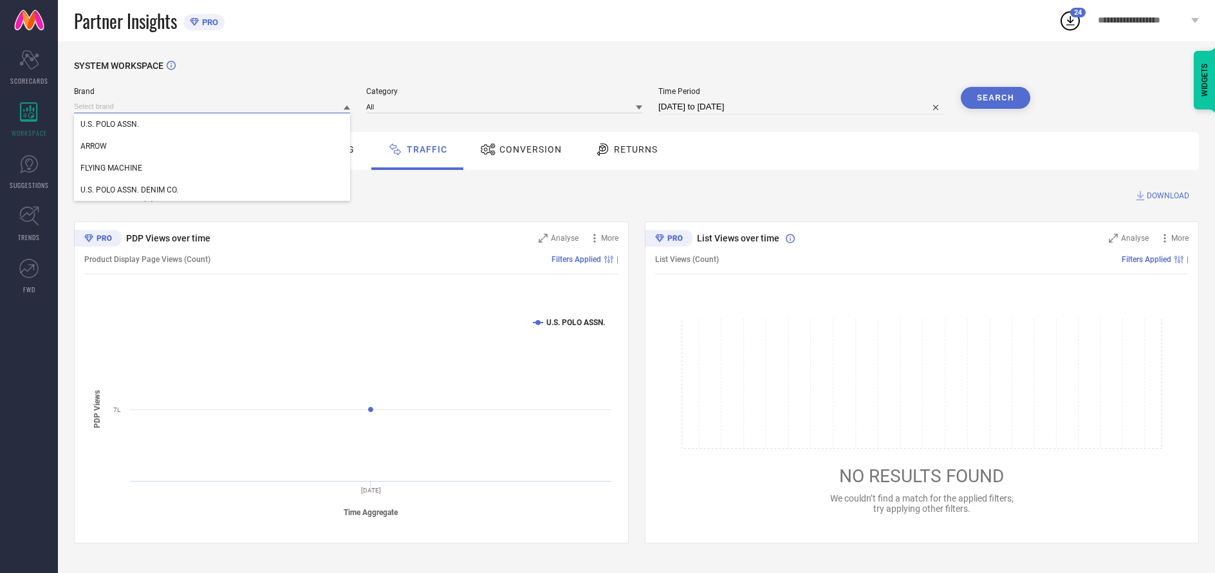
click at [212, 107] on input at bounding box center [212, 107] width 276 height 14
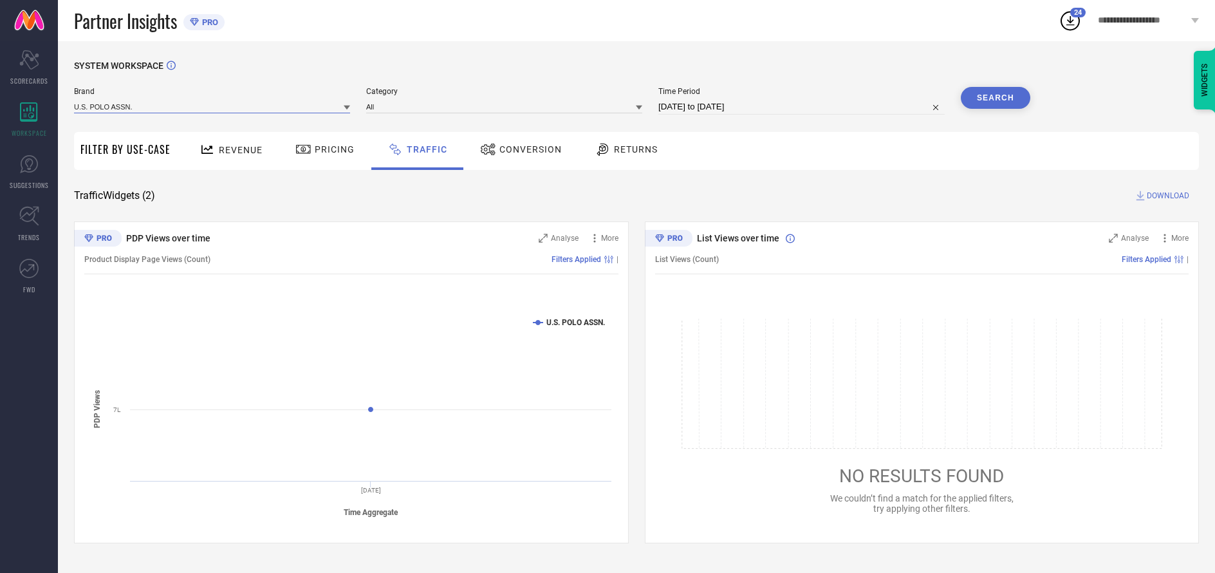
click at [212, 107] on input at bounding box center [212, 107] width 276 height 14
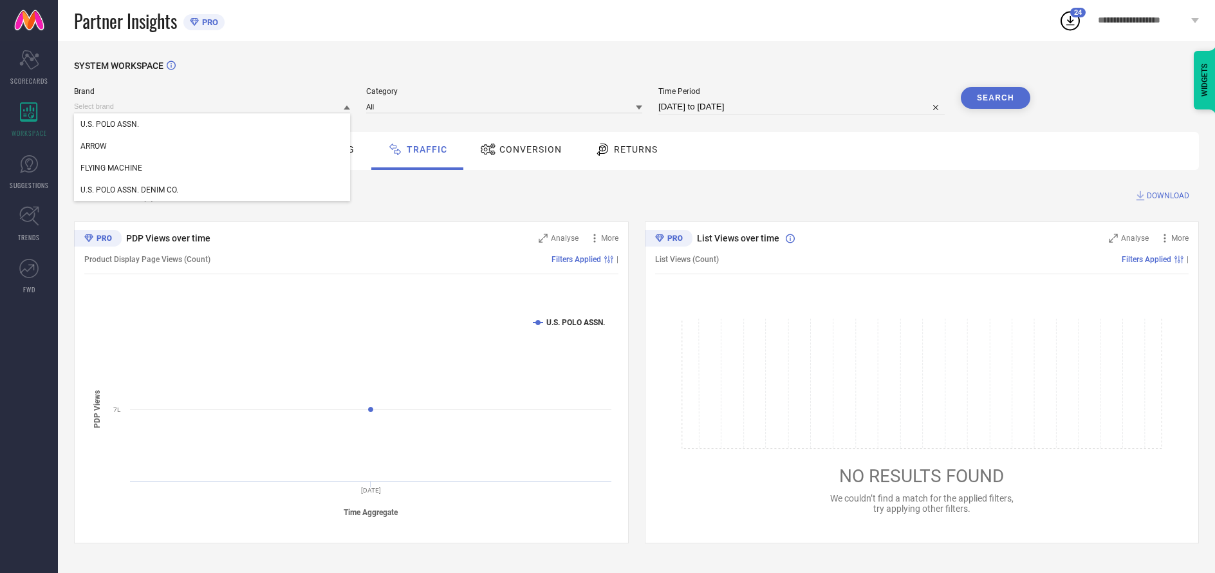
click at [212, 125] on div "U.S. POLO ASSN." at bounding box center [212, 124] width 276 height 22
click at [505, 107] on input at bounding box center [504, 107] width 276 height 14
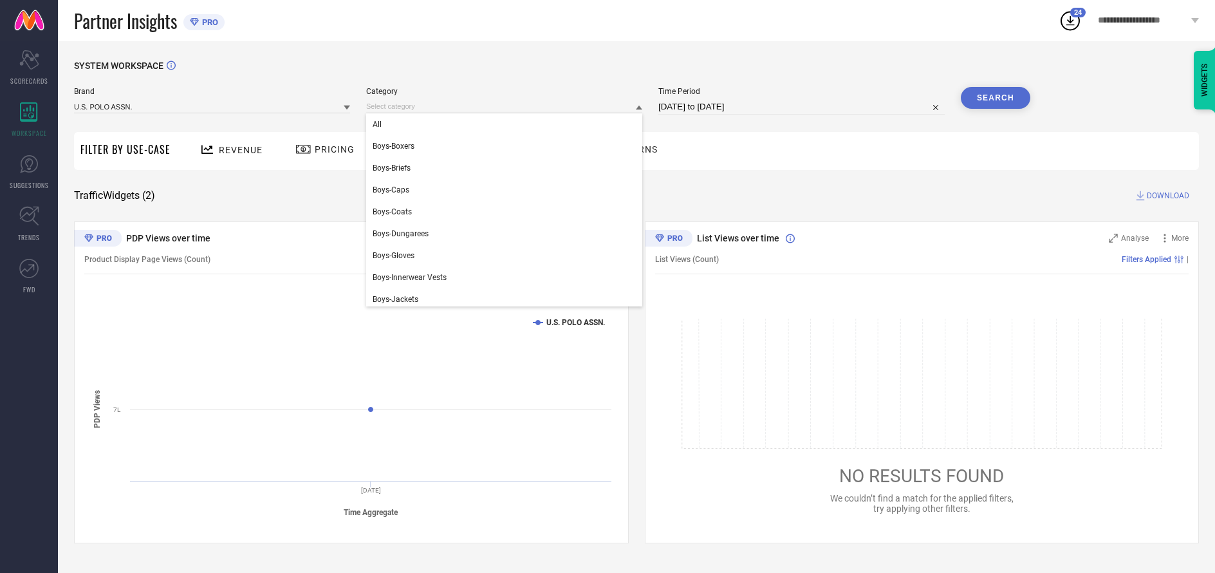
click at [501, 125] on div "All" at bounding box center [504, 124] width 276 height 22
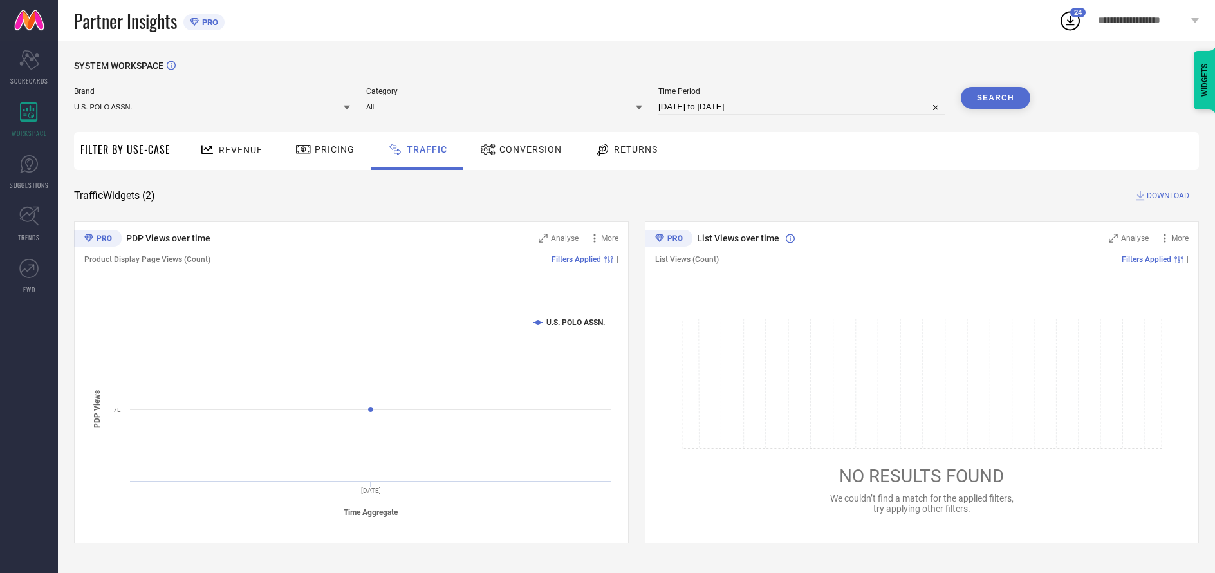
click at [995, 98] on button "Search" at bounding box center [995, 98] width 69 height 22
click at [1166, 196] on span "DOWNLOAD" at bounding box center [1167, 195] width 42 height 13
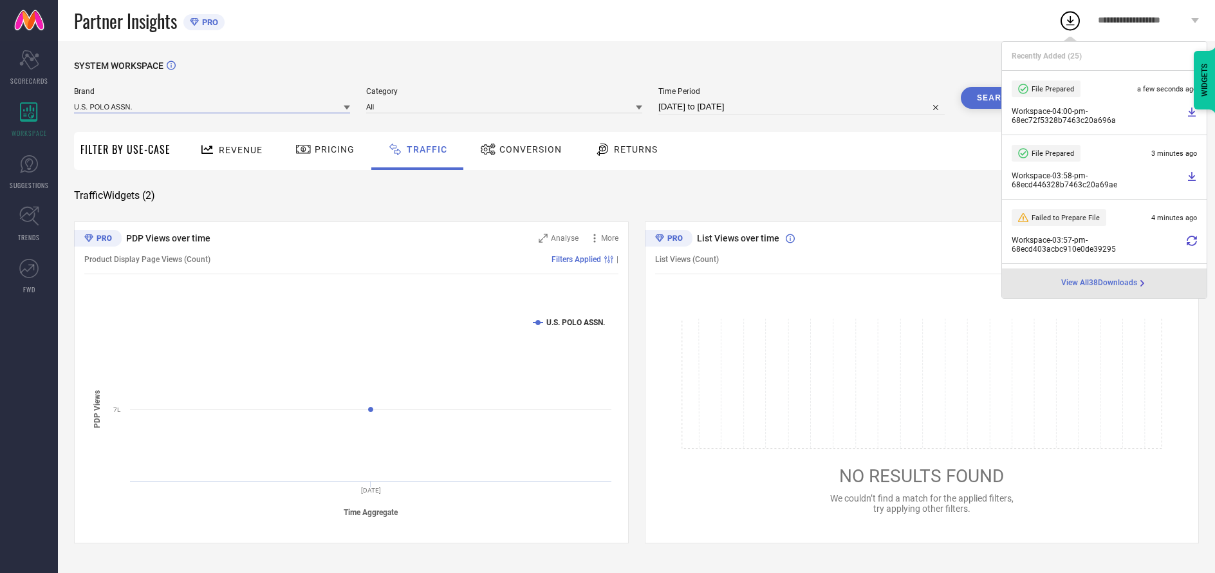
click at [212, 107] on input at bounding box center [212, 107] width 276 height 14
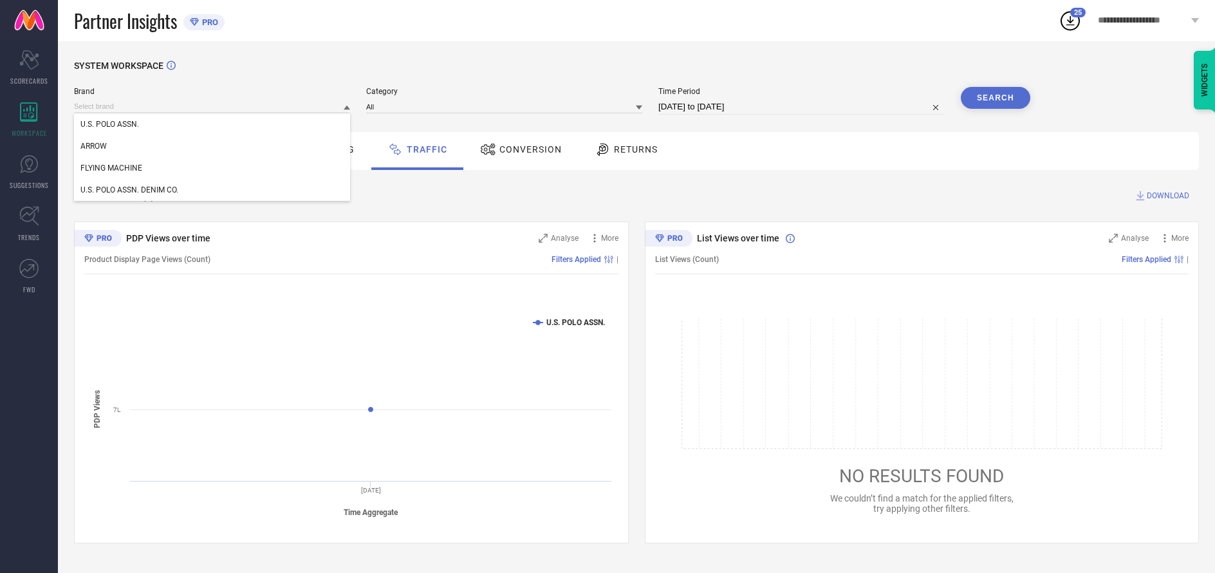
click at [212, 190] on div "U.S. POLO ASSN. DENIM CO." at bounding box center [212, 190] width 276 height 22
click at [505, 107] on input at bounding box center [504, 107] width 276 height 14
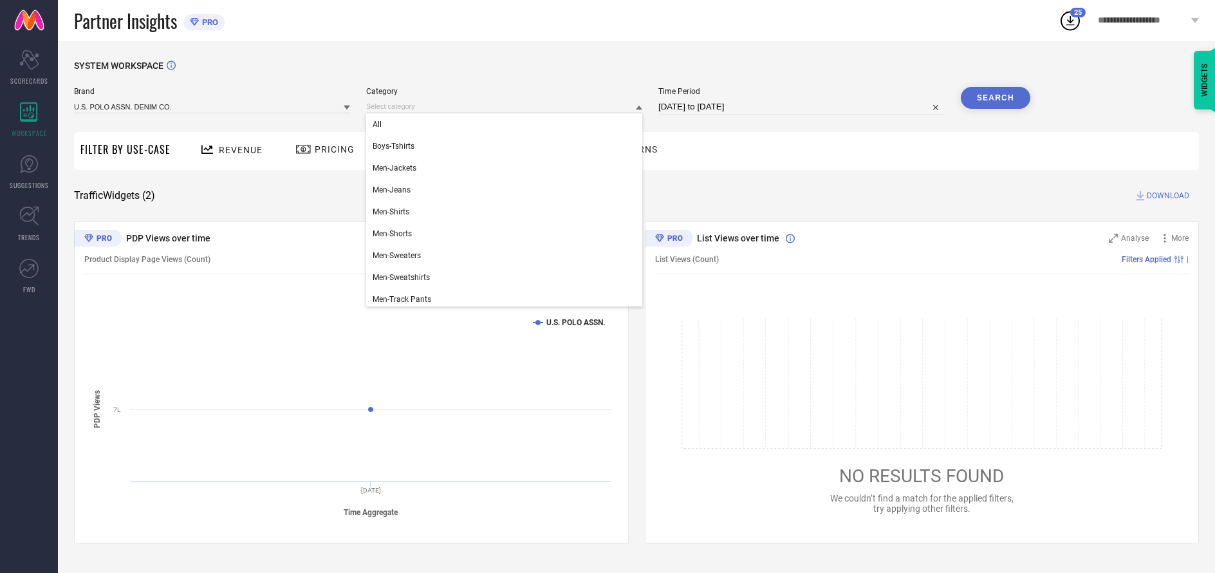
click at [501, 125] on div "All" at bounding box center [504, 124] width 276 height 22
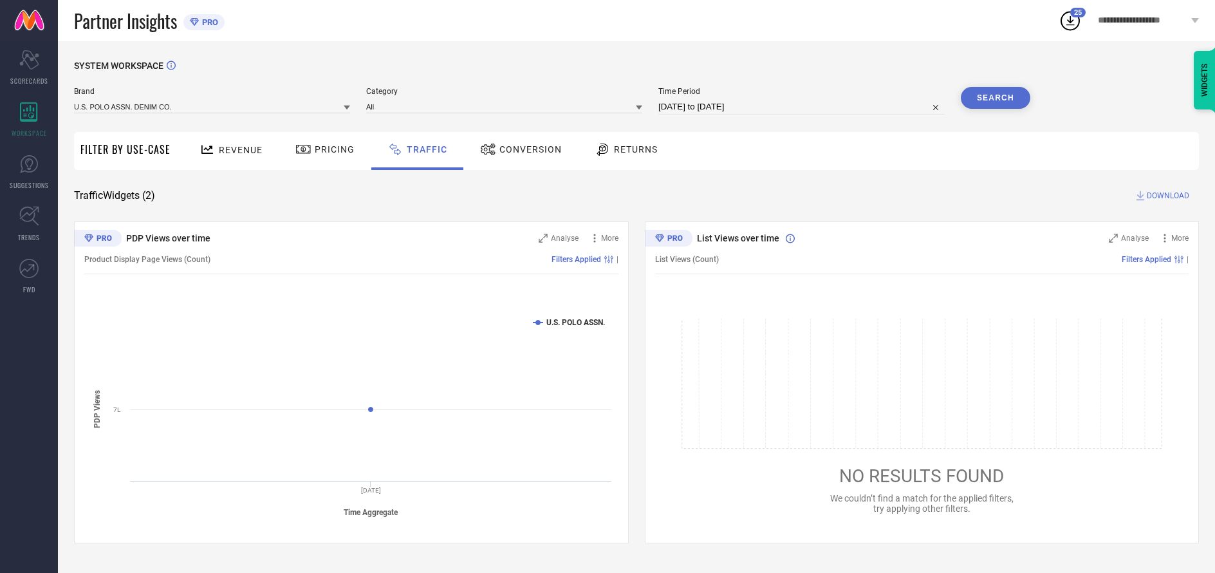
click at [995, 98] on button "Search" at bounding box center [995, 98] width 69 height 22
click at [1166, 196] on span "DOWNLOAD" at bounding box center [1167, 195] width 42 height 13
click at [802, 107] on input at bounding box center [801, 106] width 286 height 15
select select "9"
select select "2025"
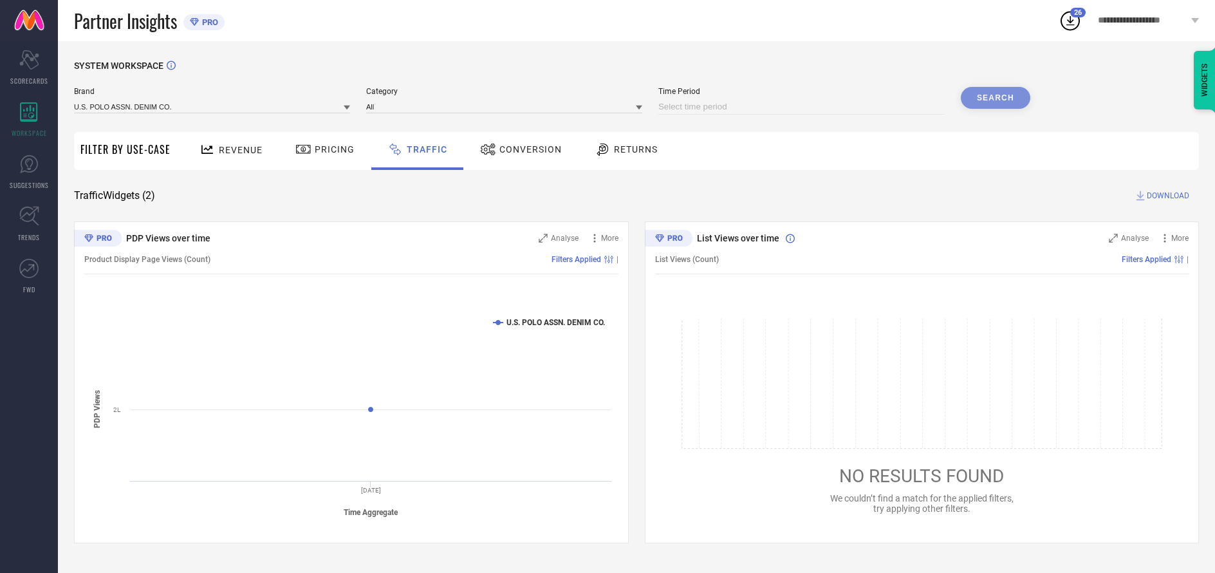
select select "10"
select select "2025"
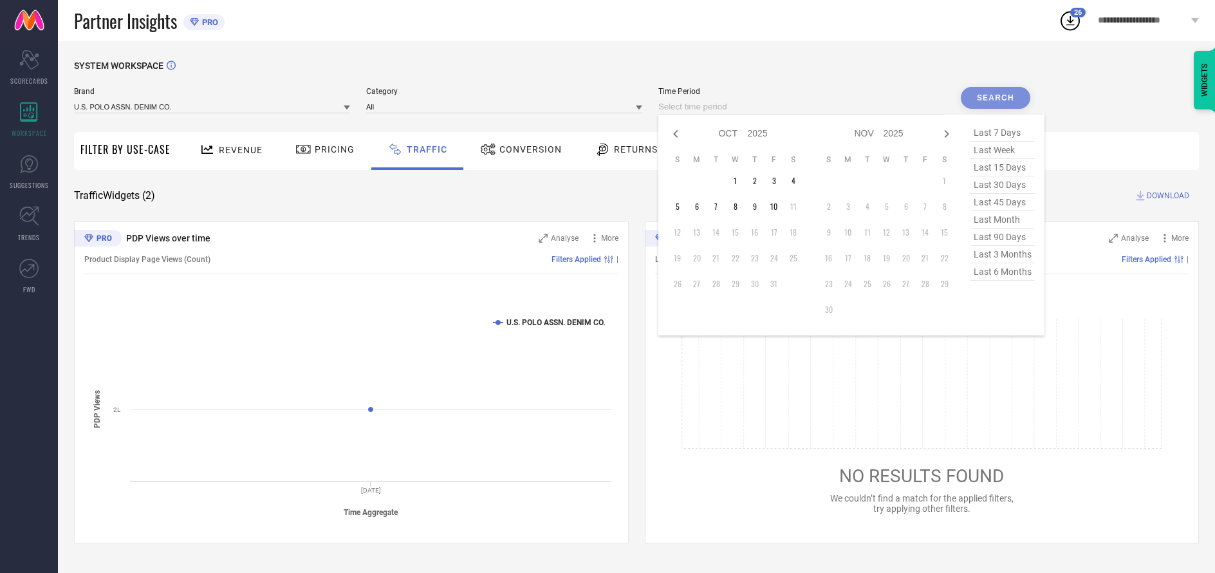
click at [776, 207] on td "10" at bounding box center [773, 206] width 19 height 19
type input "[DATE] to [DATE]"
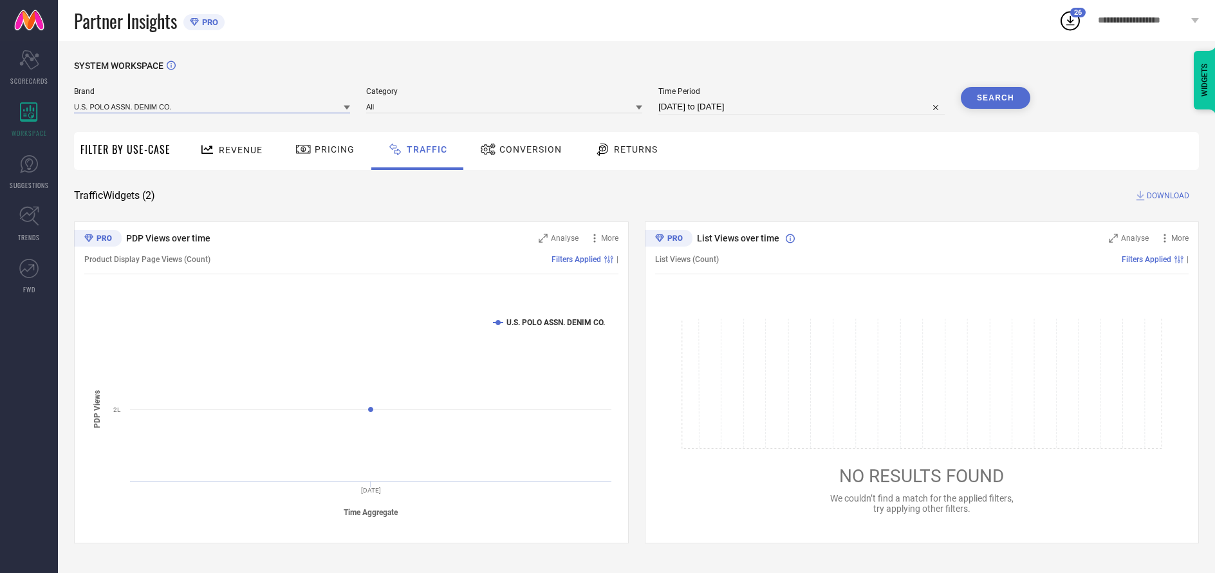
click at [212, 107] on input at bounding box center [212, 107] width 276 height 14
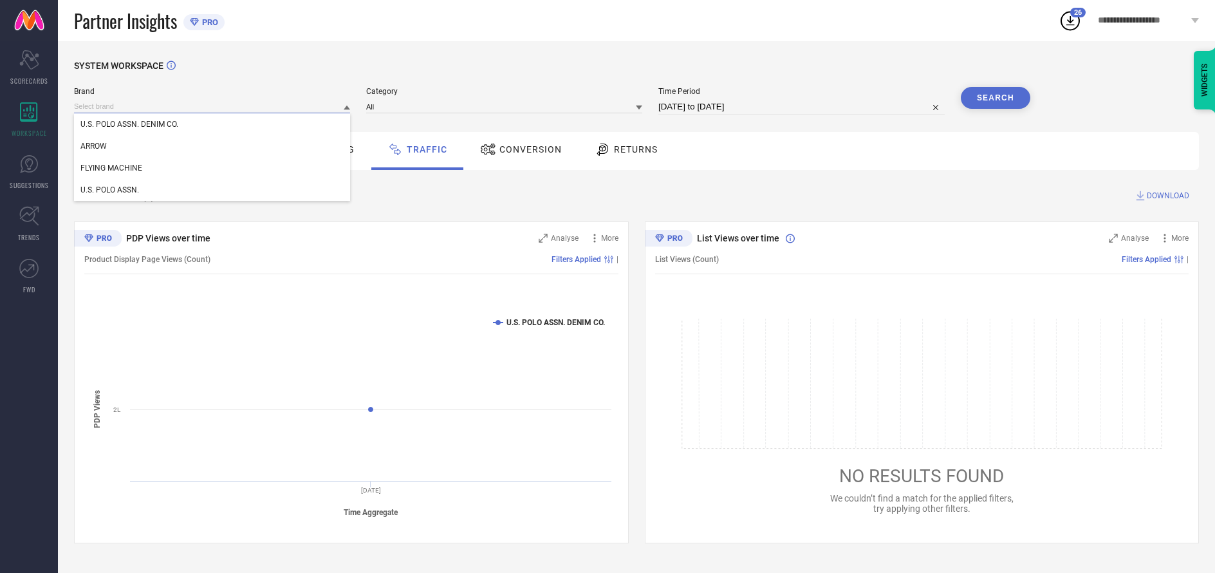
click at [212, 107] on input at bounding box center [212, 107] width 276 height 14
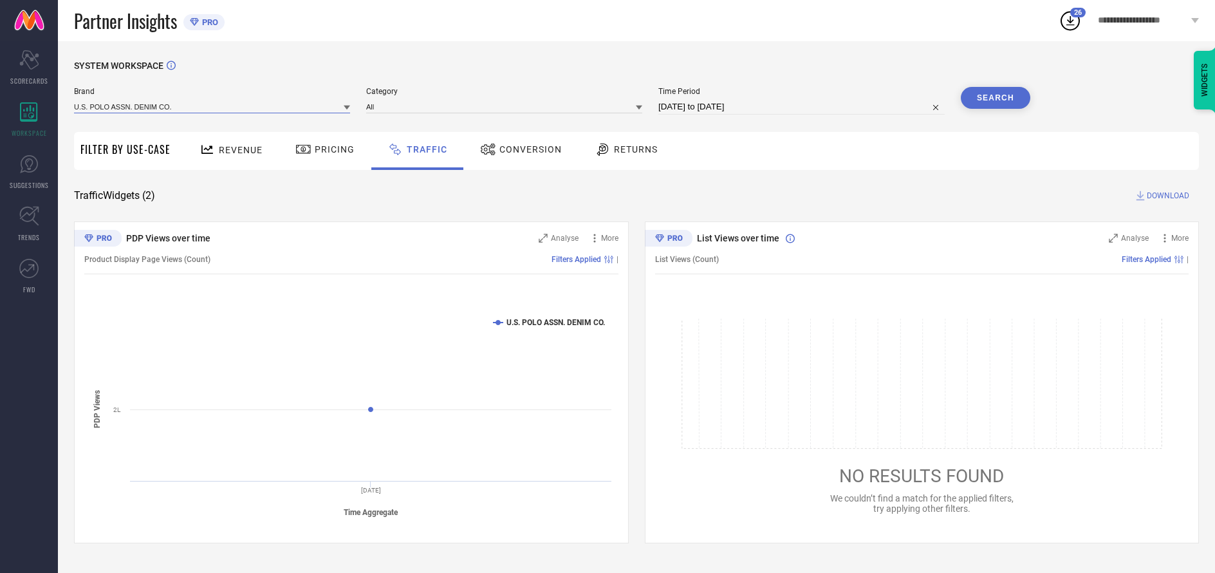
click at [212, 107] on input at bounding box center [212, 107] width 276 height 14
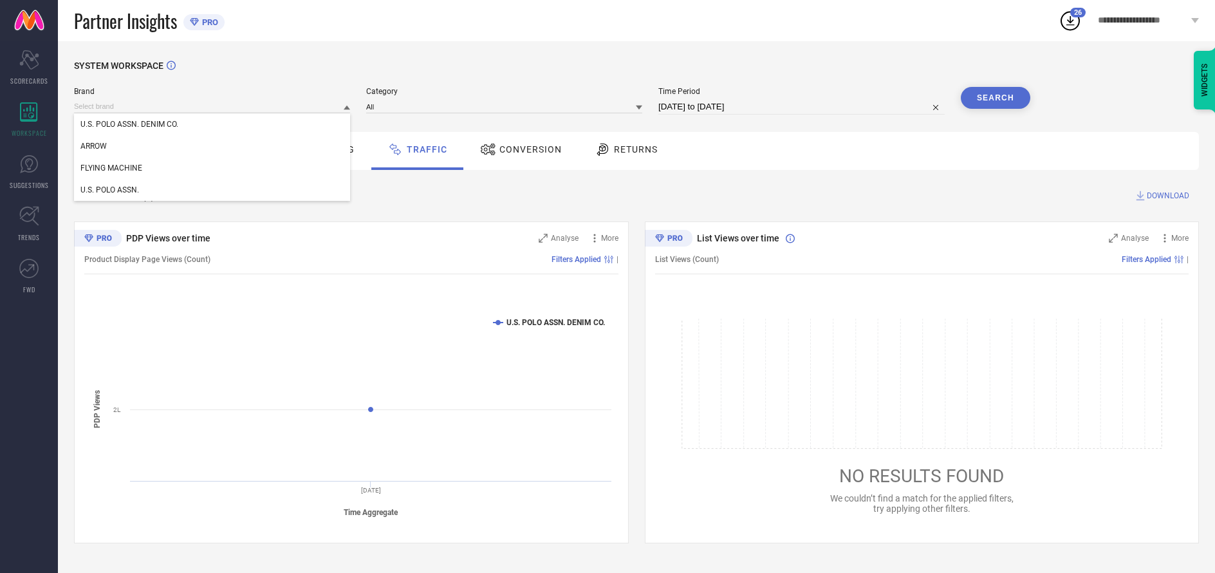
click at [212, 125] on div "U.S. POLO ASSN. DENIM CO." at bounding box center [212, 124] width 276 height 22
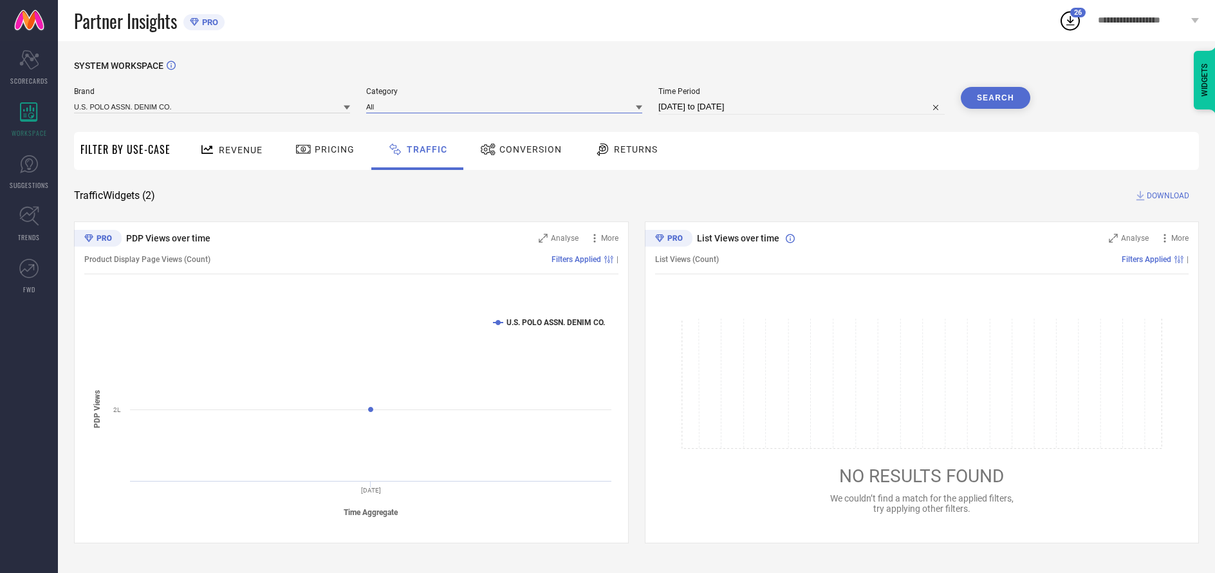
click at [505, 107] on input at bounding box center [504, 107] width 276 height 14
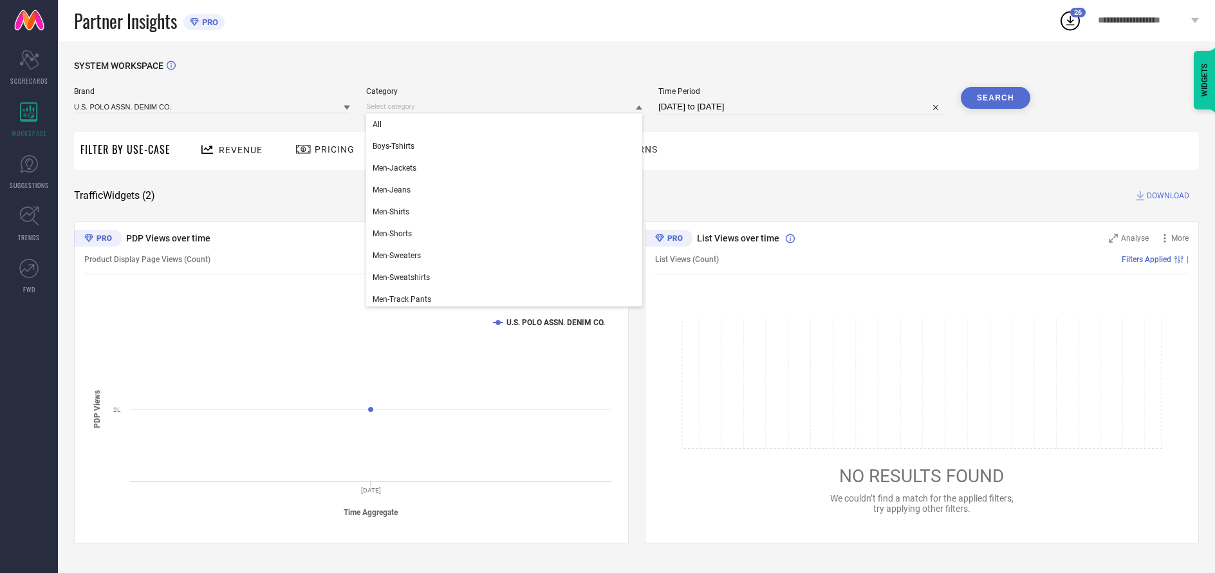
click at [501, 125] on div "All" at bounding box center [504, 124] width 276 height 22
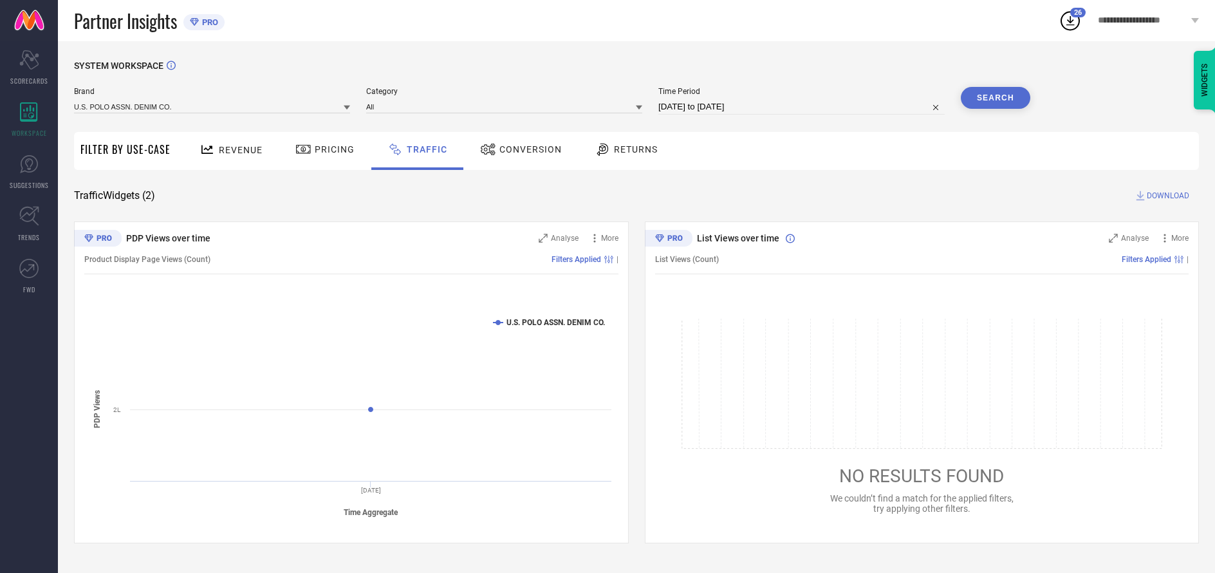
click at [995, 98] on button "Search" at bounding box center [995, 98] width 69 height 22
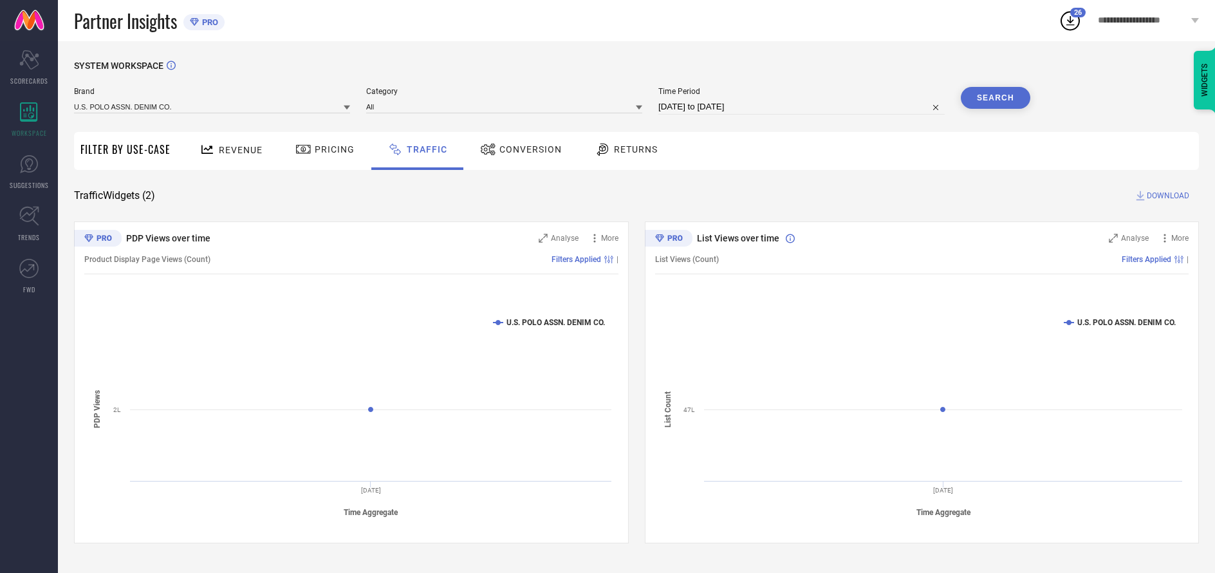
click at [1166, 196] on span "DOWNLOAD" at bounding box center [1167, 195] width 42 height 13
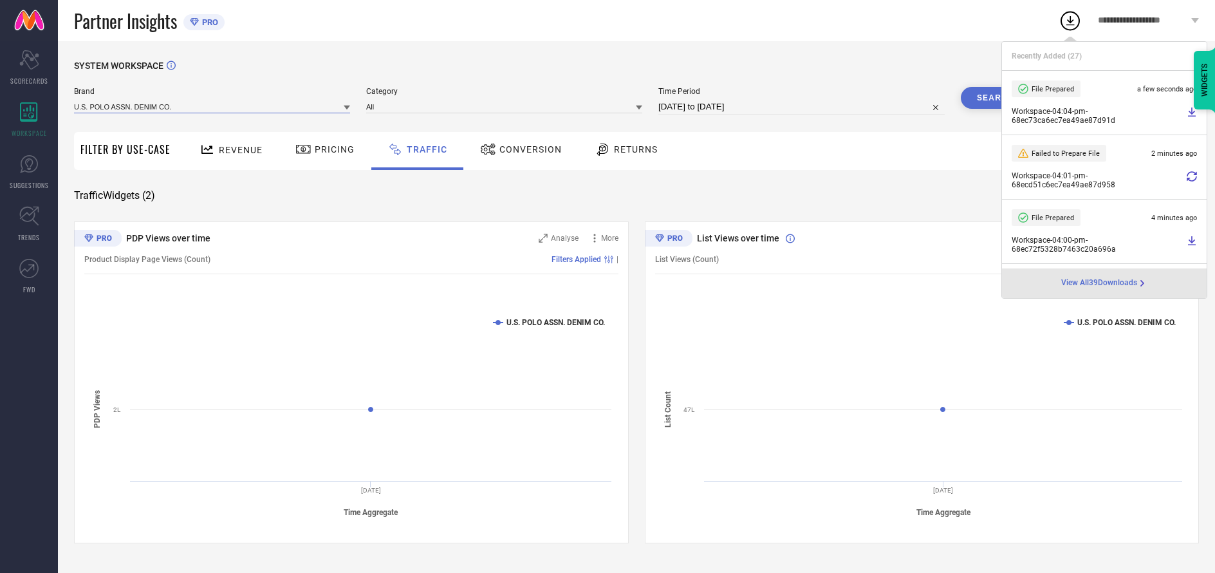
click at [212, 107] on input at bounding box center [212, 107] width 276 height 14
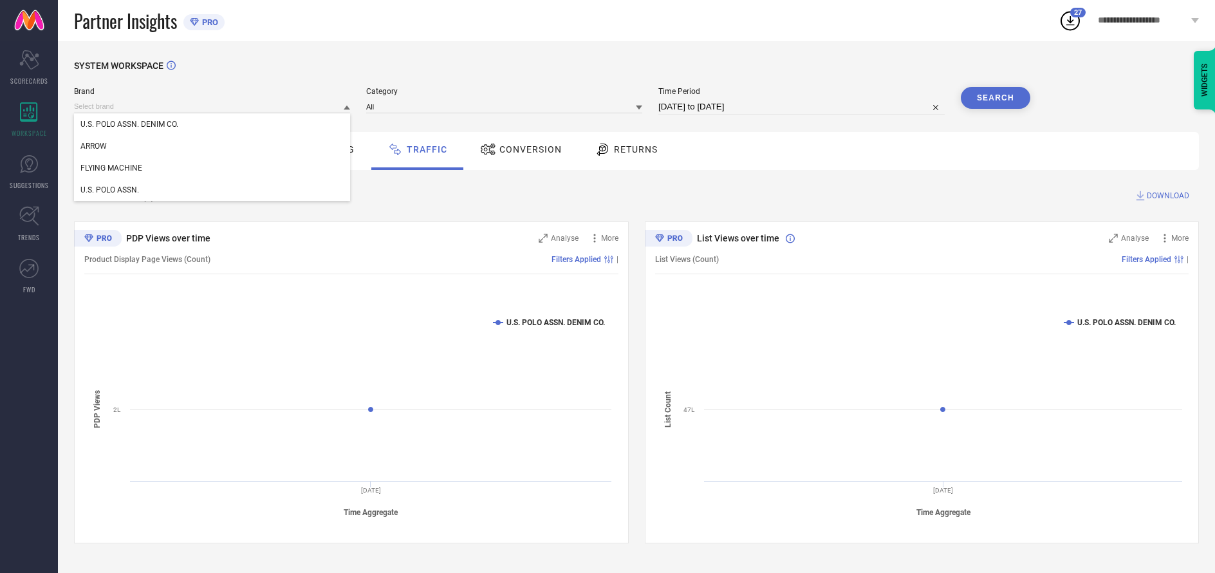
click at [212, 190] on div "U.S. POLO ASSN." at bounding box center [212, 190] width 276 height 22
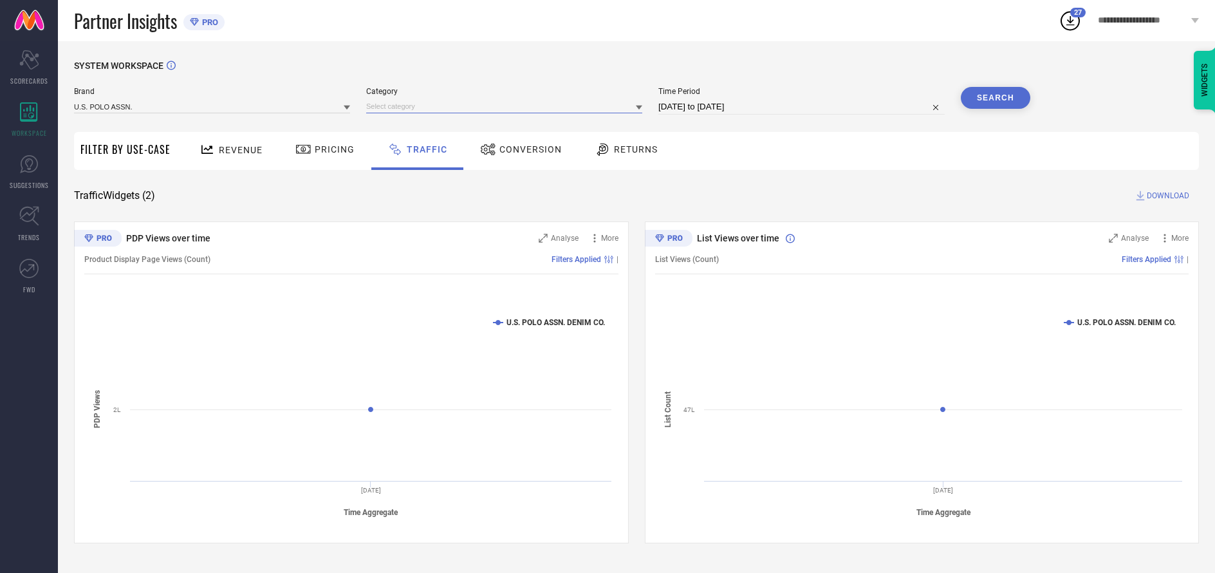
click at [505, 107] on input at bounding box center [504, 107] width 276 height 14
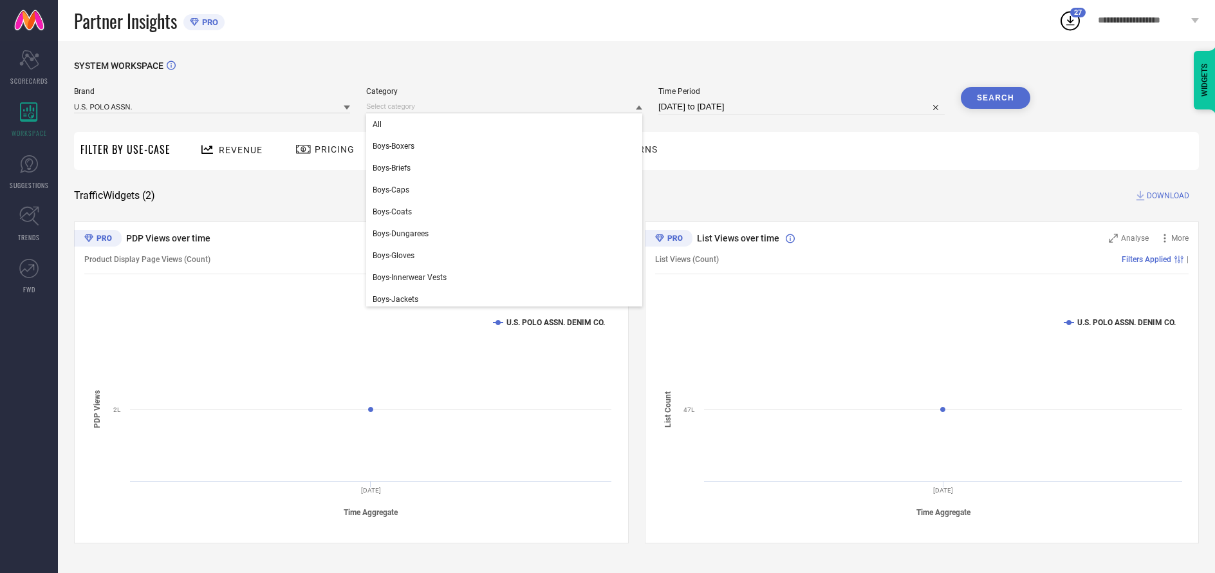
click at [501, 125] on div "All" at bounding box center [504, 124] width 276 height 22
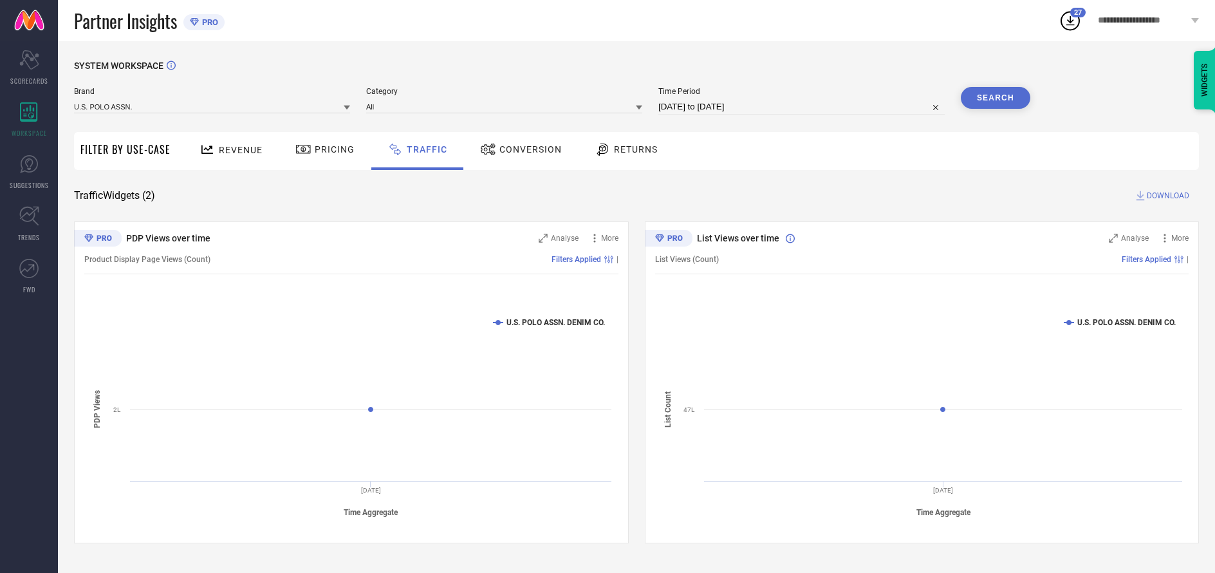
click at [995, 98] on button "Search" at bounding box center [995, 98] width 69 height 22
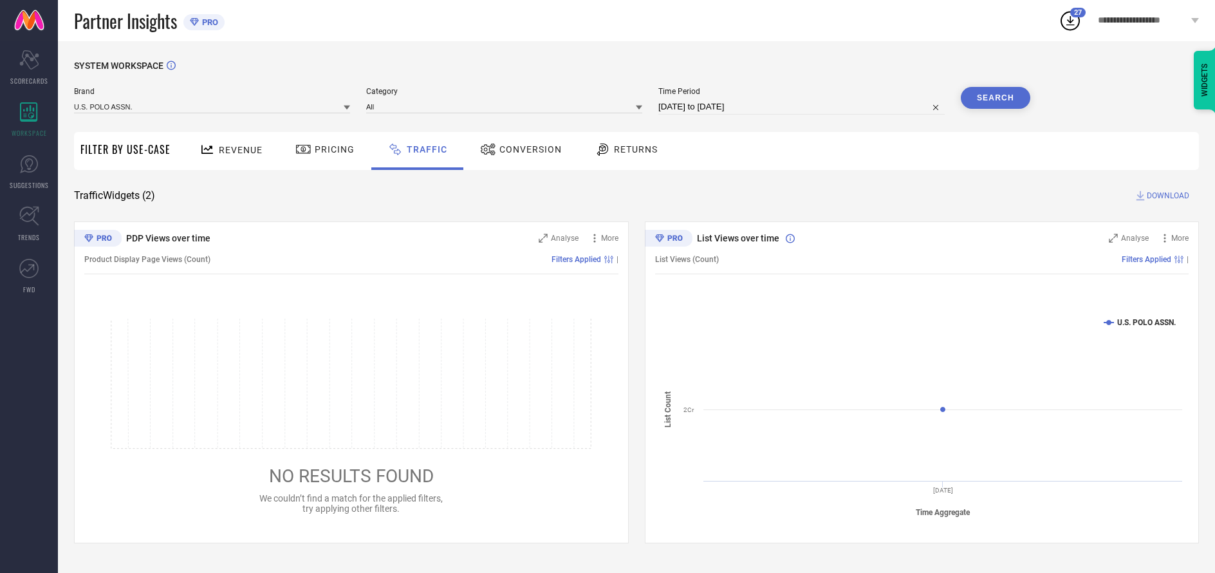
click at [1166, 196] on span "DOWNLOAD" at bounding box center [1167, 195] width 42 height 13
